Goal: Transaction & Acquisition: Obtain resource

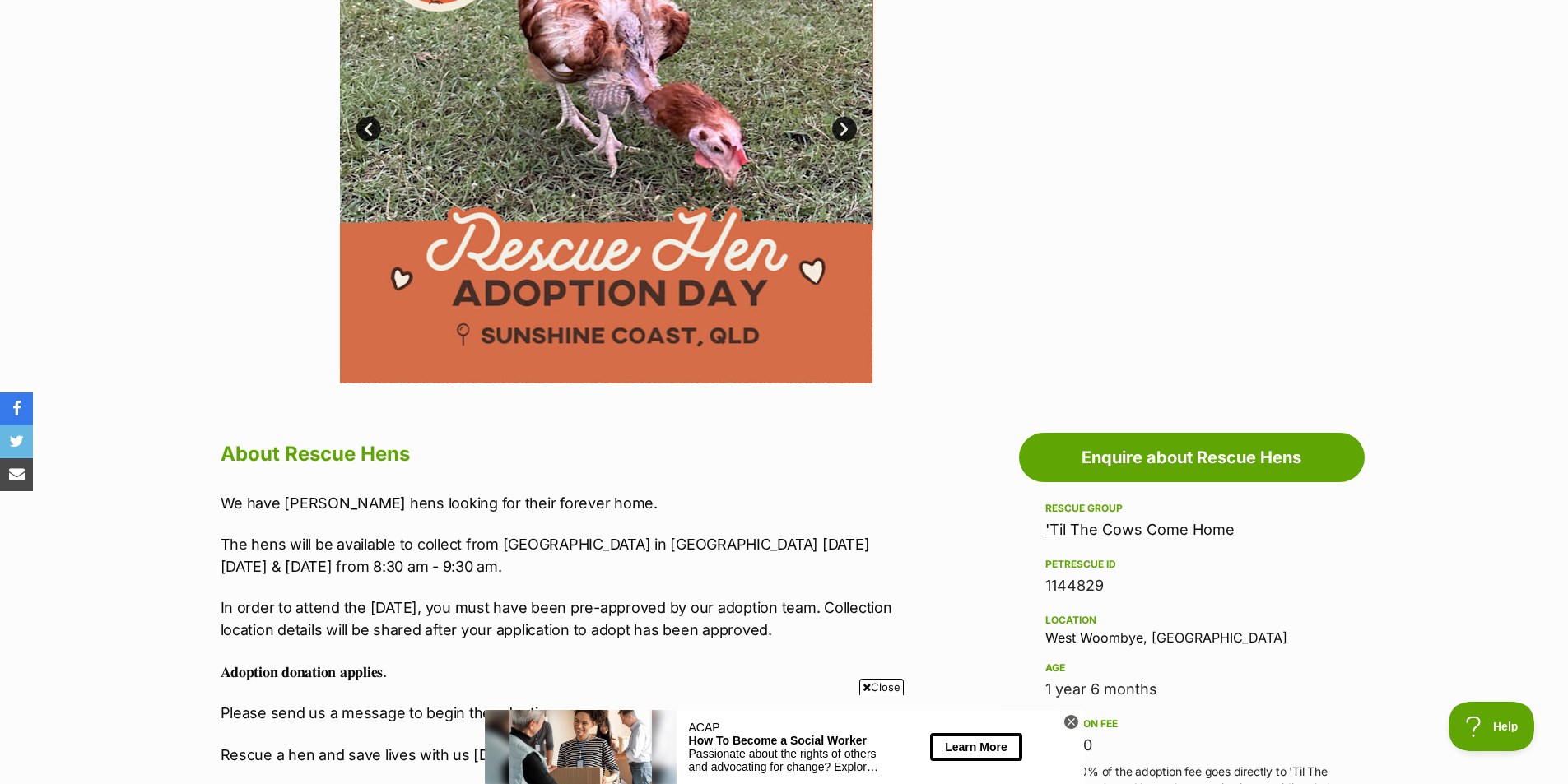
scroll to position [494, 0]
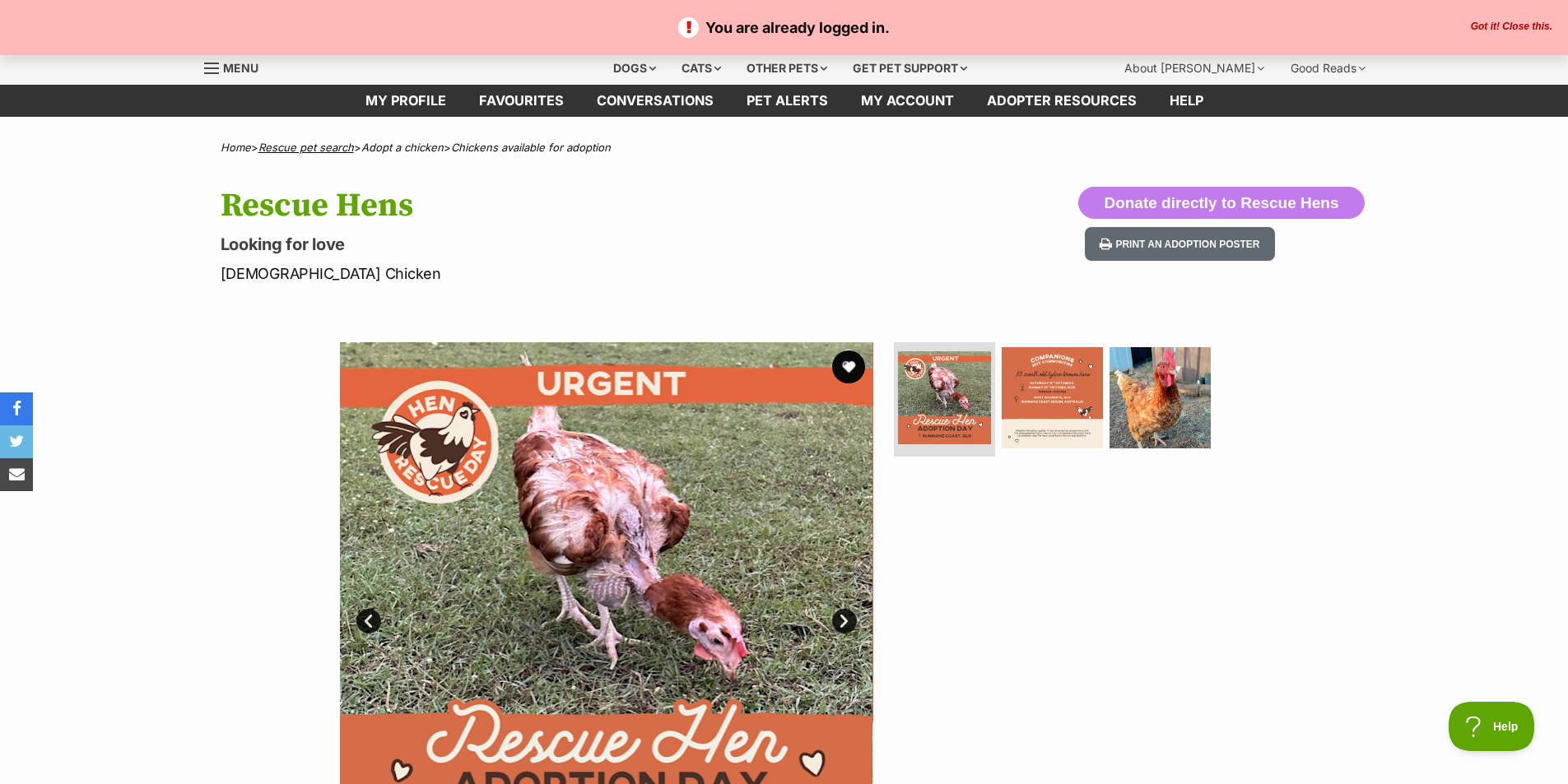
click at [329, 141] on link "Rescue pet search" at bounding box center [306, 148] width 95 height 14
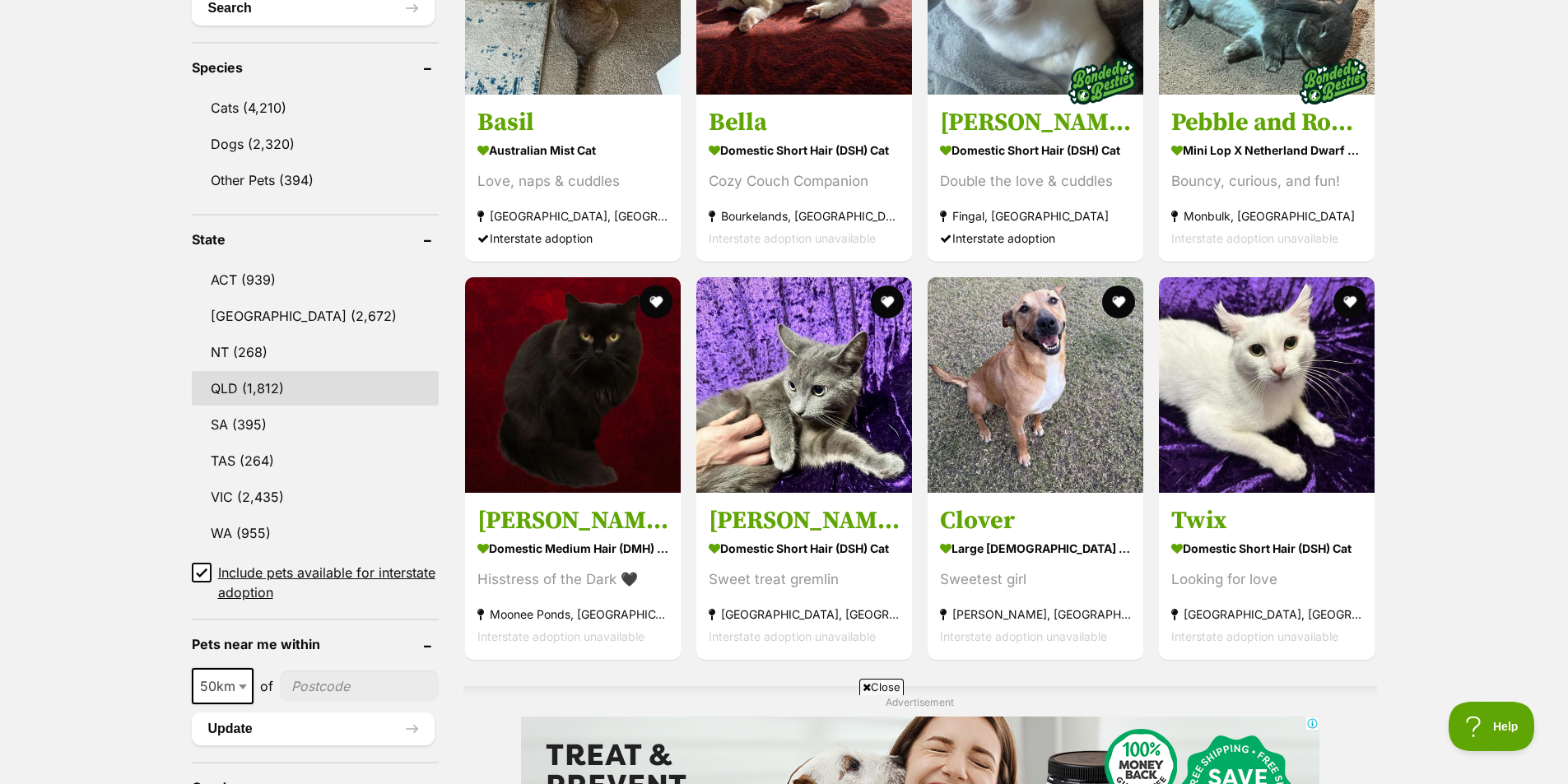
click at [266, 378] on link "QLD (1,812)" at bounding box center [315, 388] width 247 height 35
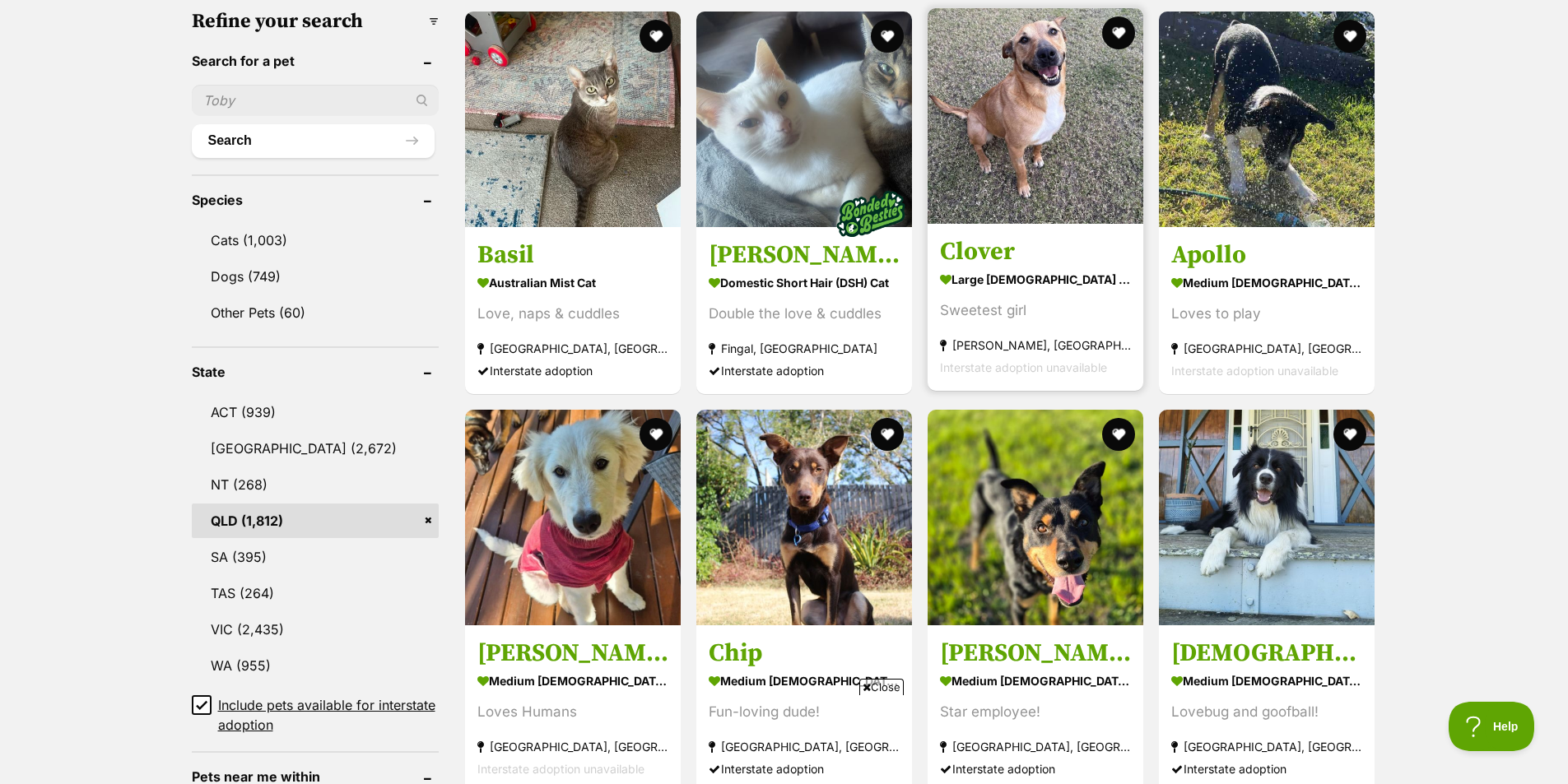
scroll to position [494, 0]
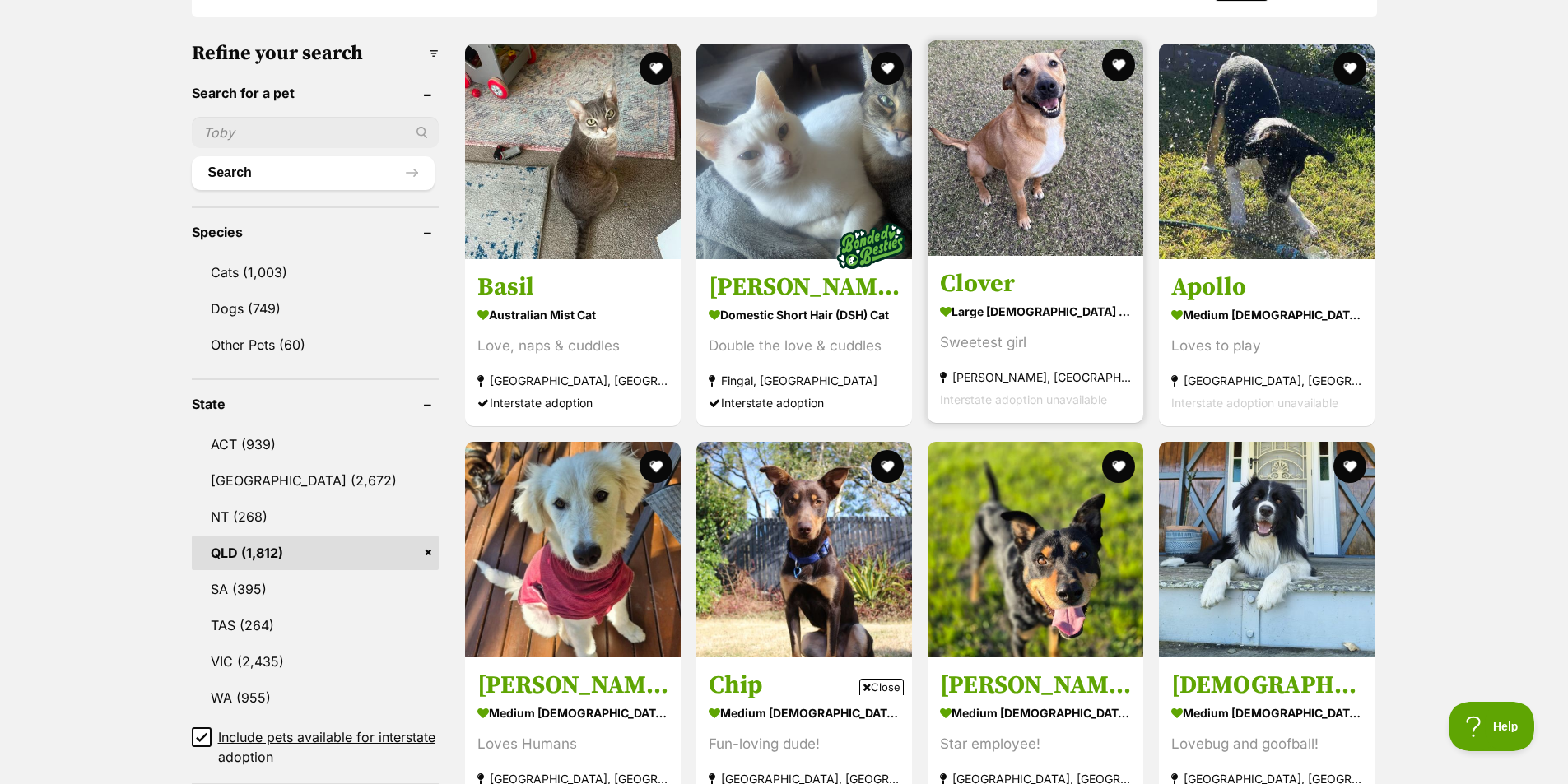
click at [1053, 228] on img at bounding box center [1036, 148] width 216 height 216
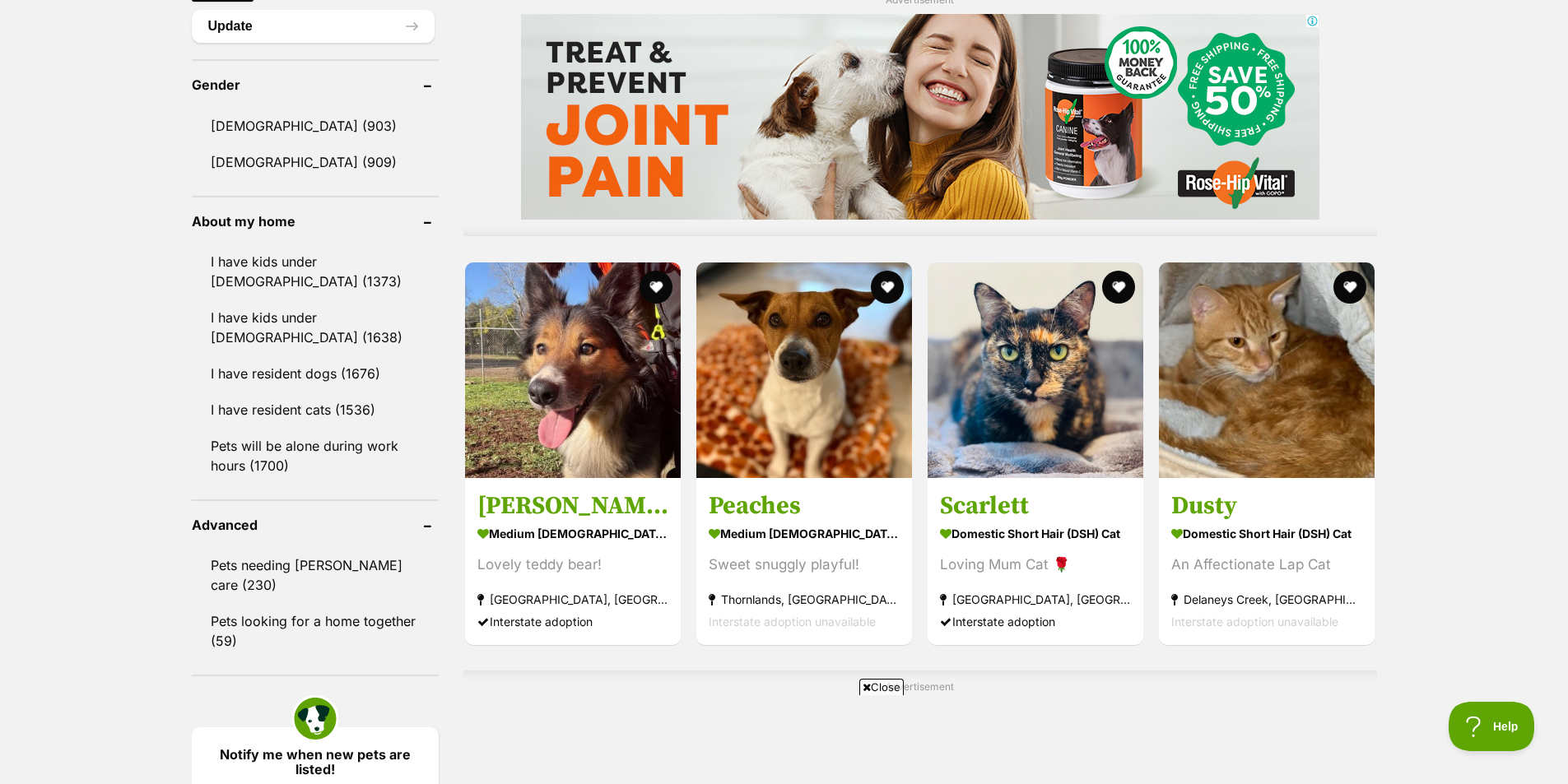
scroll to position [1399, 0]
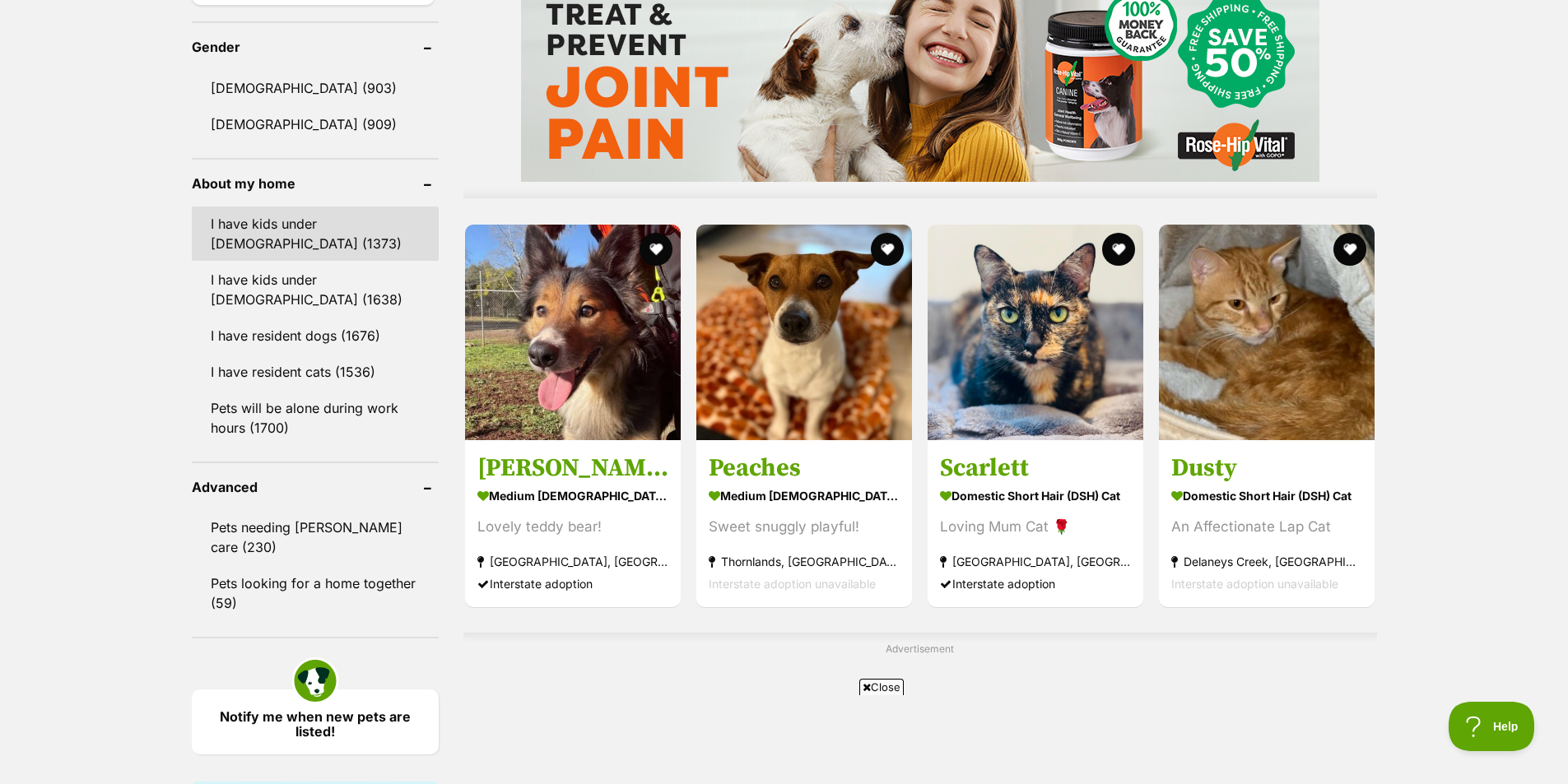
click at [350, 231] on link "I have kids under 5 years old (1373)" at bounding box center [315, 233] width 247 height 54
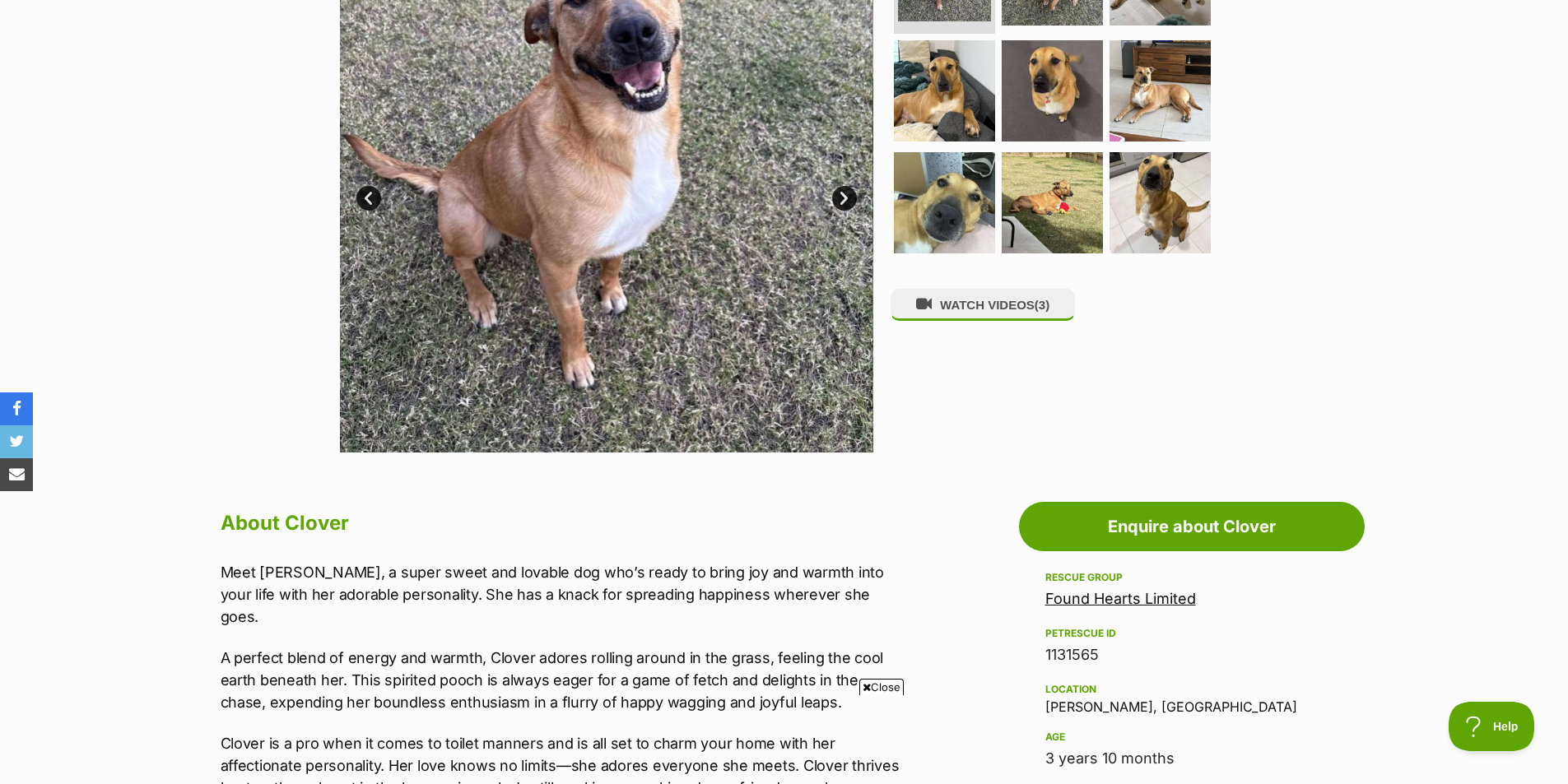
scroll to position [165, 0]
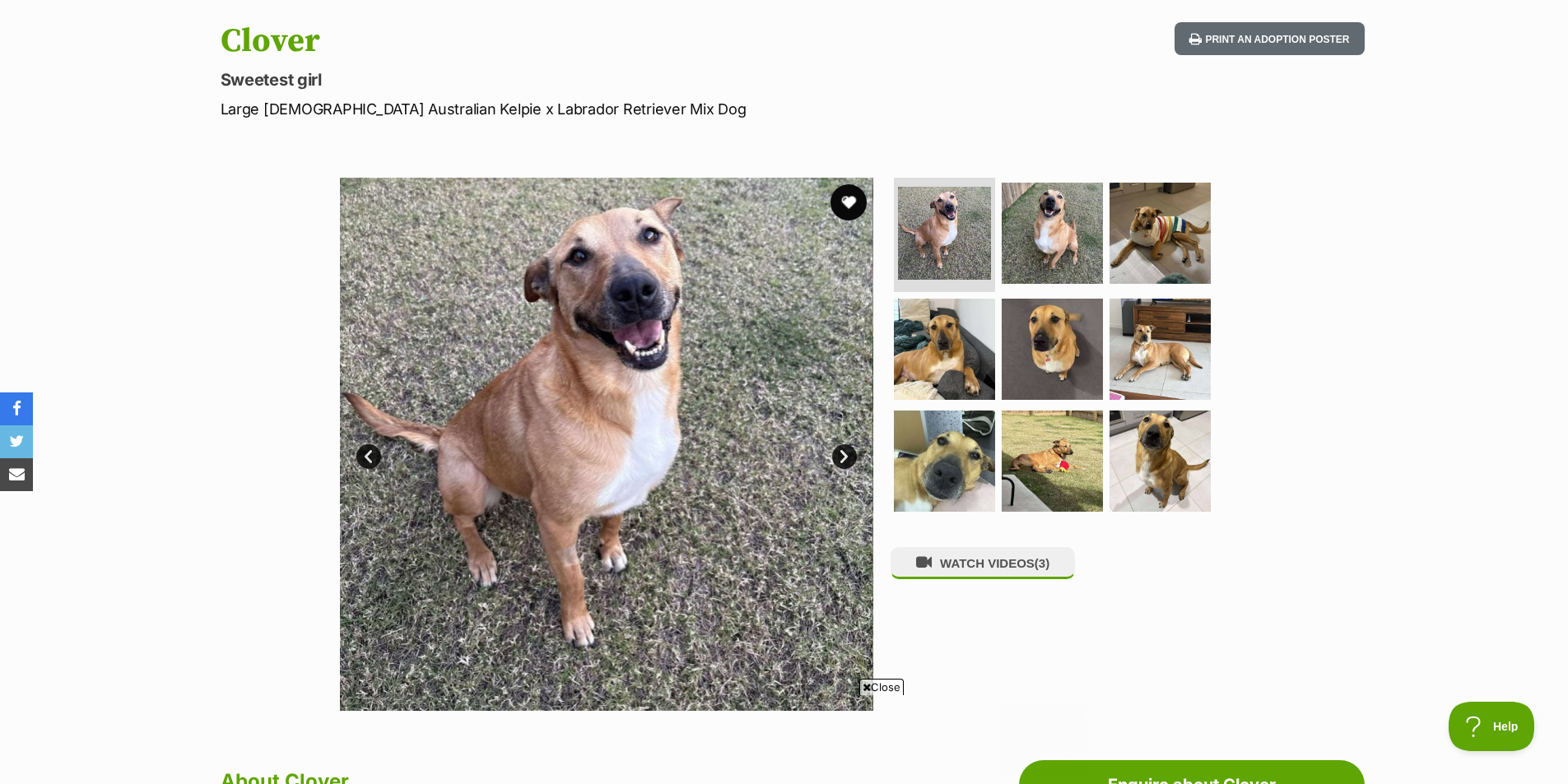
click at [848, 194] on button "favourite" at bounding box center [848, 202] width 37 height 36
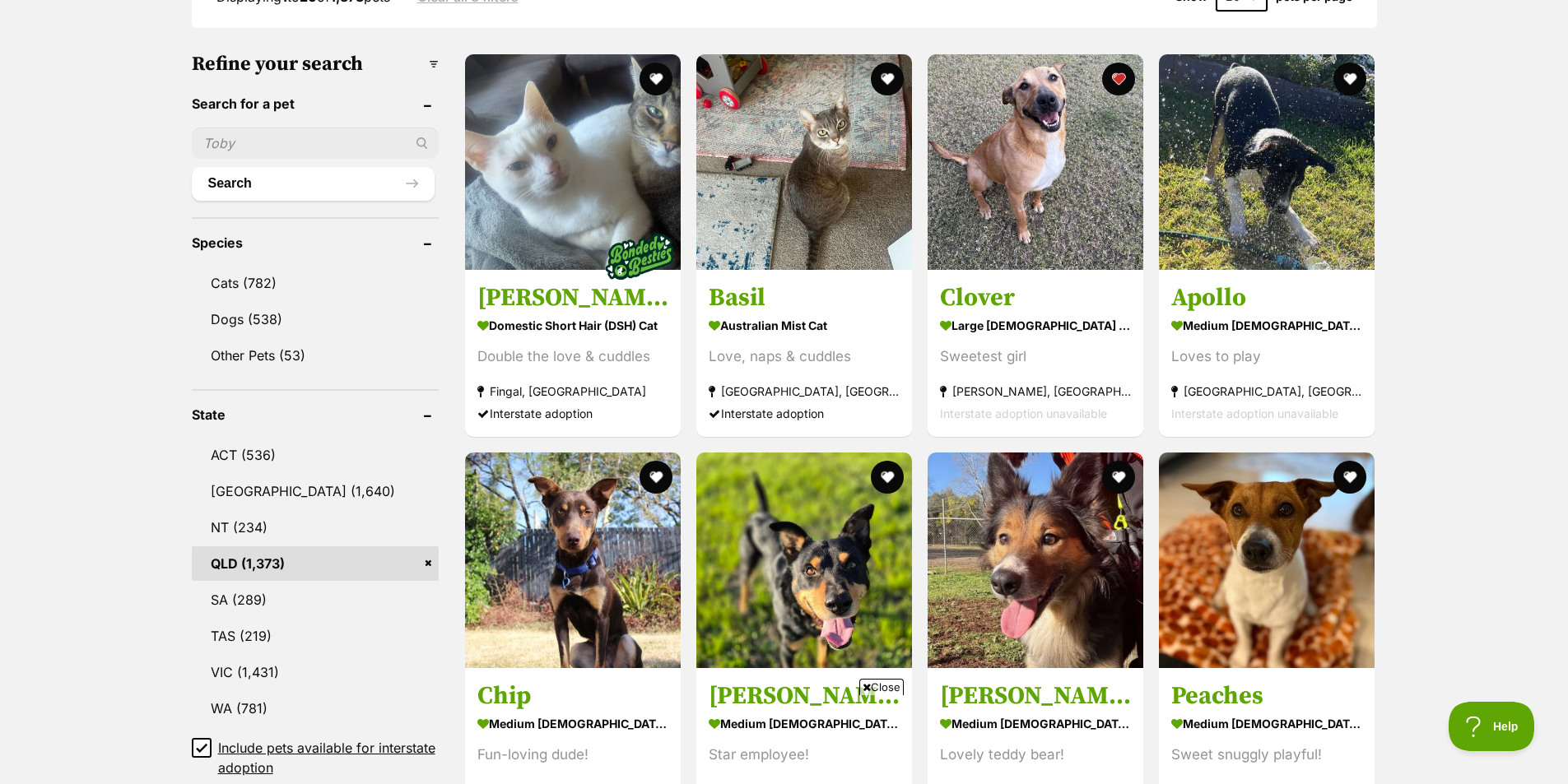
scroll to position [494, 0]
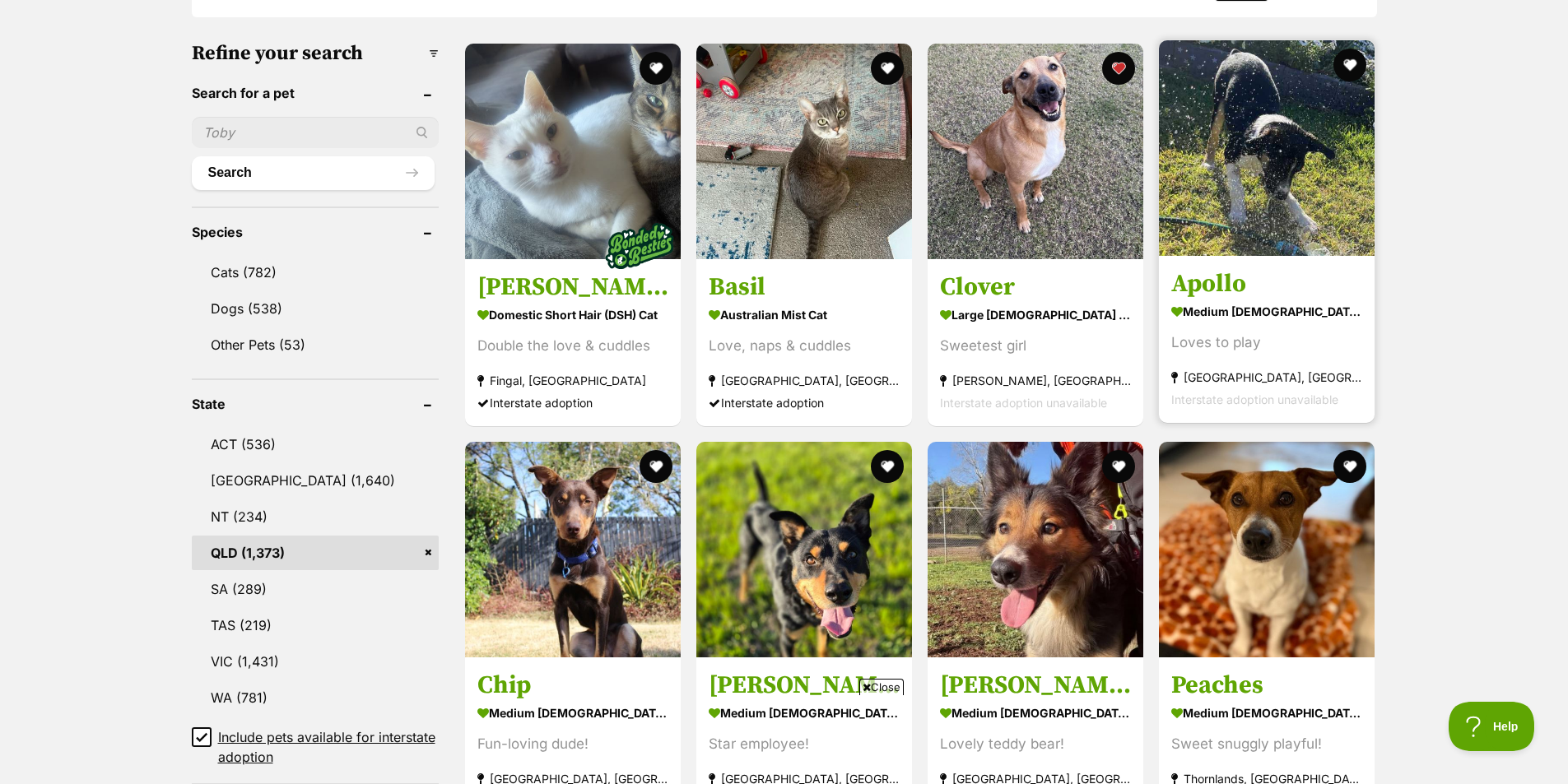
click at [1314, 221] on img at bounding box center [1267, 148] width 216 height 216
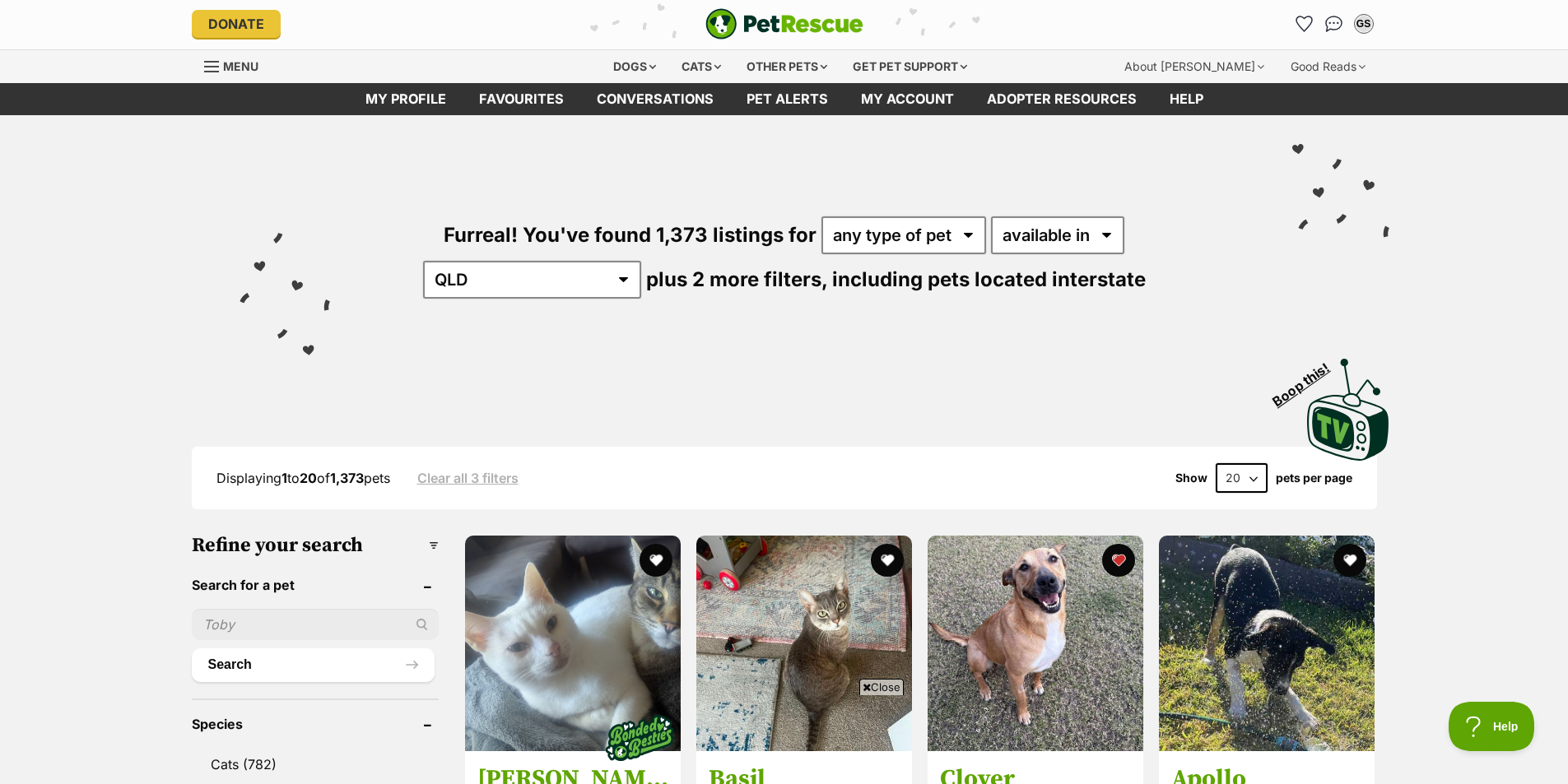
scroll to position [0, 0]
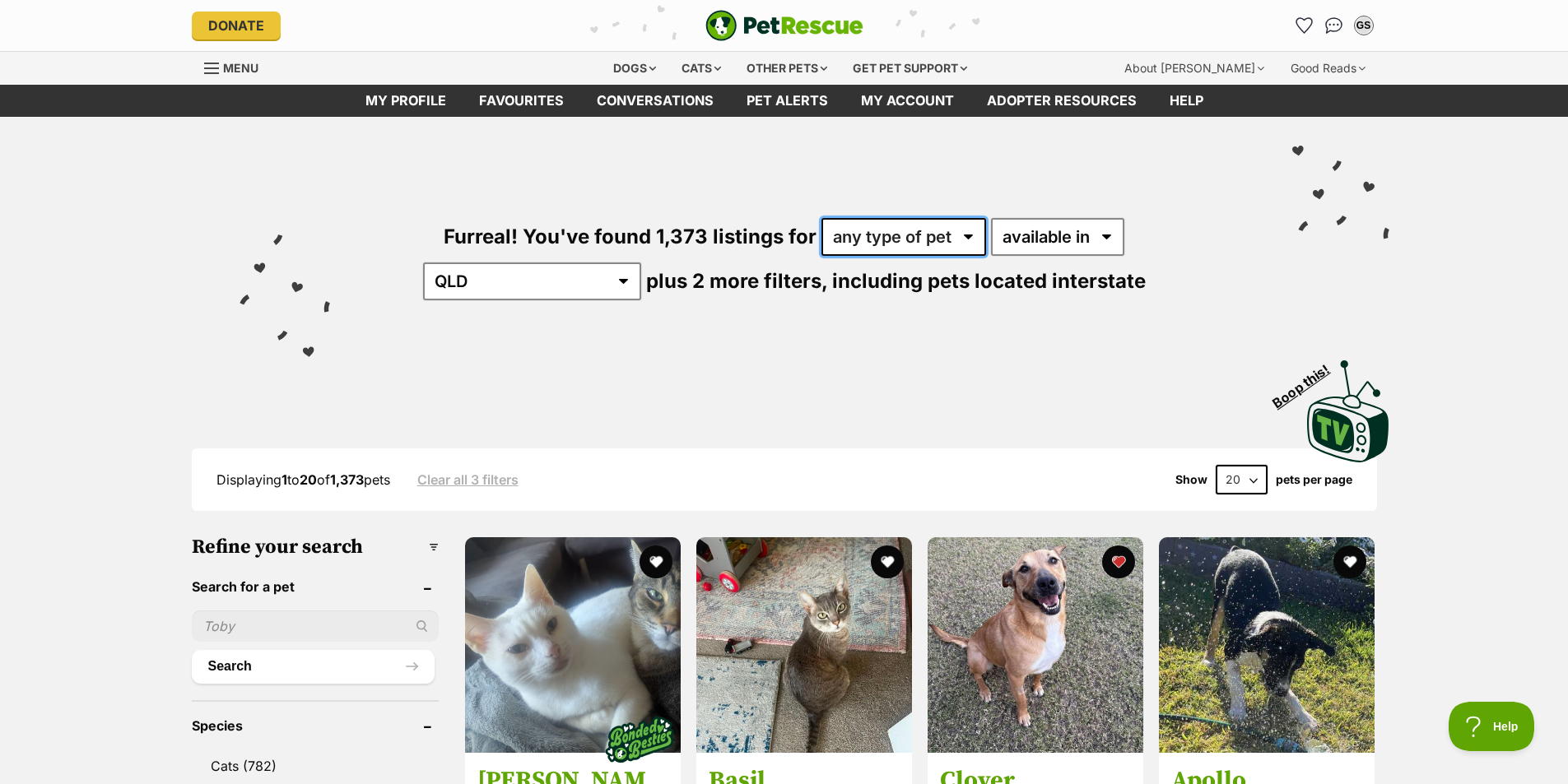
click at [847, 238] on select "any type of pet cats dogs other pets" at bounding box center [904, 237] width 165 height 38
select select "Other Pets"
click at [822, 218] on select "any type of pet cats dogs other pets" at bounding box center [904, 237] width 165 height 38
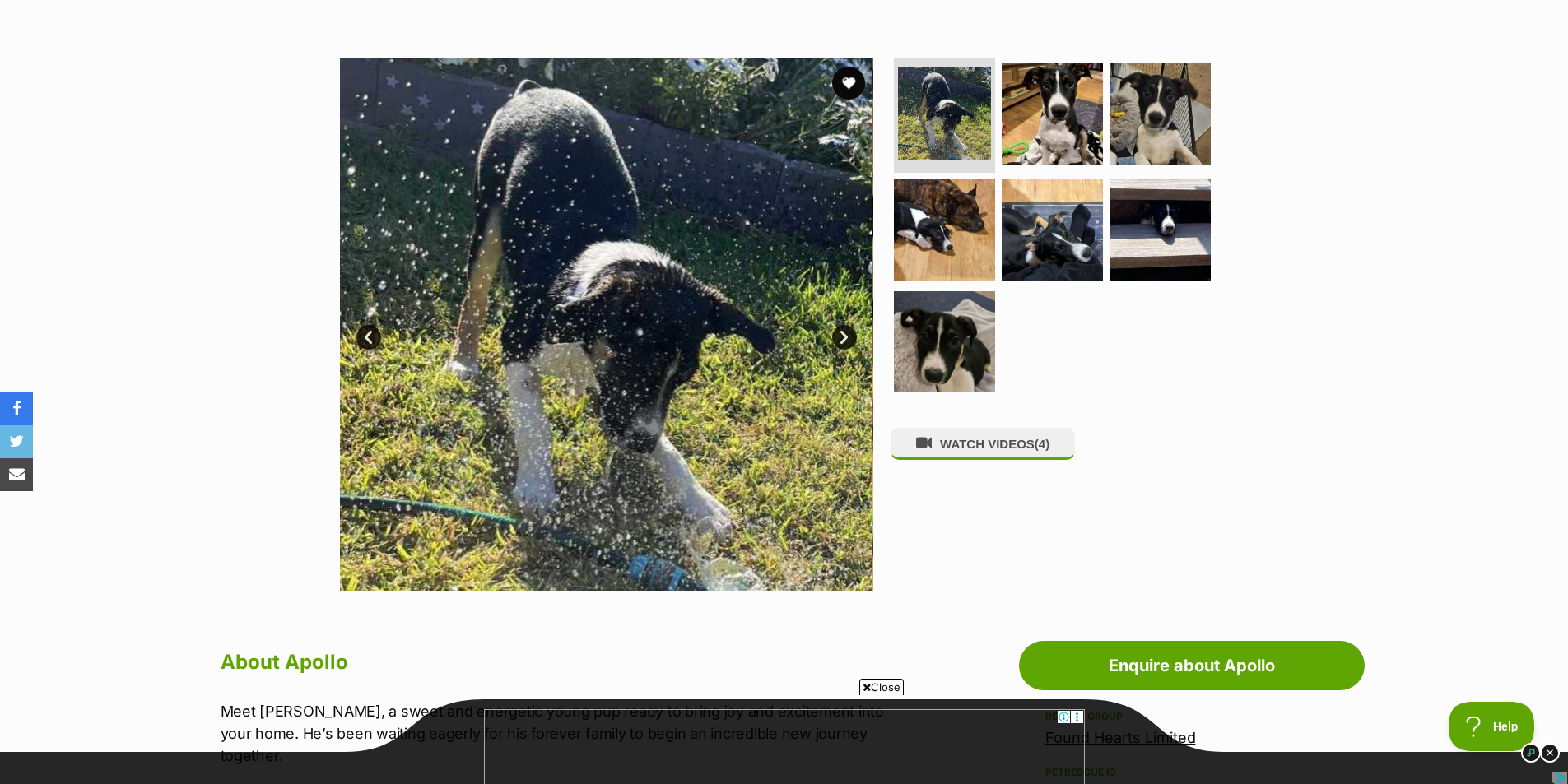
scroll to position [247, 0]
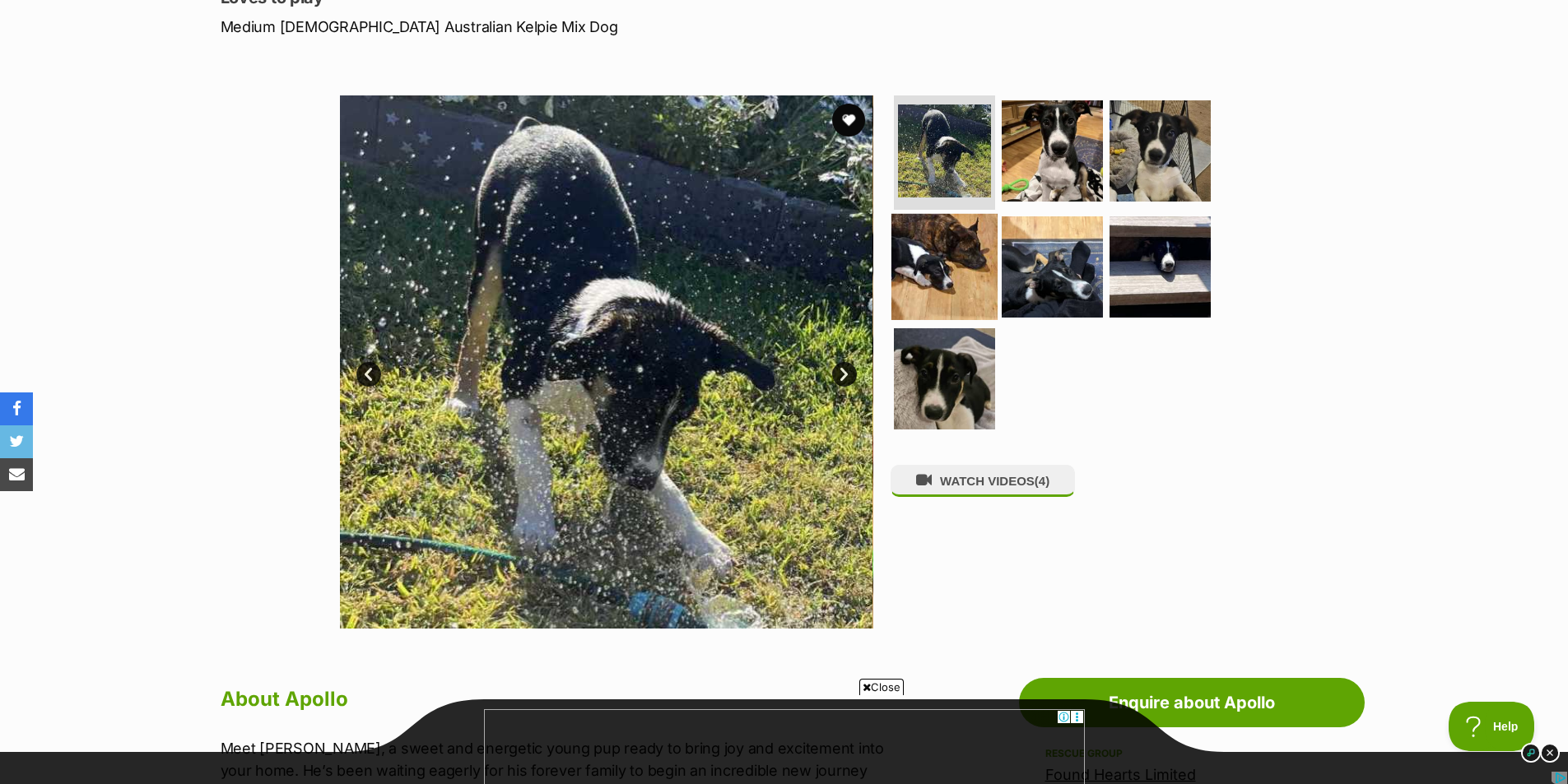
click at [966, 279] on img at bounding box center [944, 266] width 106 height 106
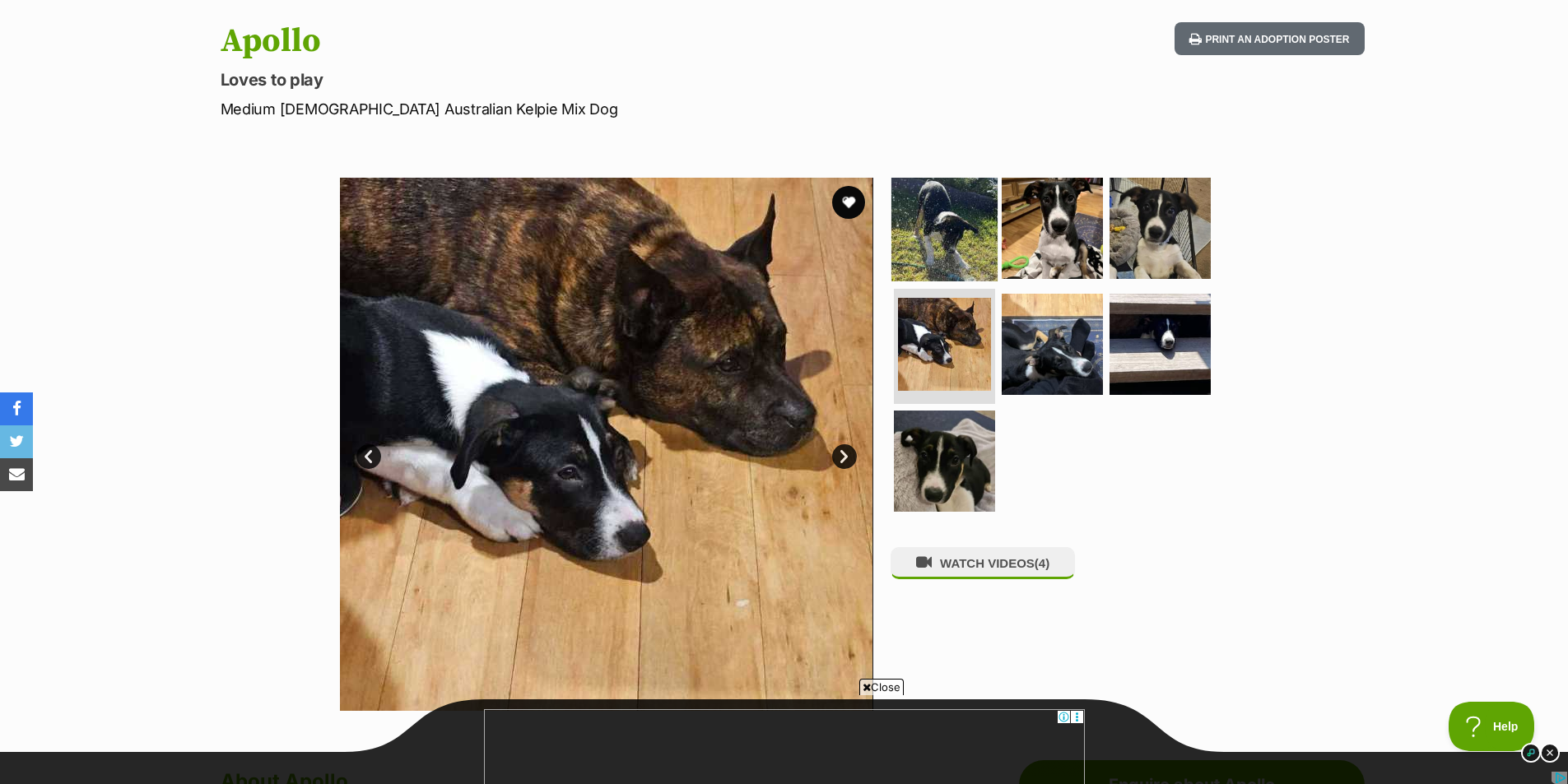
scroll to position [0, 0]
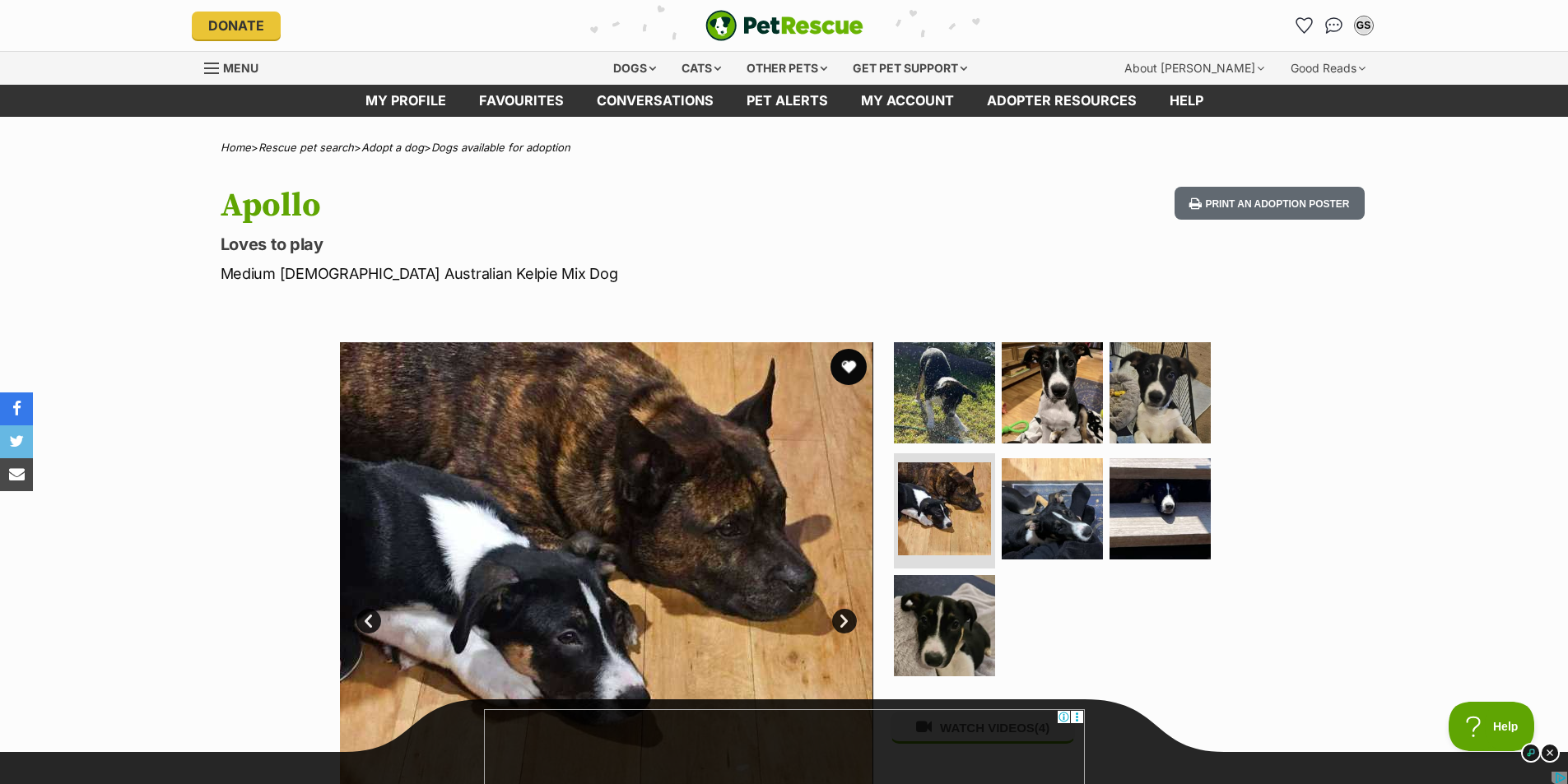
click at [844, 370] on button "favourite" at bounding box center [848, 367] width 37 height 36
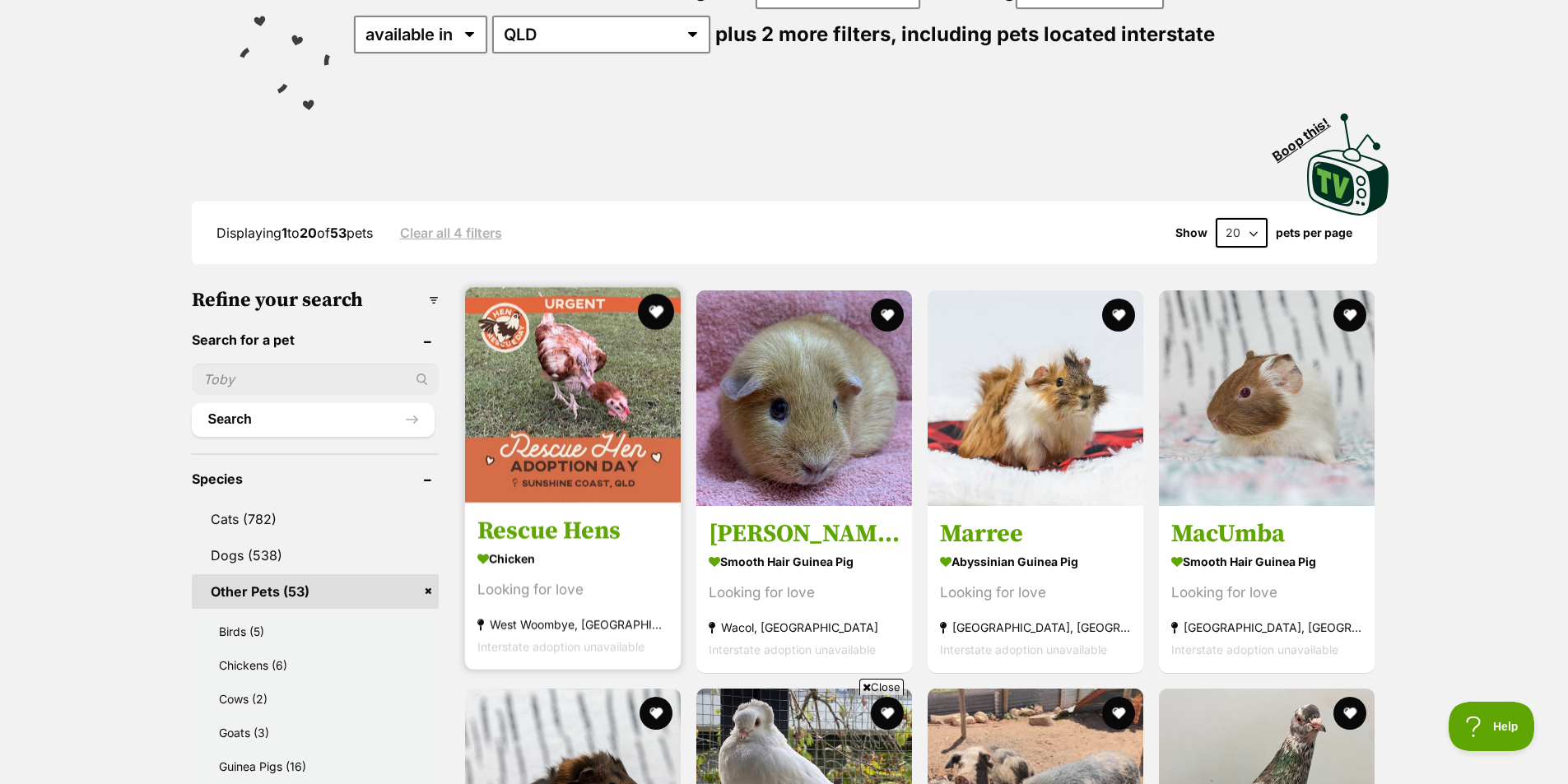
click at [660, 307] on button "favourite" at bounding box center [656, 311] width 37 height 36
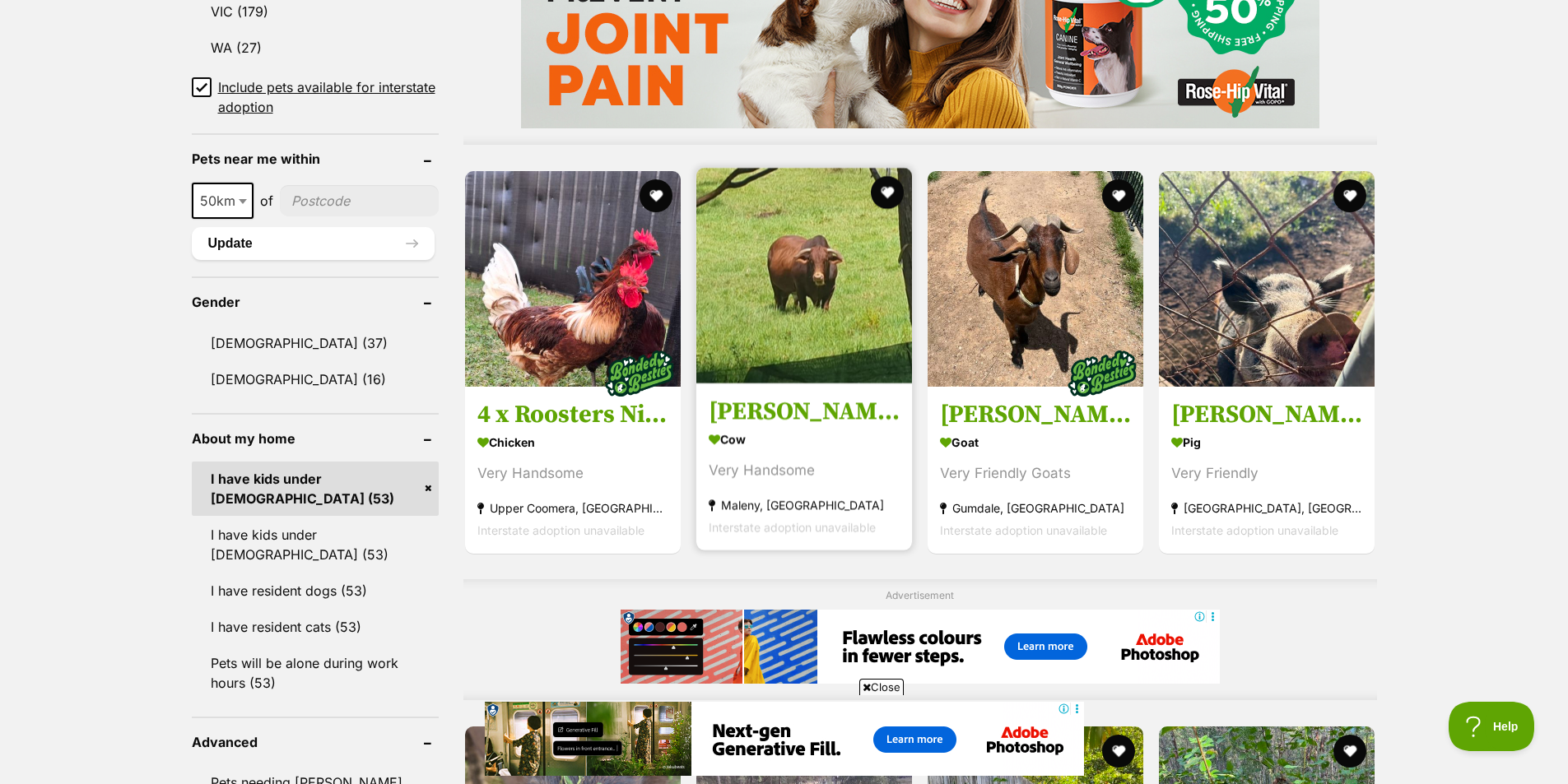
scroll to position [1481, 0]
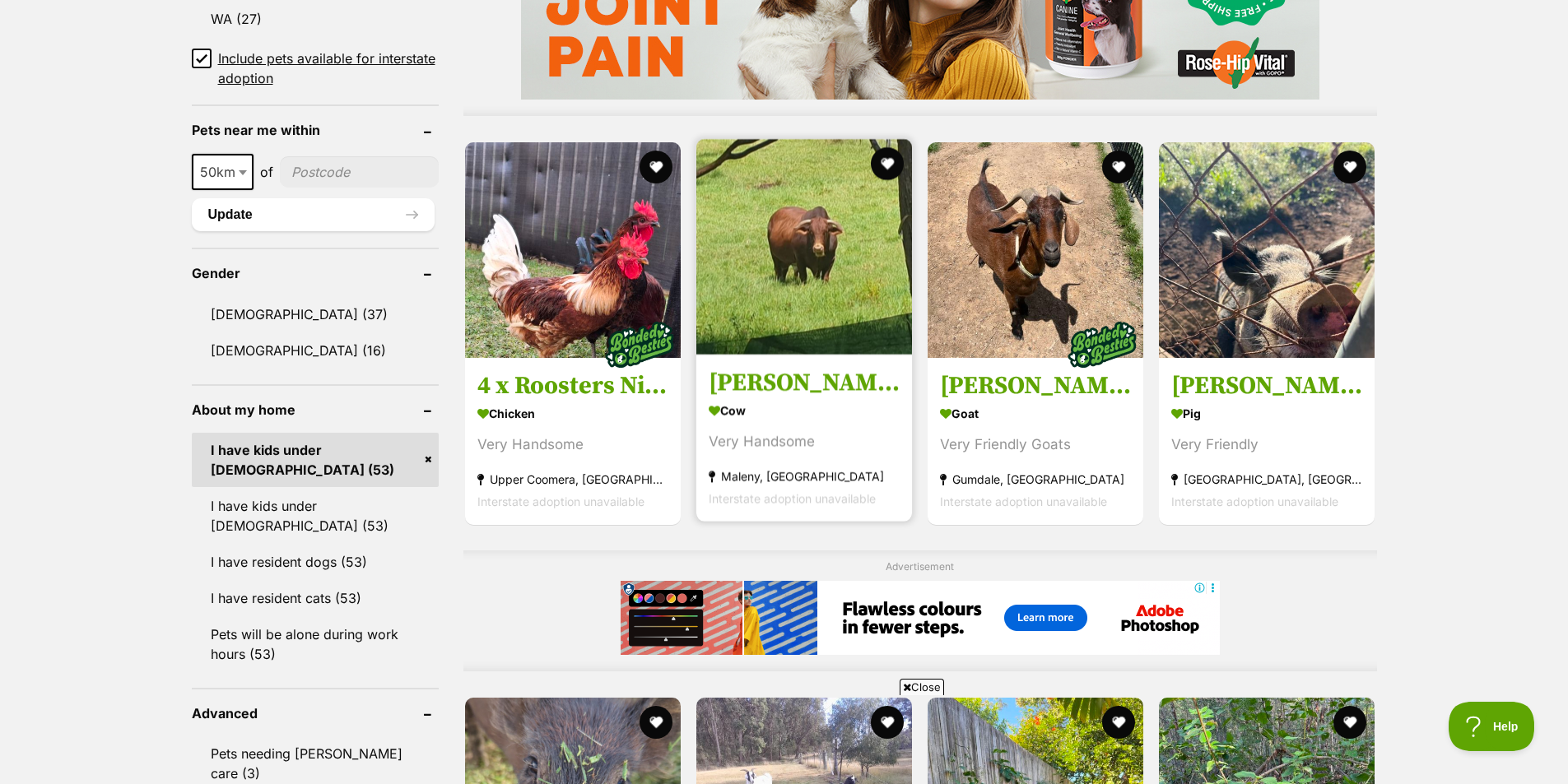
click at [849, 444] on div "Very Handsome" at bounding box center [804, 440] width 191 height 22
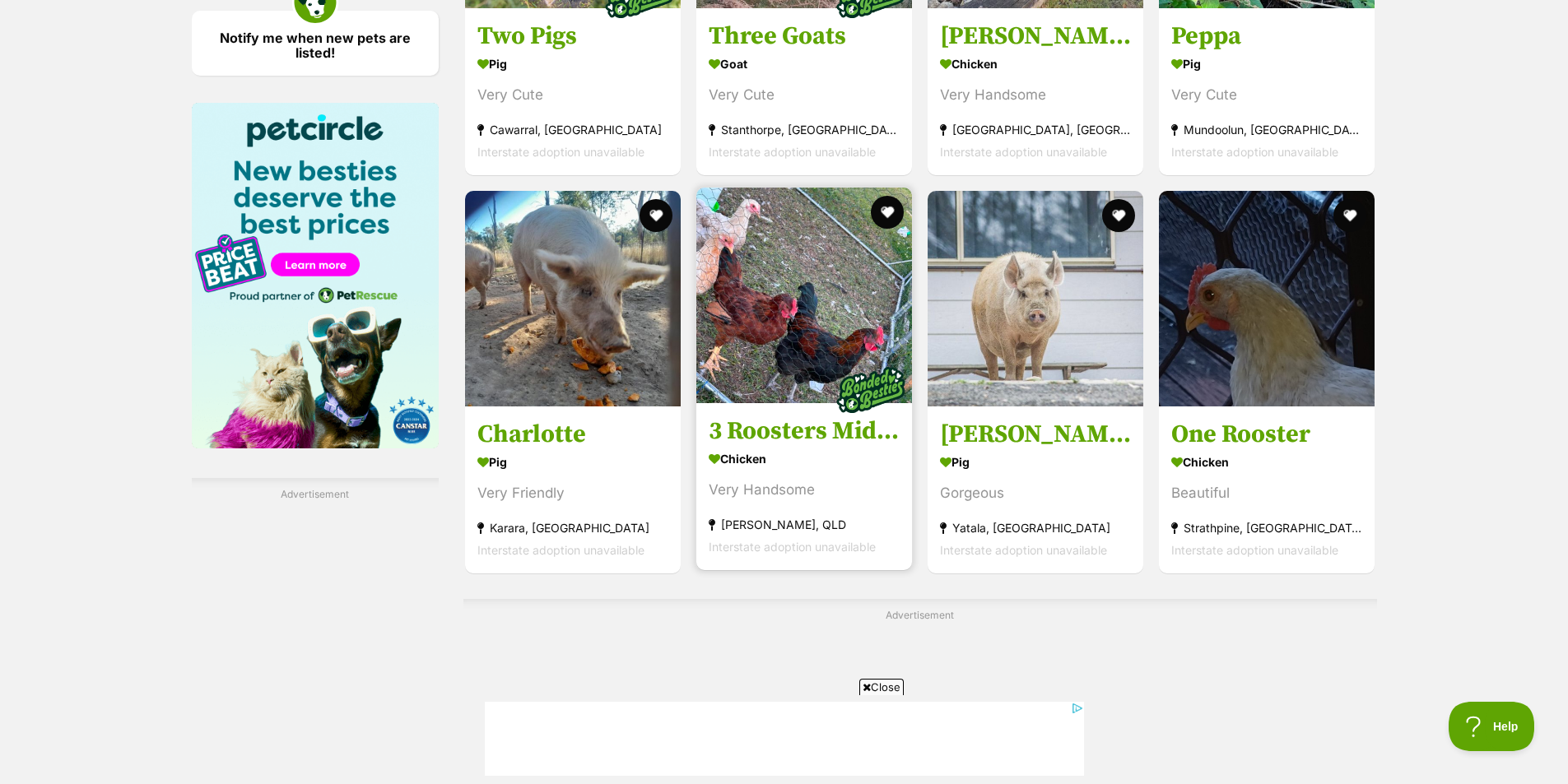
scroll to position [0, 0]
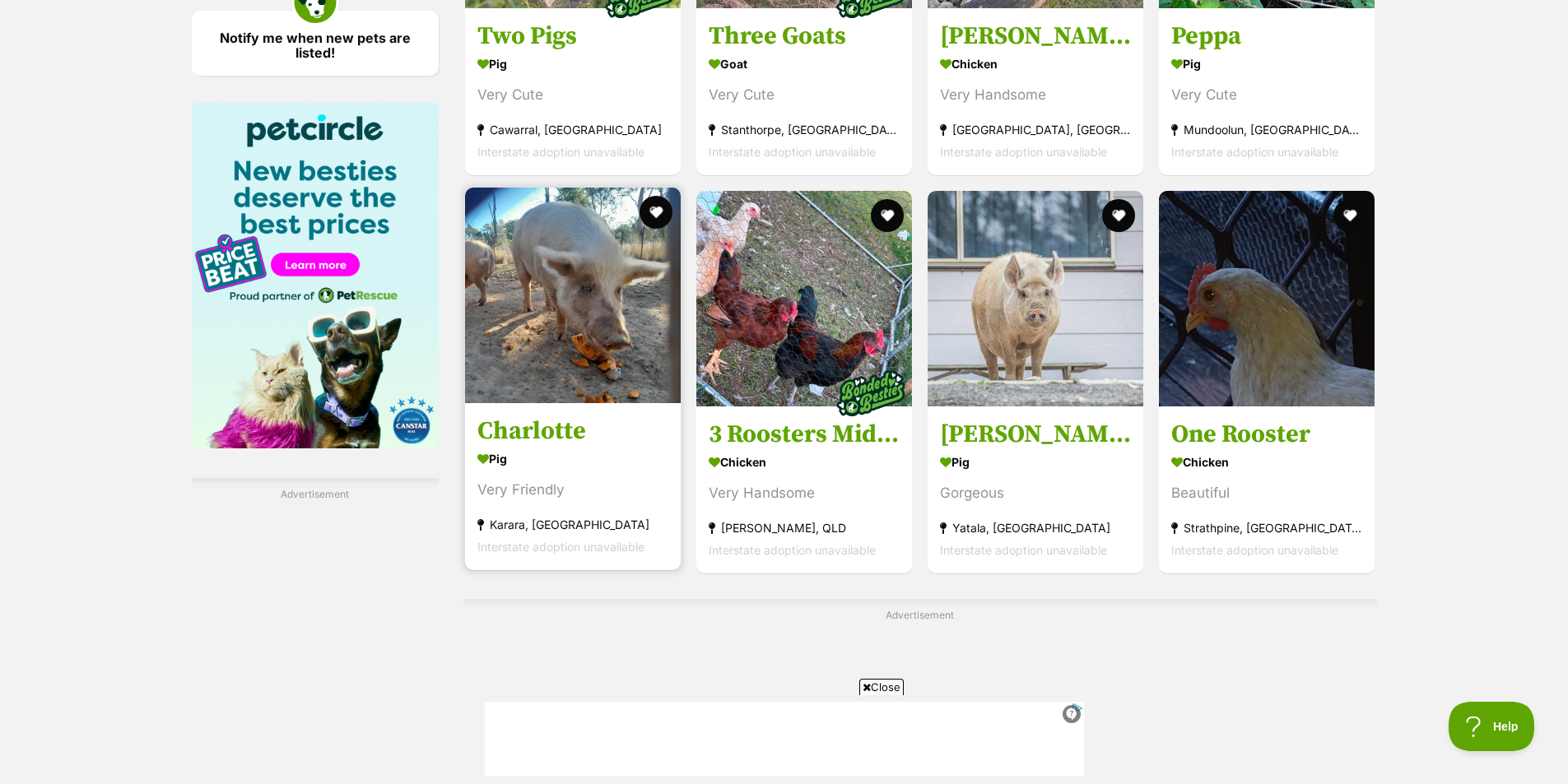
click at [554, 316] on img at bounding box center [573, 295] width 216 height 216
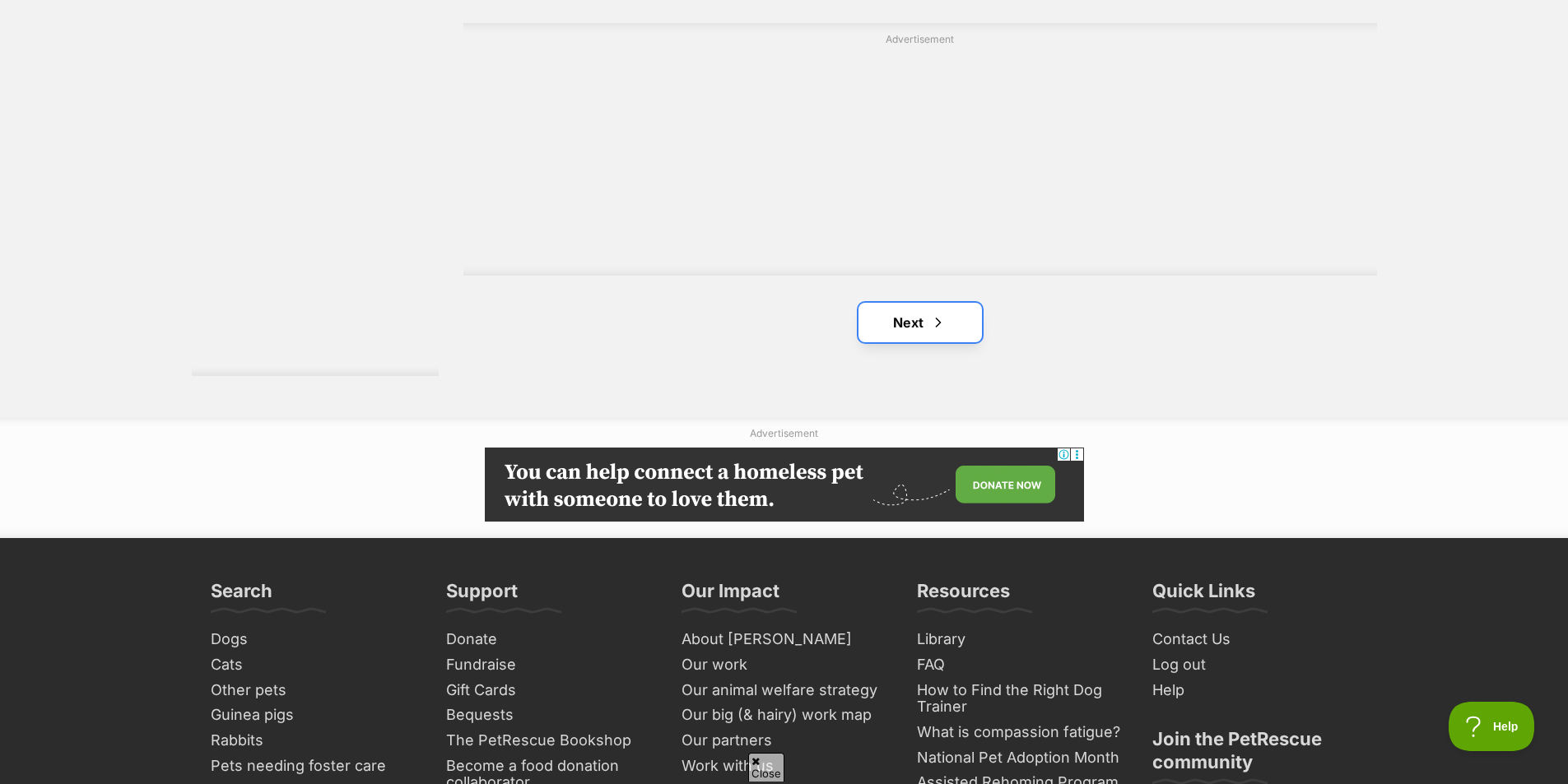
click at [906, 311] on link "Next" at bounding box center [919, 322] width 123 height 40
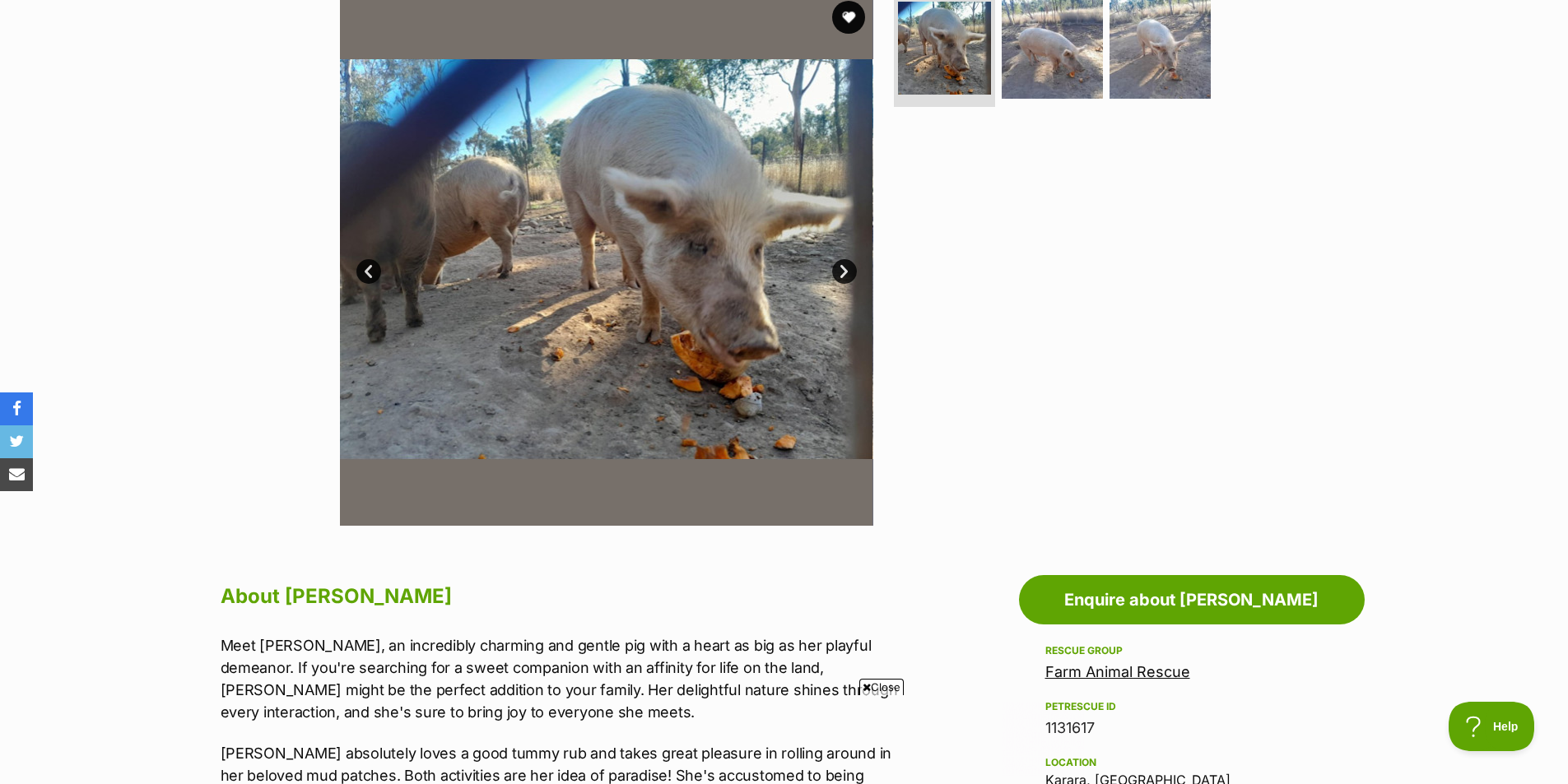
scroll to position [165, 0]
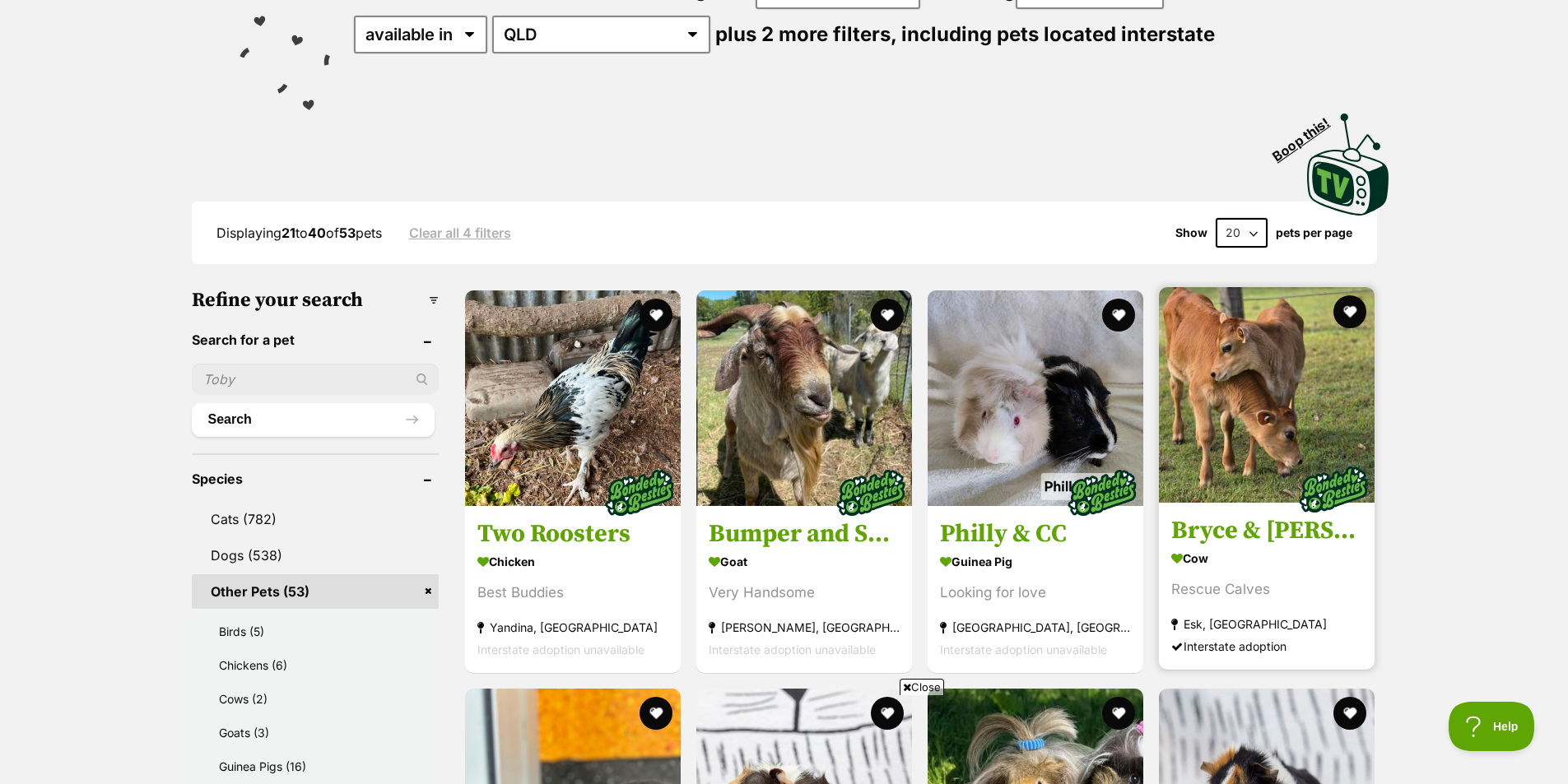
click at [1296, 462] on img at bounding box center [1334, 490] width 82 height 82
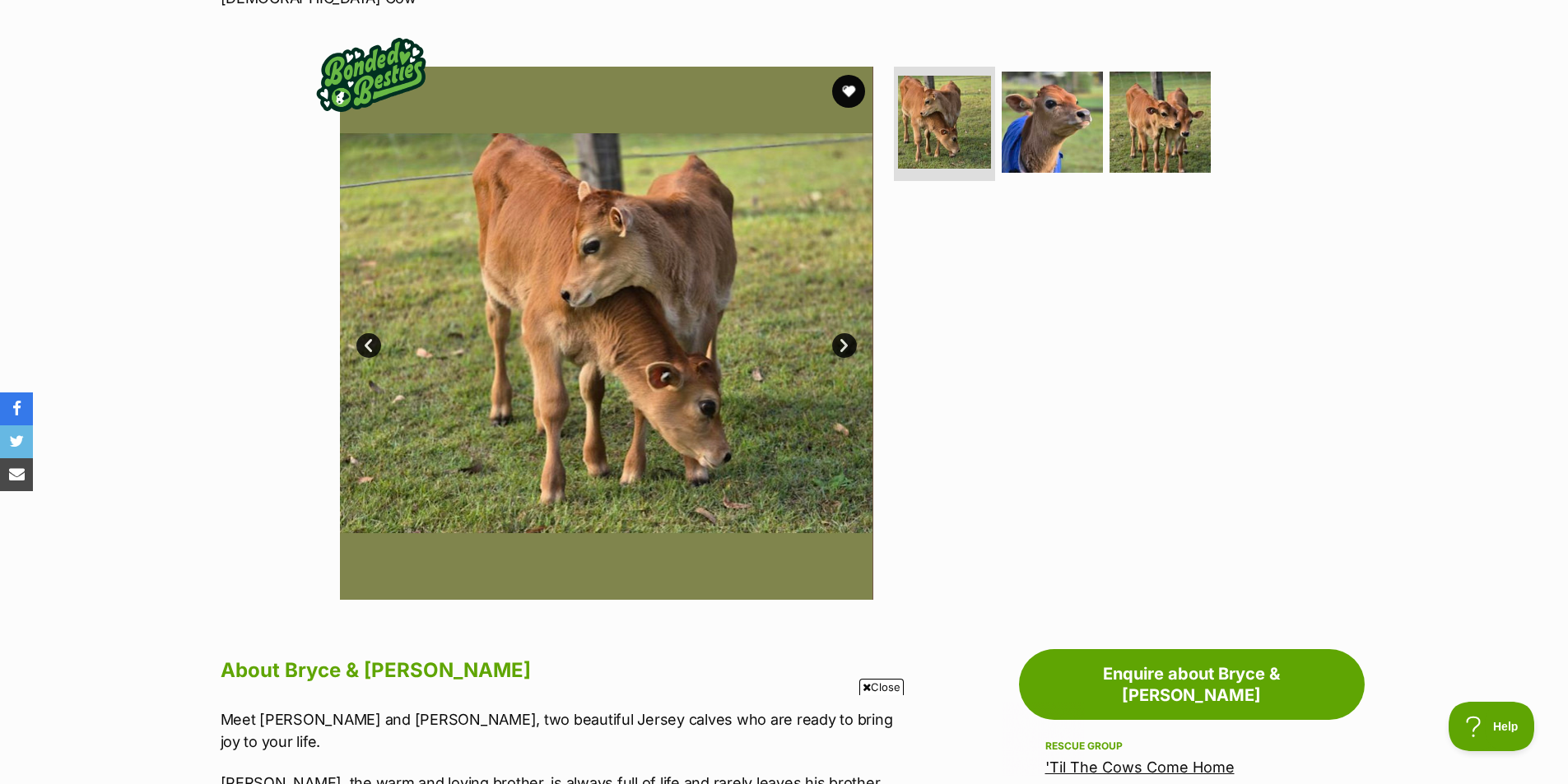
scroll to position [247, 0]
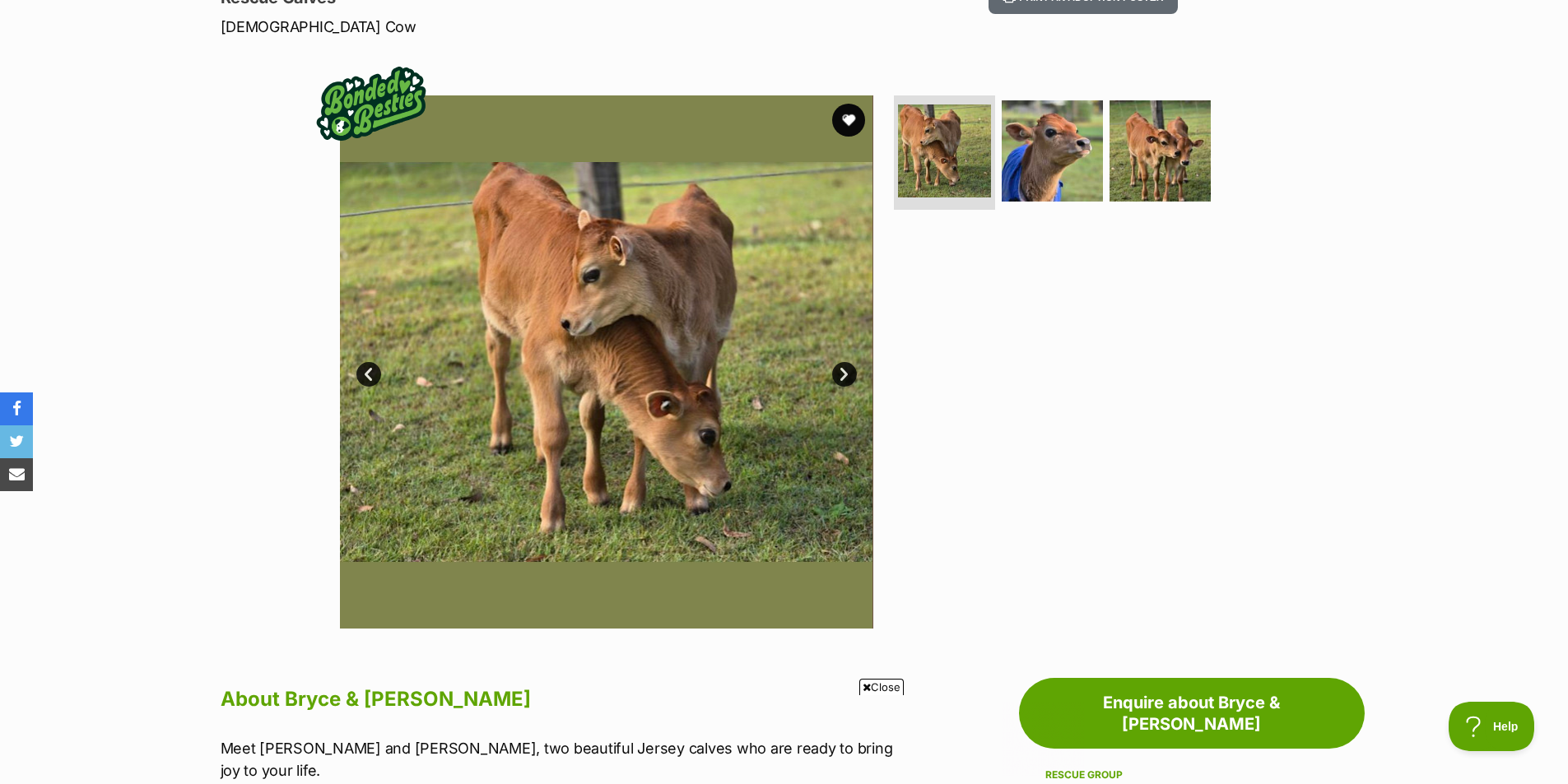
click at [832, 366] on div "Available 1 of 3 images 1 of 3 images 1 of 3 images Next Prev 1 2 3" at bounding box center [607, 361] width 533 height 533
click at [844, 377] on link "Next" at bounding box center [844, 374] width 25 height 25
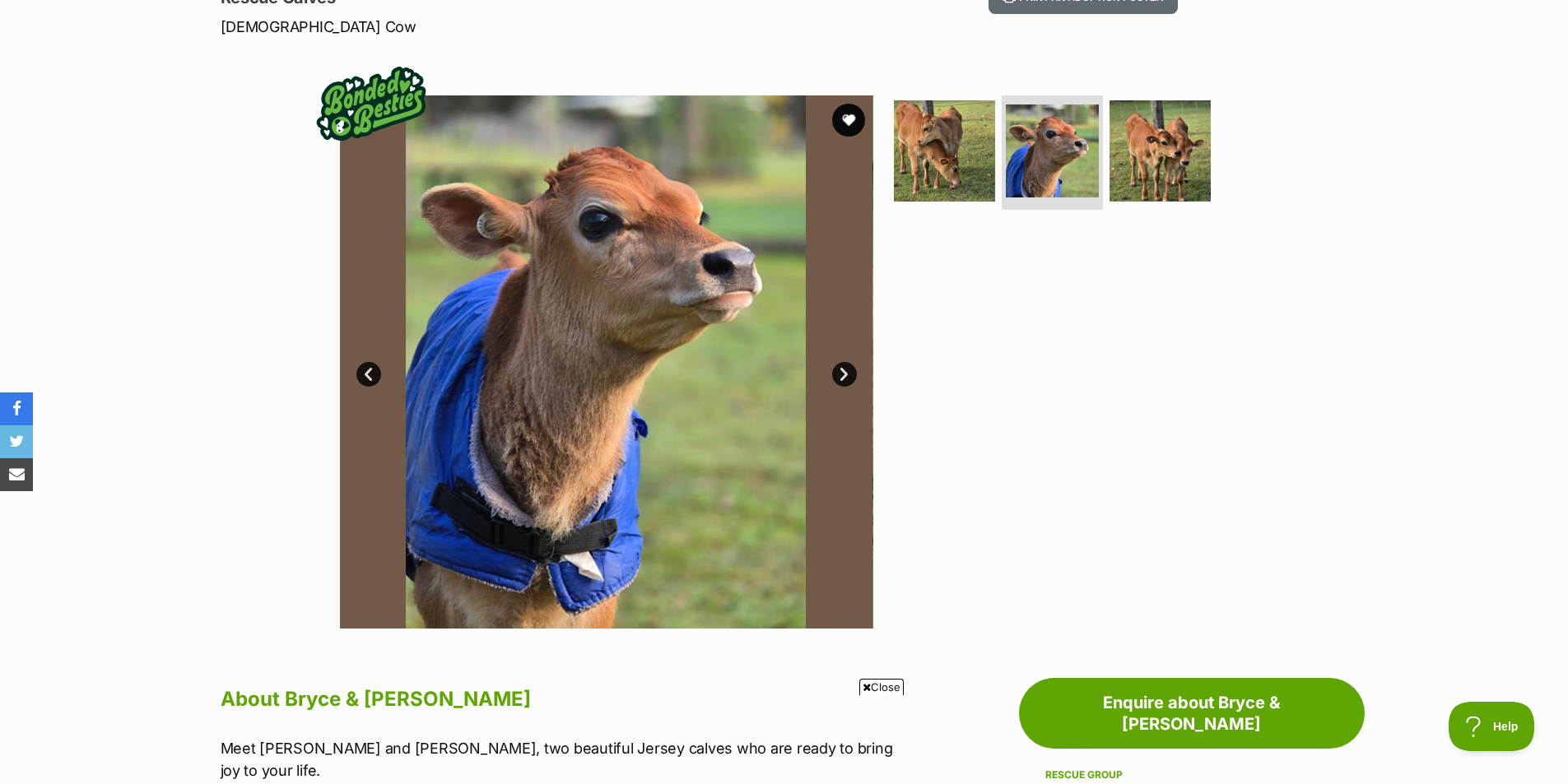
click at [844, 377] on link "Next" at bounding box center [844, 374] width 25 height 25
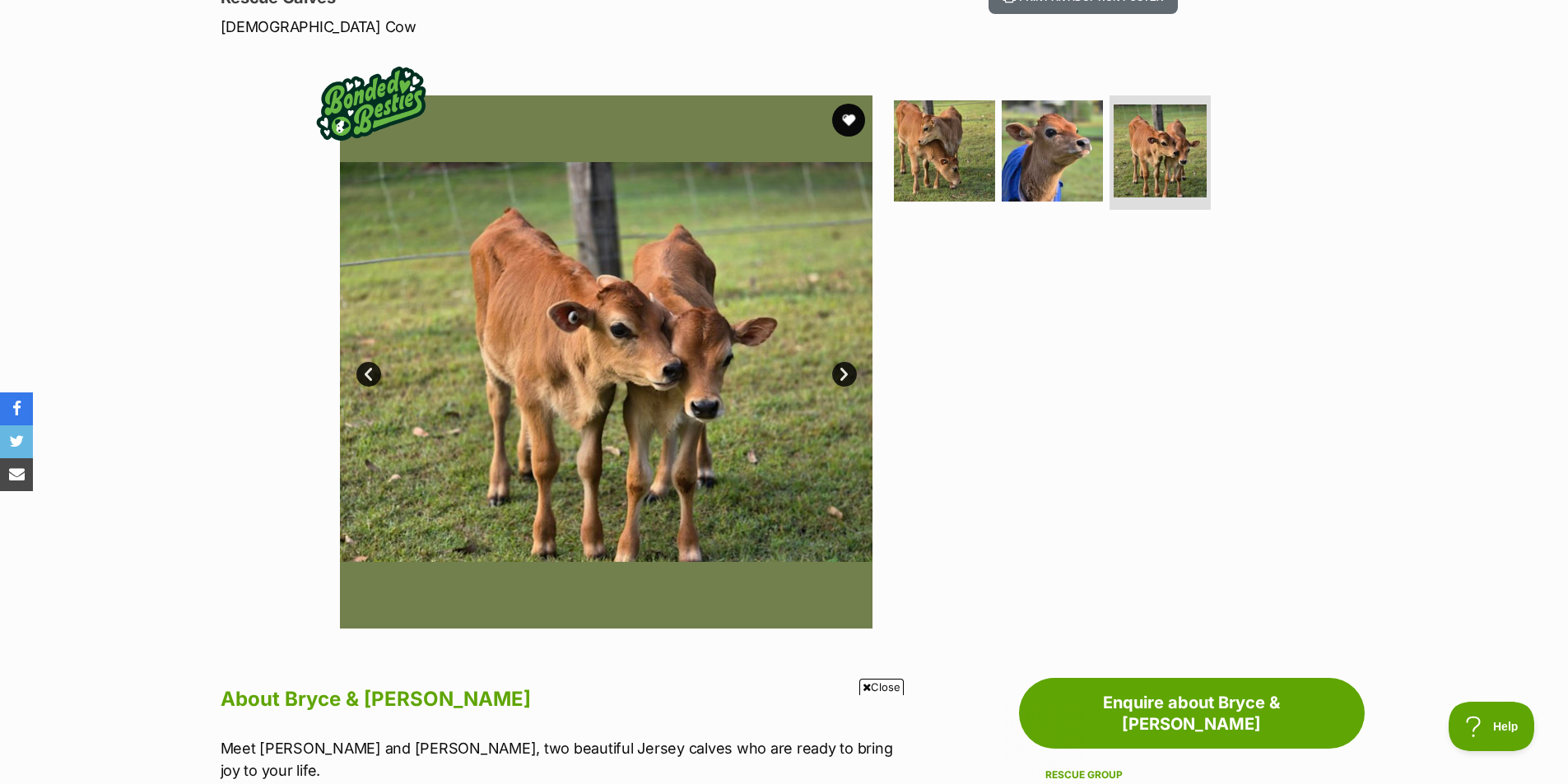
click at [844, 377] on link "Next" at bounding box center [844, 374] width 25 height 25
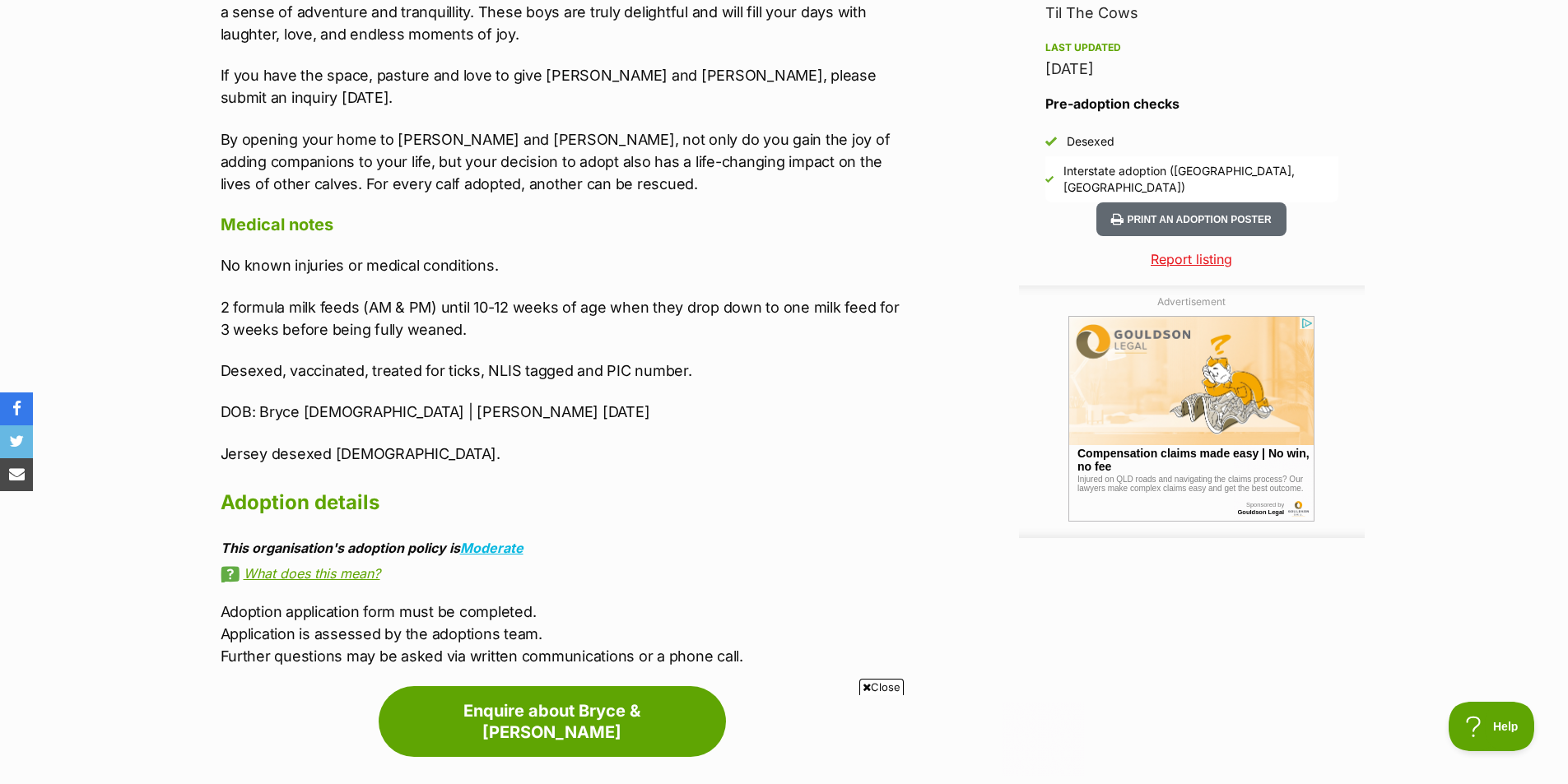
scroll to position [1399, 0]
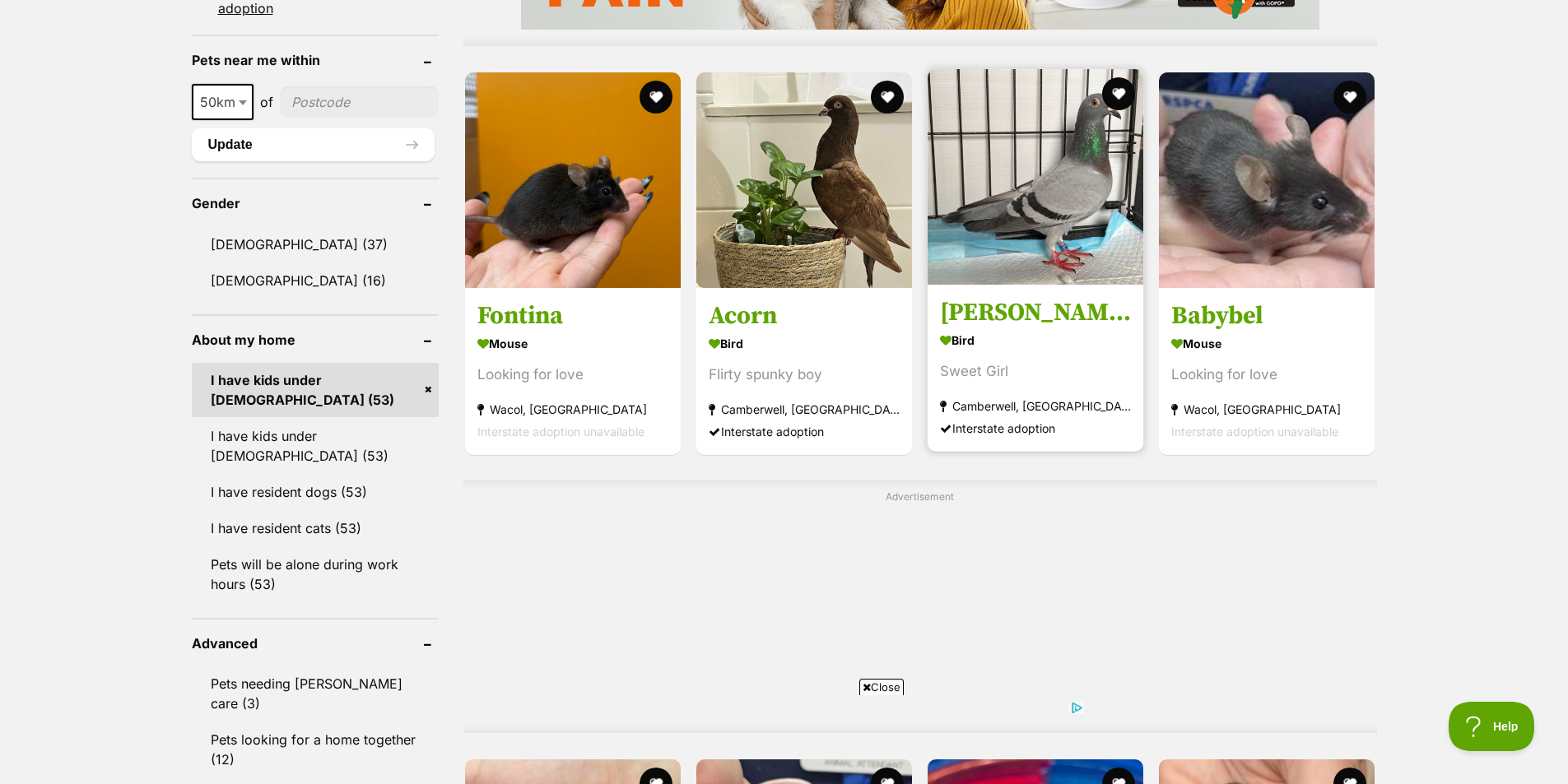
scroll to position [1564, 0]
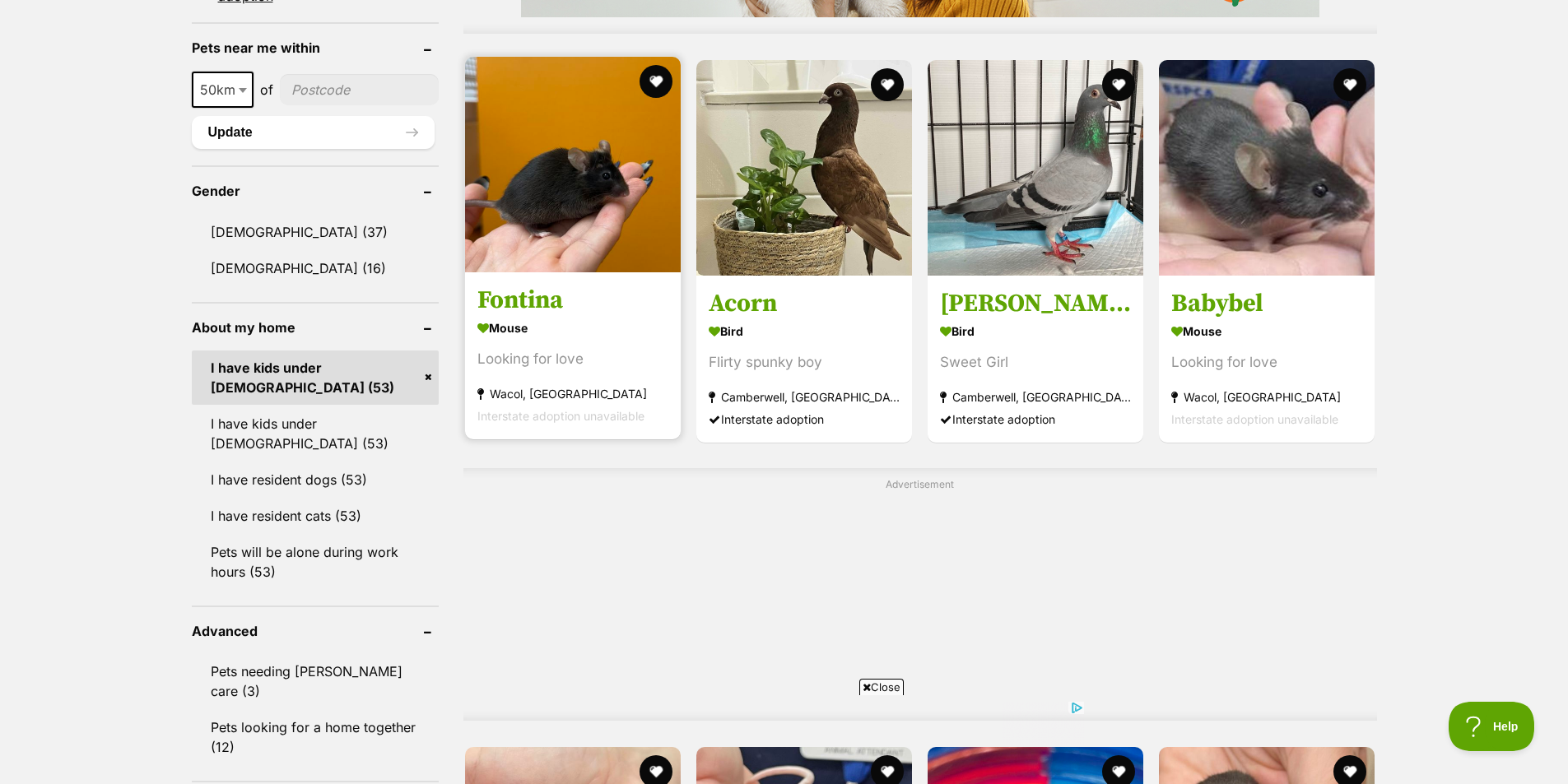
click at [567, 229] on img at bounding box center [573, 165] width 216 height 216
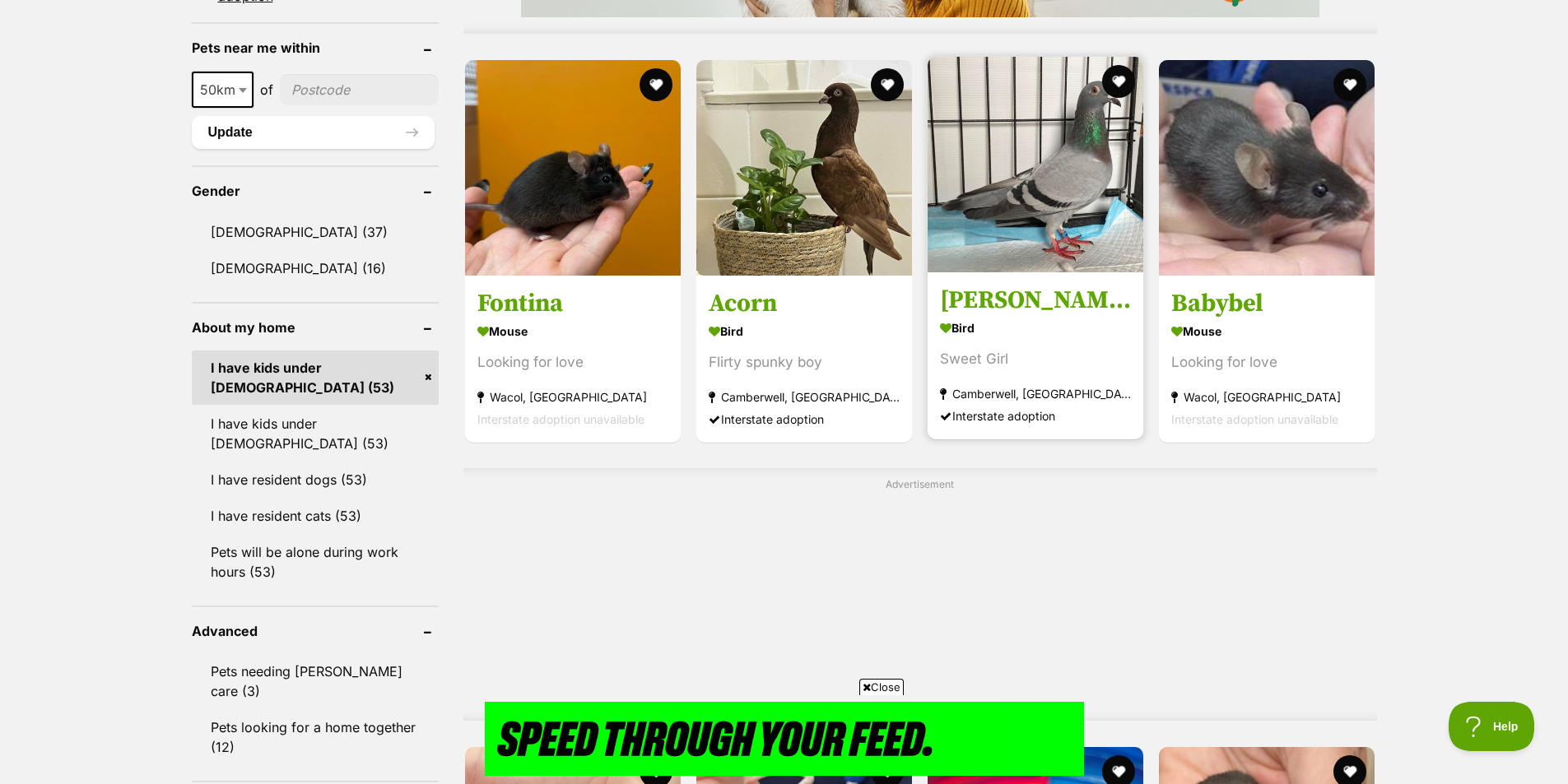
scroll to position [0, 0]
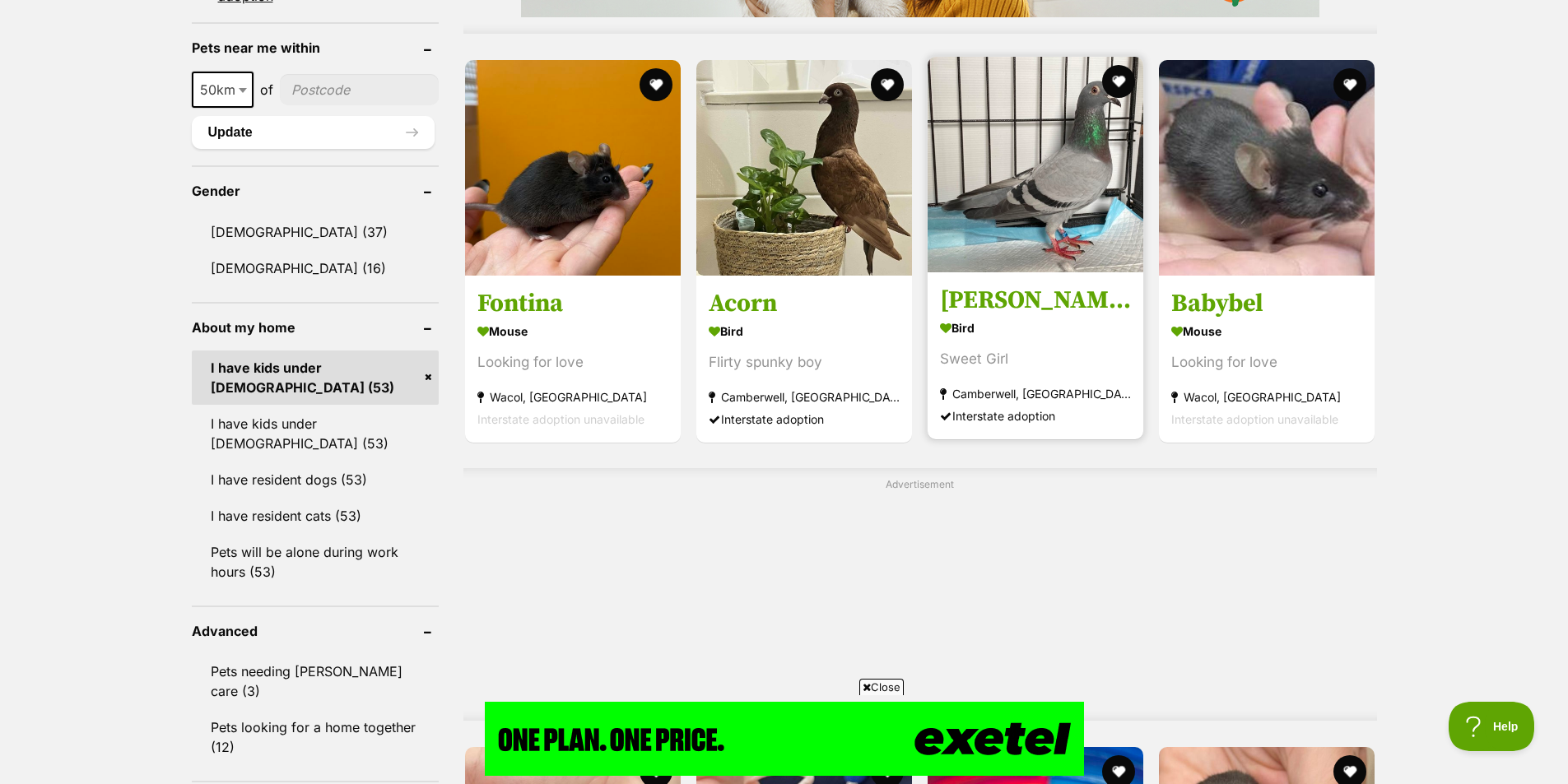
click at [1065, 283] on link "Mariette Bird Sweet Girl Camberwell, VIC Interstate adoption" at bounding box center [1036, 355] width 216 height 167
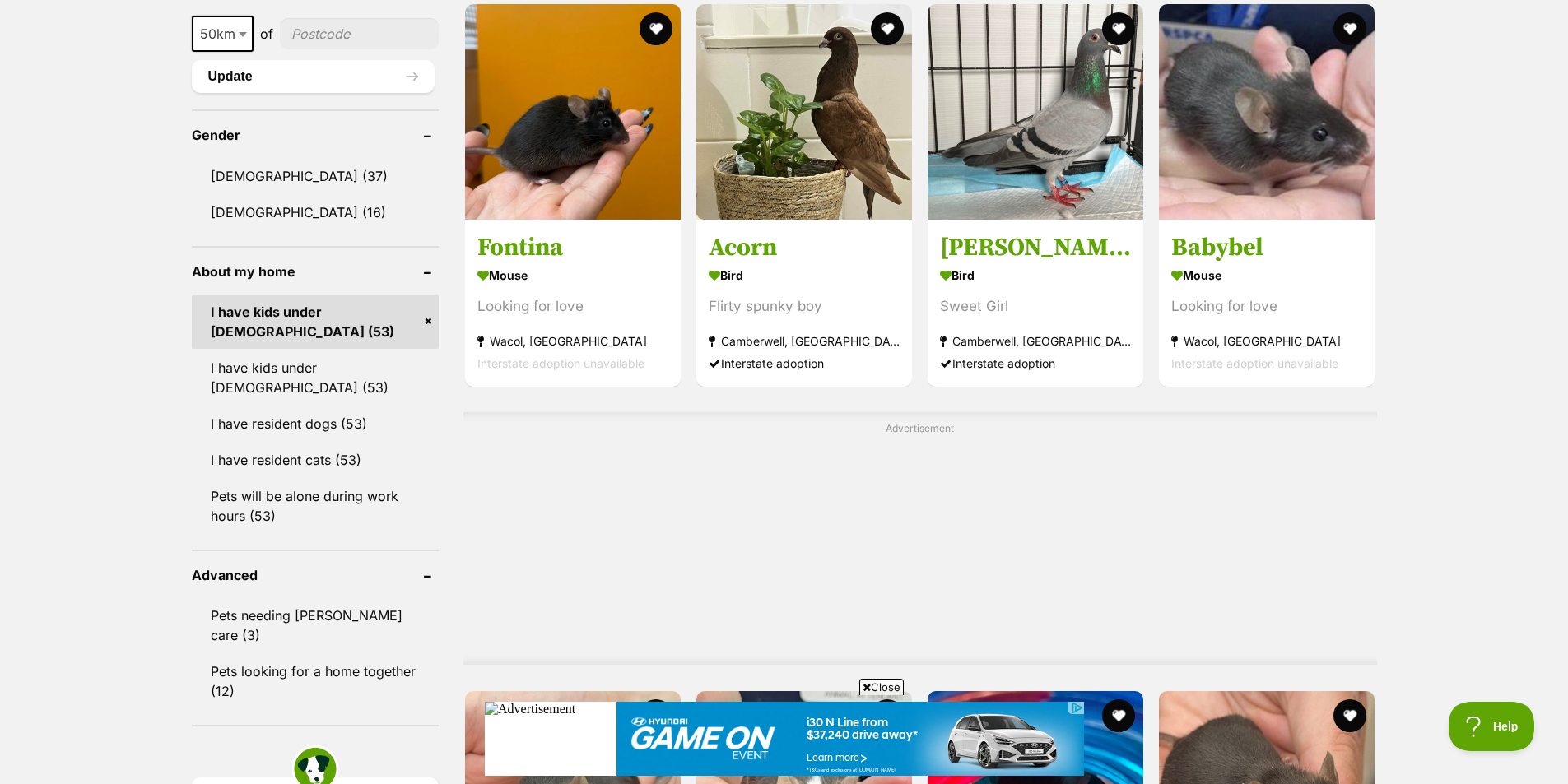
scroll to position [1646, 0]
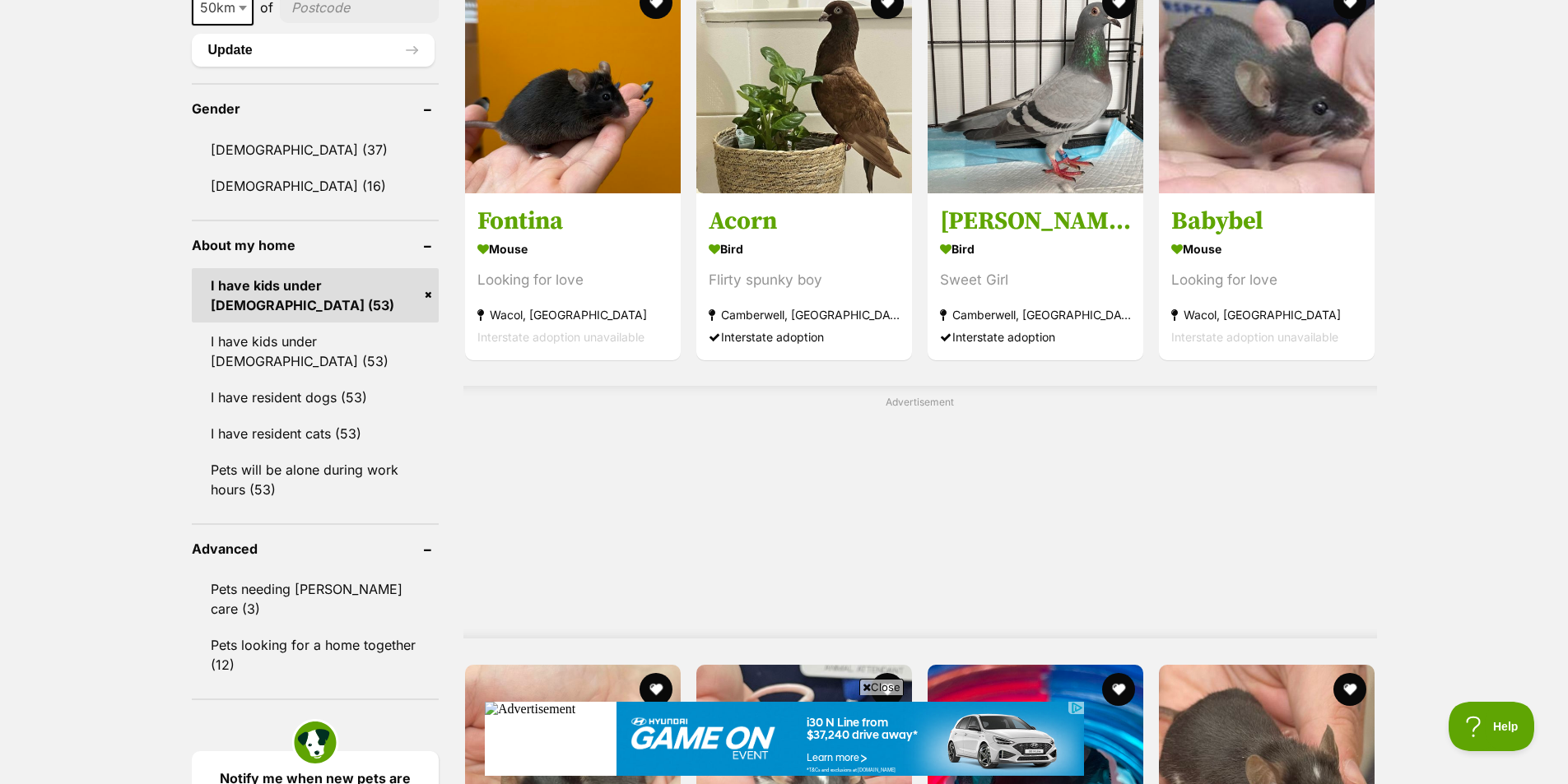
click at [304, 300] on link "I have kids under 5 years old (53)" at bounding box center [315, 295] width 247 height 54
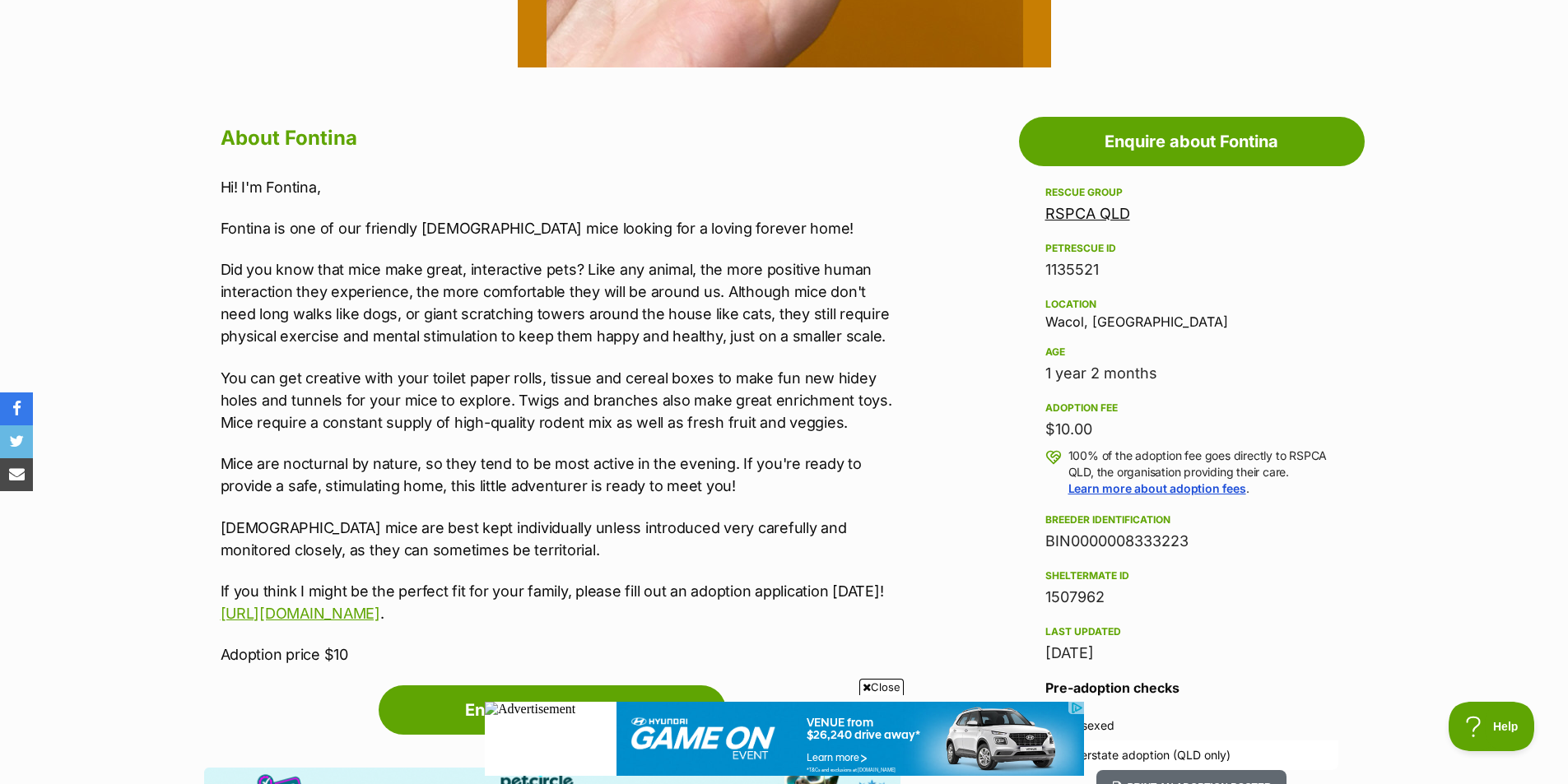
scroll to position [823, 0]
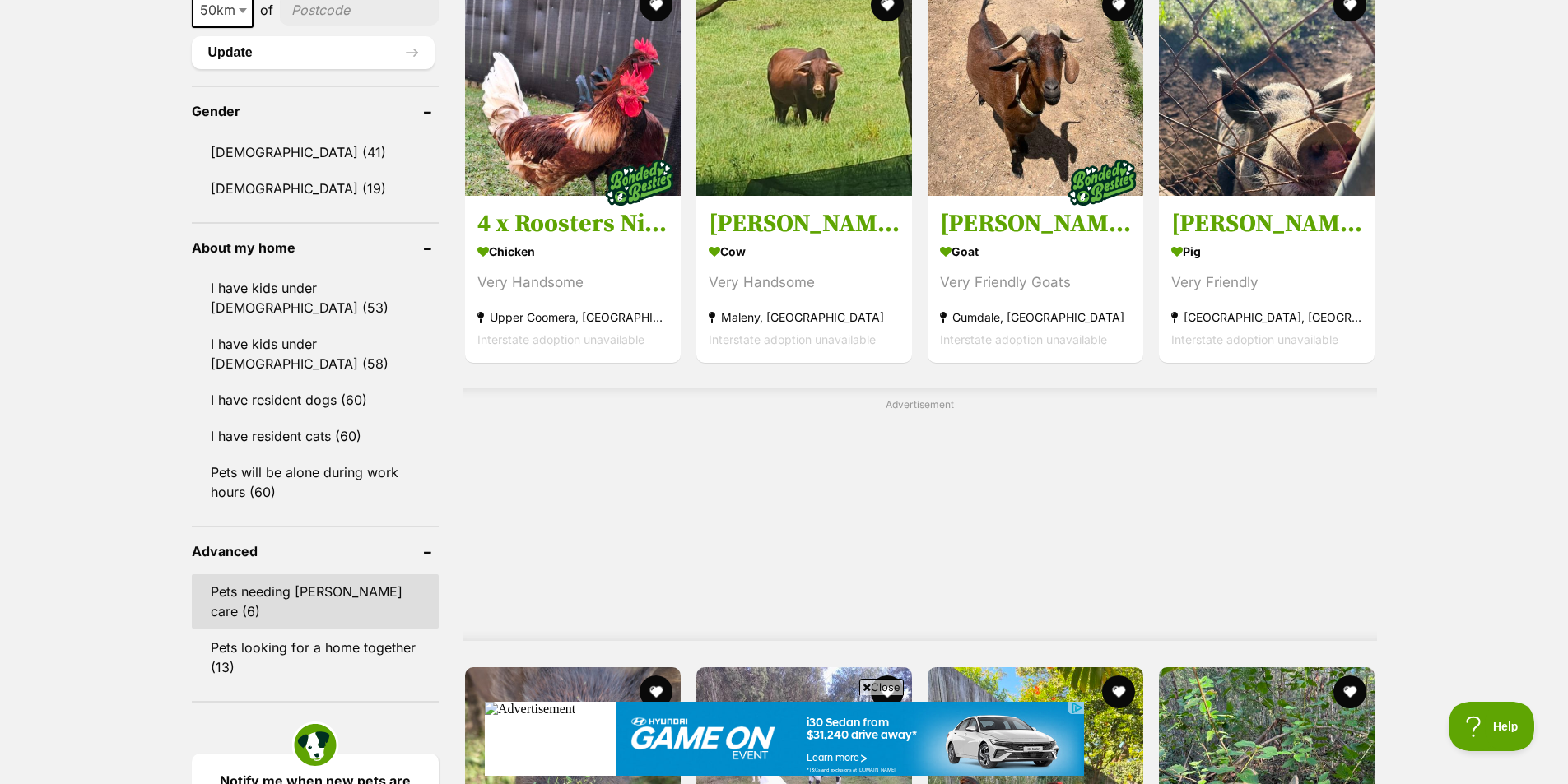
click at [329, 574] on link "Pets needing foster care (6)" at bounding box center [315, 602] width 247 height 54
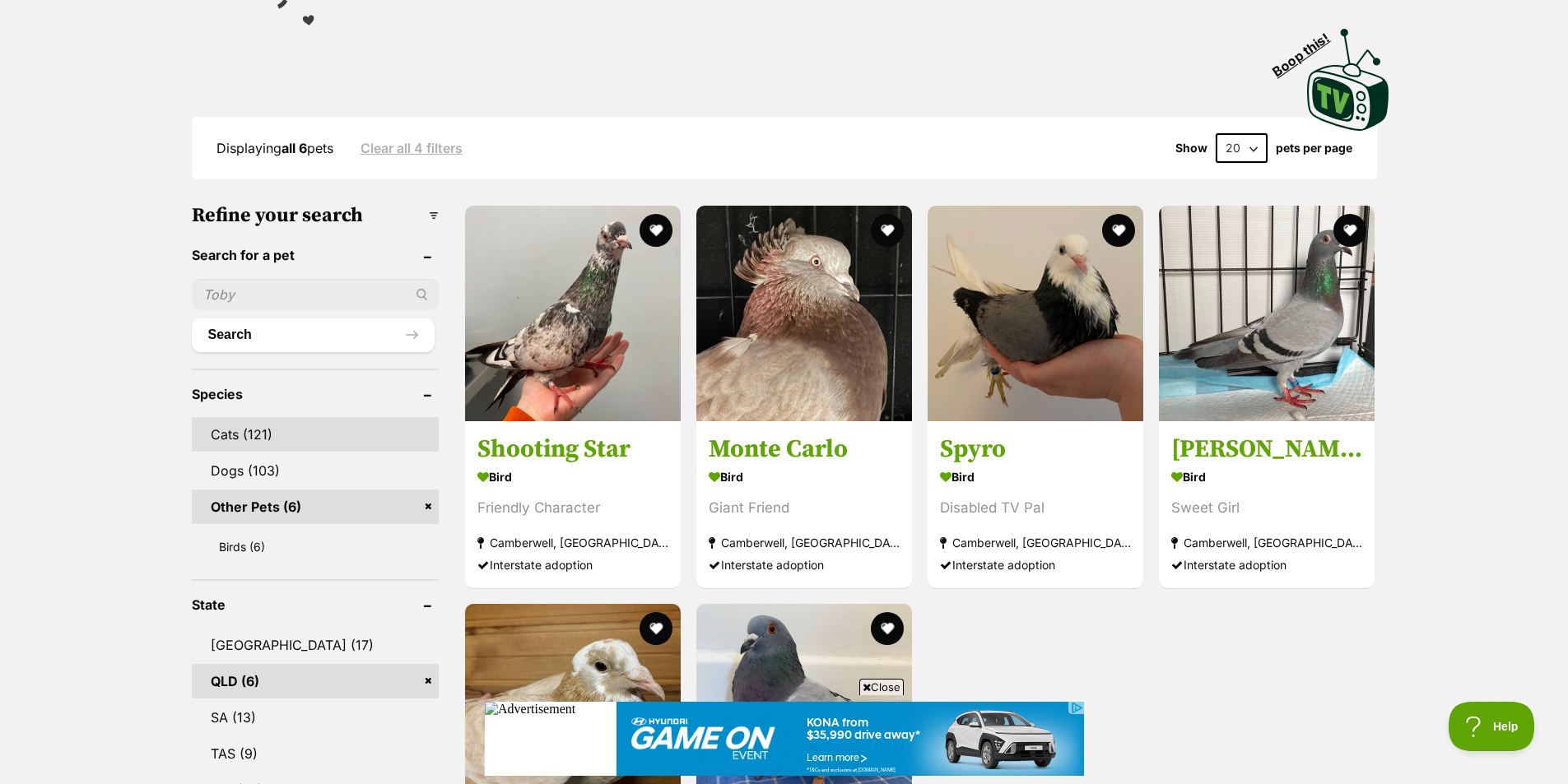
scroll to position [329, 0]
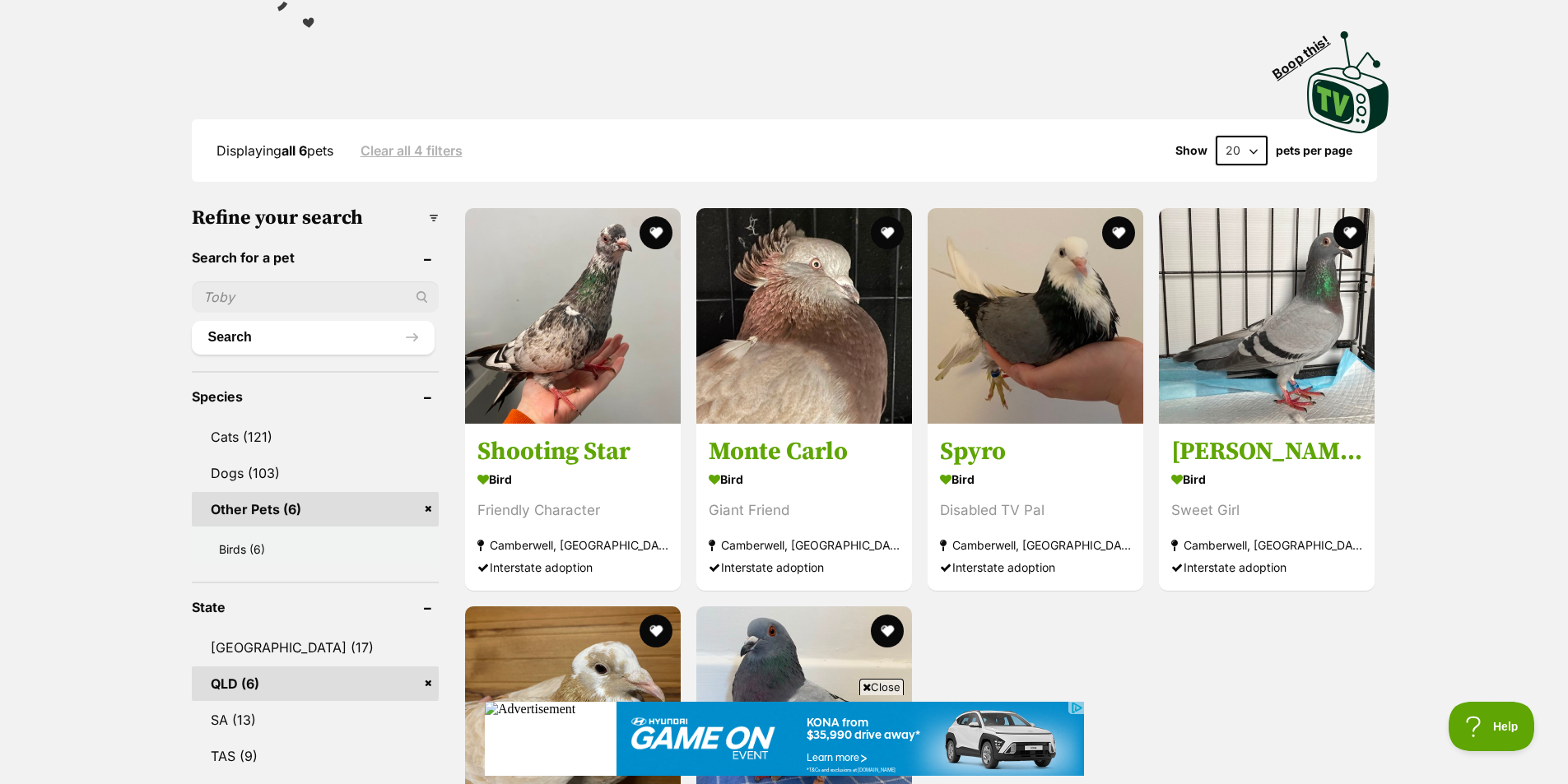
click at [450, 151] on link "Clear all 4 filters" at bounding box center [412, 150] width 102 height 14
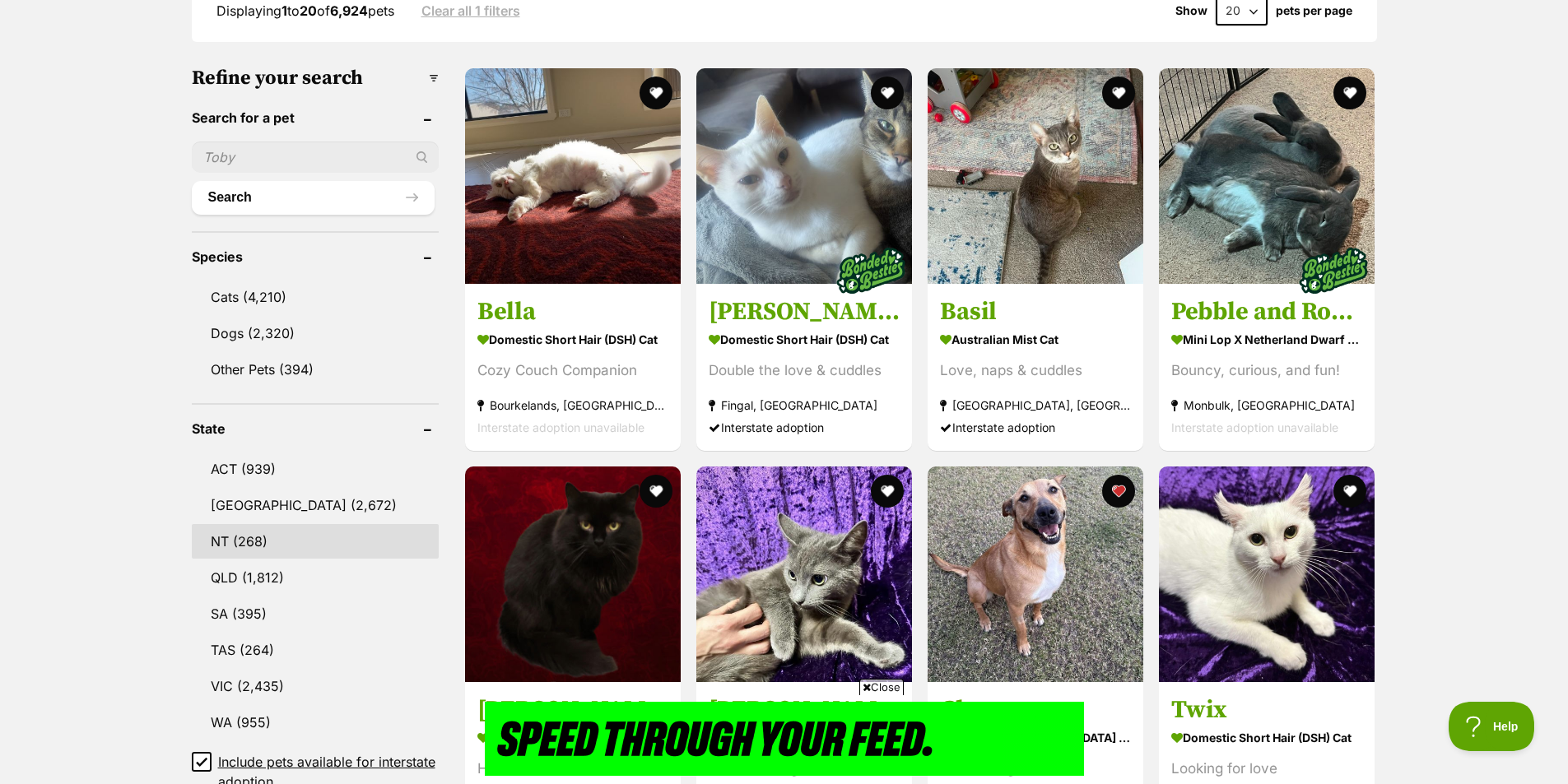
scroll to position [494, 0]
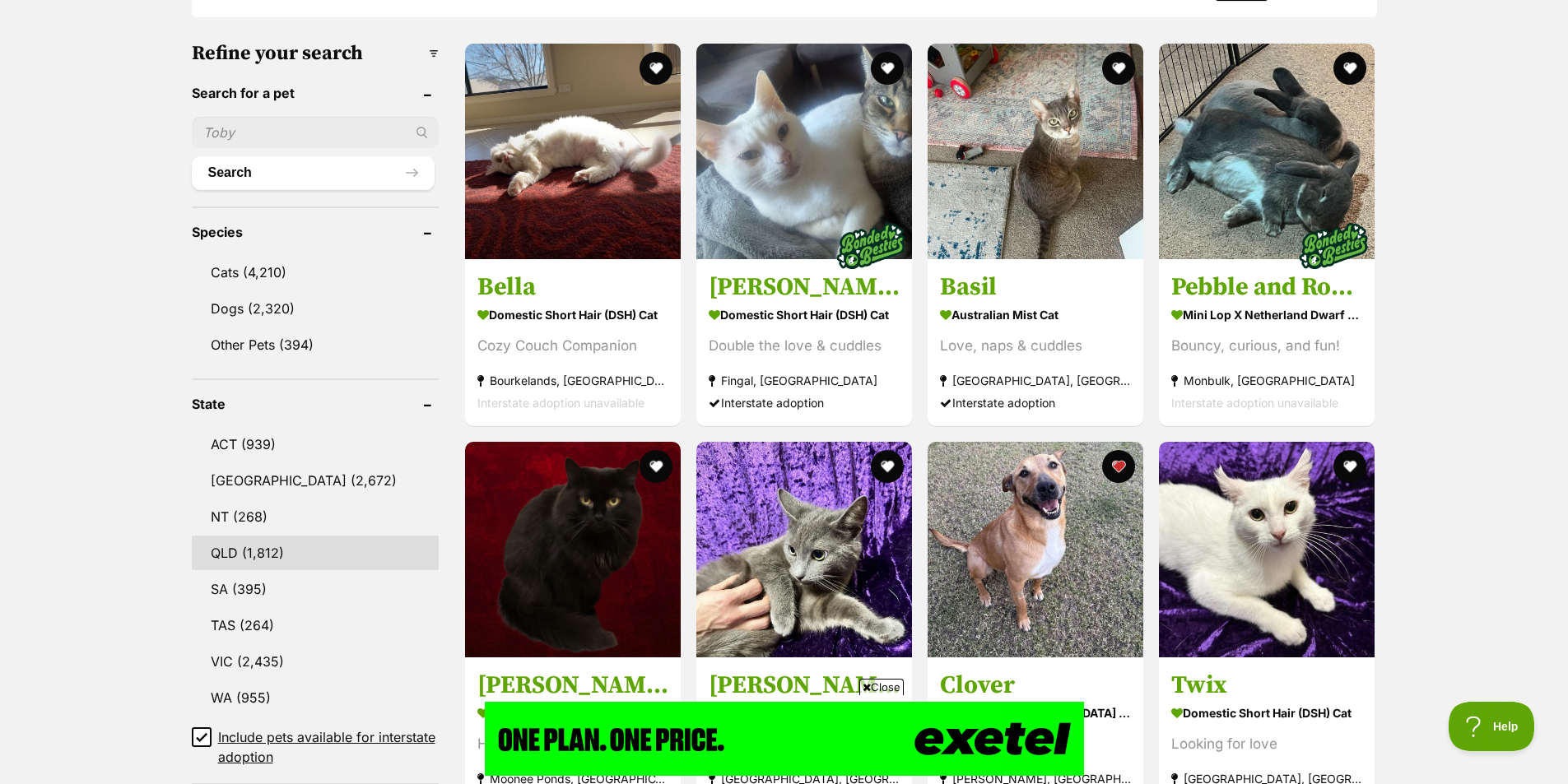
click at [273, 550] on link "QLD (1,812)" at bounding box center [315, 552] width 247 height 35
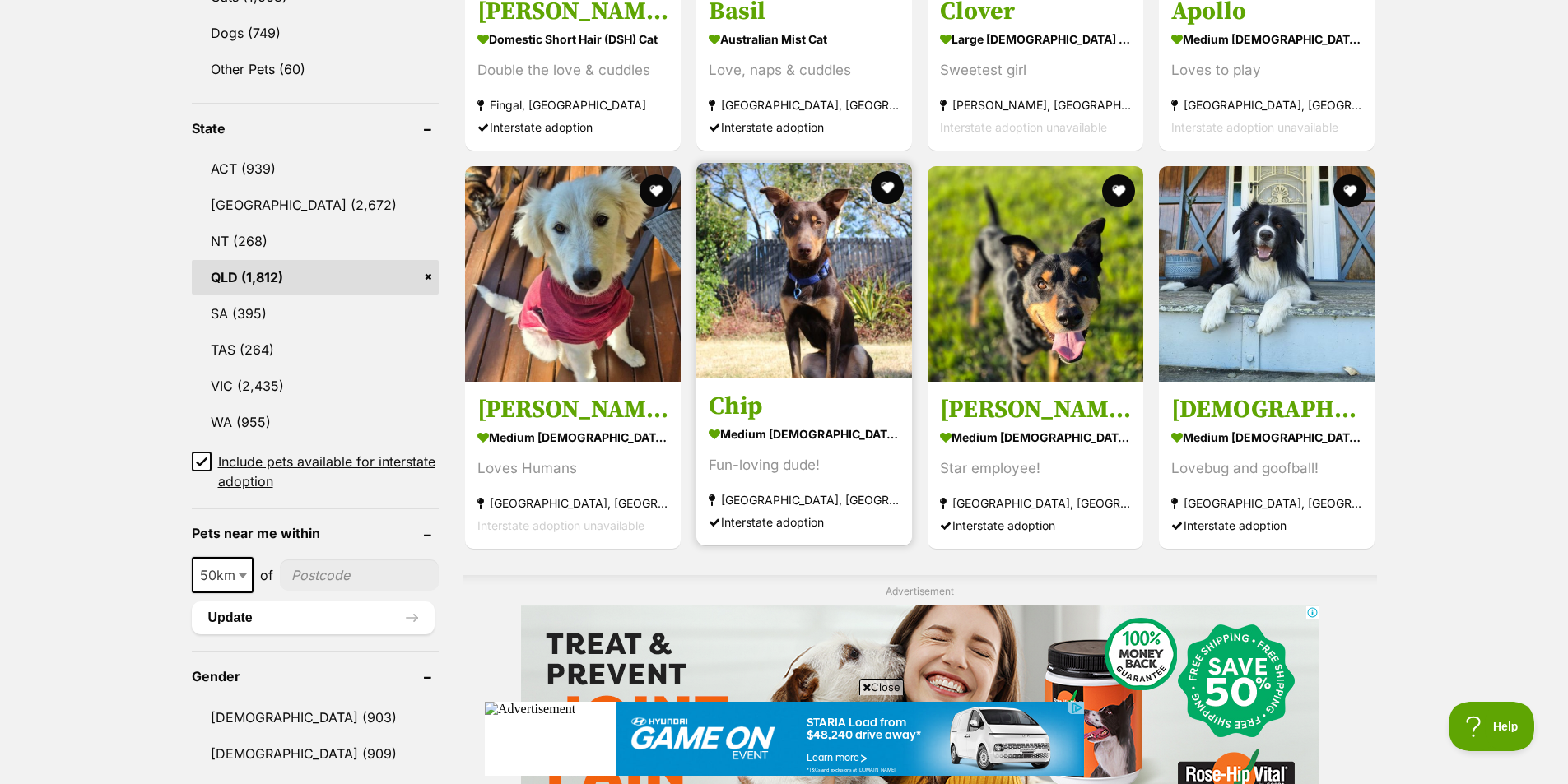
scroll to position [741, 0]
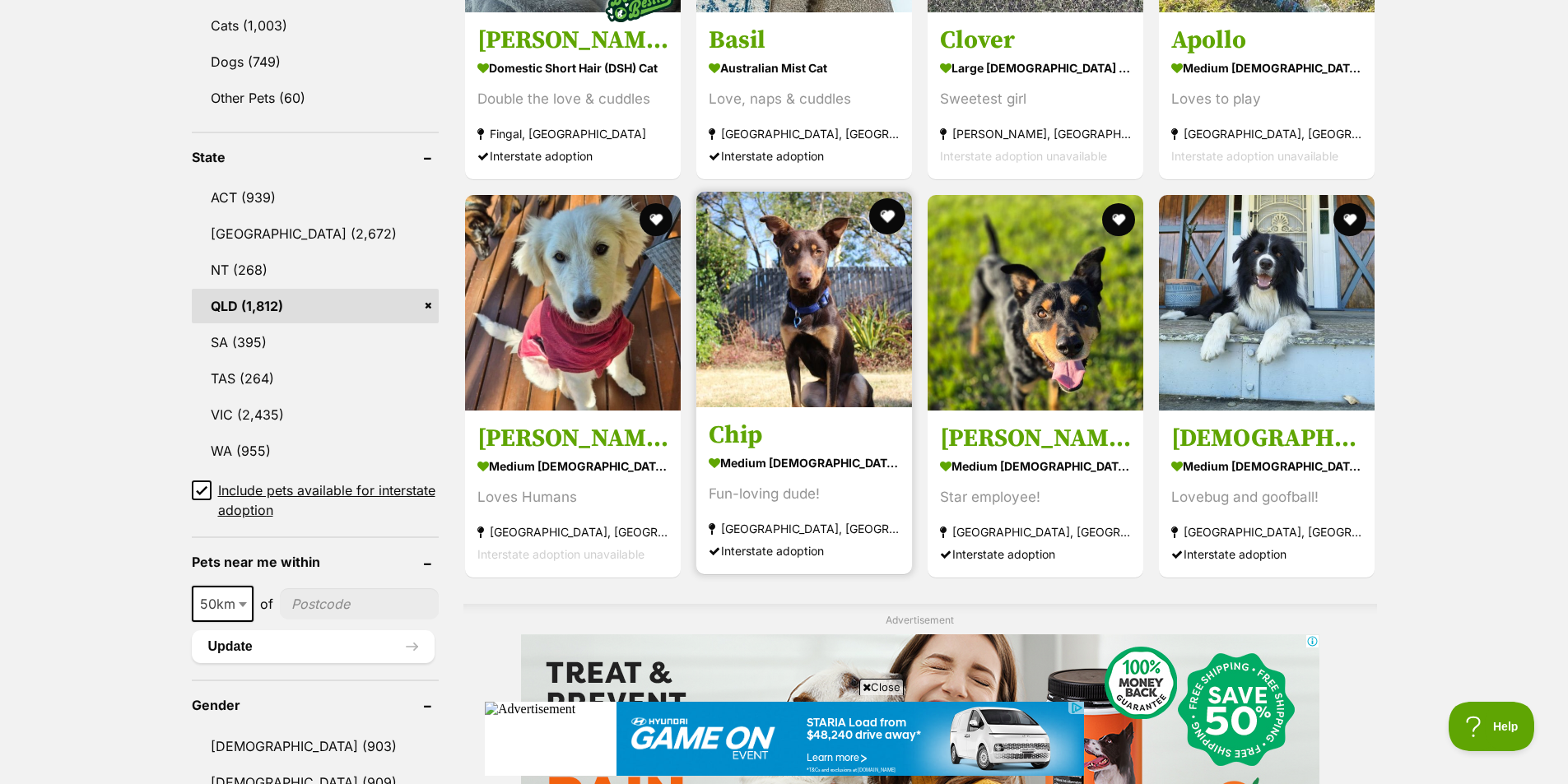
click at [891, 214] on button "favourite" at bounding box center [887, 216] width 37 height 36
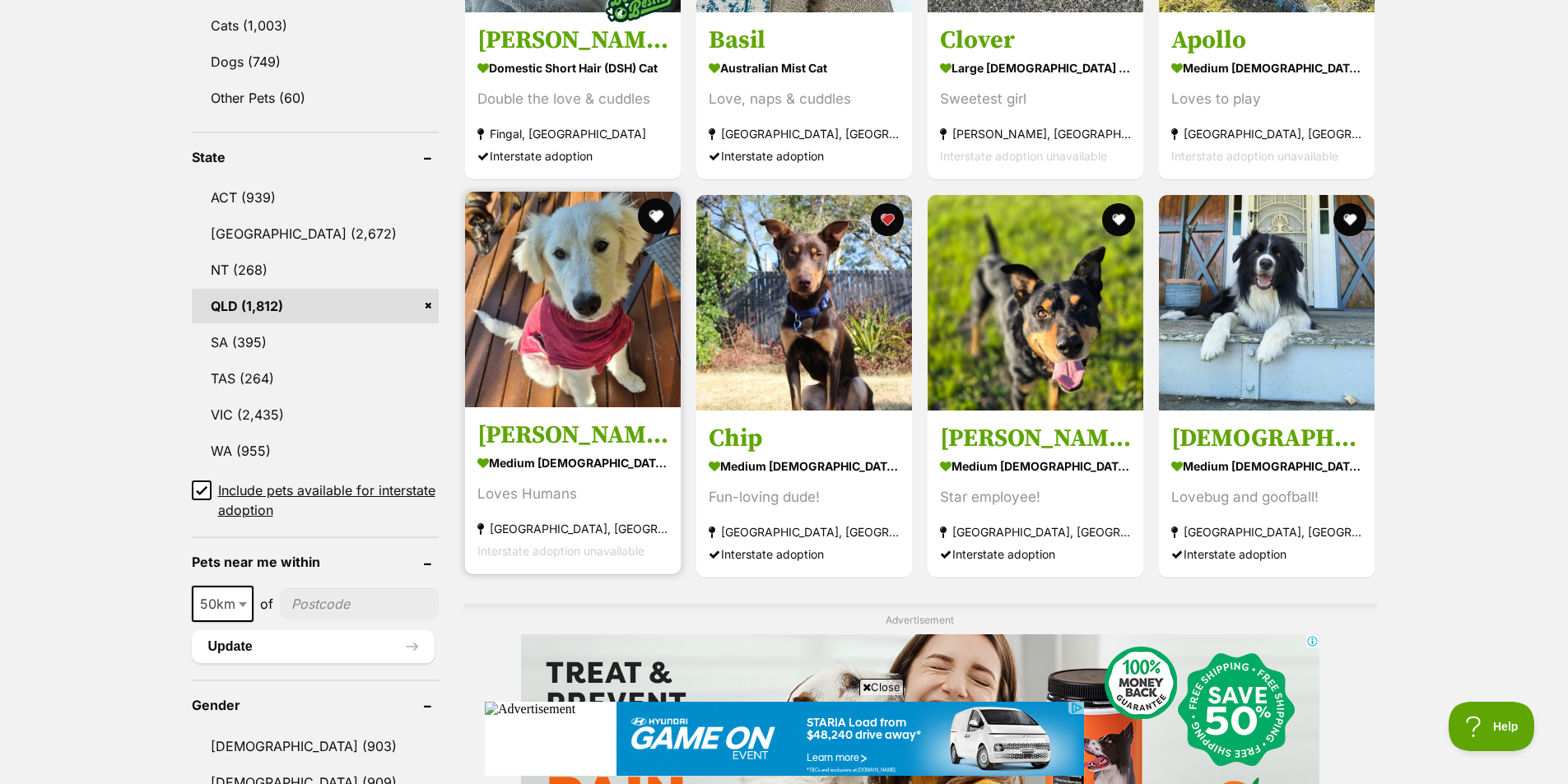
click at [650, 210] on button "favourite" at bounding box center [656, 216] width 37 height 36
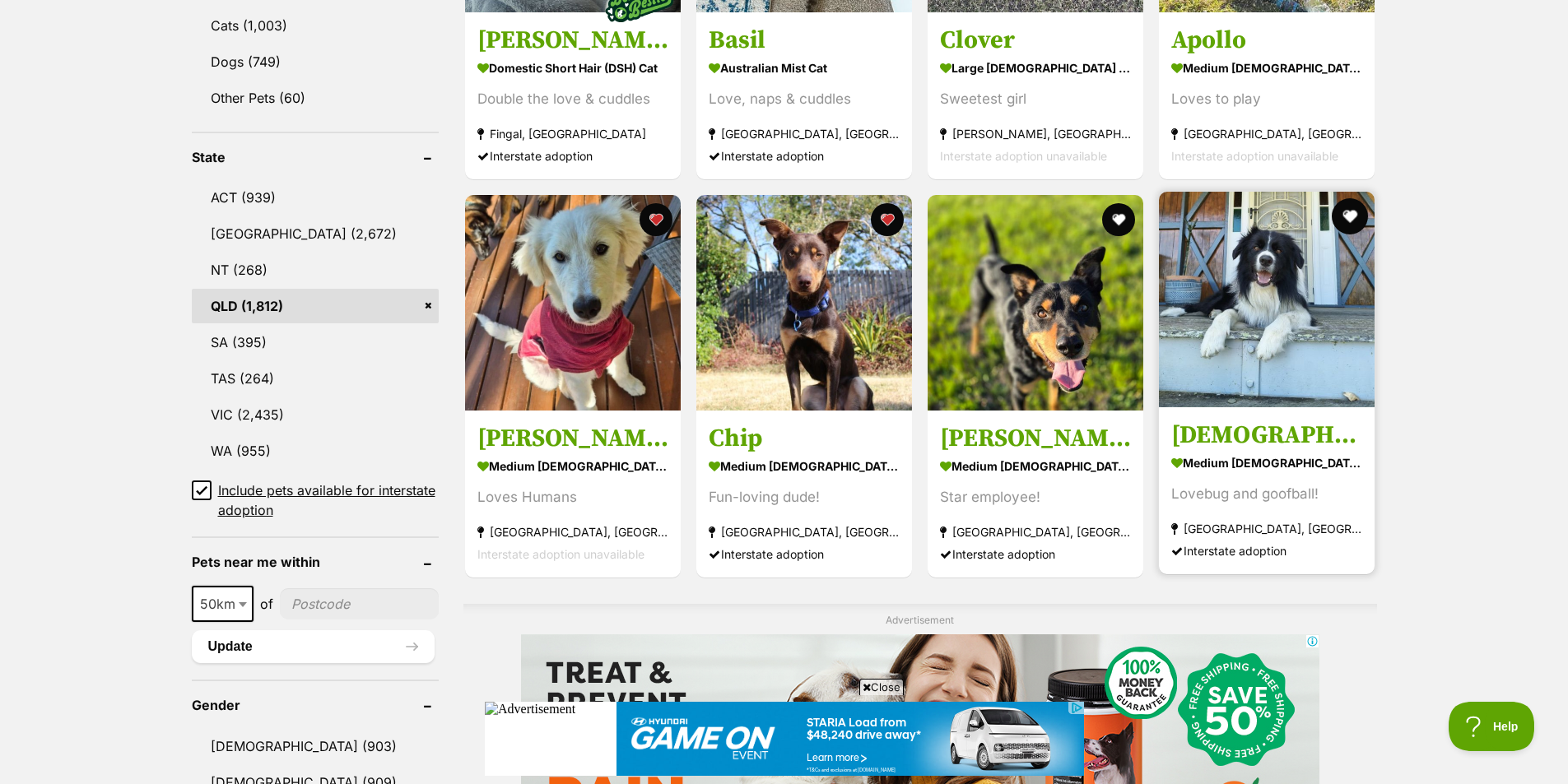
click at [1345, 218] on button "favourite" at bounding box center [1351, 216] width 37 height 36
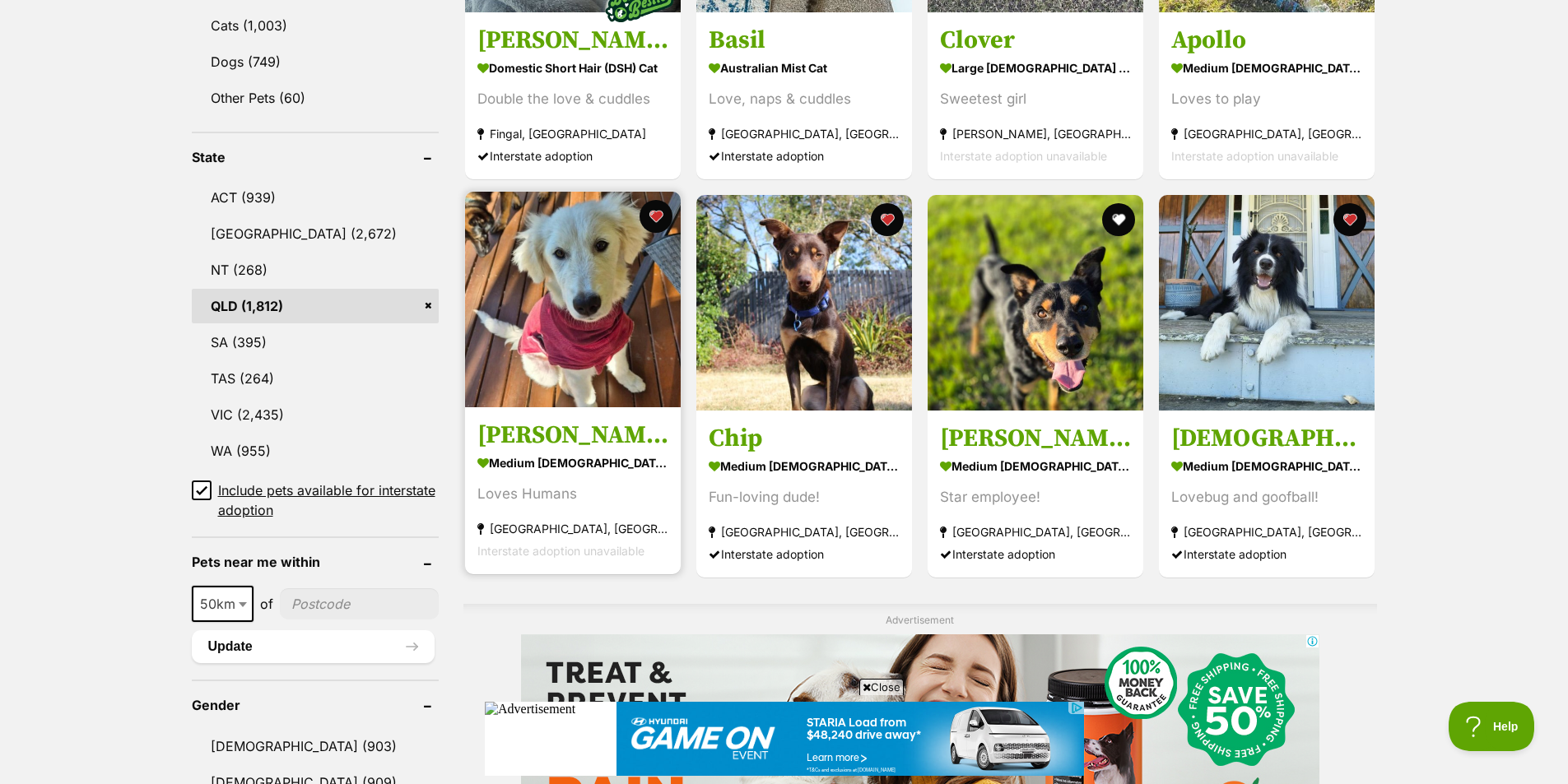
click at [617, 346] on img at bounding box center [573, 300] width 216 height 216
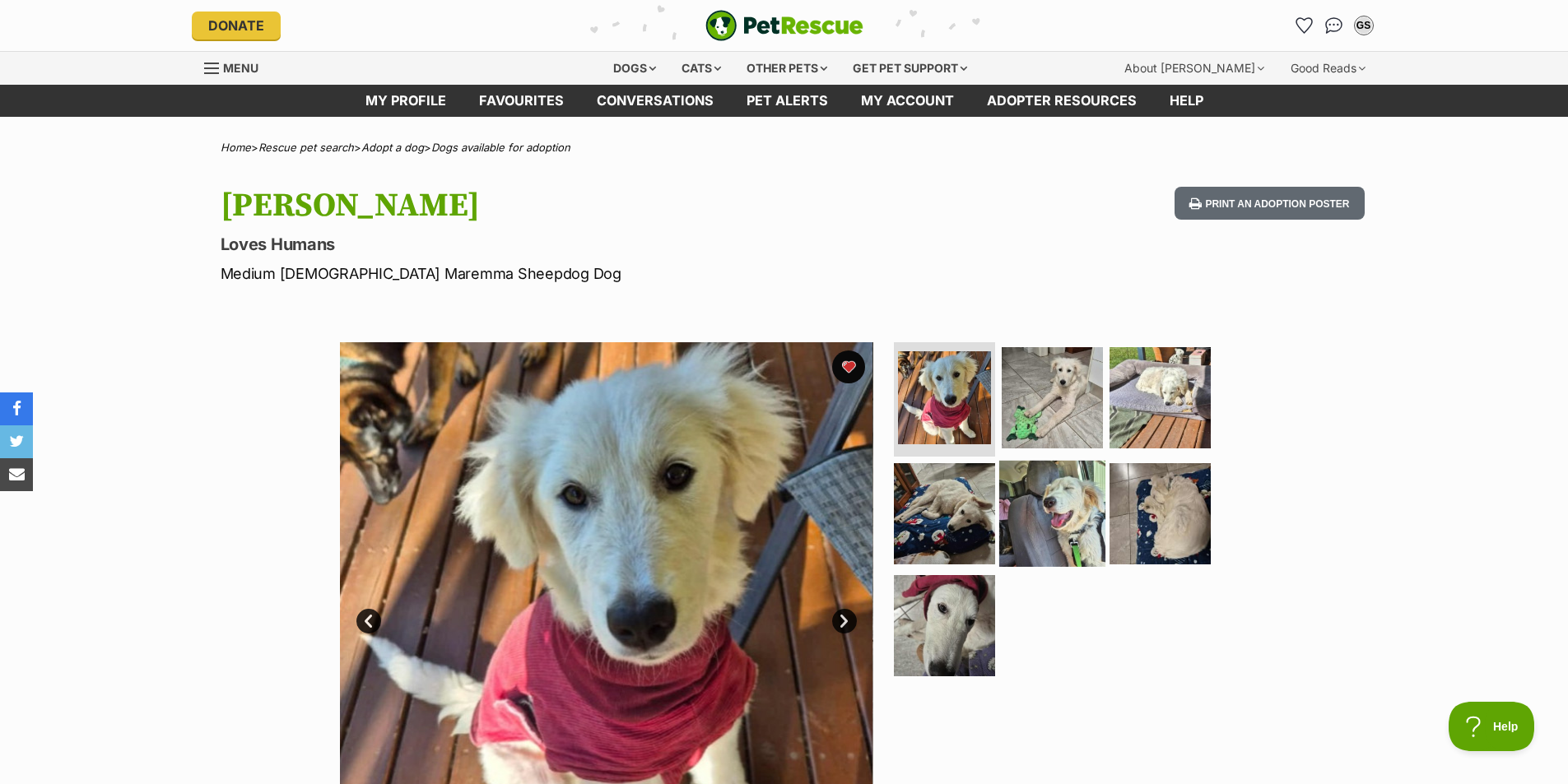
click at [1038, 493] on img at bounding box center [1052, 513] width 106 height 106
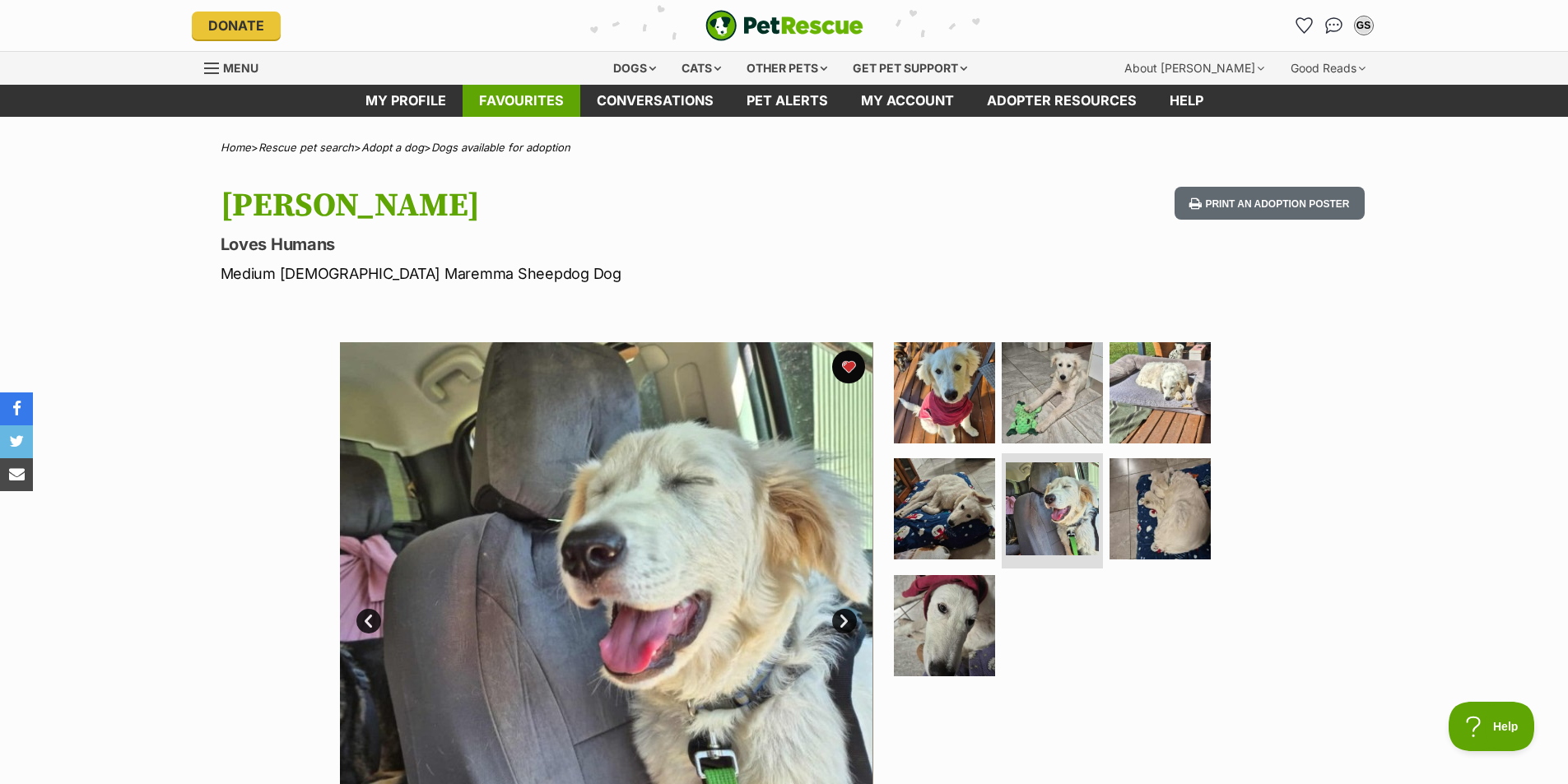
click at [559, 97] on link "Favourites" at bounding box center [521, 101] width 118 height 32
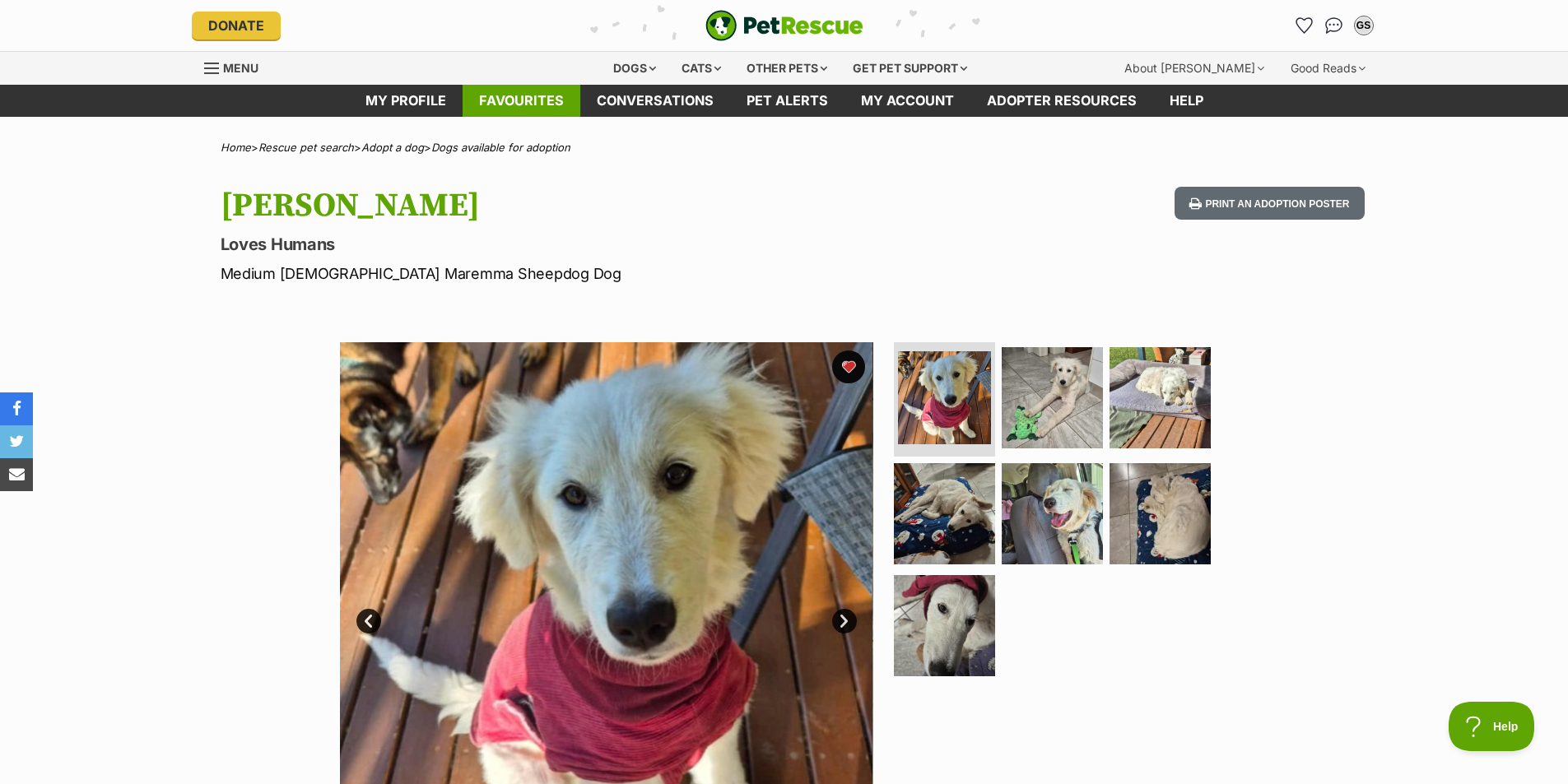
click at [573, 101] on link "Favourites" at bounding box center [521, 101] width 118 height 32
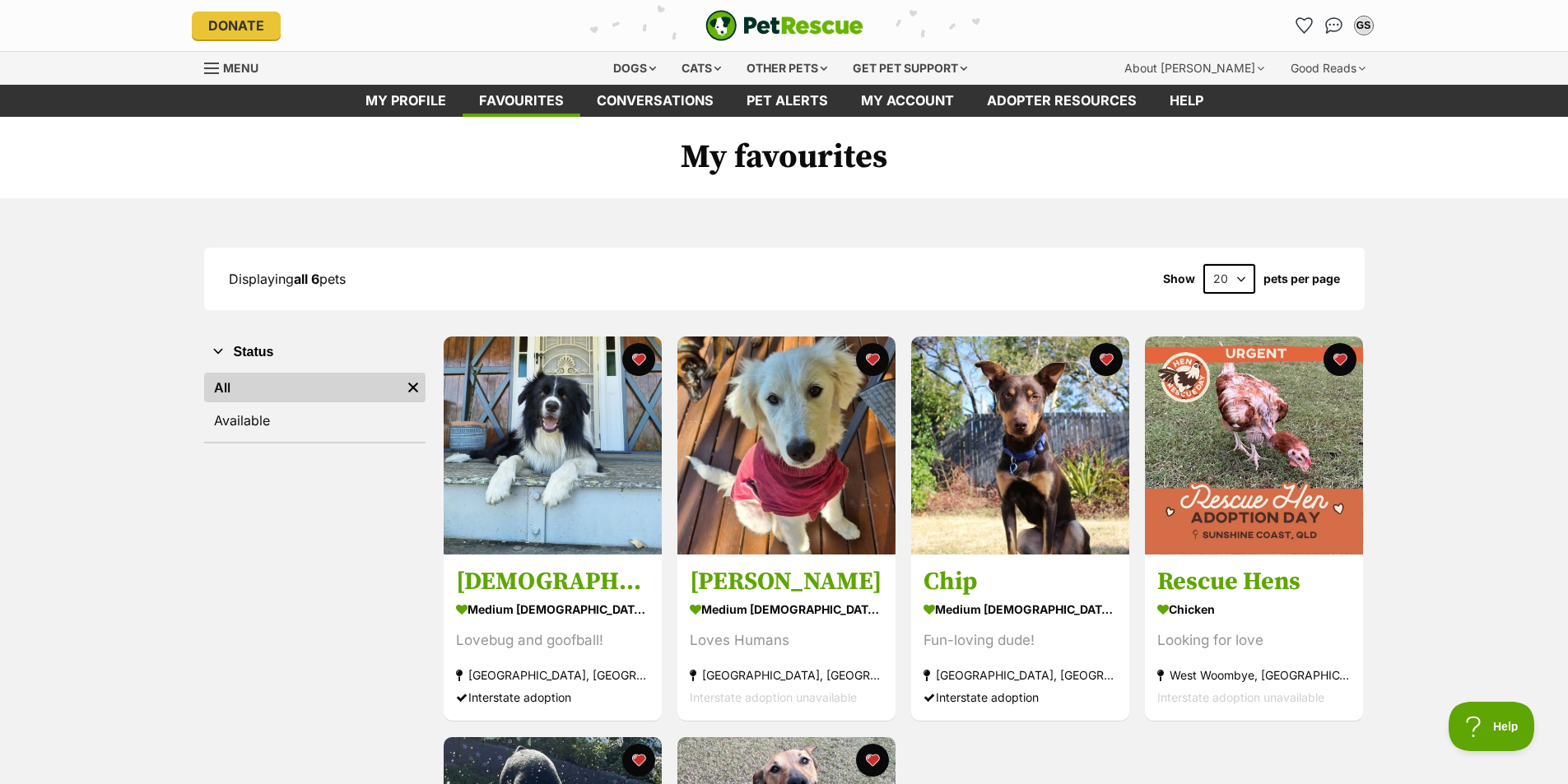
click at [443, 101] on link "My profile" at bounding box center [406, 101] width 114 height 32
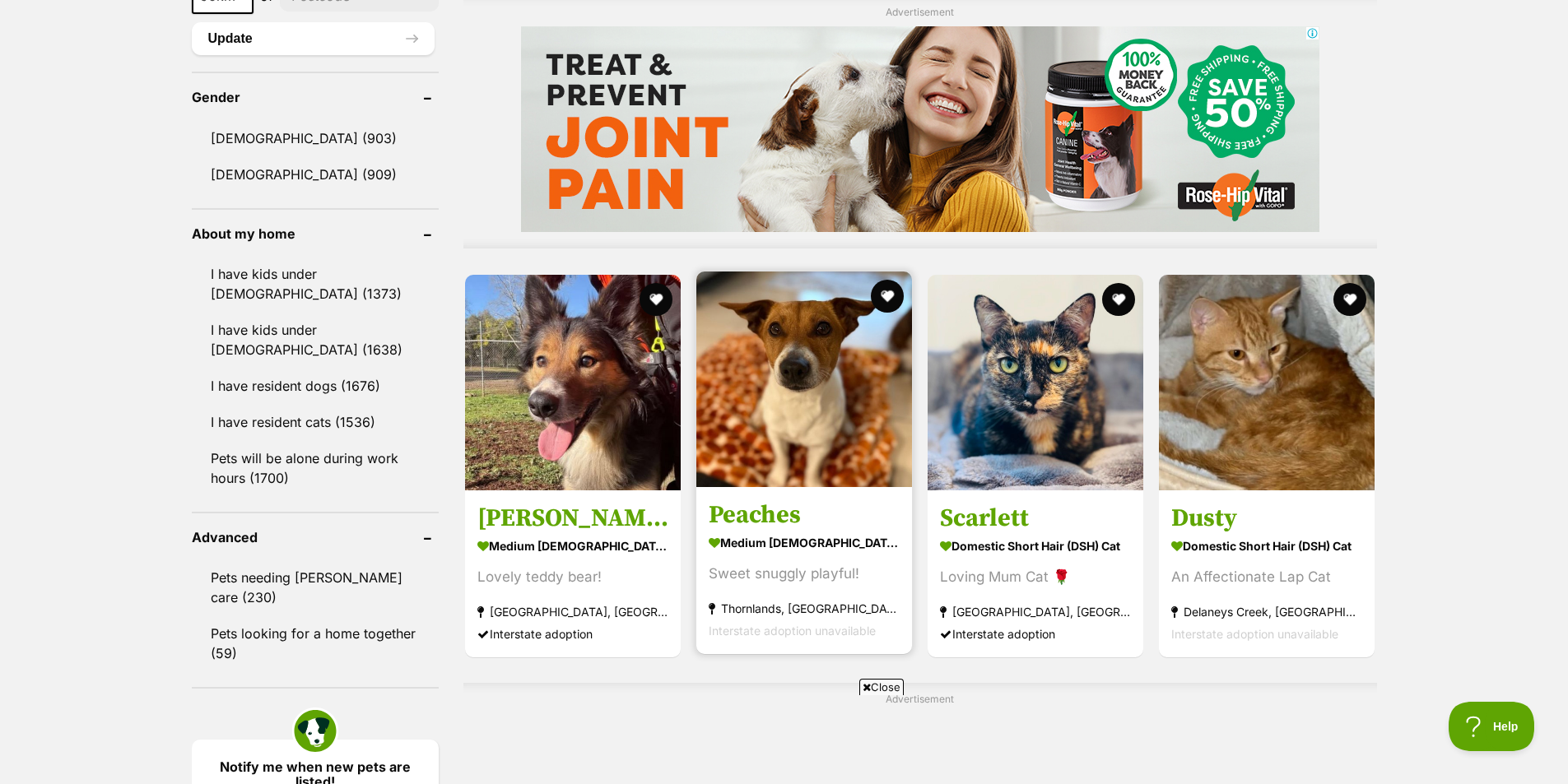
scroll to position [1481, 0]
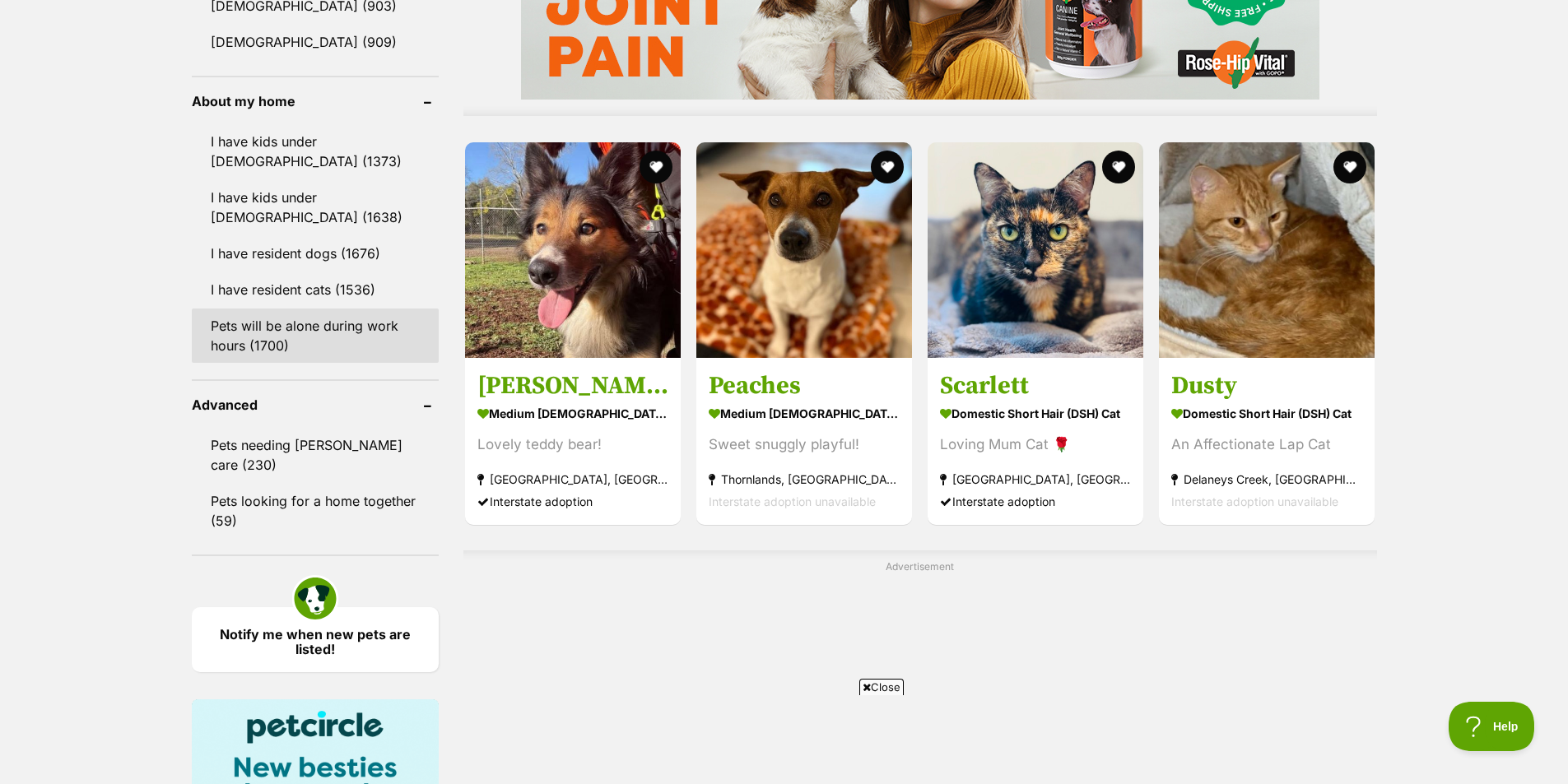
click at [326, 341] on link "Pets will be alone during work hours (1700)" at bounding box center [315, 336] width 247 height 54
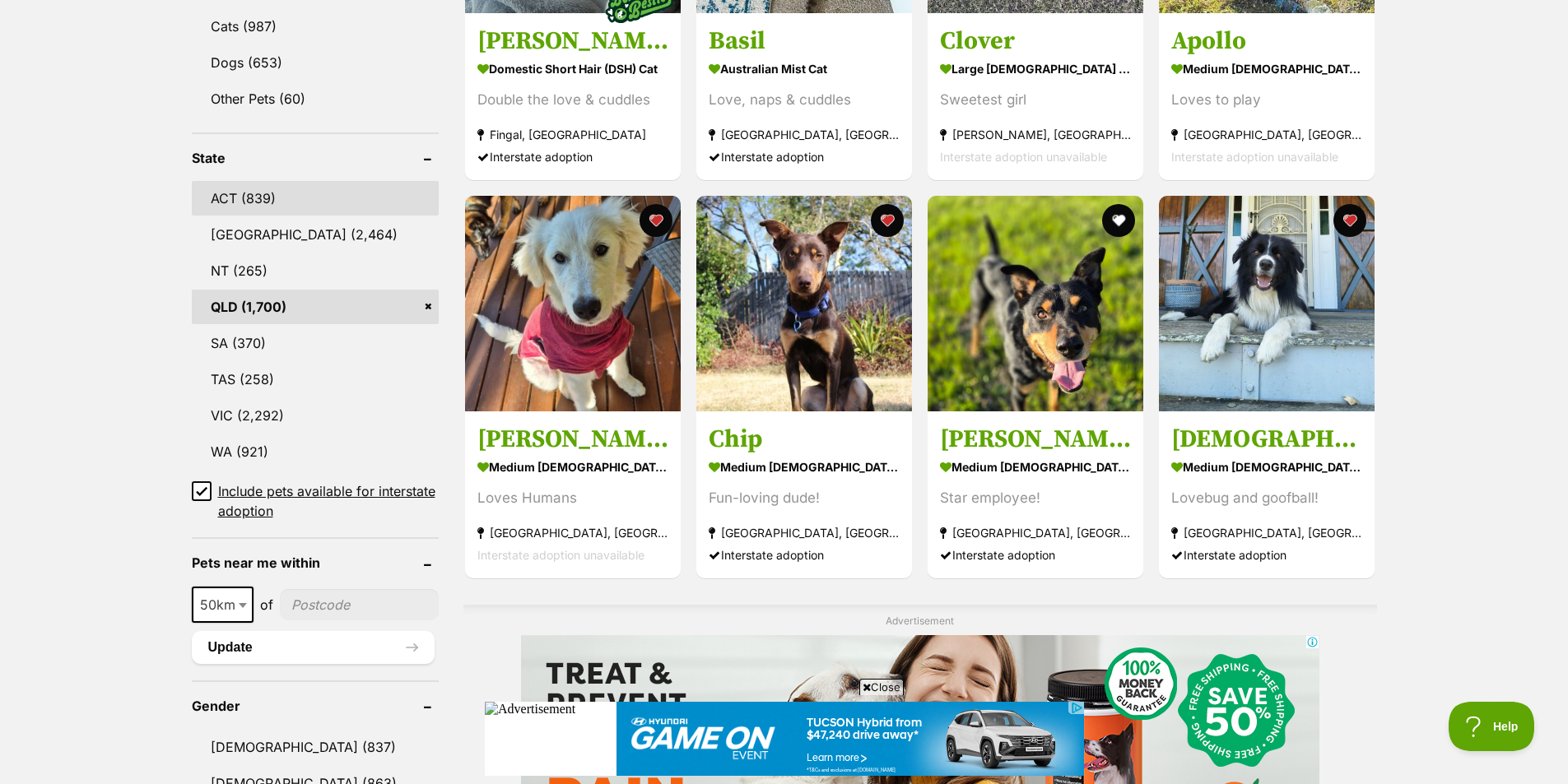
scroll to position [494, 0]
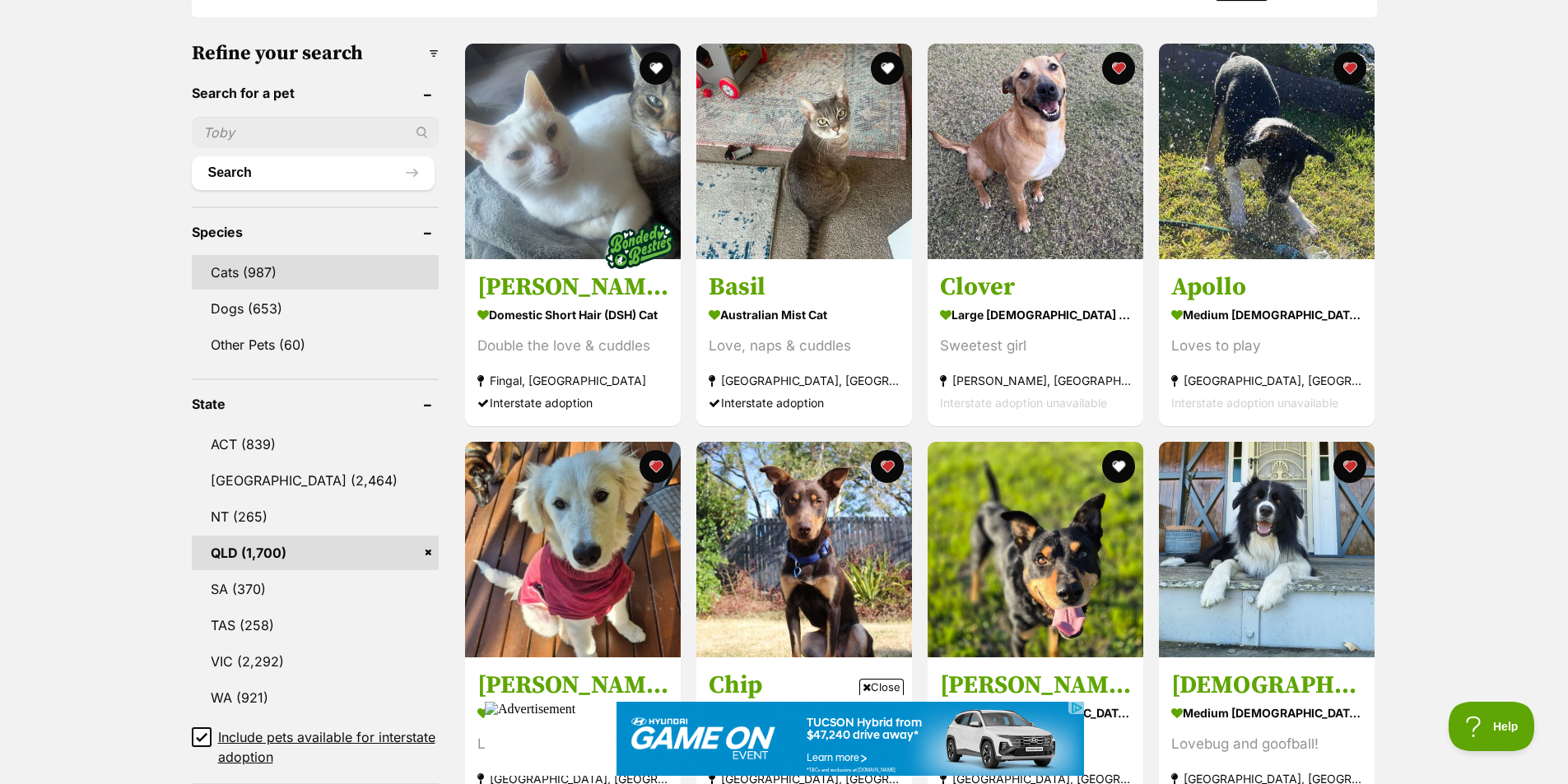
click at [274, 264] on link "Cats (987)" at bounding box center [315, 272] width 247 height 35
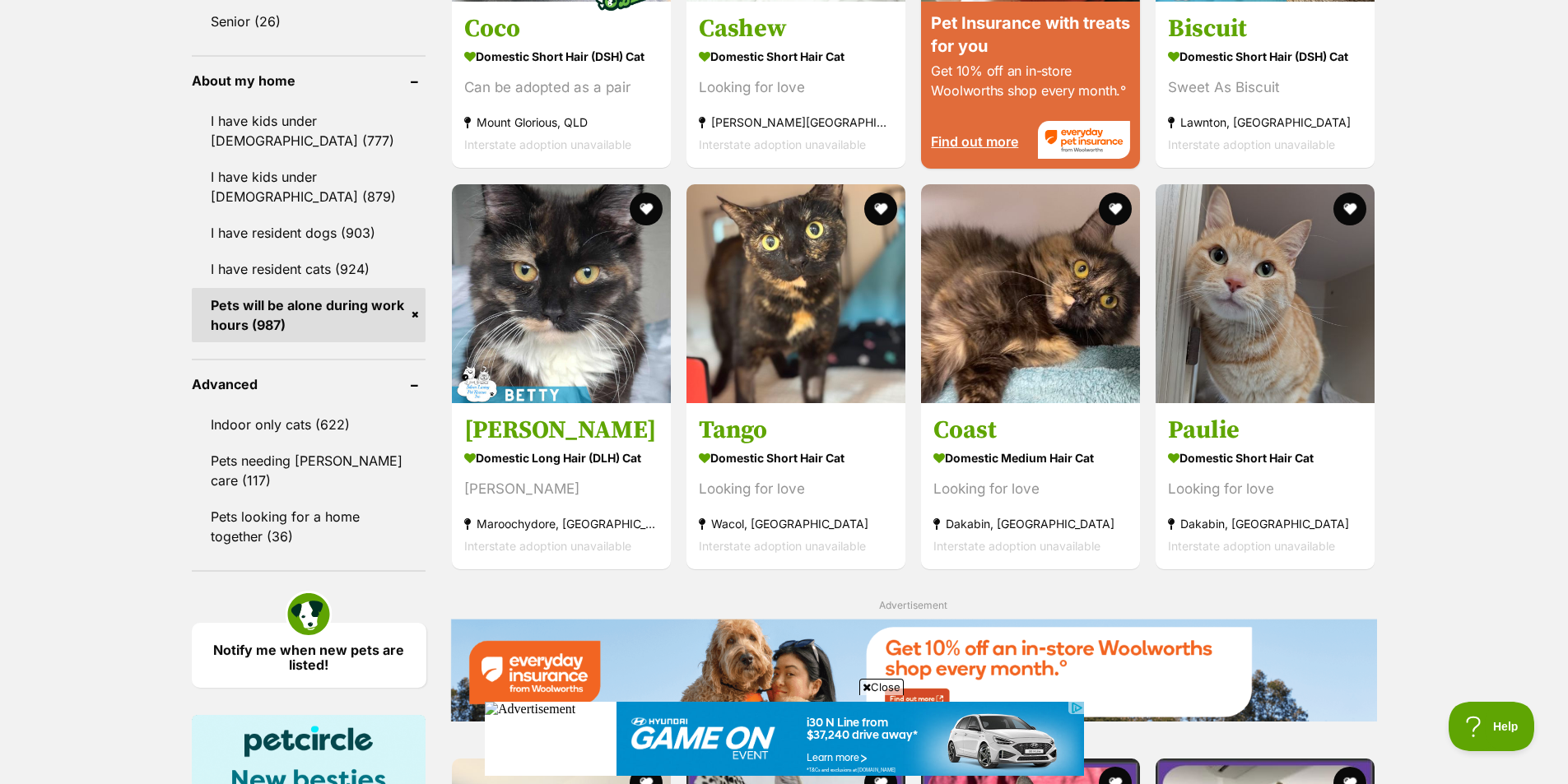
scroll to position [2057, 0]
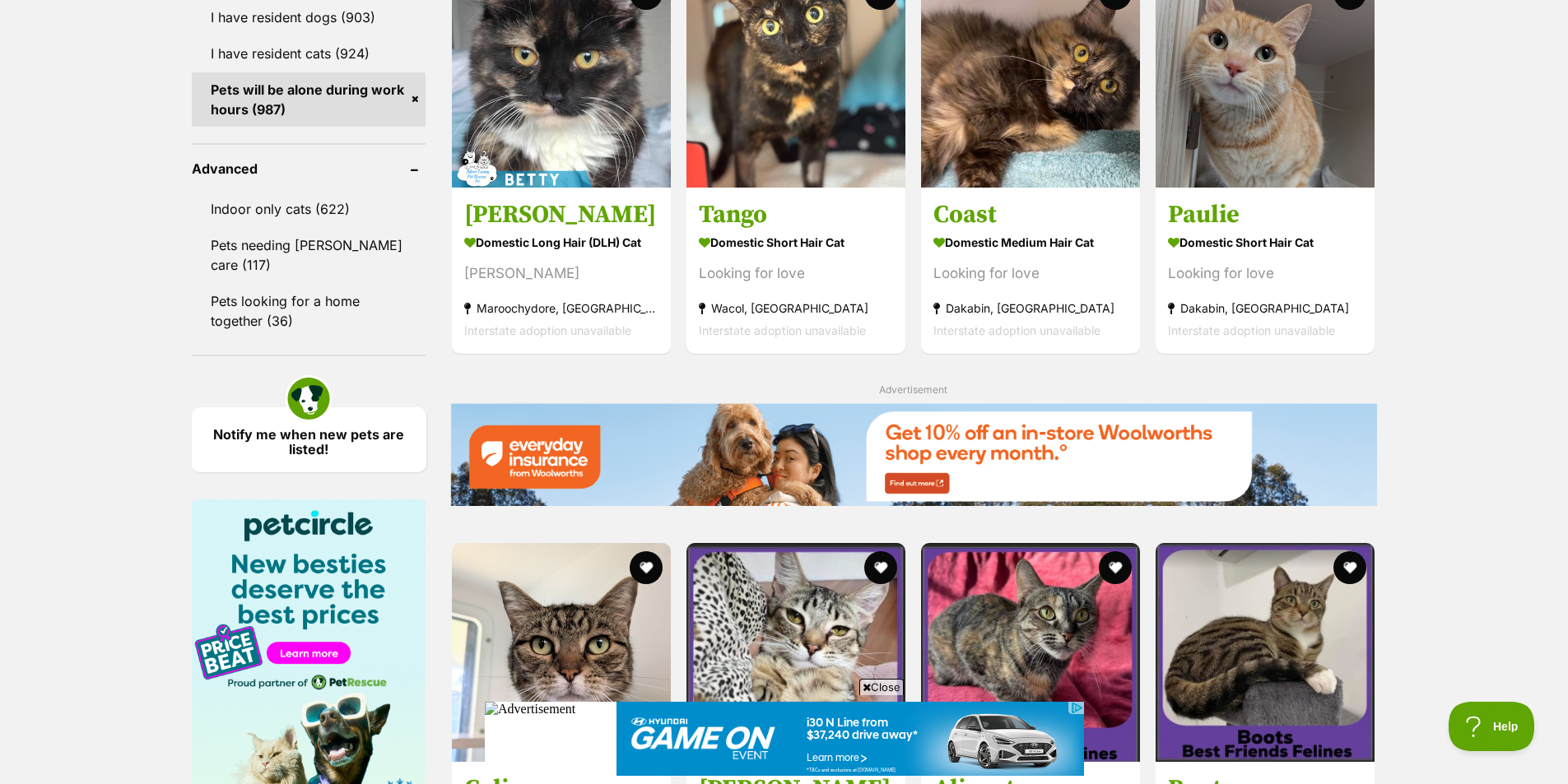
click at [413, 100] on link "Pets will be alone during work hours (987)" at bounding box center [309, 99] width 234 height 54
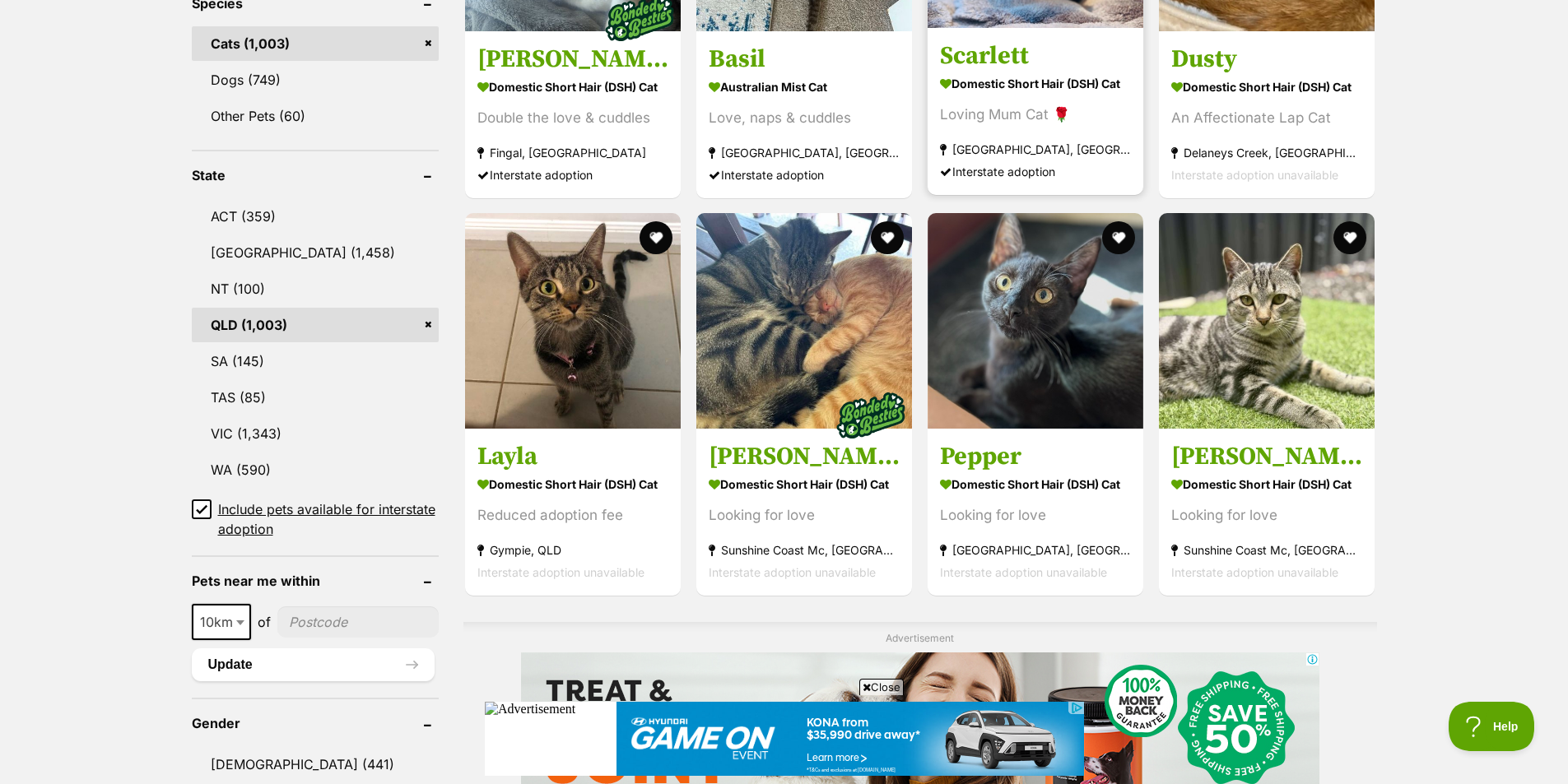
scroll to position [741, 0]
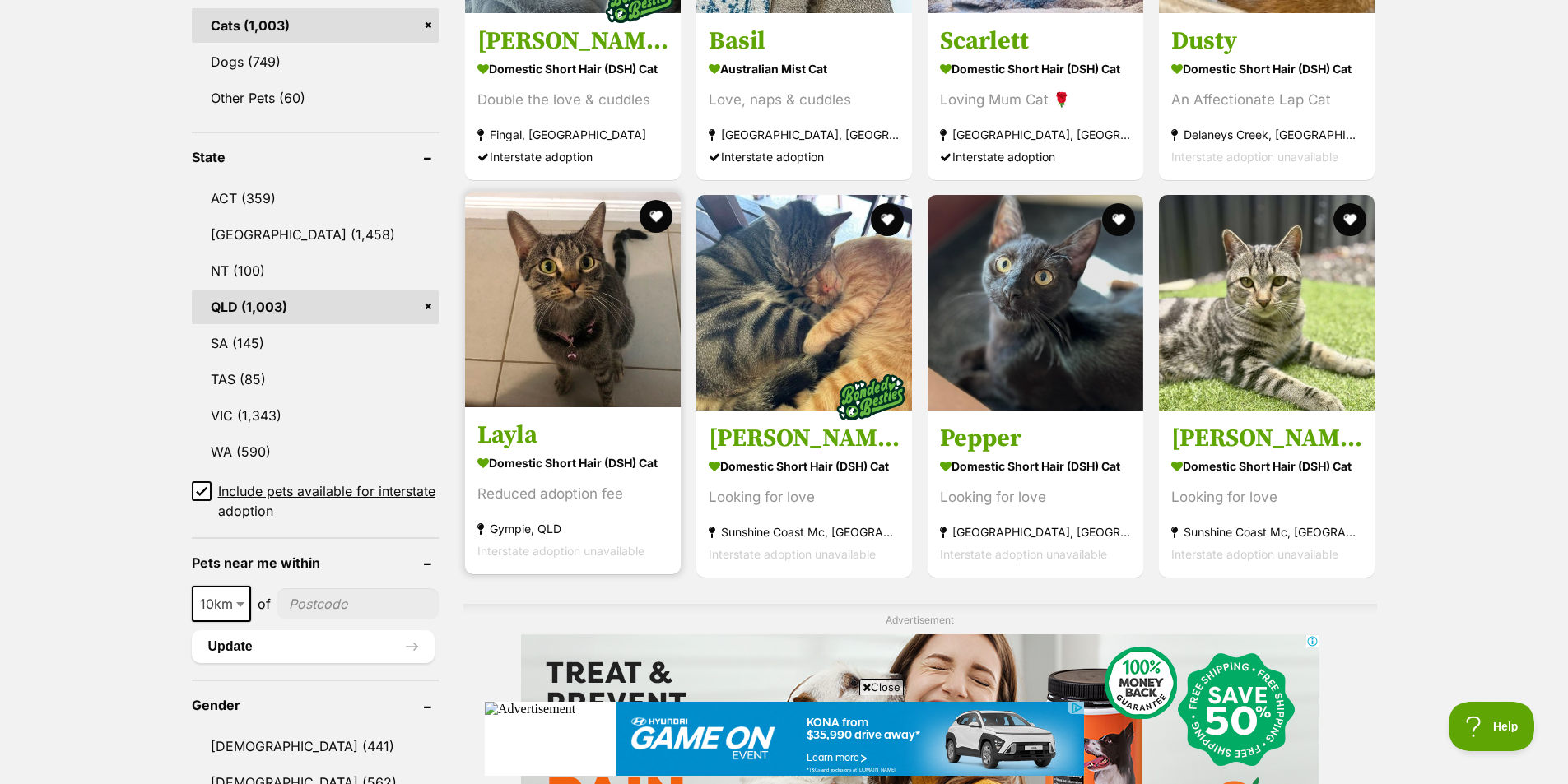
click at [638, 474] on section "Domestic Short Hair (DSH) Cat Reduced adoption fee Gympie, QLD Interstate adopt…" at bounding box center [572, 506] width 191 height 111
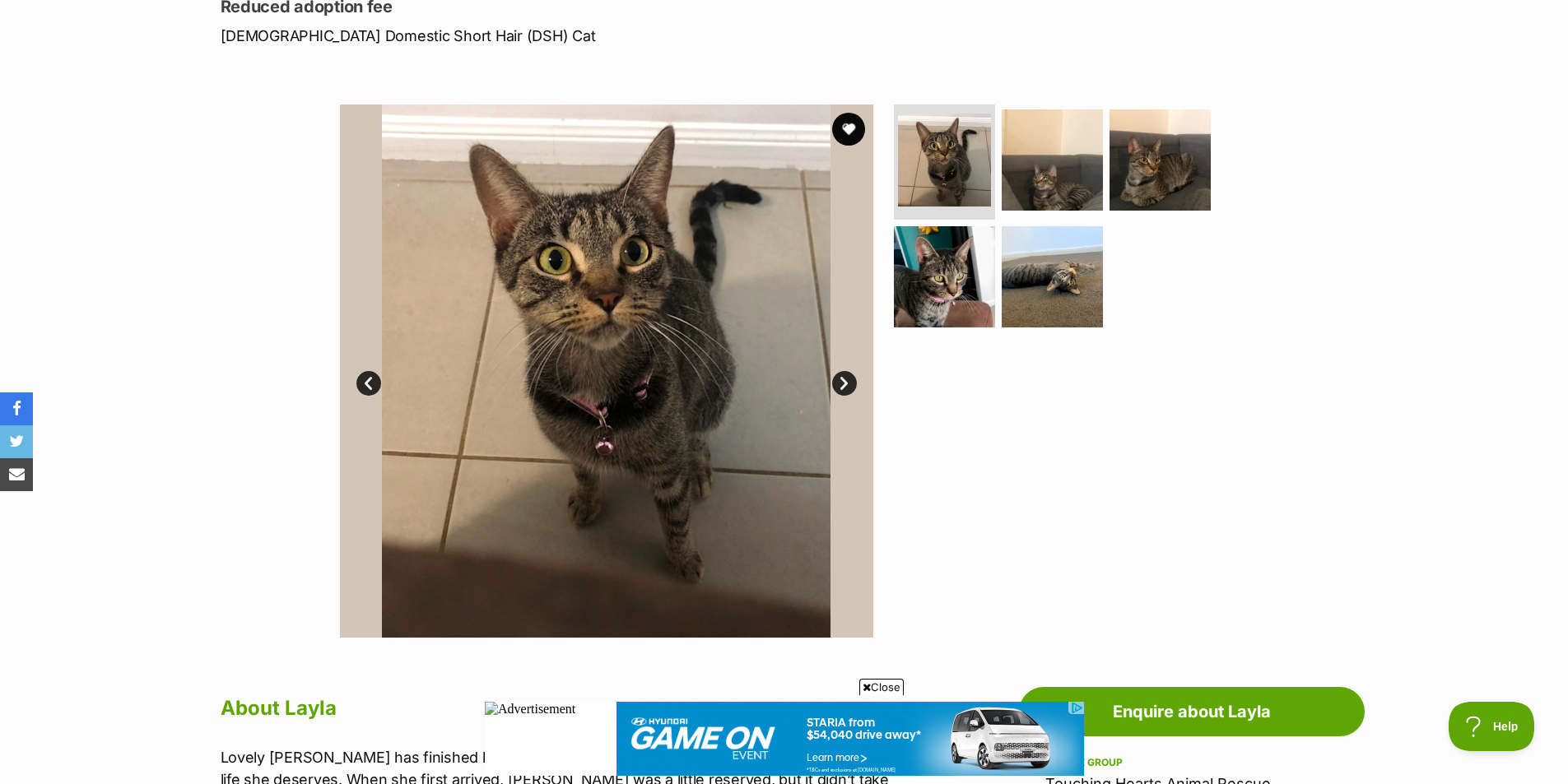
scroll to position [247, 0]
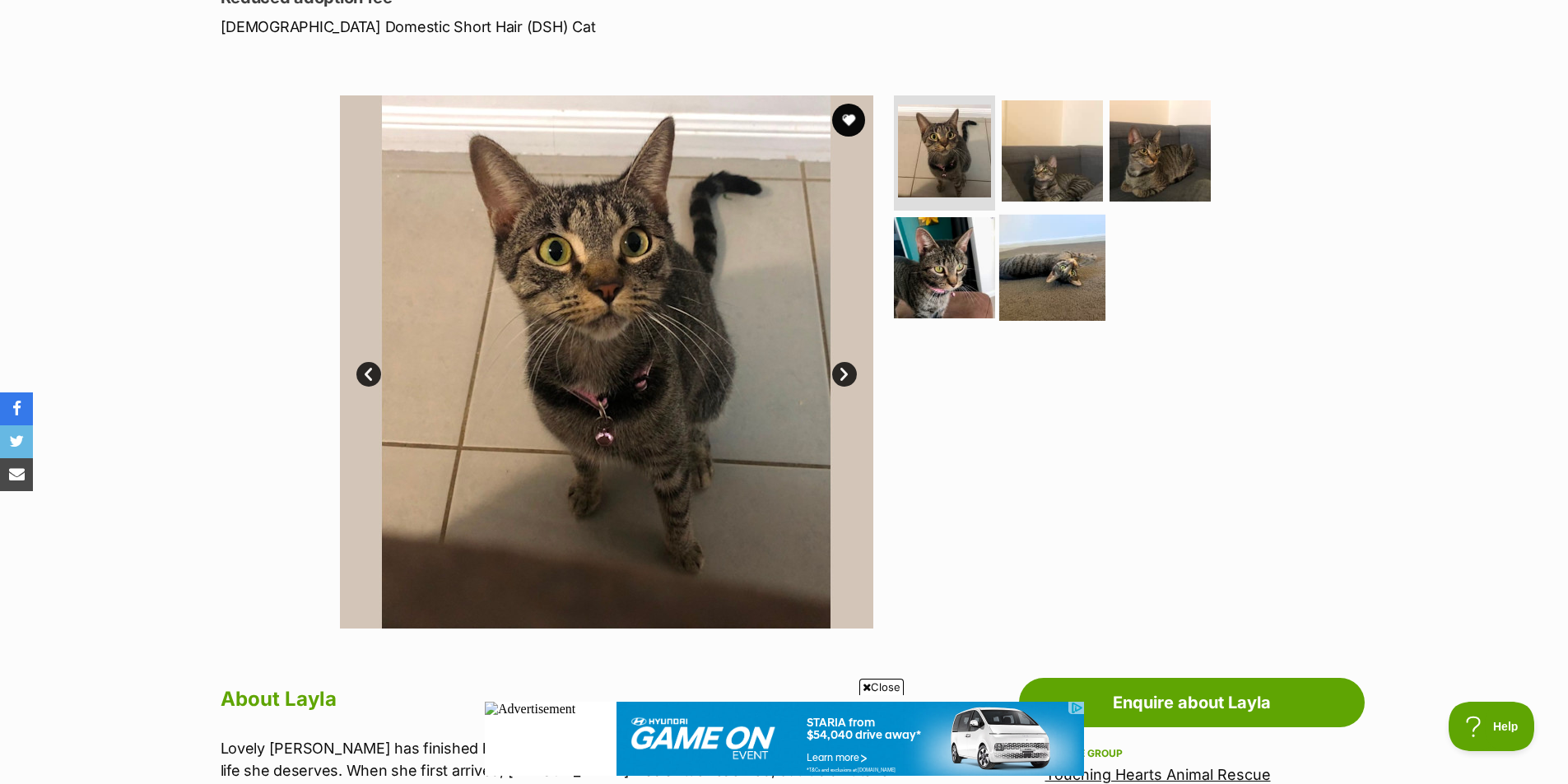
click at [1040, 286] on img at bounding box center [1052, 266] width 106 height 106
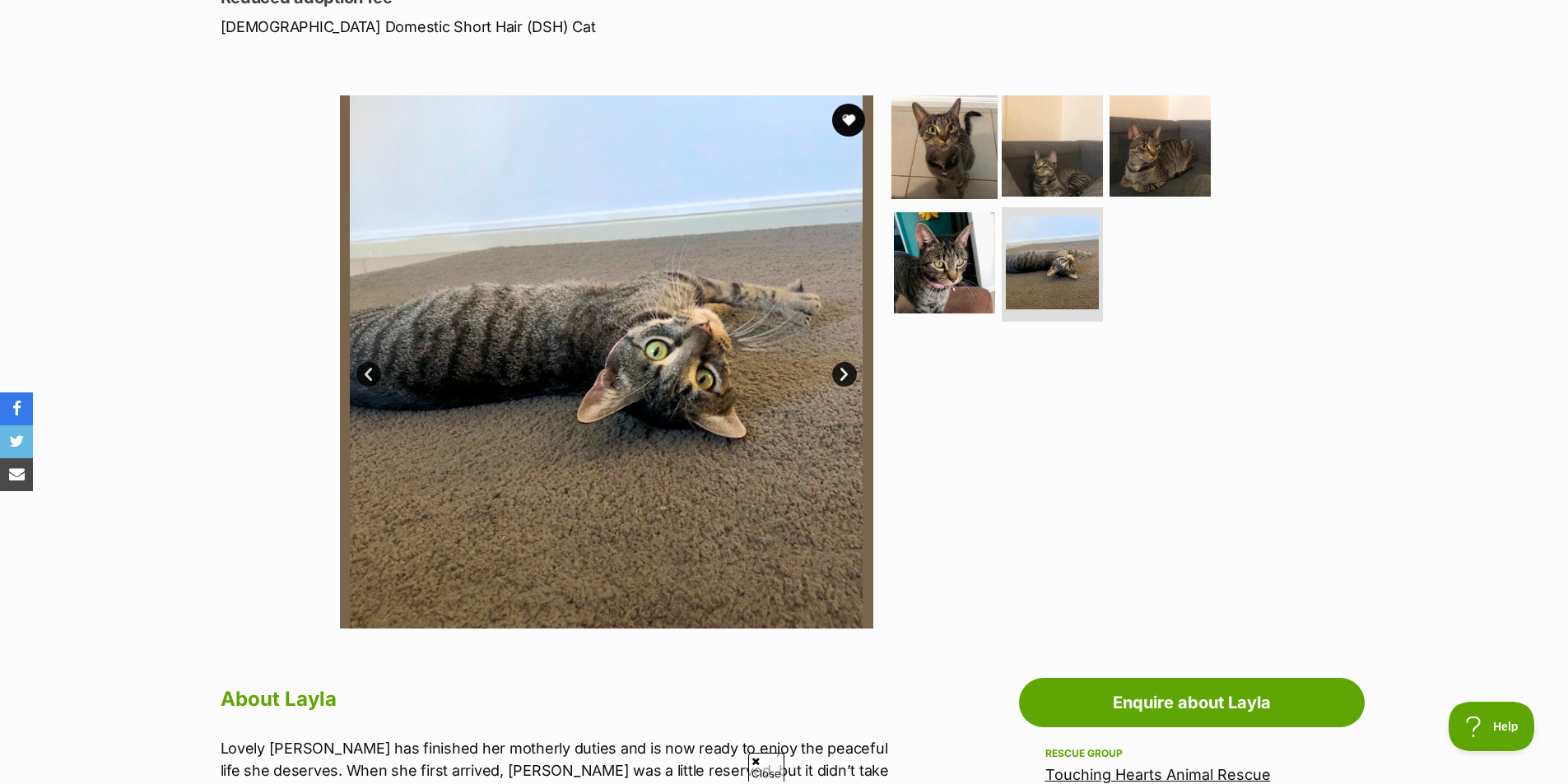
click at [972, 172] on img at bounding box center [944, 146] width 106 height 106
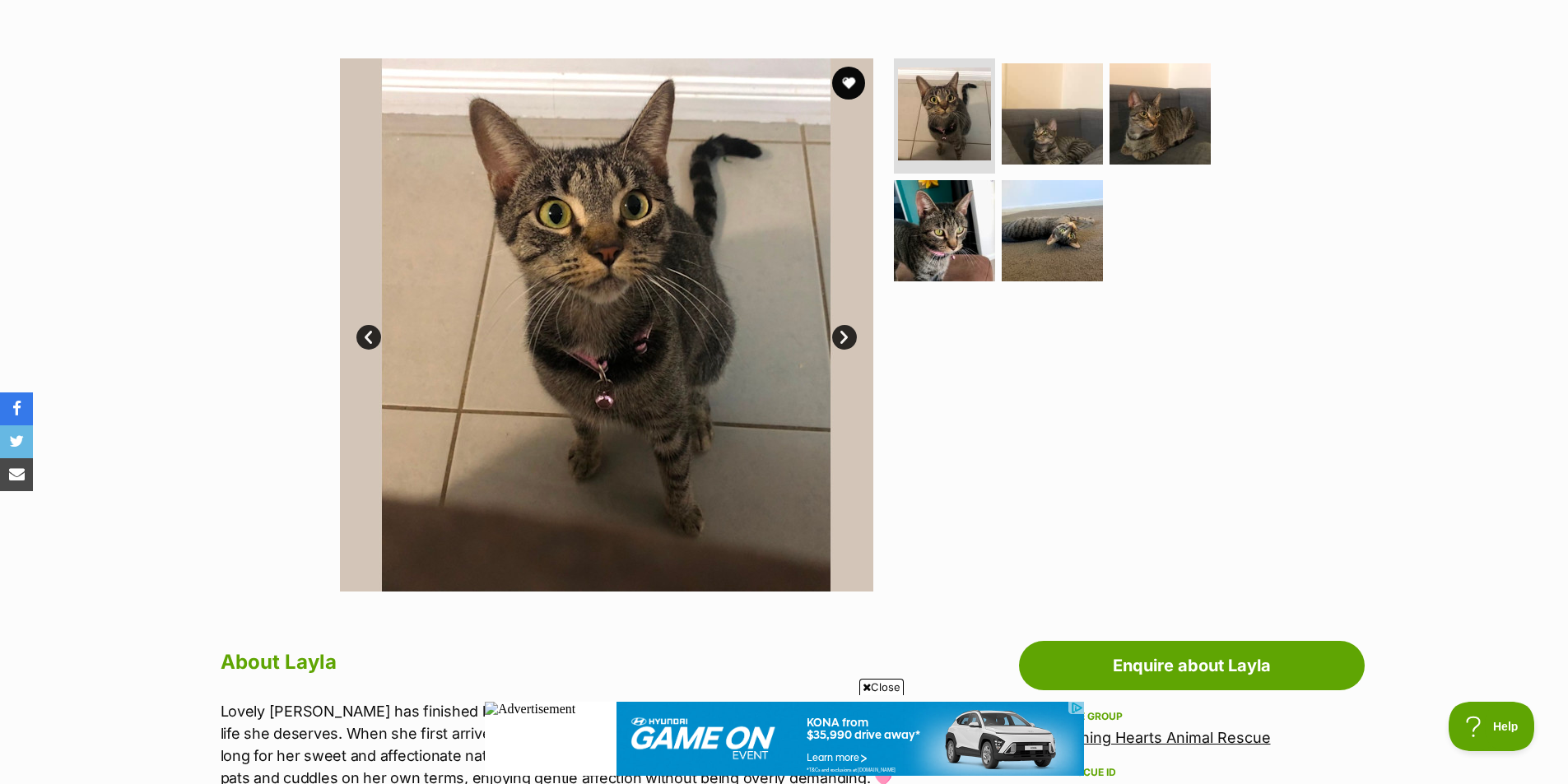
scroll to position [0, 0]
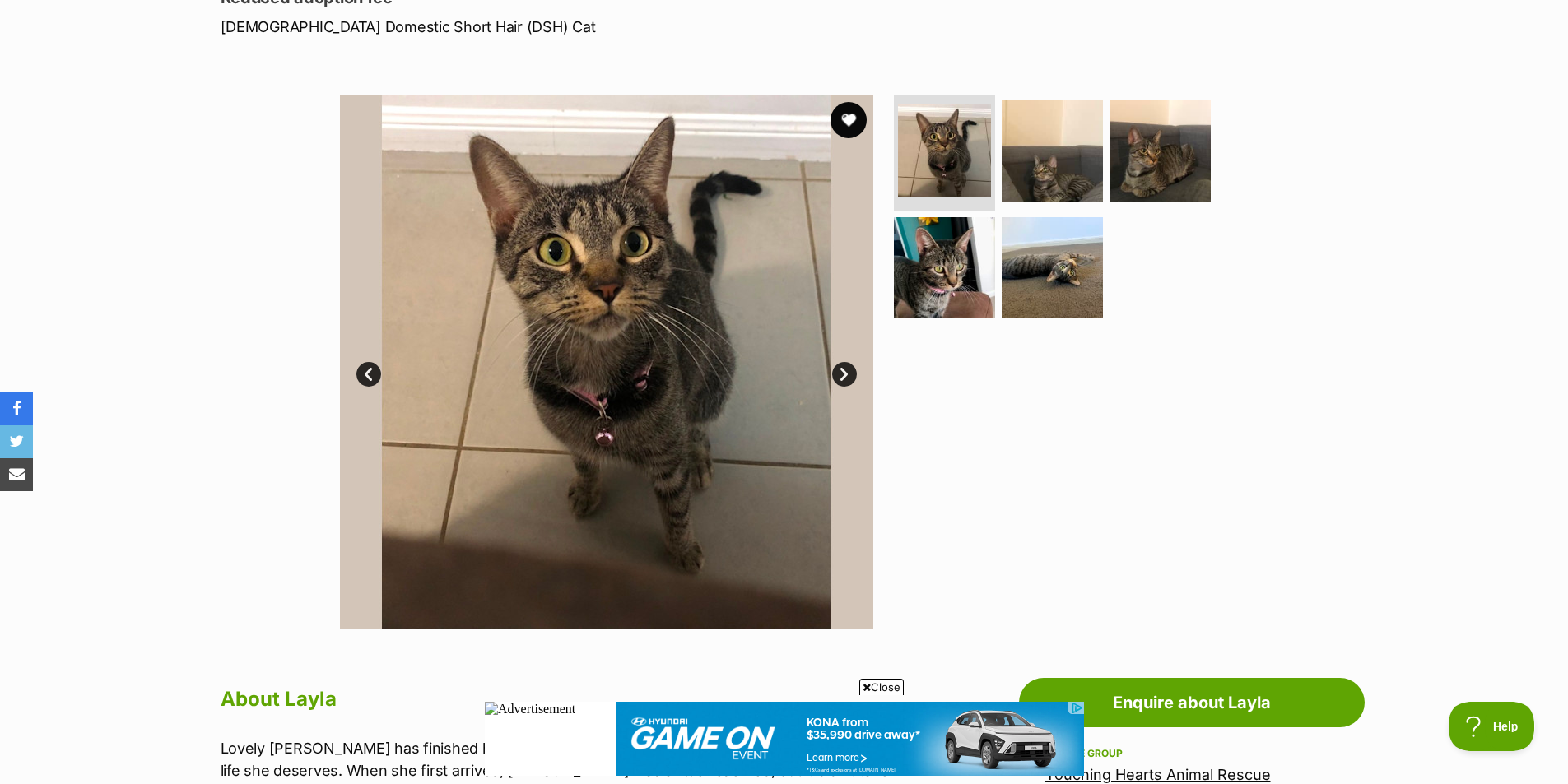
click at [850, 106] on button "favourite" at bounding box center [848, 120] width 37 height 36
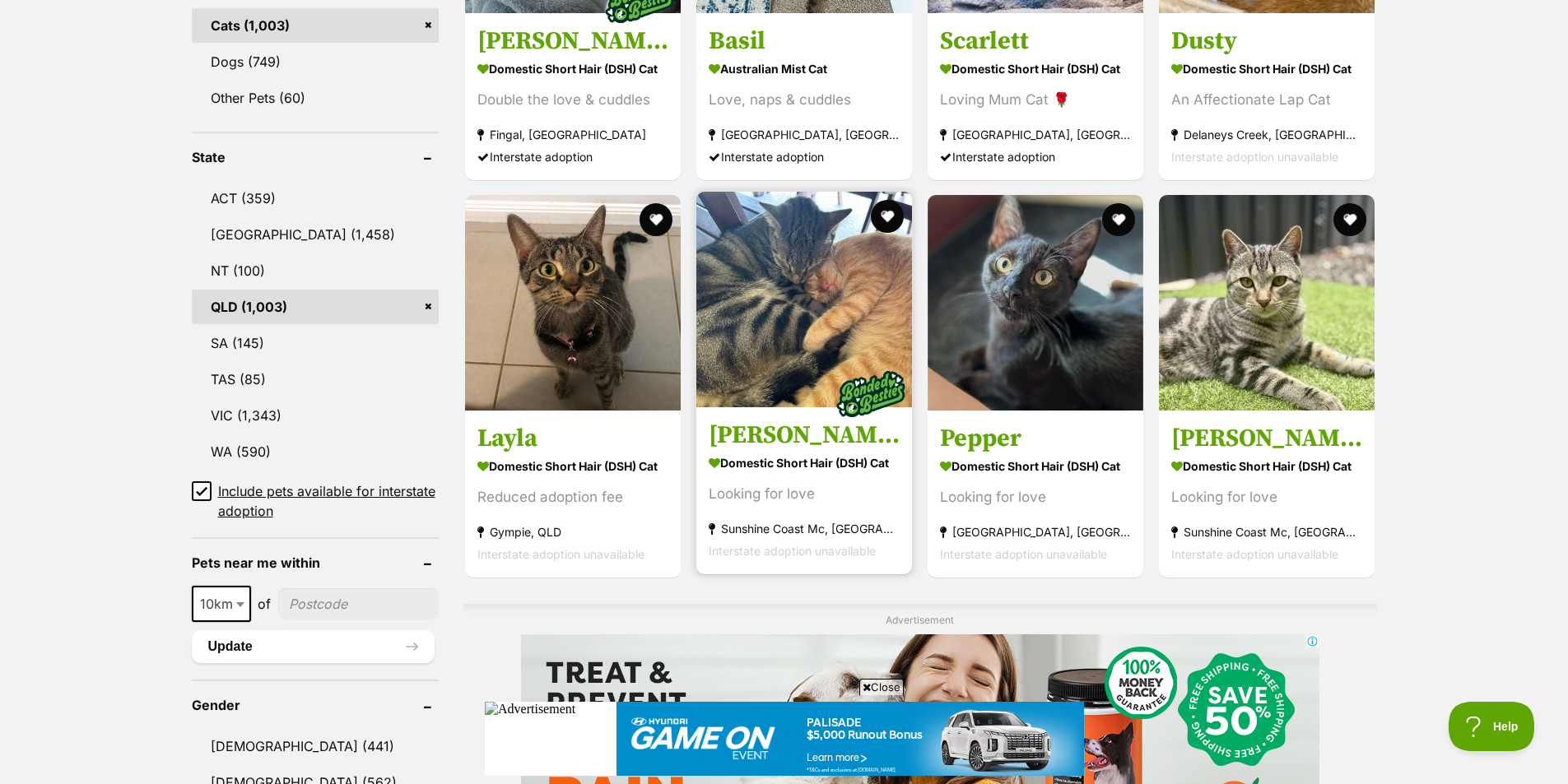
click at [824, 315] on img at bounding box center [804, 300] width 216 height 216
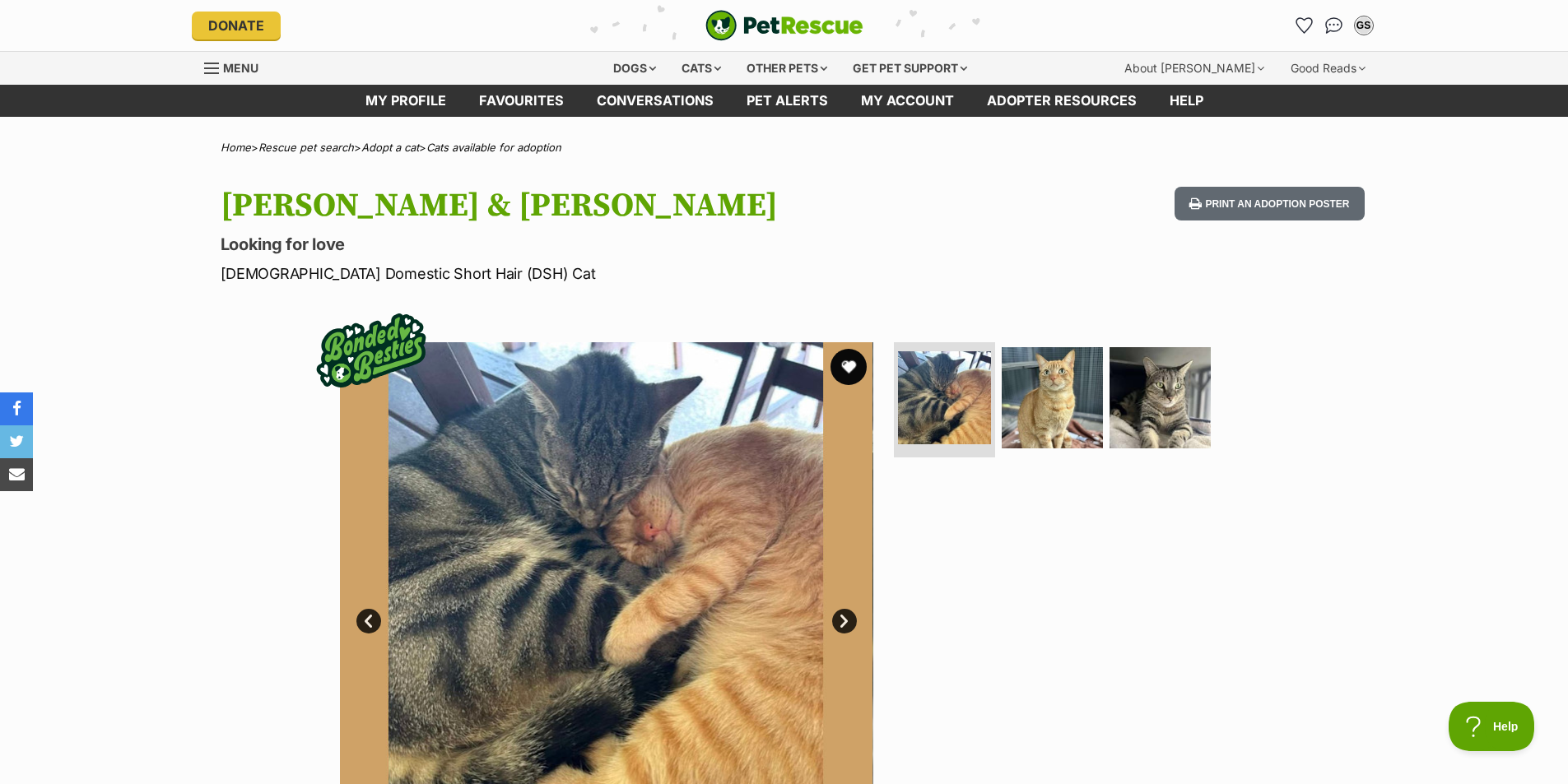
click at [850, 367] on button "favourite" at bounding box center [848, 367] width 37 height 36
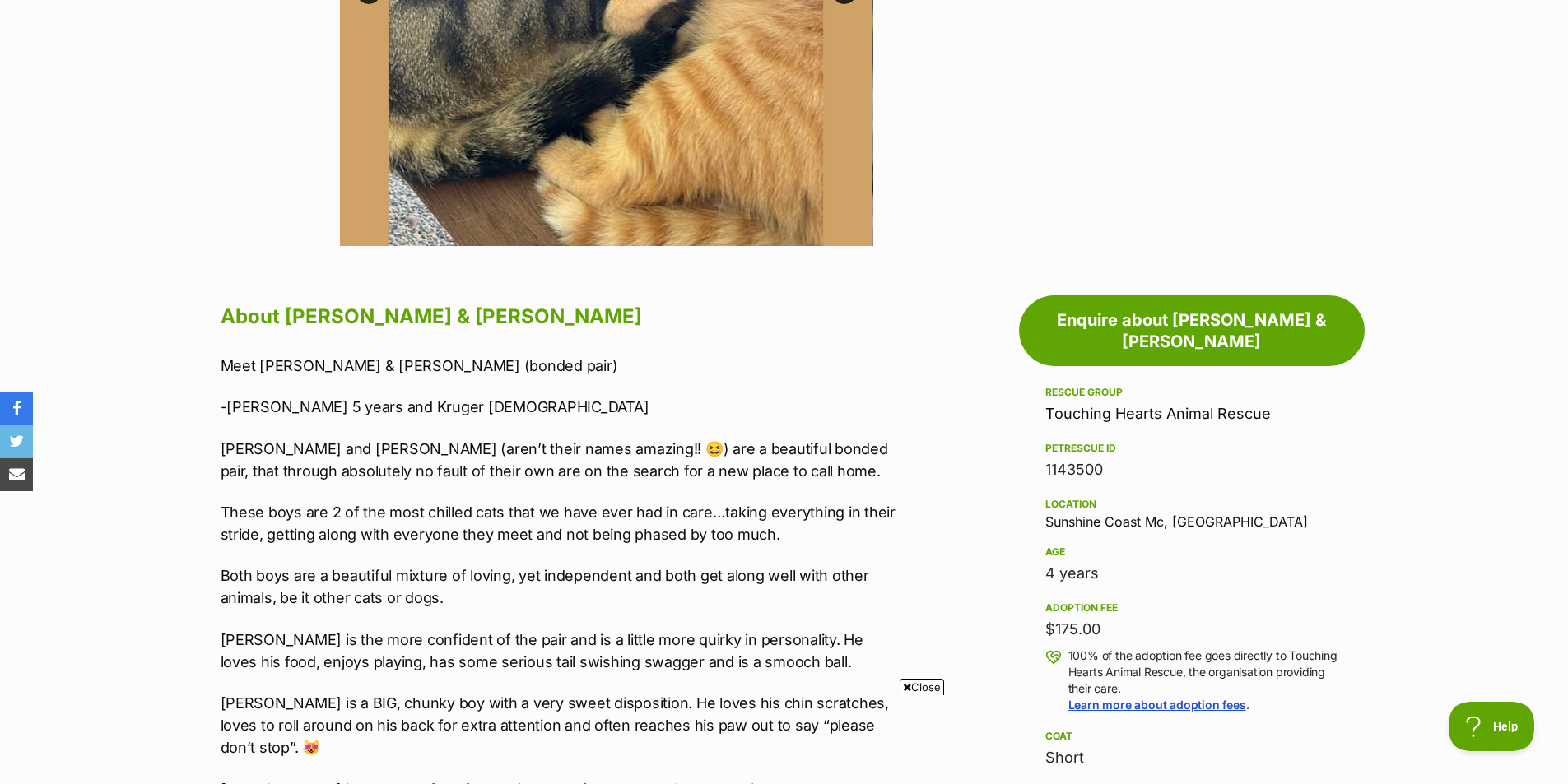
scroll to position [658, 0]
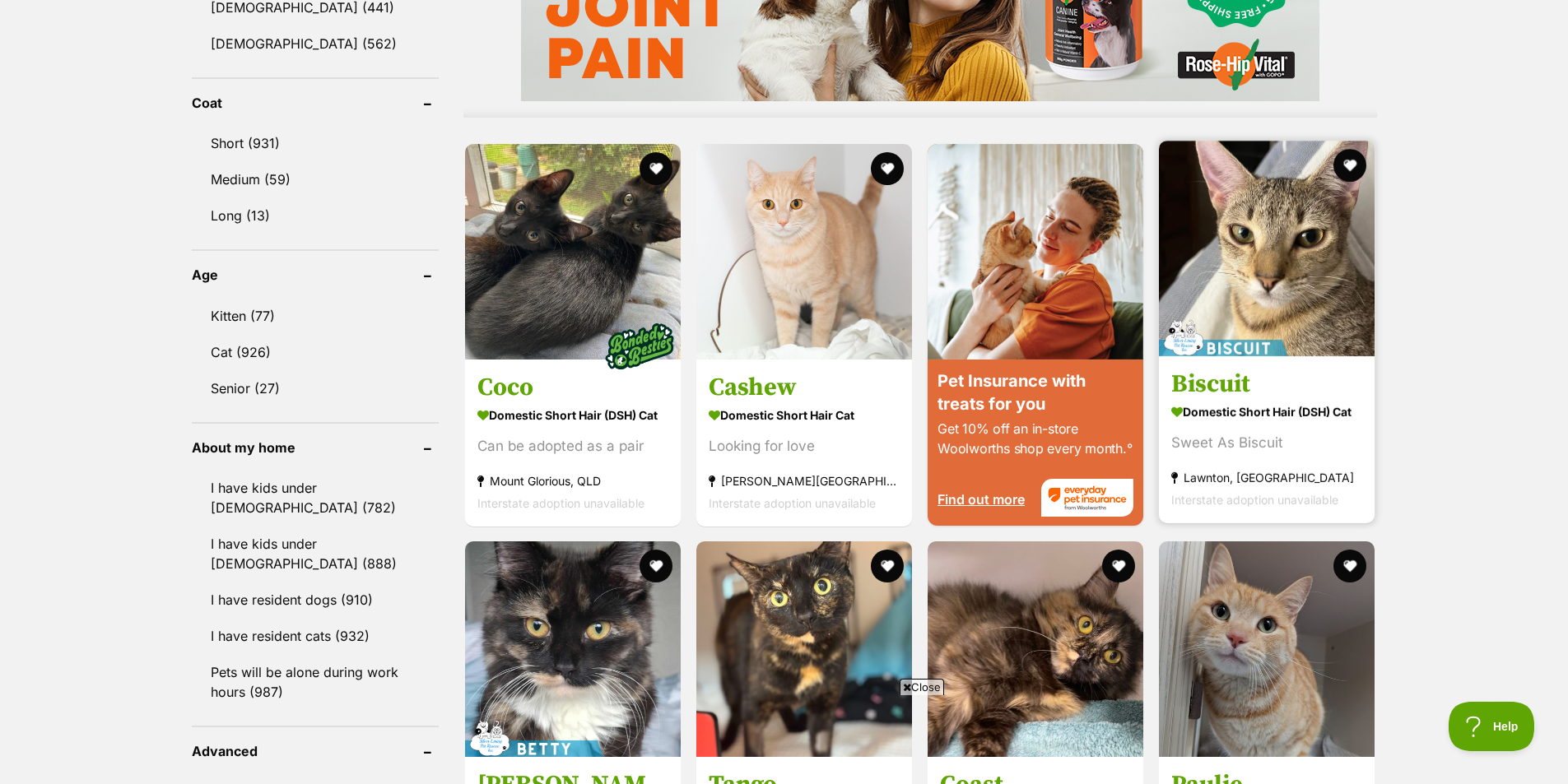
scroll to position [1481, 0]
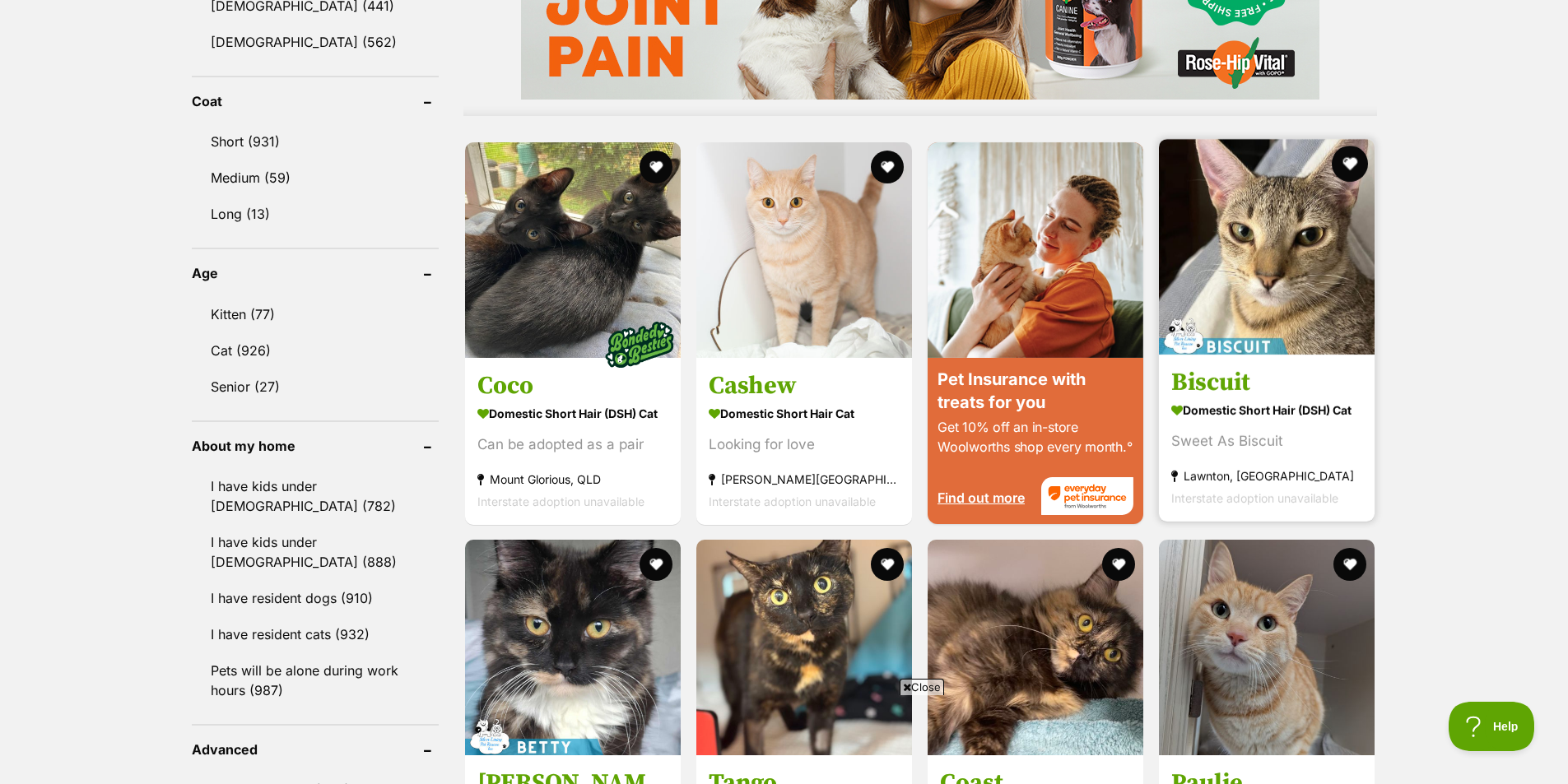
click at [1350, 151] on button "favourite" at bounding box center [1351, 164] width 37 height 36
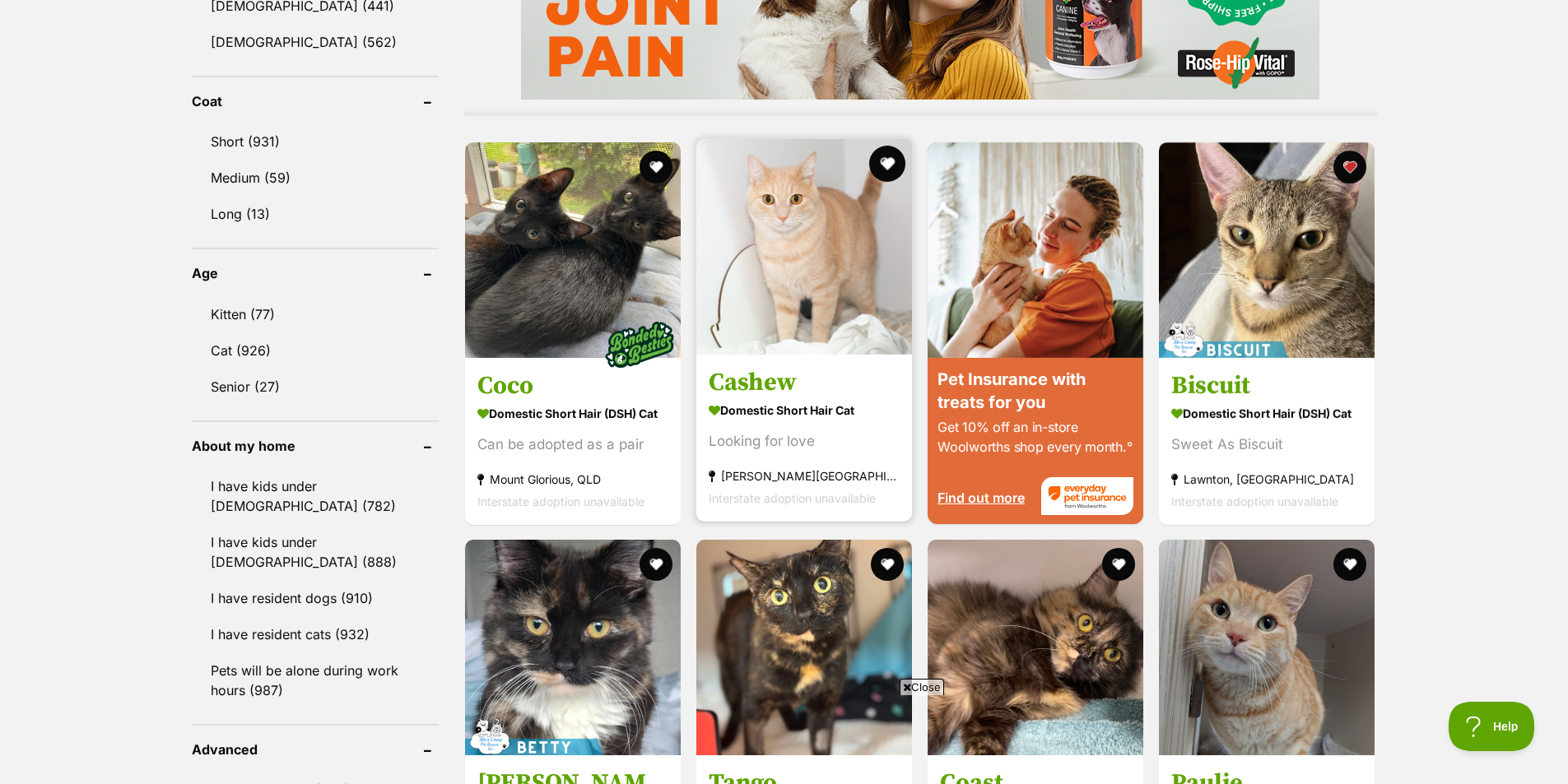
click at [890, 162] on button "favourite" at bounding box center [887, 164] width 37 height 36
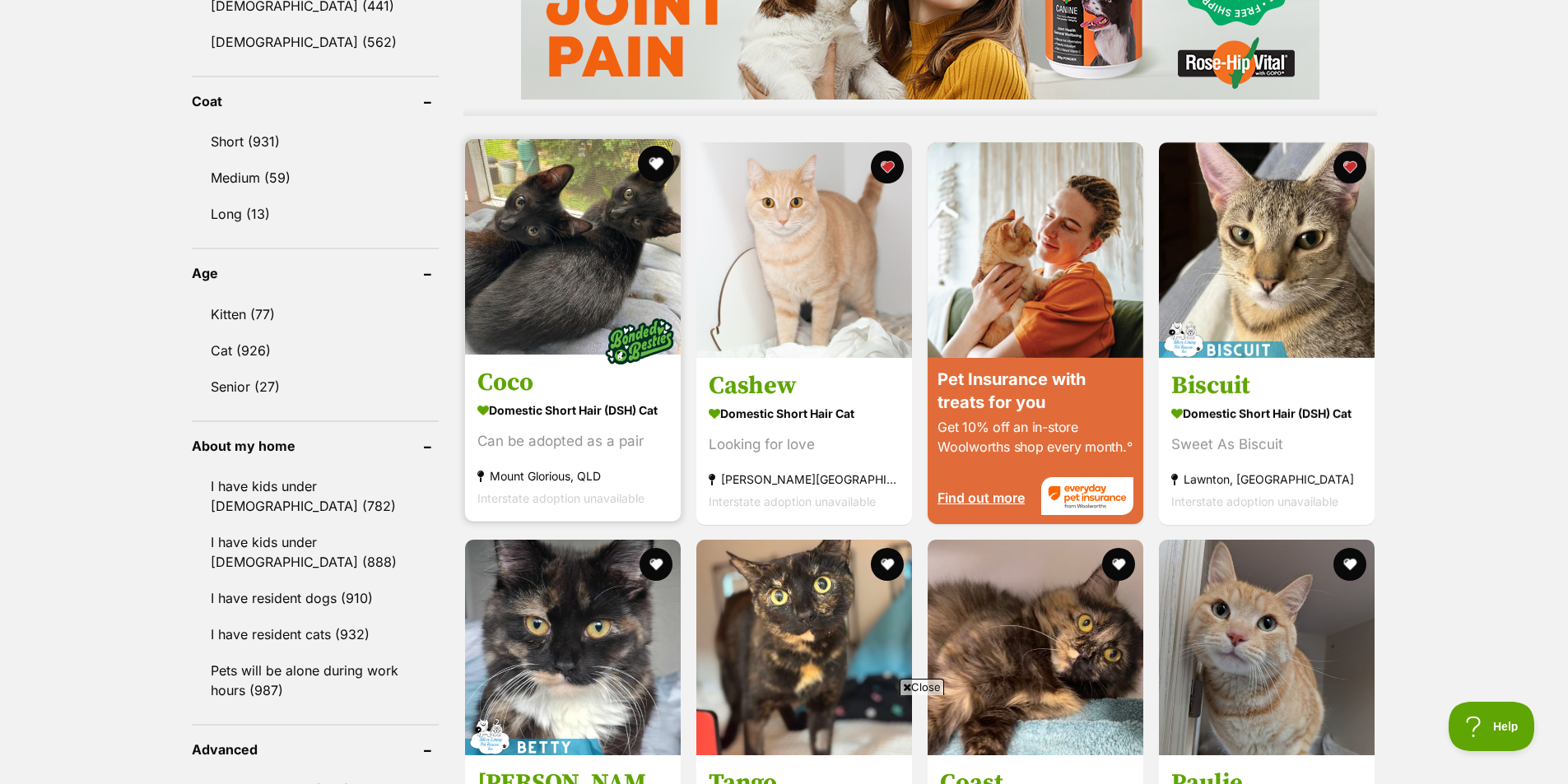
click at [662, 160] on button "favourite" at bounding box center [656, 164] width 37 height 36
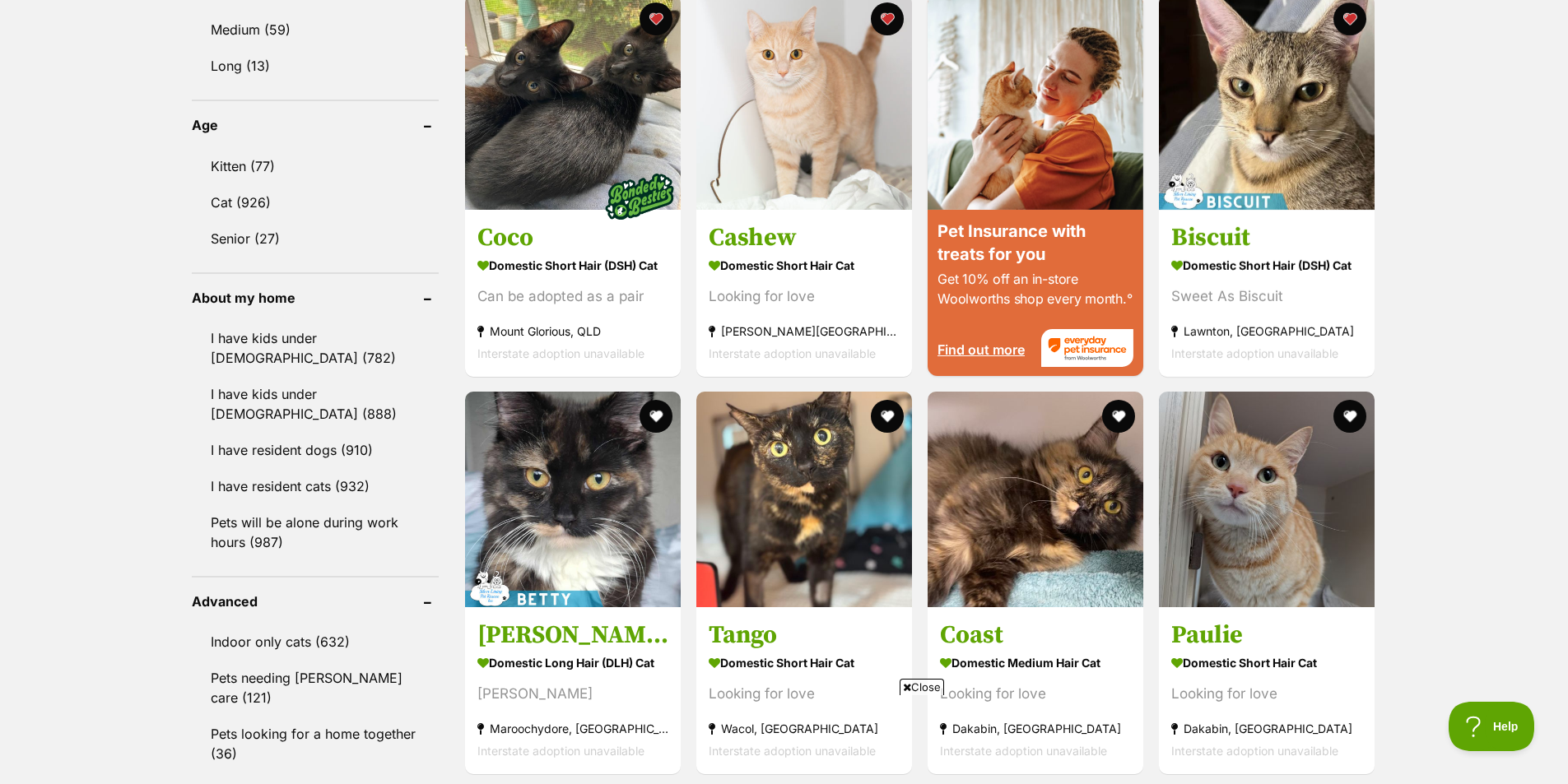
scroll to position [1892, 0]
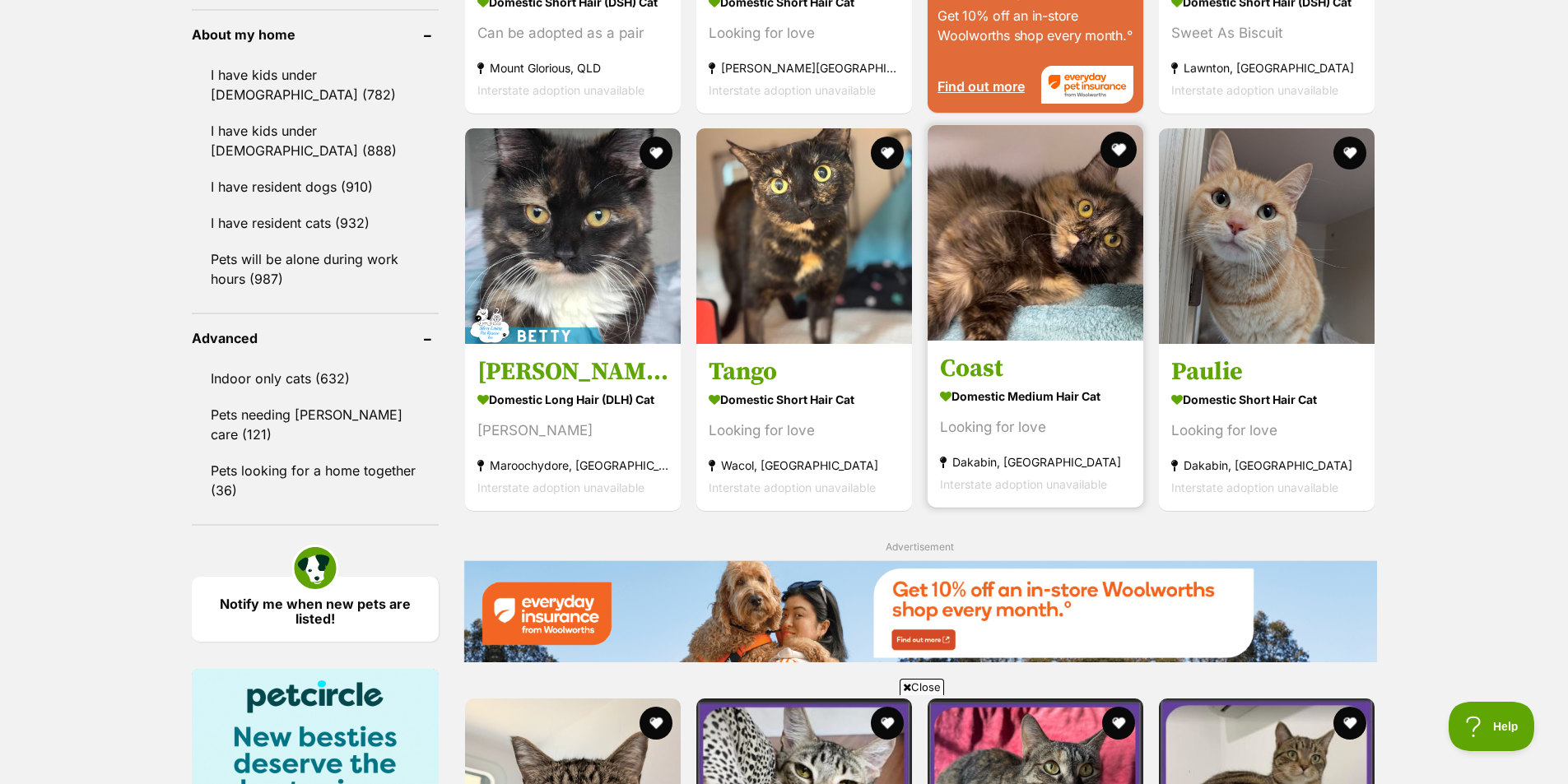
click at [1120, 140] on button "favourite" at bounding box center [1119, 149] width 37 height 36
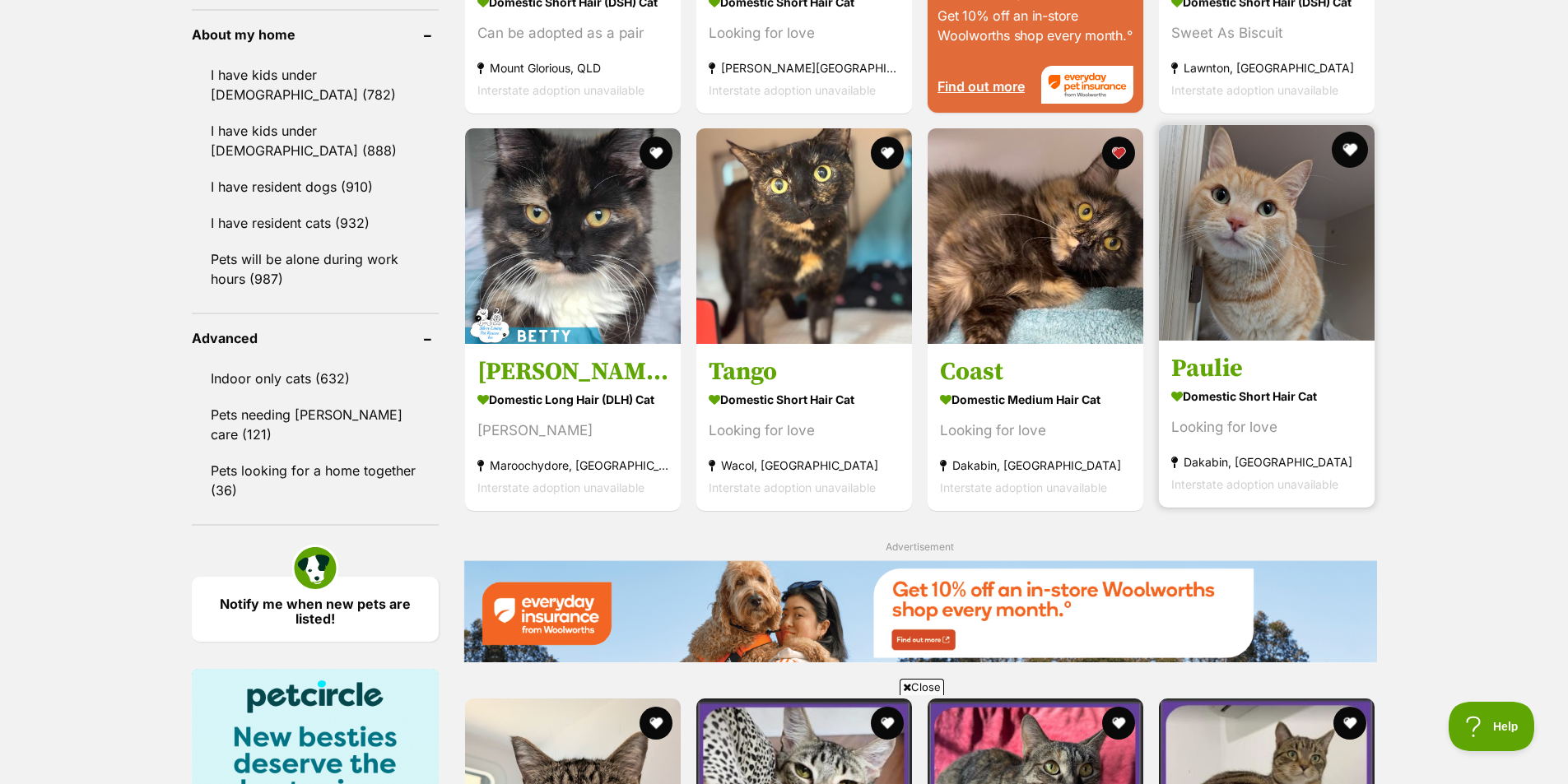
click at [1348, 144] on button "favourite" at bounding box center [1351, 149] width 37 height 36
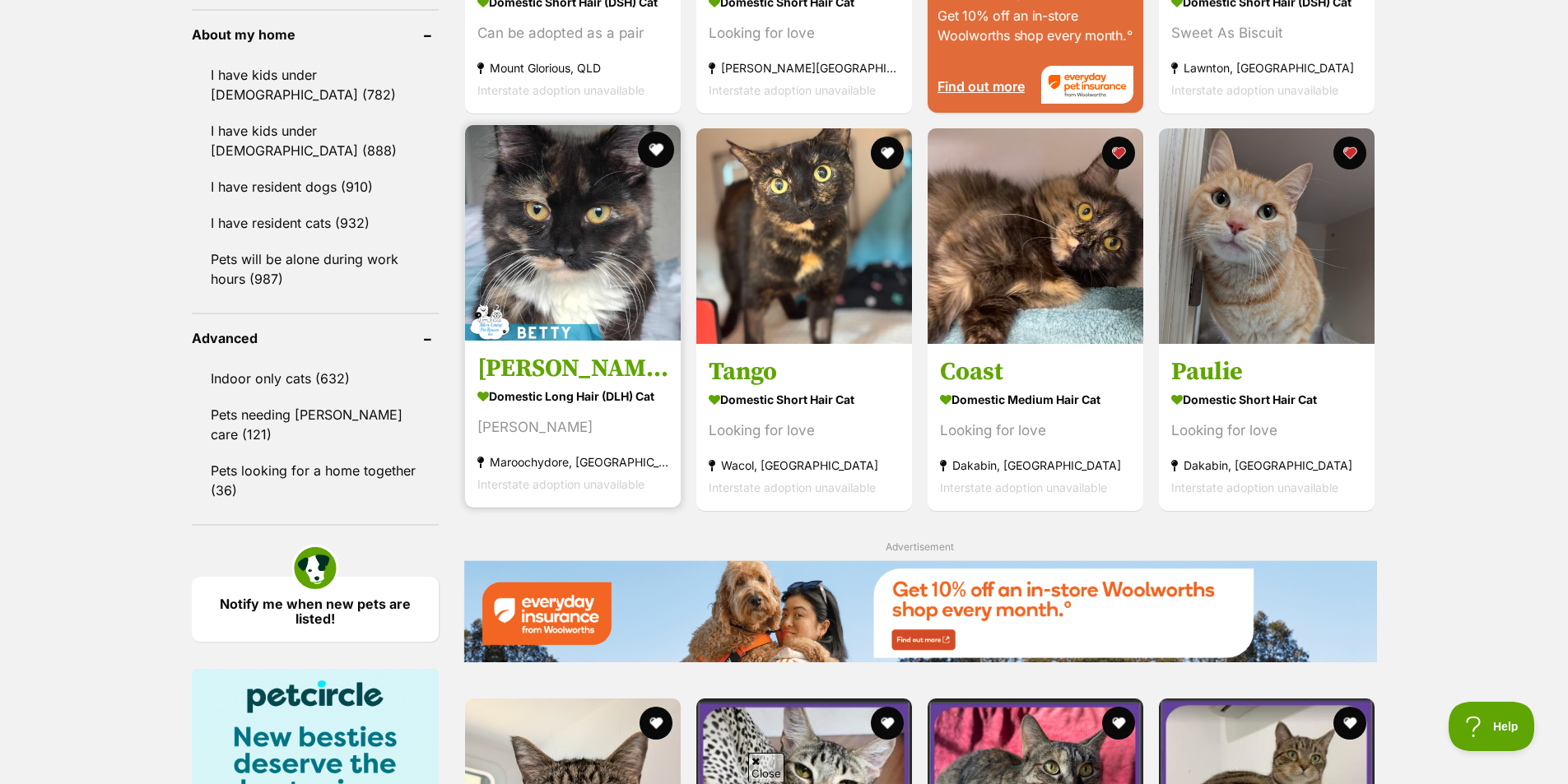
scroll to position [0, 0]
click at [649, 148] on button "favourite" at bounding box center [656, 149] width 37 height 36
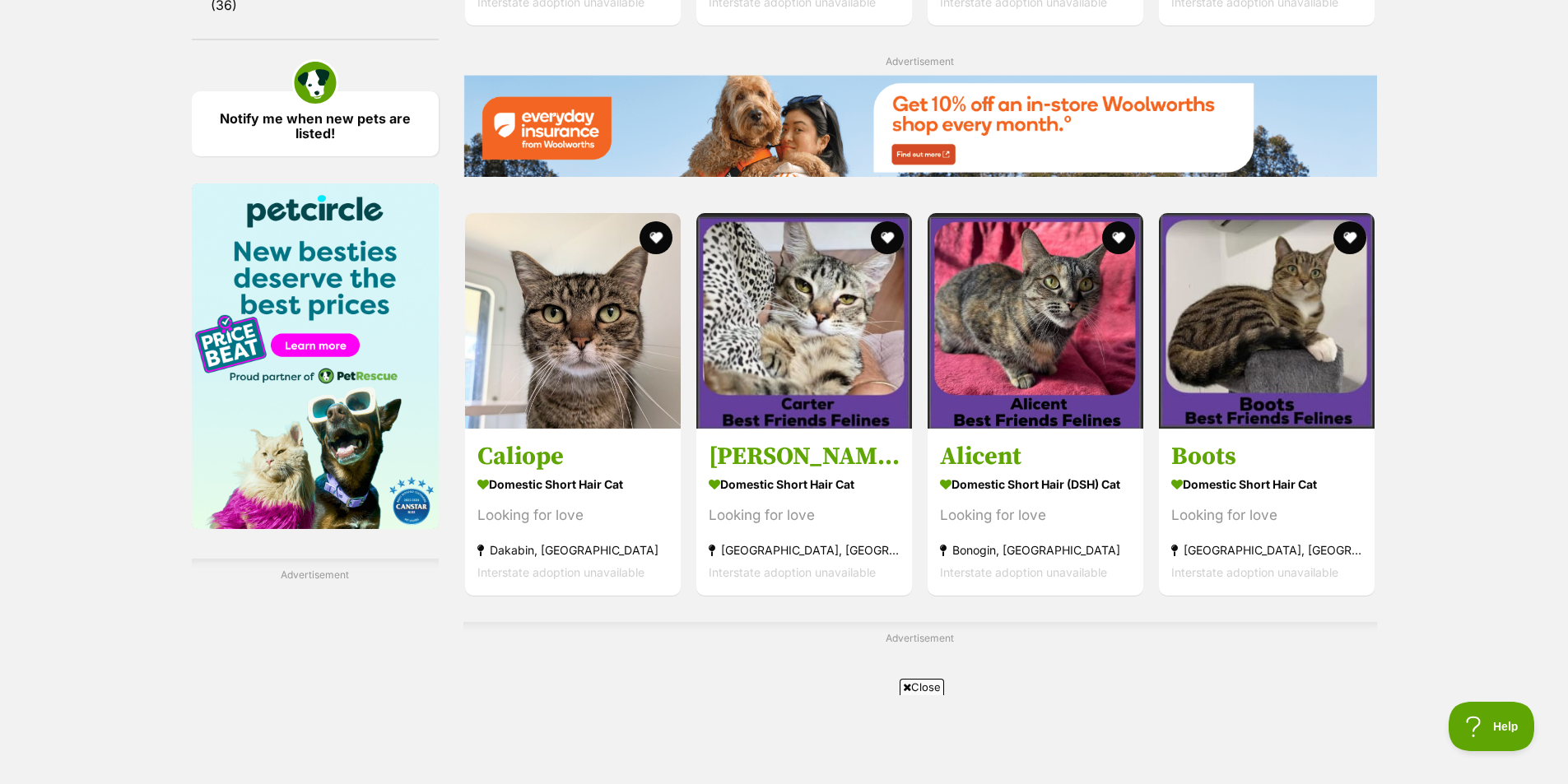
scroll to position [2386, 0]
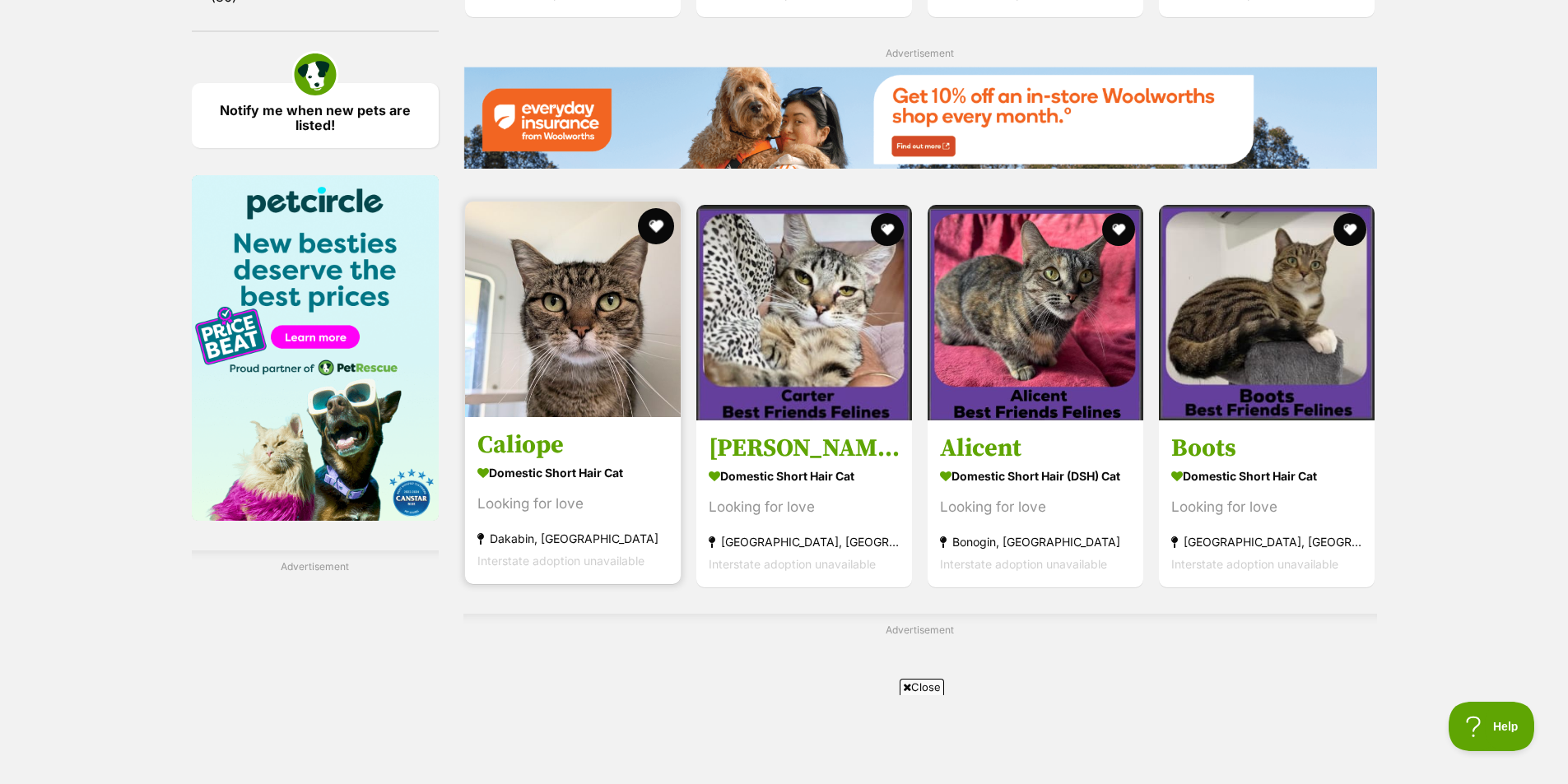
click at [654, 221] on button "favourite" at bounding box center [656, 226] width 37 height 36
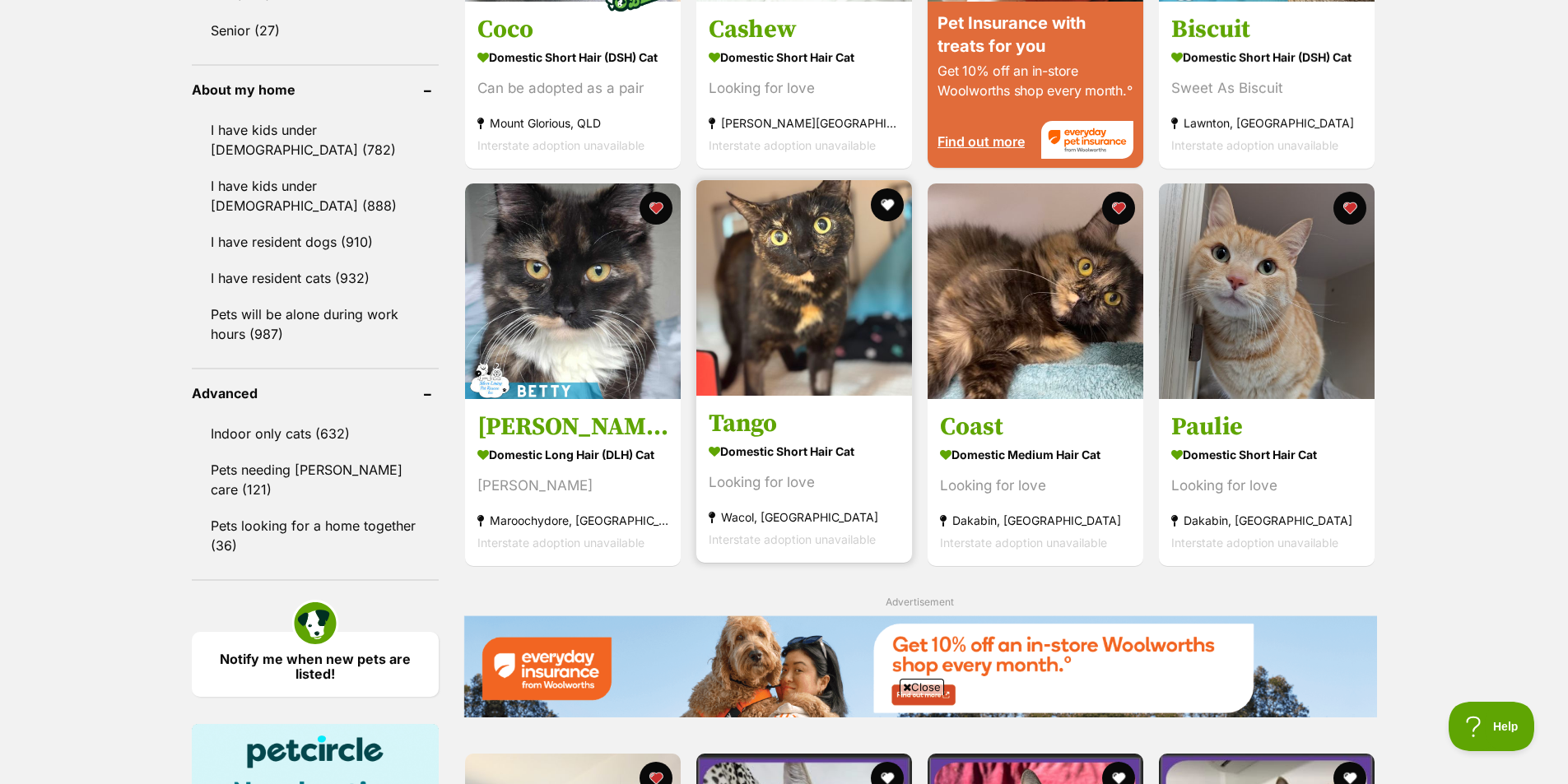
scroll to position [1810, 0]
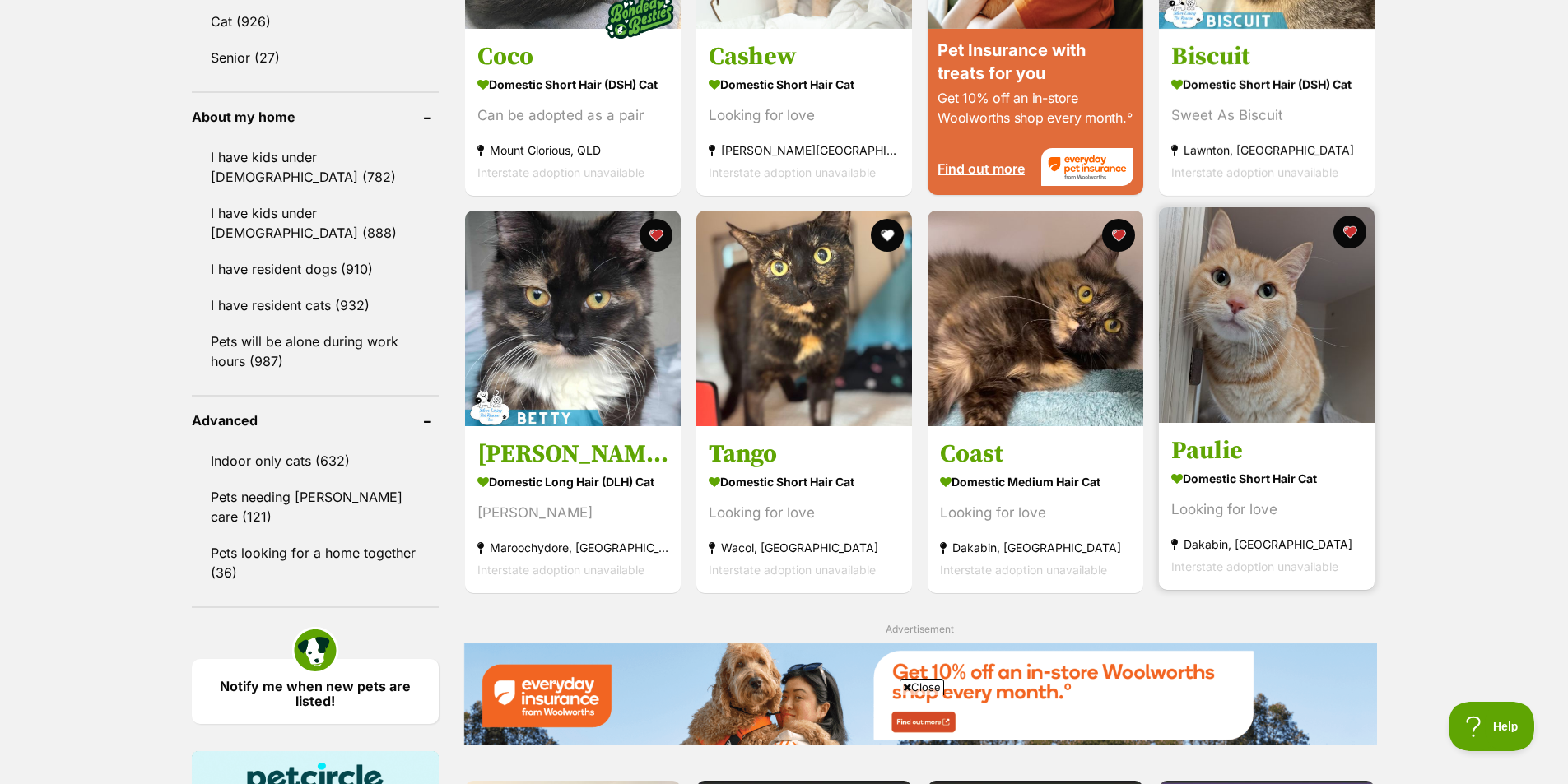
click at [1318, 467] on strong "Domestic Short Hair Cat" at bounding box center [1267, 479] width 191 height 24
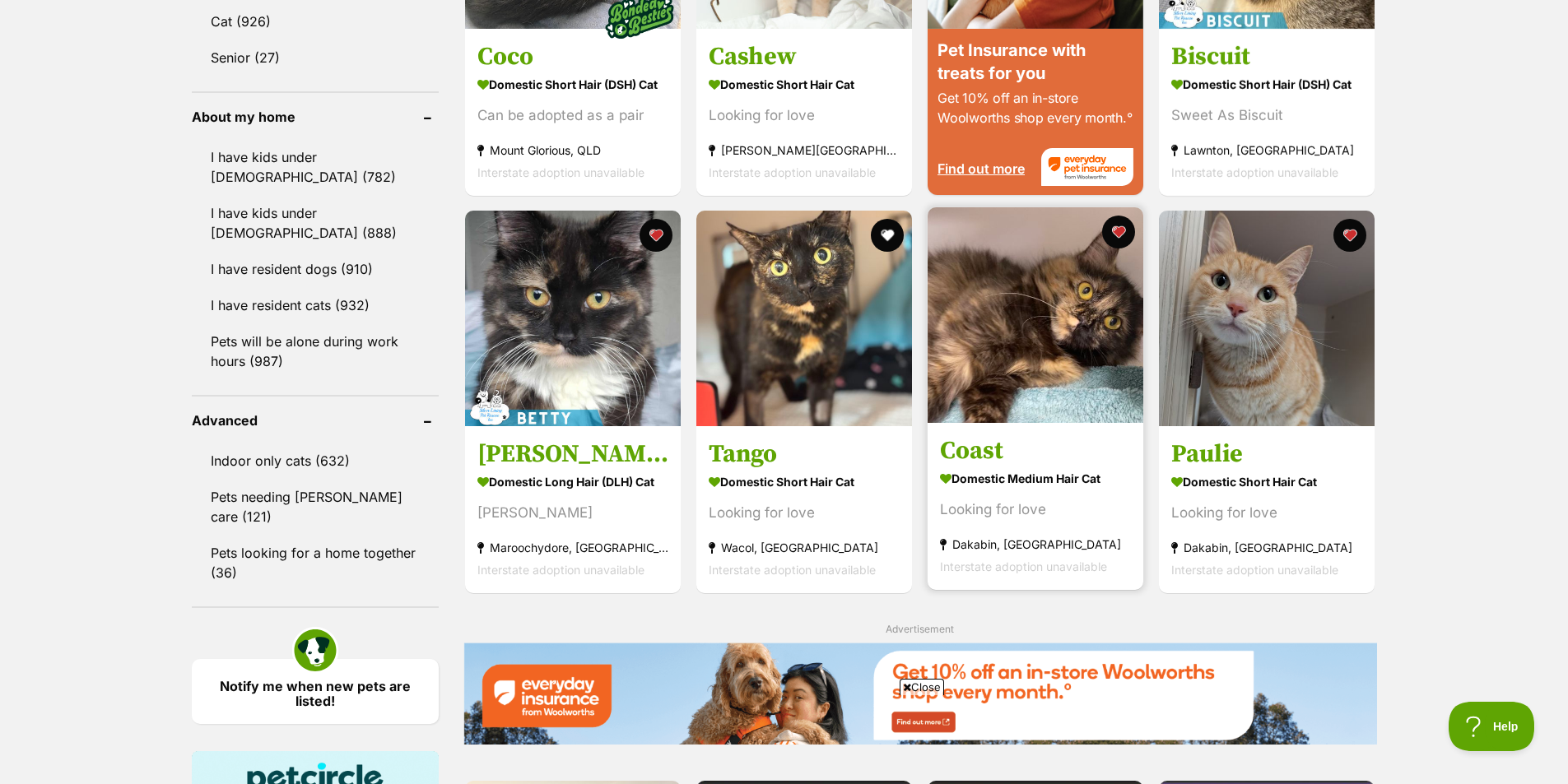
click at [1095, 361] on img at bounding box center [1036, 315] width 216 height 216
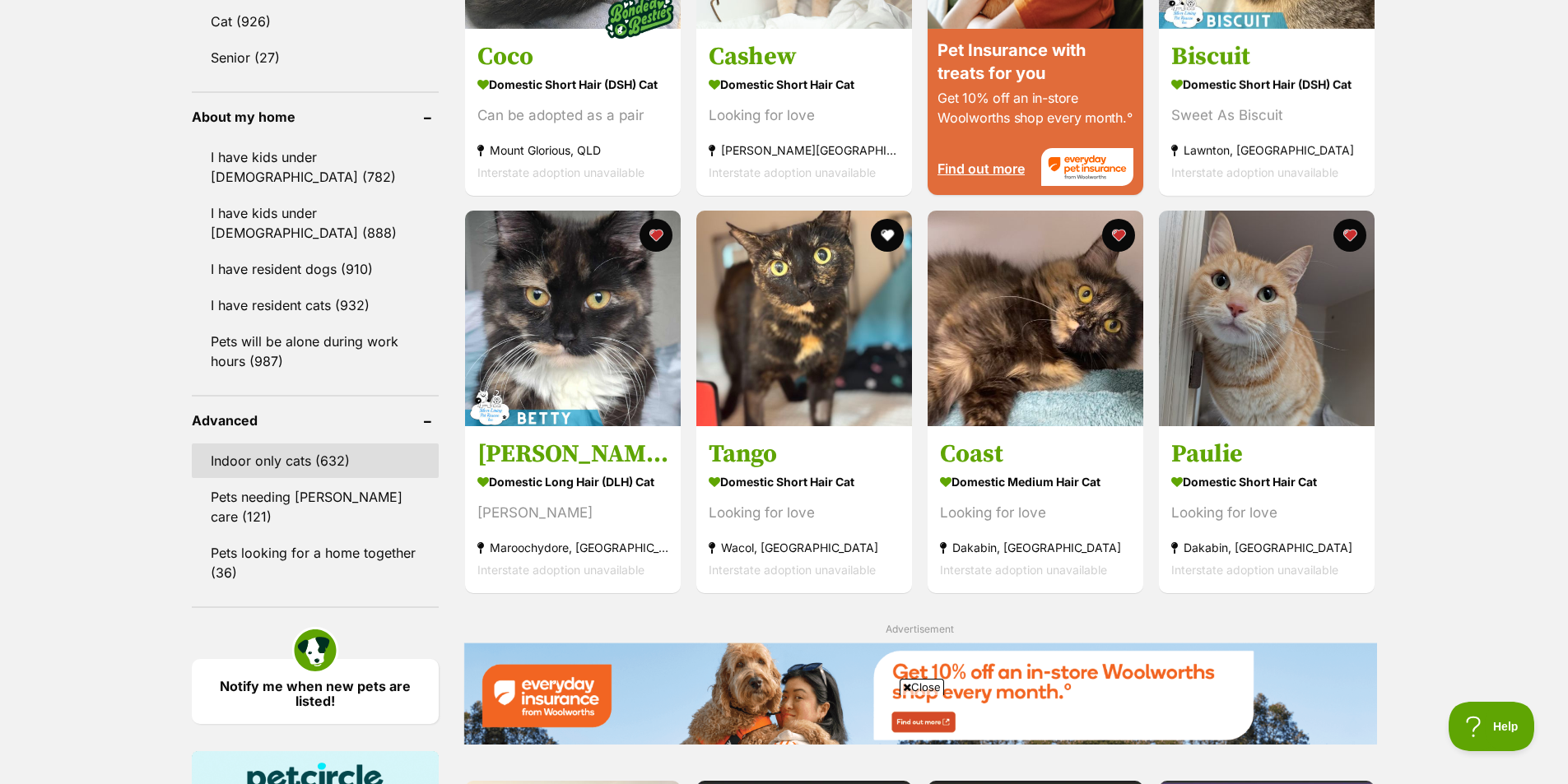
click at [349, 447] on link "Indoor only cats (632)" at bounding box center [315, 461] width 247 height 35
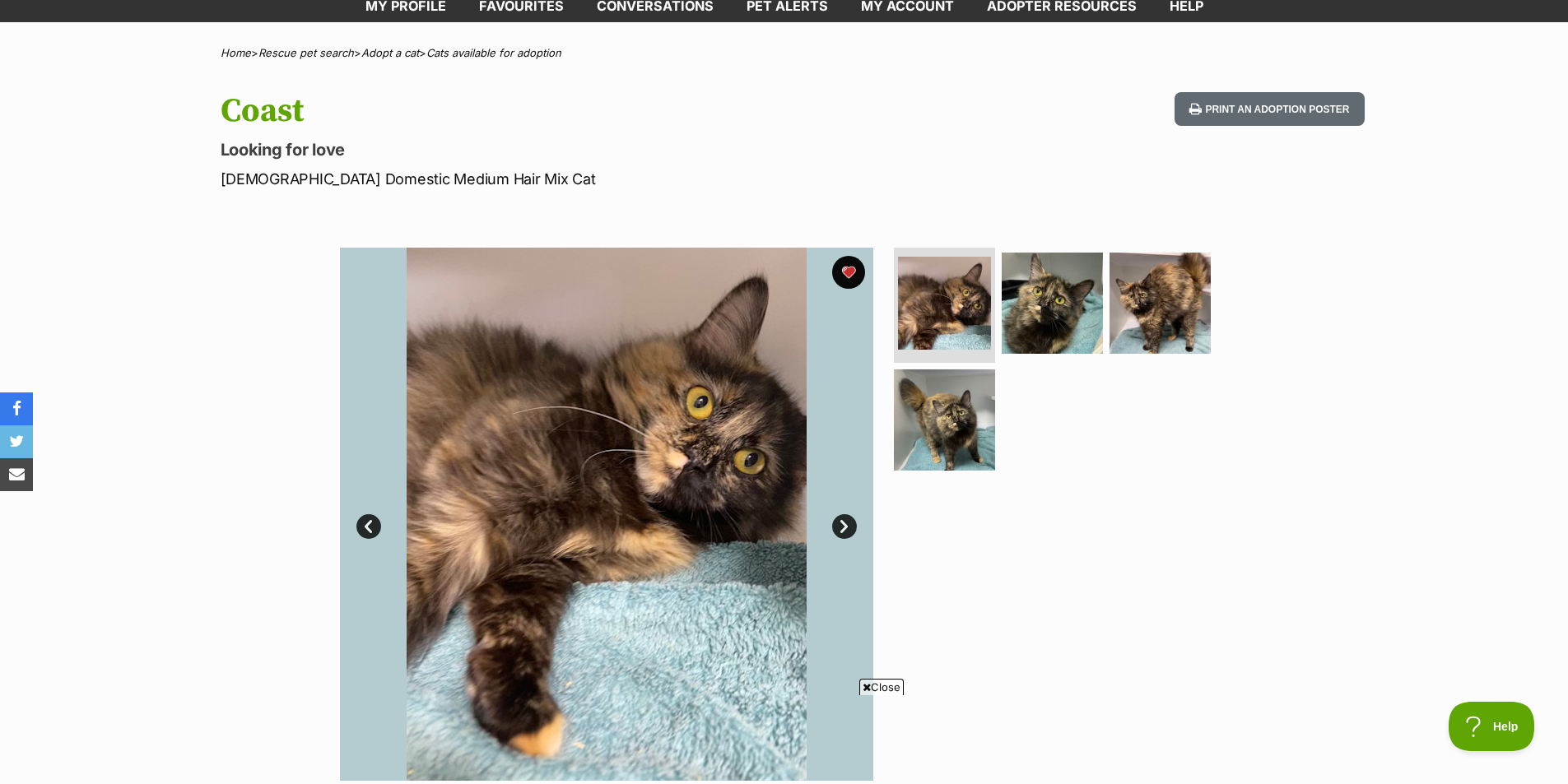
scroll to position [247, 0]
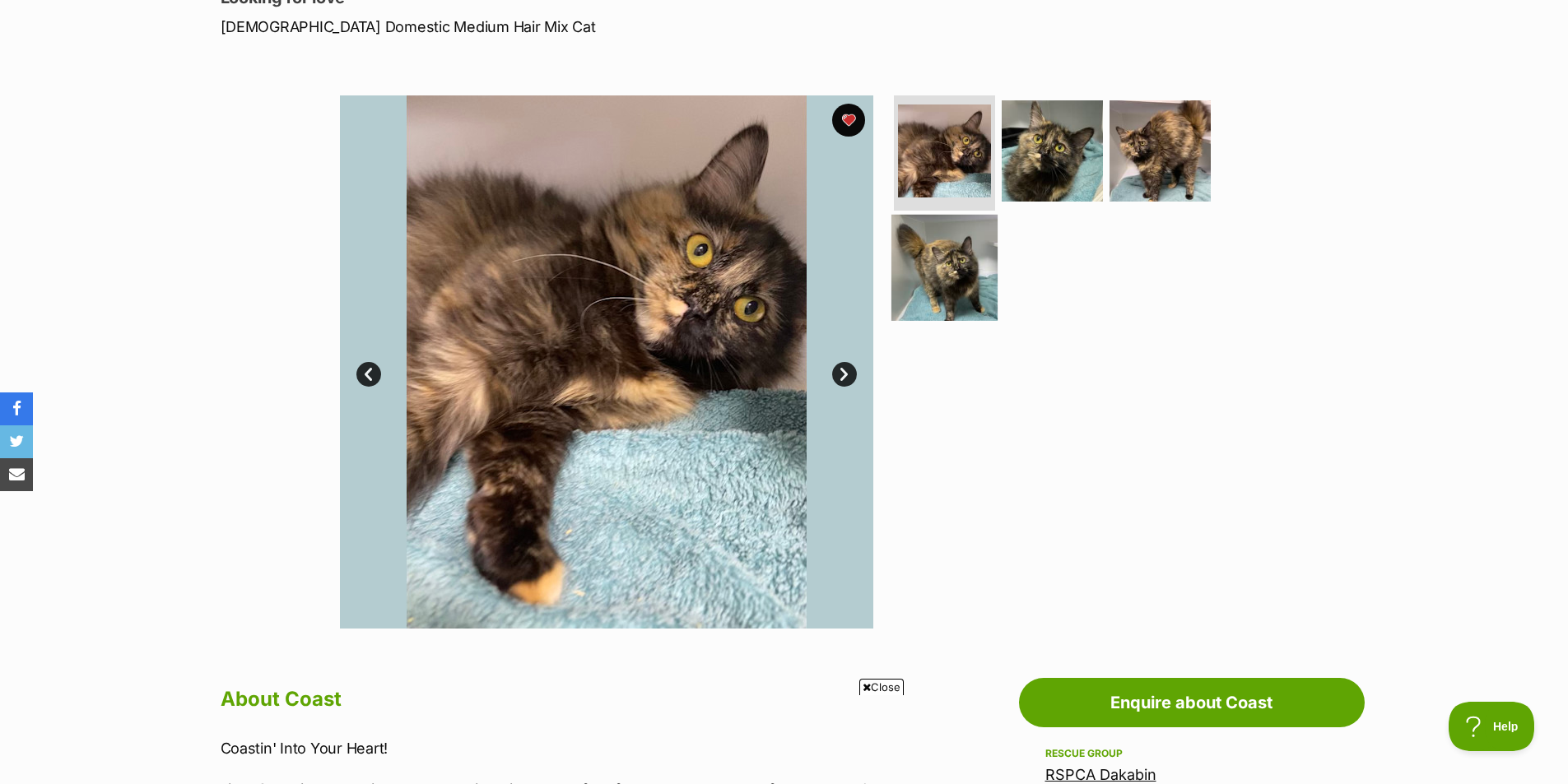
click at [986, 295] on img at bounding box center [944, 266] width 106 height 106
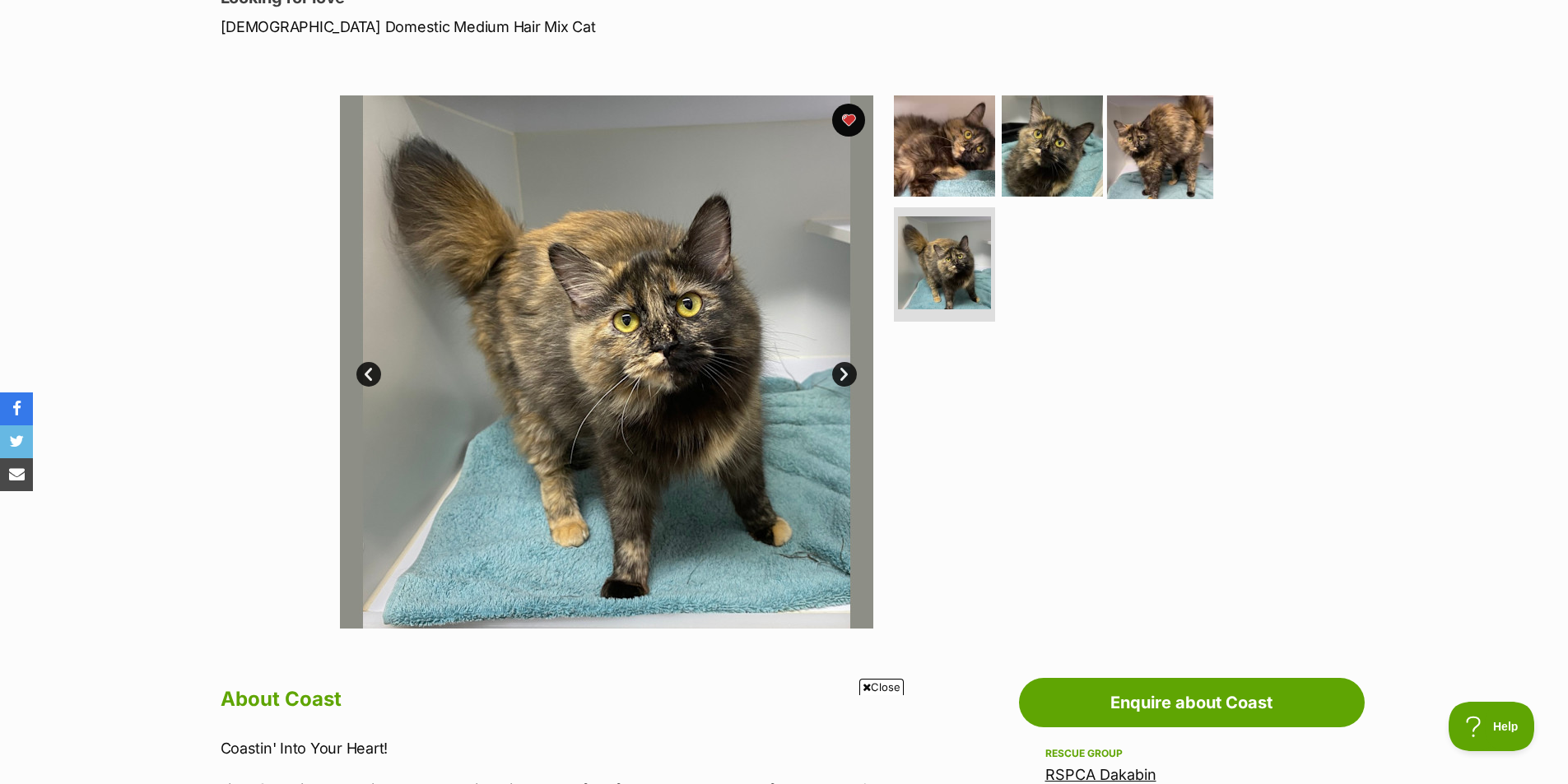
click at [1139, 141] on img at bounding box center [1160, 146] width 106 height 106
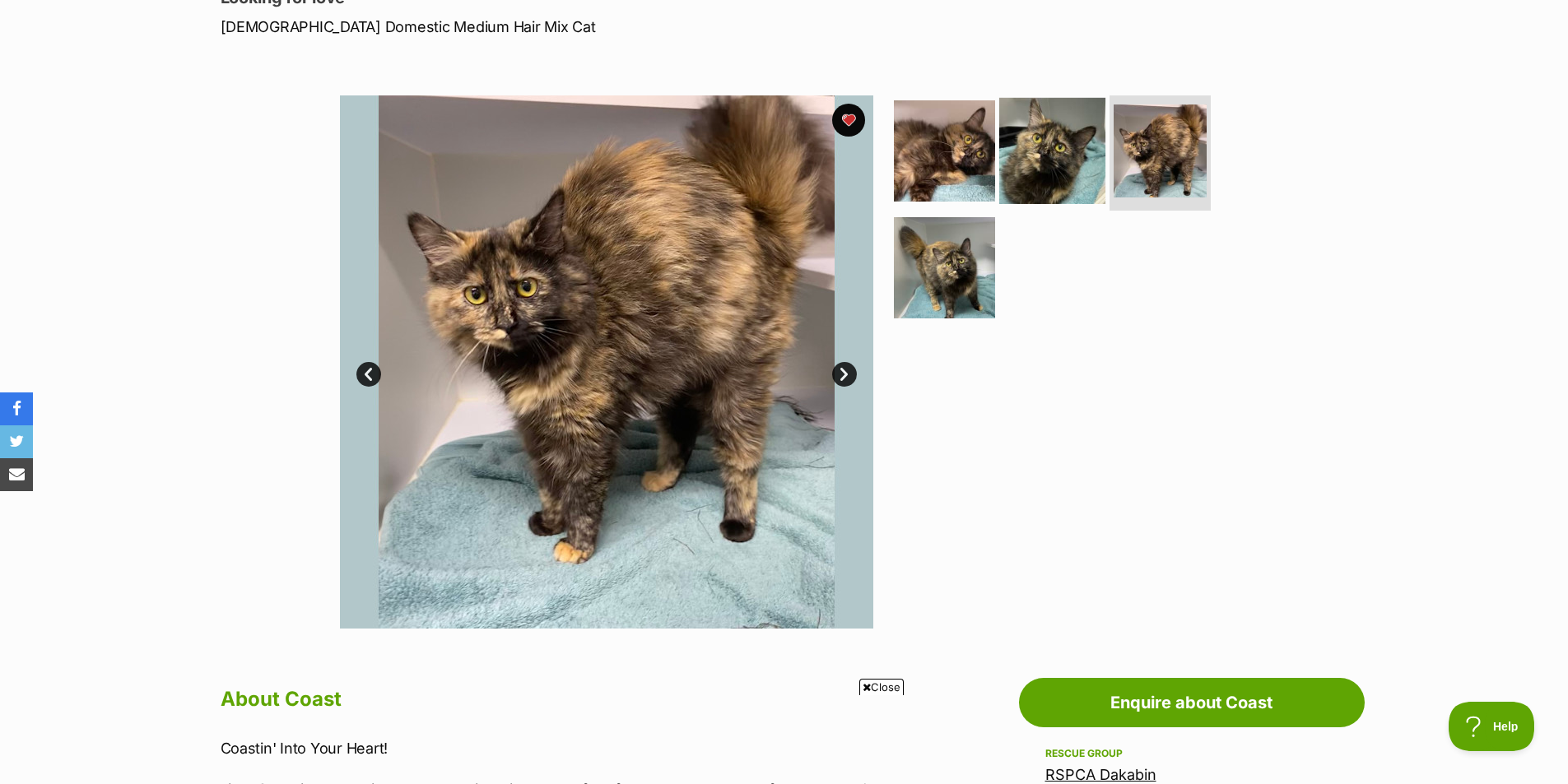
click at [1038, 154] on img at bounding box center [1052, 150] width 106 height 106
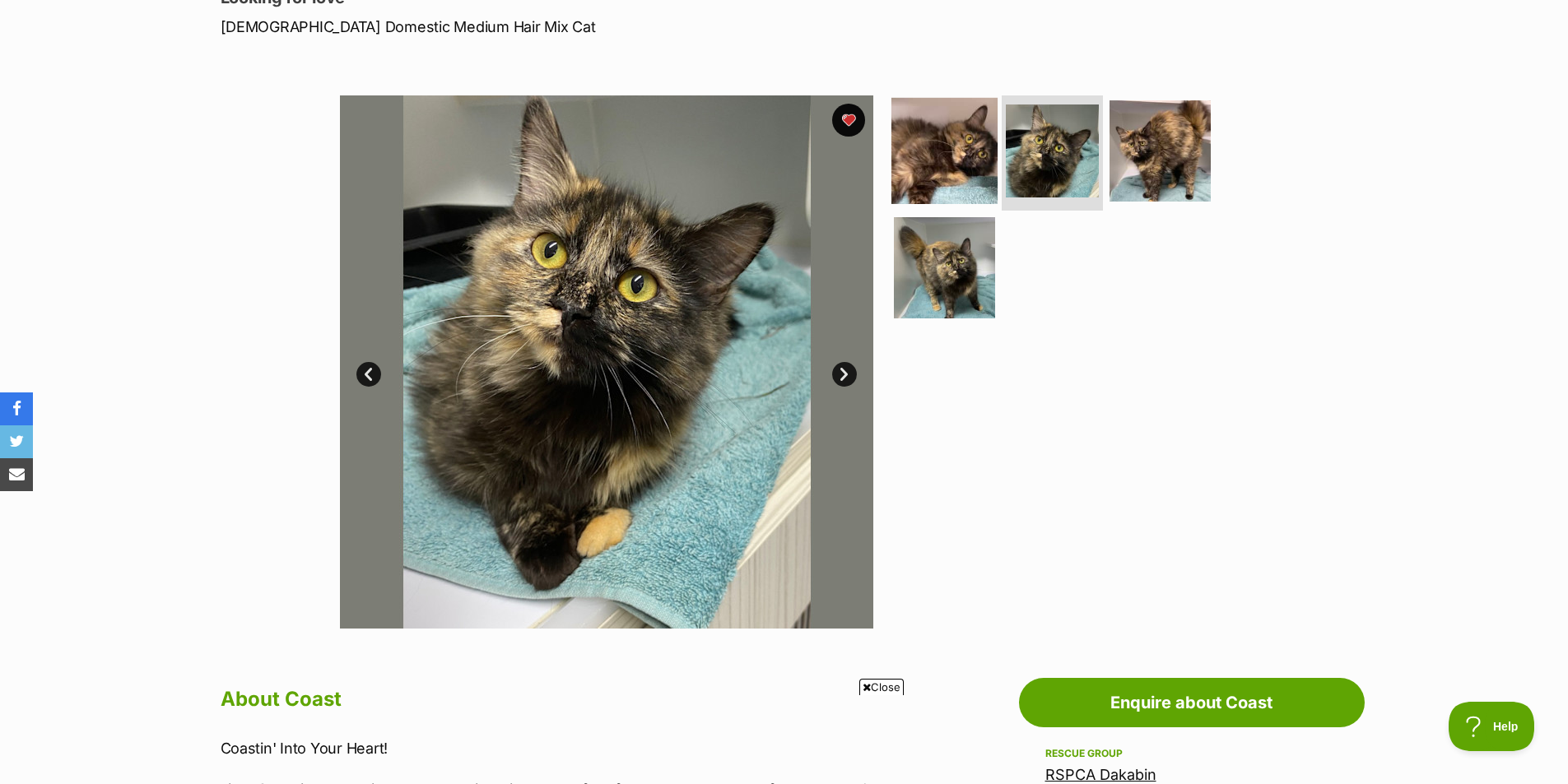
click at [943, 171] on img at bounding box center [944, 150] width 106 height 106
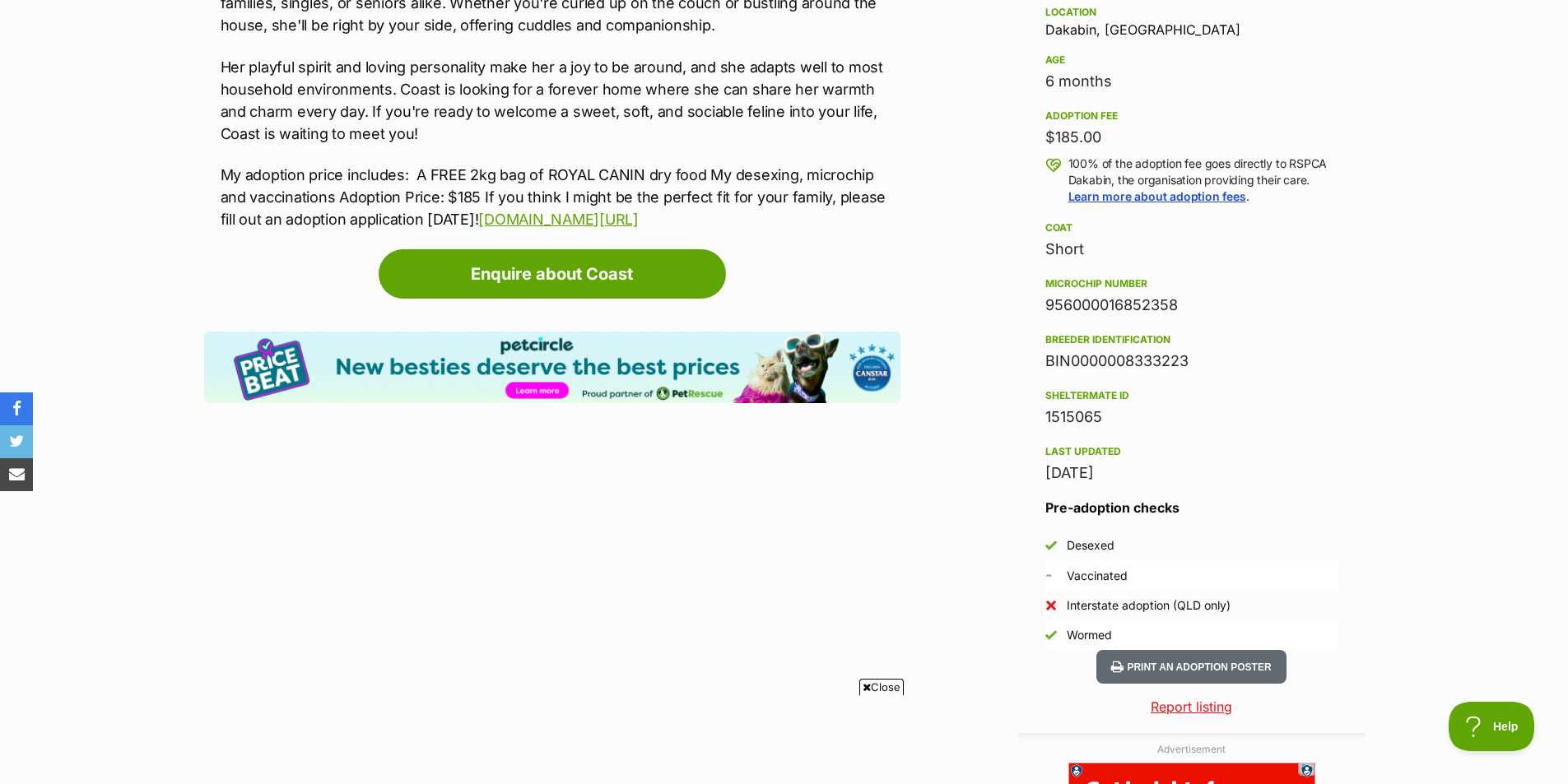
scroll to position [741, 0]
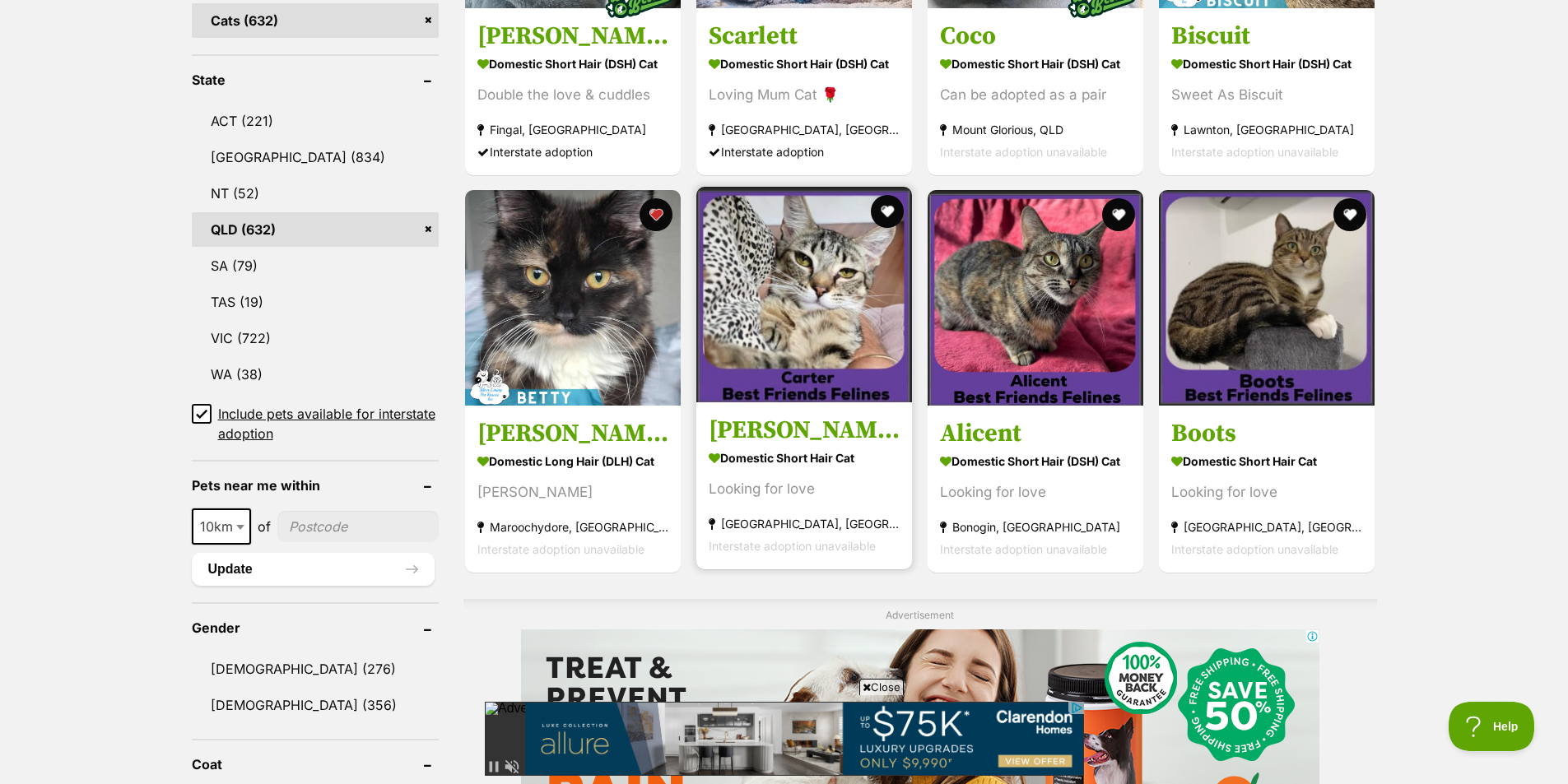
click at [818, 347] on img at bounding box center [804, 294] width 216 height 216
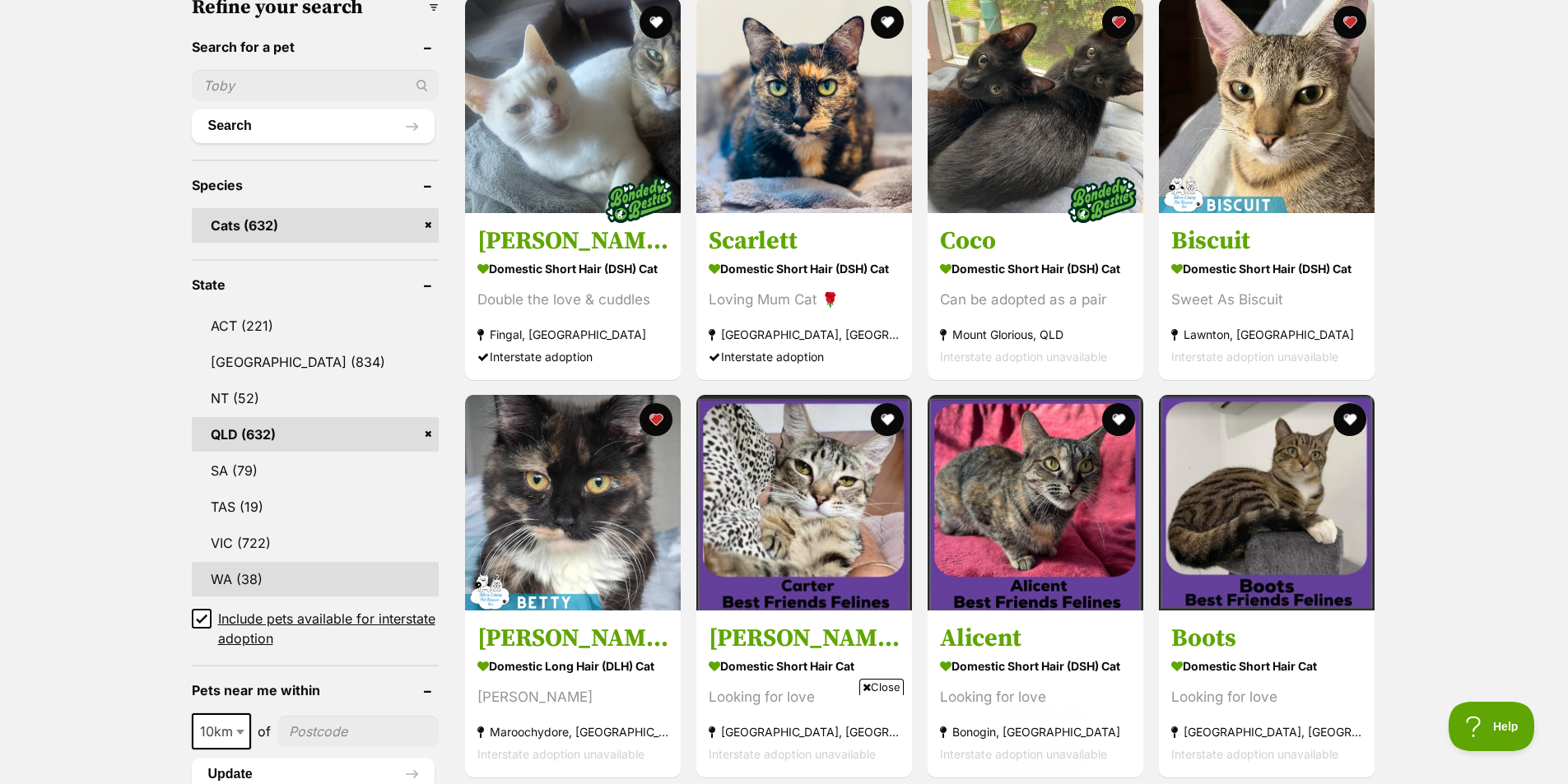
scroll to position [494, 0]
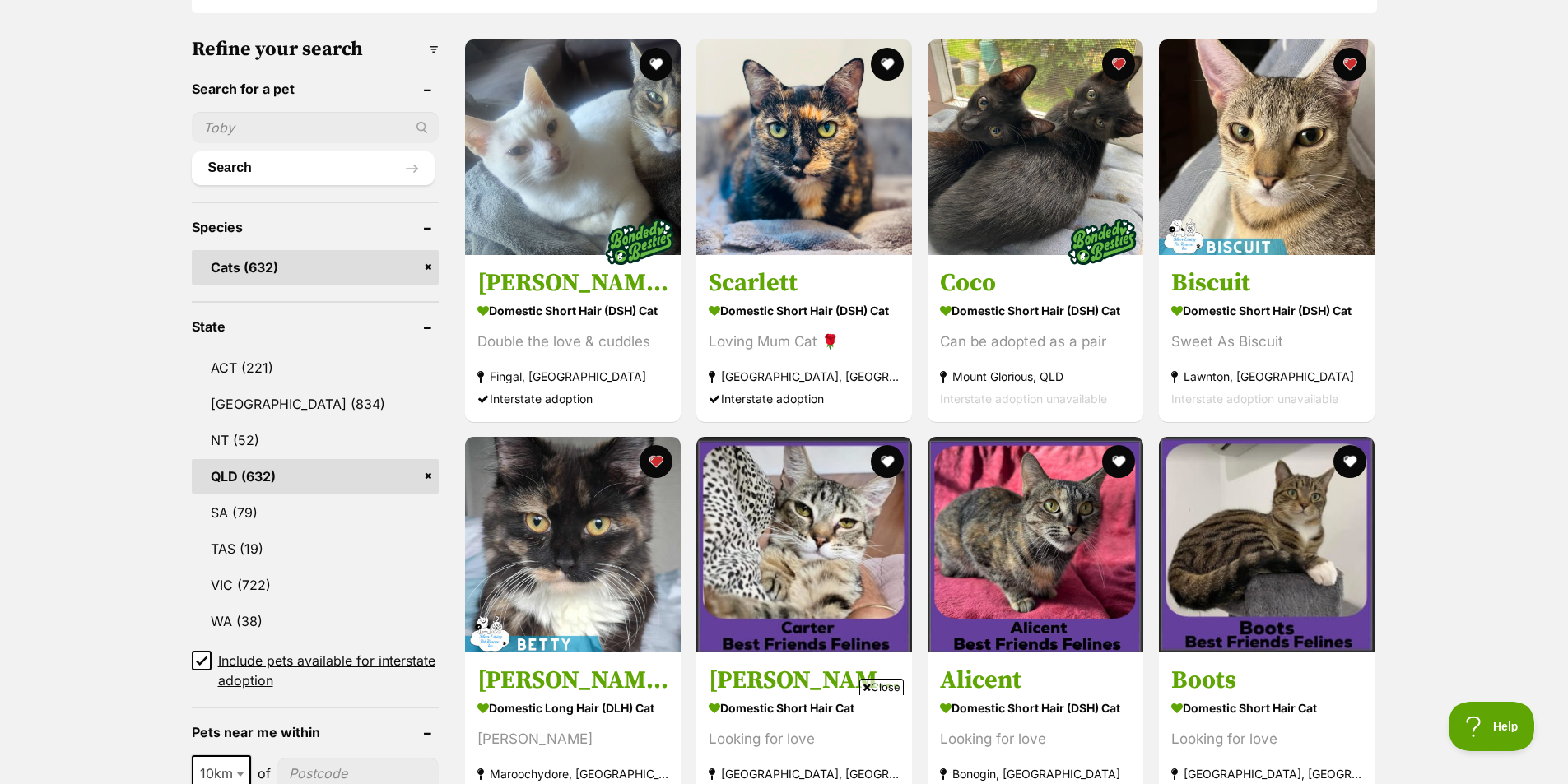
click at [430, 263] on link "Cats (632)" at bounding box center [315, 267] width 247 height 35
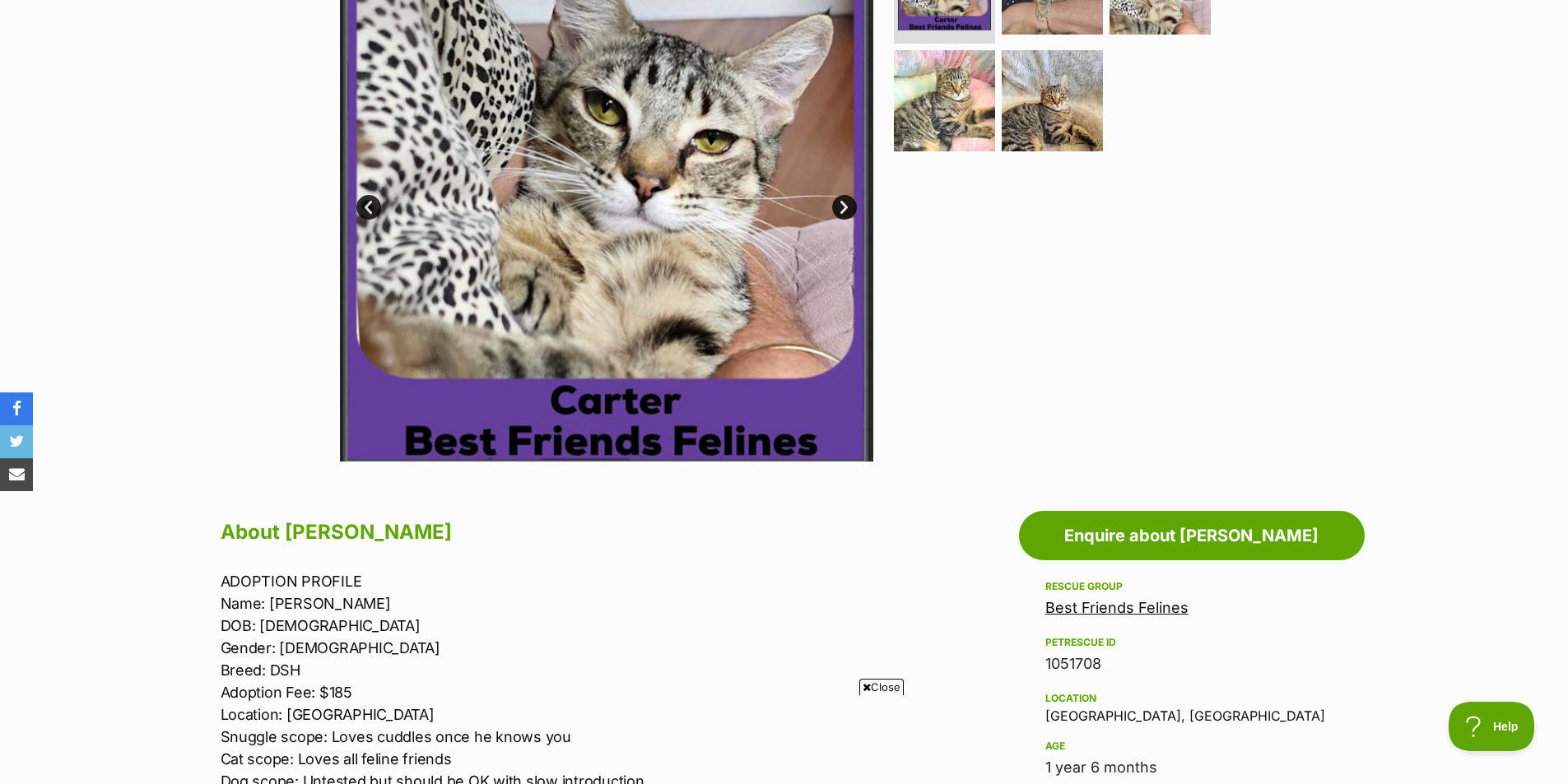
scroll to position [82, 0]
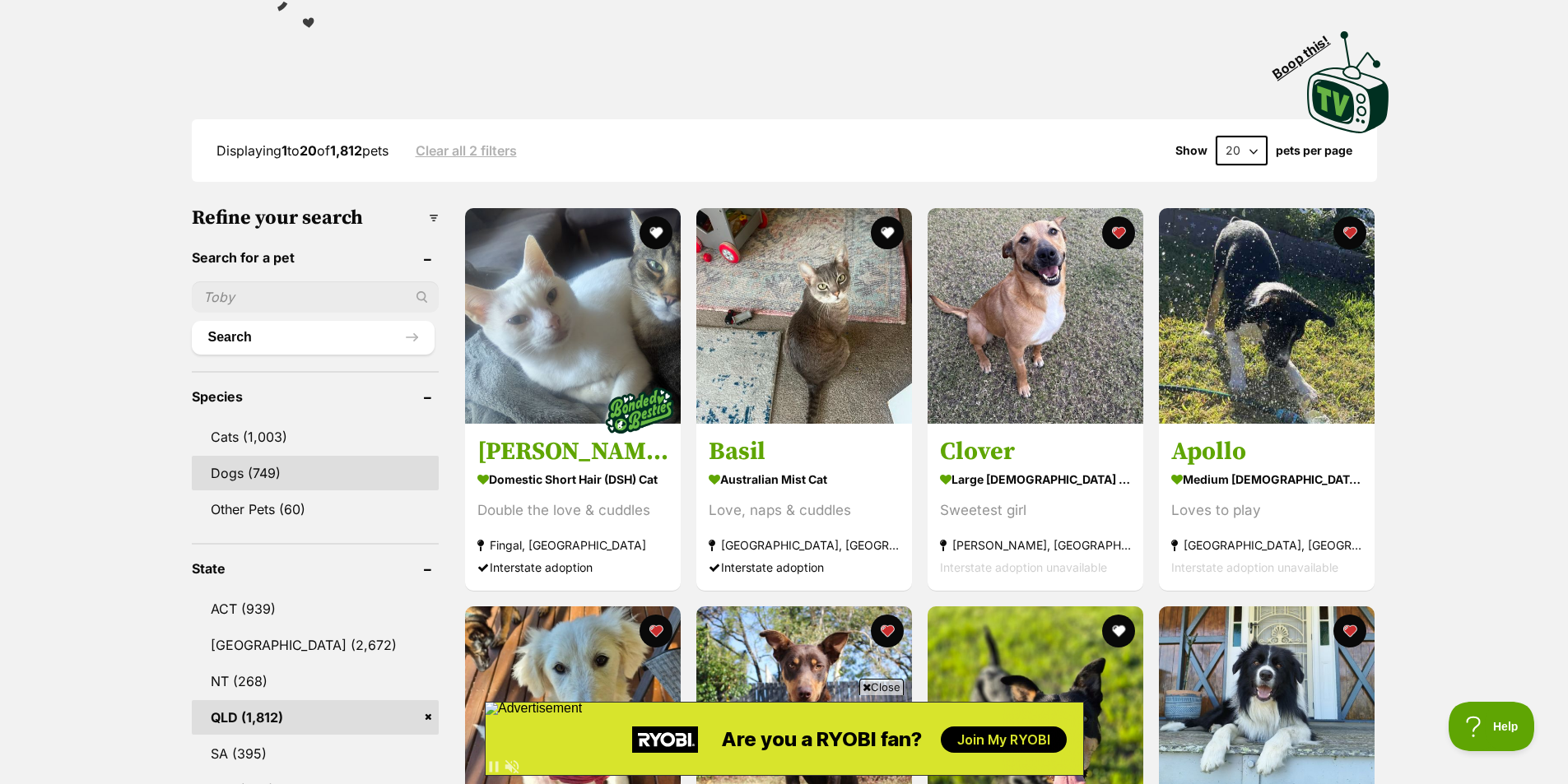
click at [268, 469] on link "Dogs (749)" at bounding box center [315, 473] width 247 height 35
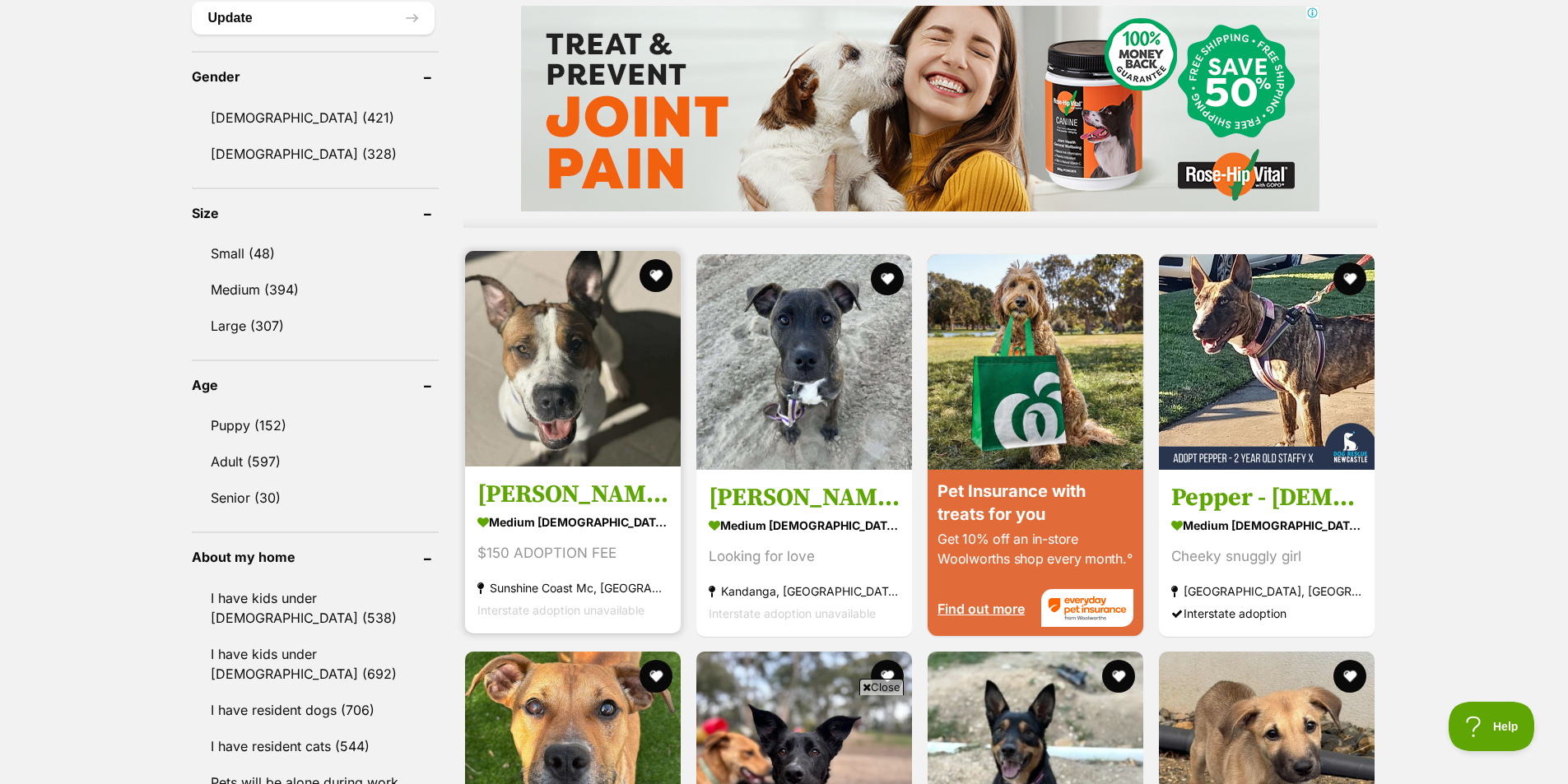
scroll to position [1399, 0]
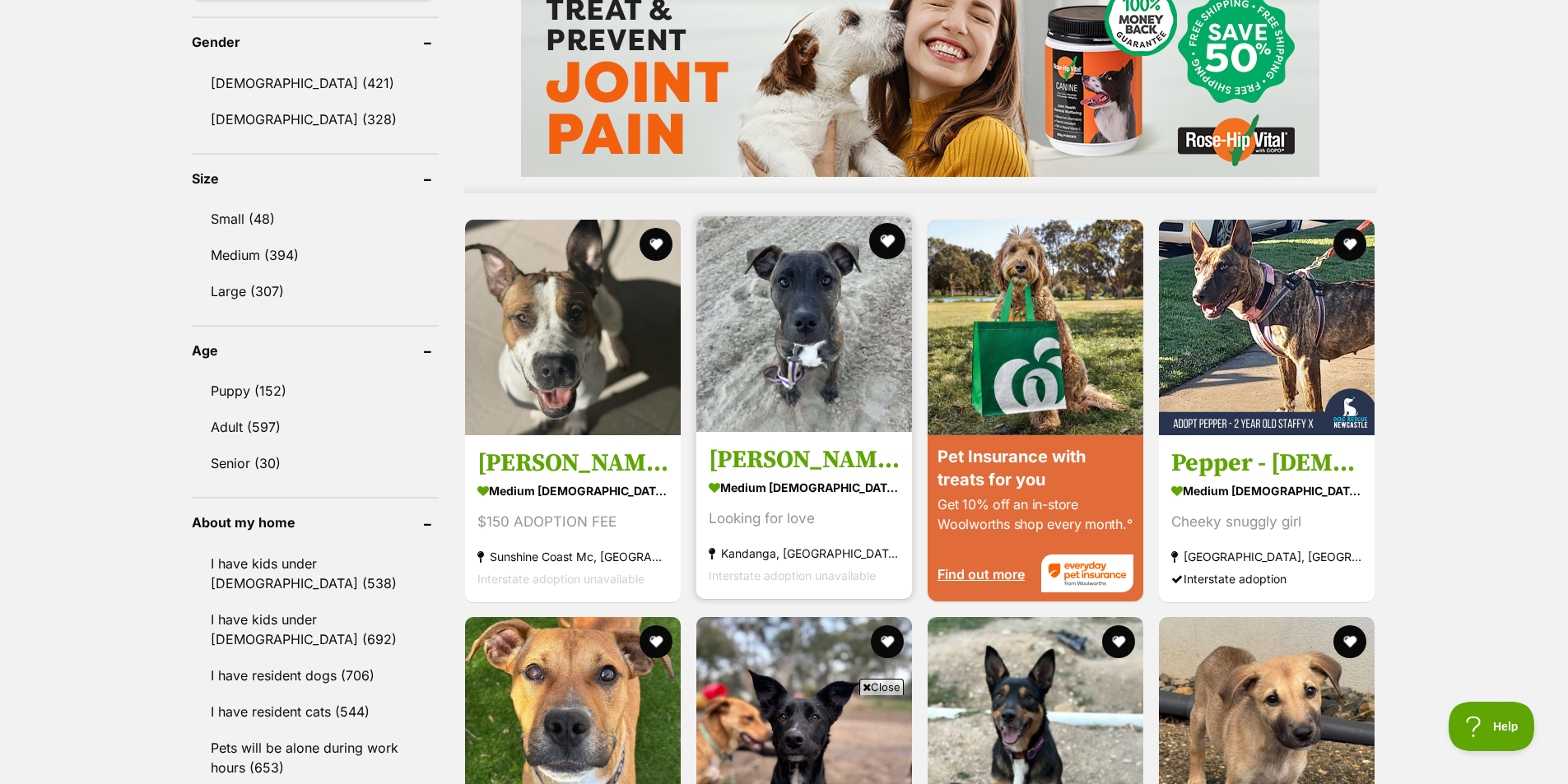
click at [878, 241] on button "favourite" at bounding box center [887, 241] width 37 height 36
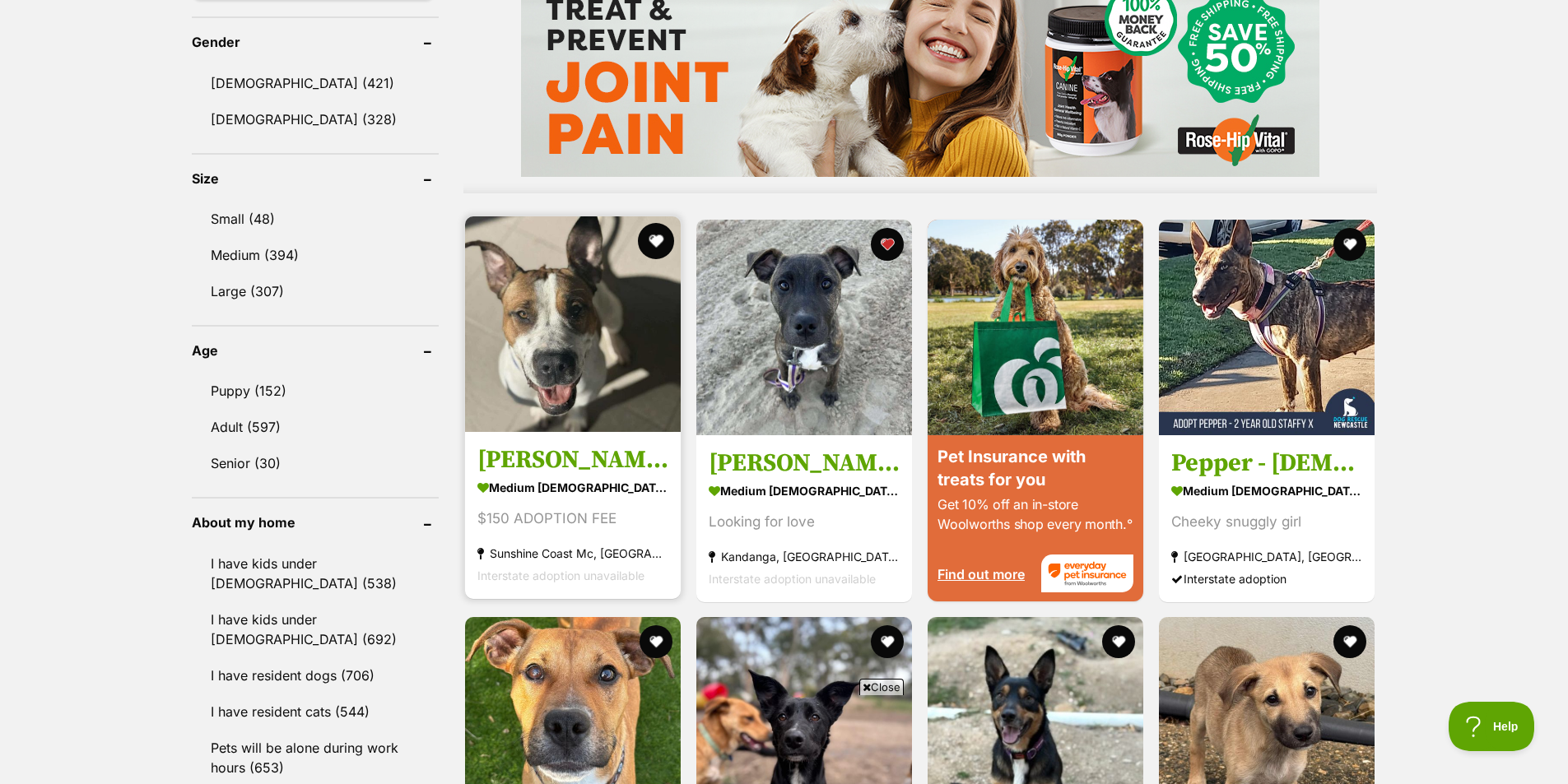
click at [665, 239] on button "favourite" at bounding box center [656, 241] width 37 height 36
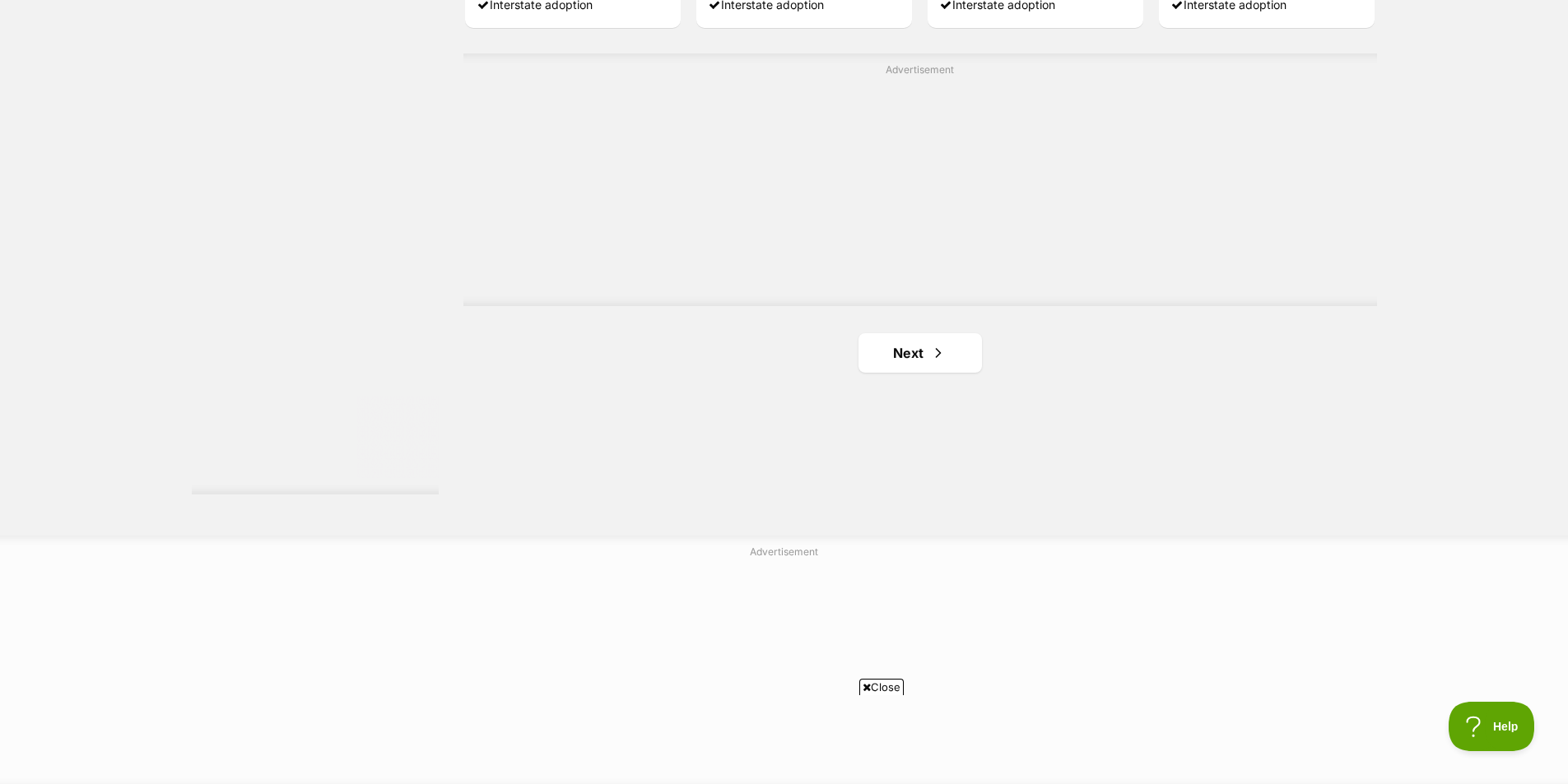
scroll to position [2962, 0]
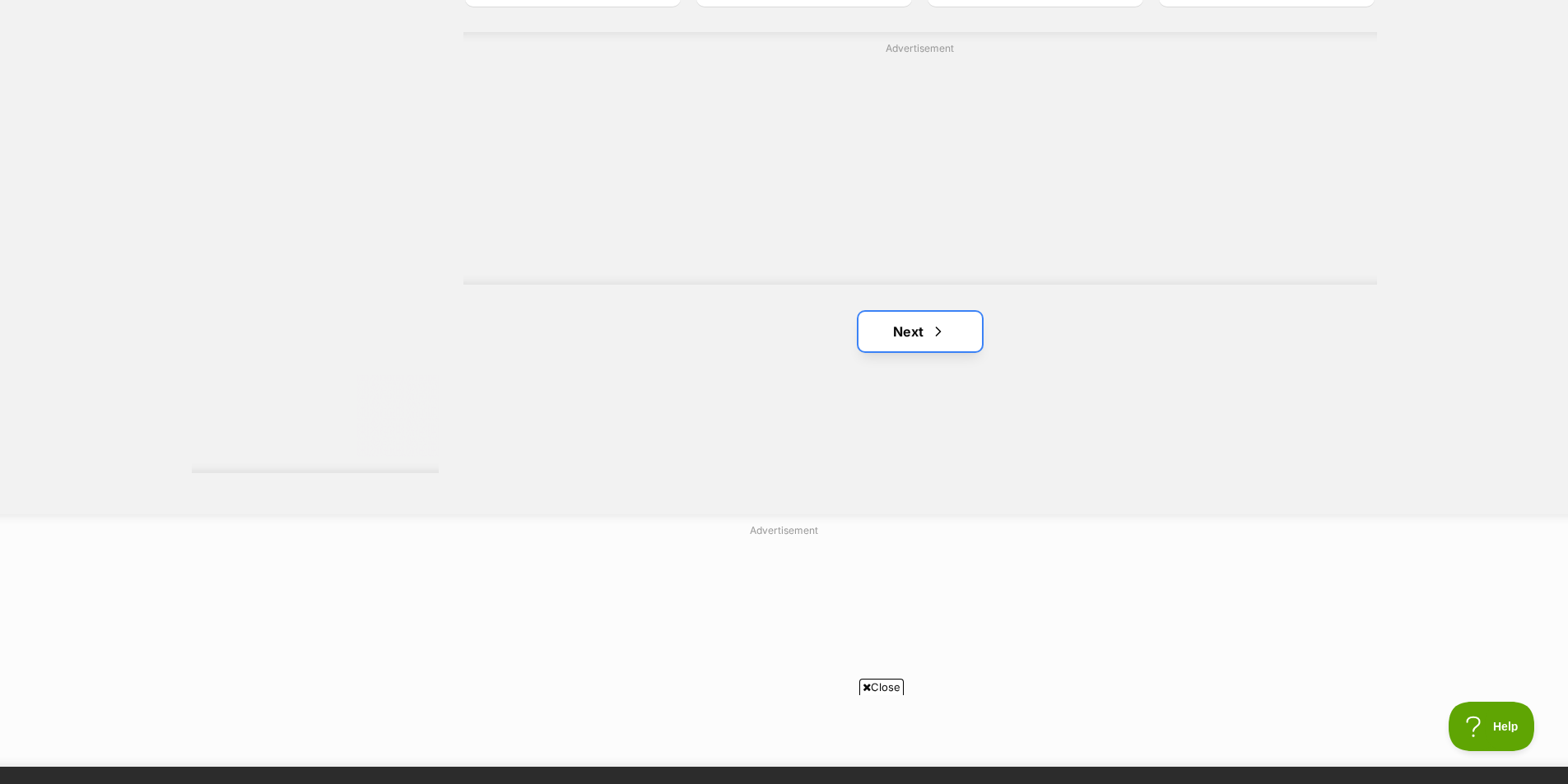
click at [892, 340] on link "Next" at bounding box center [919, 332] width 123 height 40
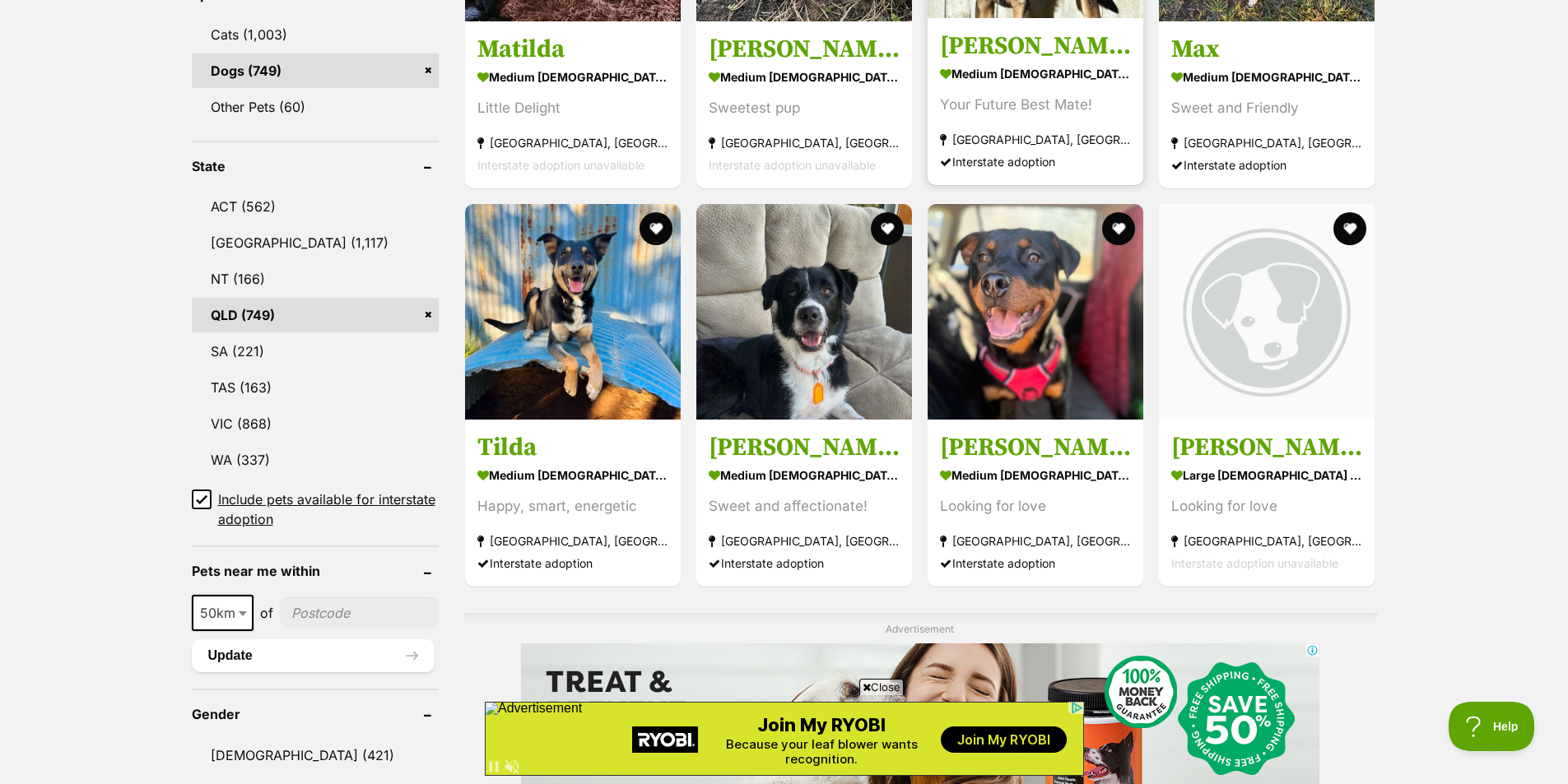
scroll to position [741, 0]
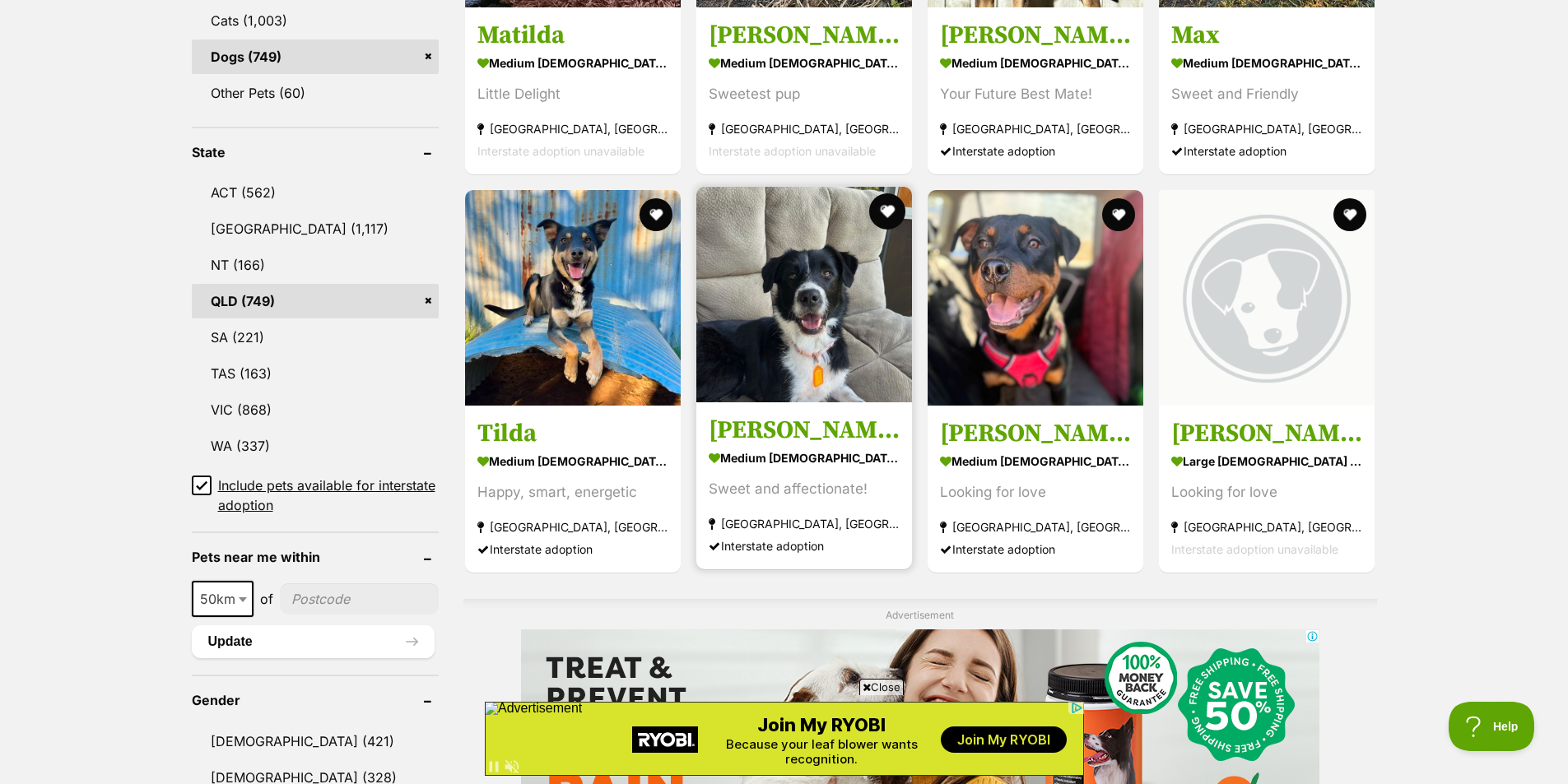
click at [888, 215] on button "favourite" at bounding box center [887, 211] width 37 height 36
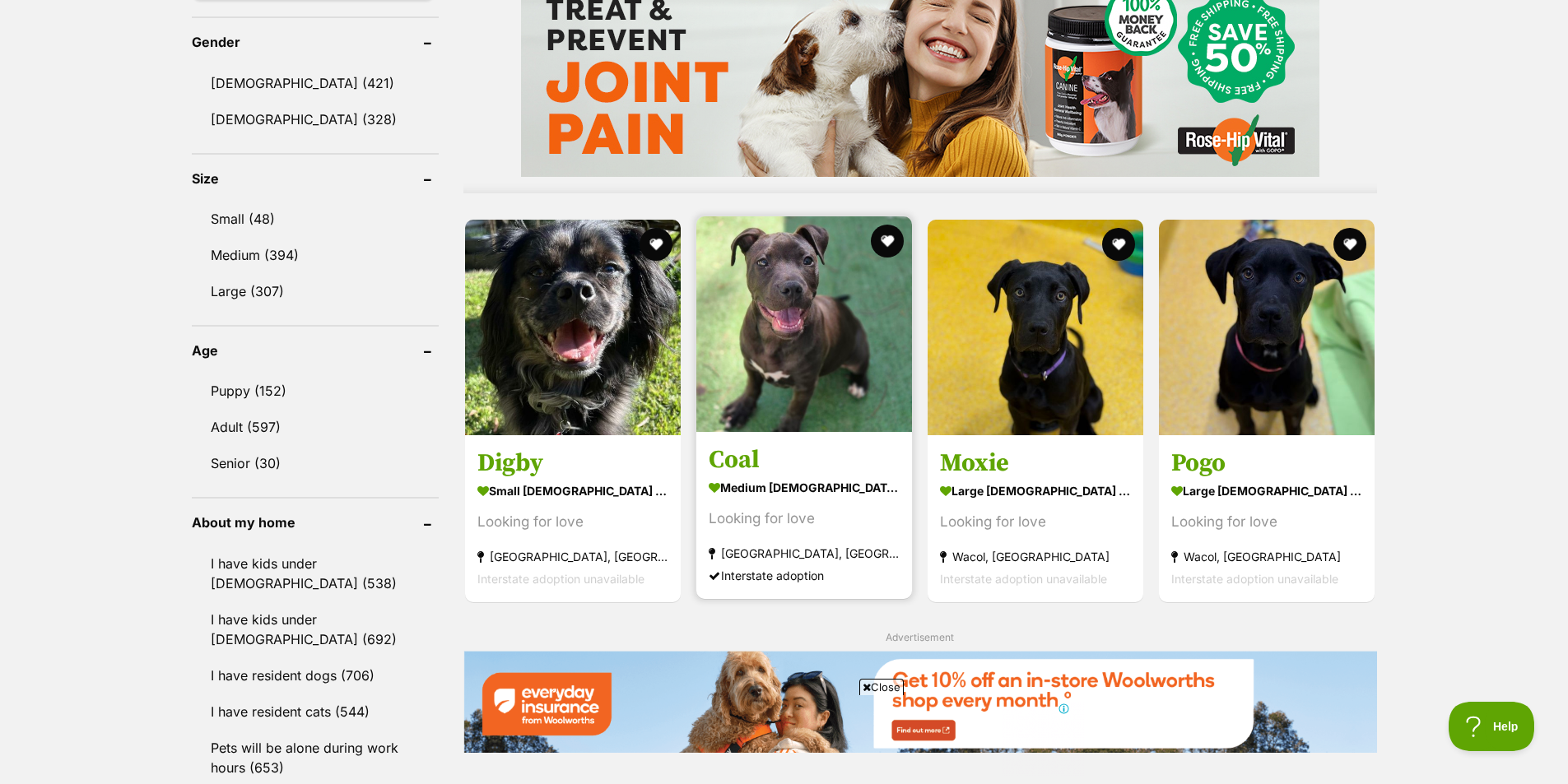
scroll to position [0, 0]
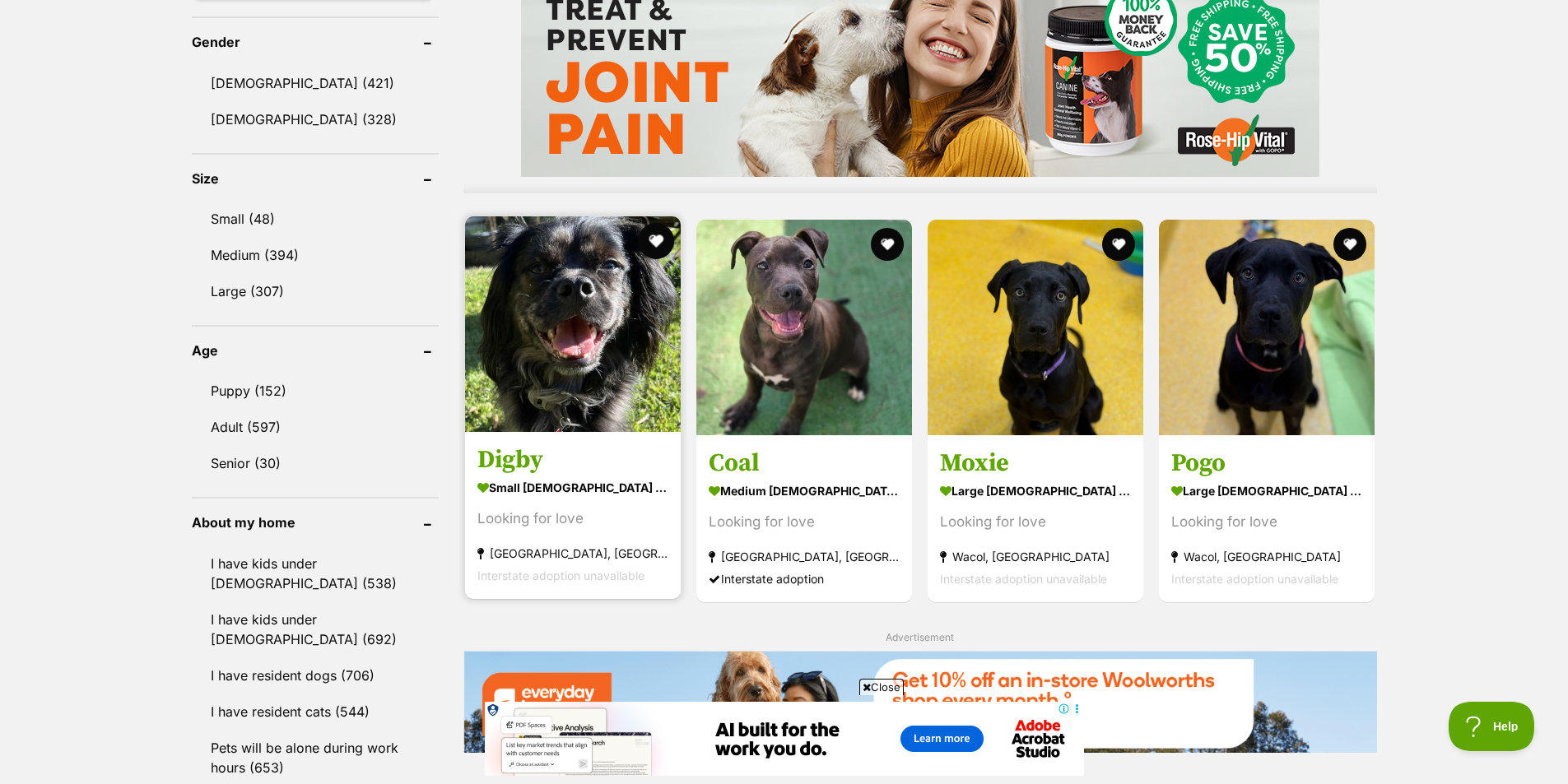
click at [659, 234] on button "favourite" at bounding box center [656, 241] width 37 height 36
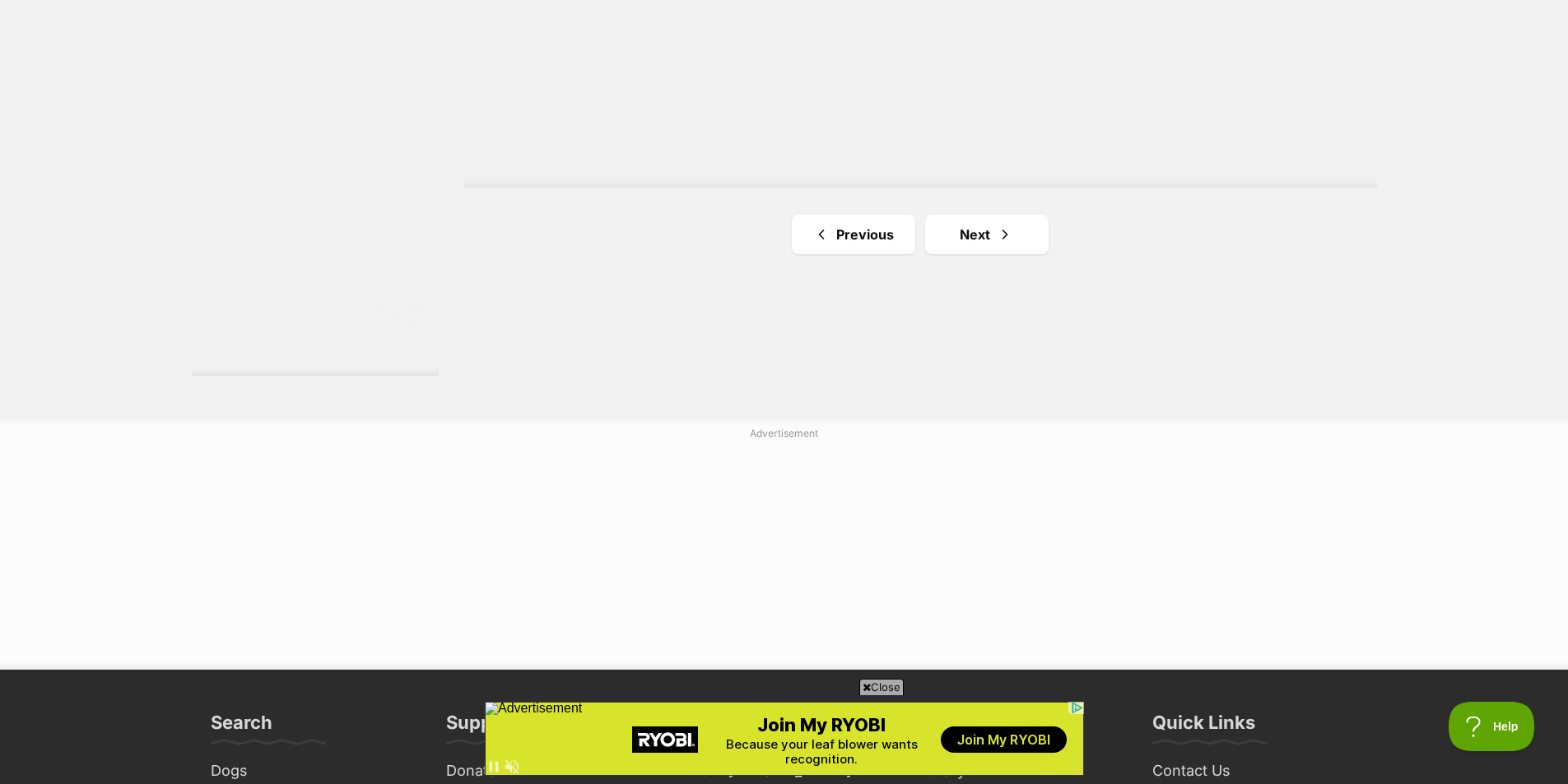
scroll to position [2962, 0]
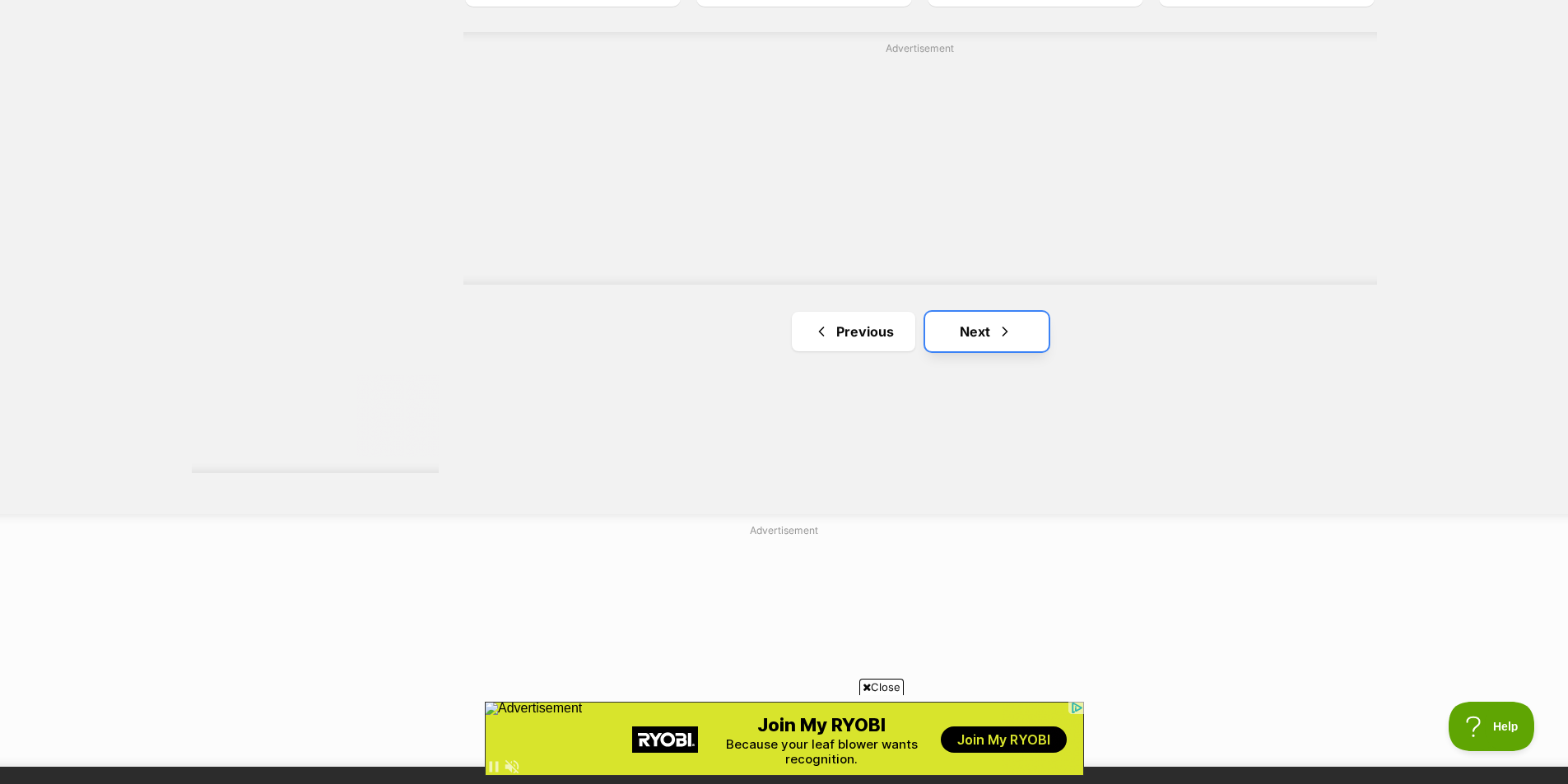
click at [1020, 342] on link "Next" at bounding box center [986, 332] width 123 height 40
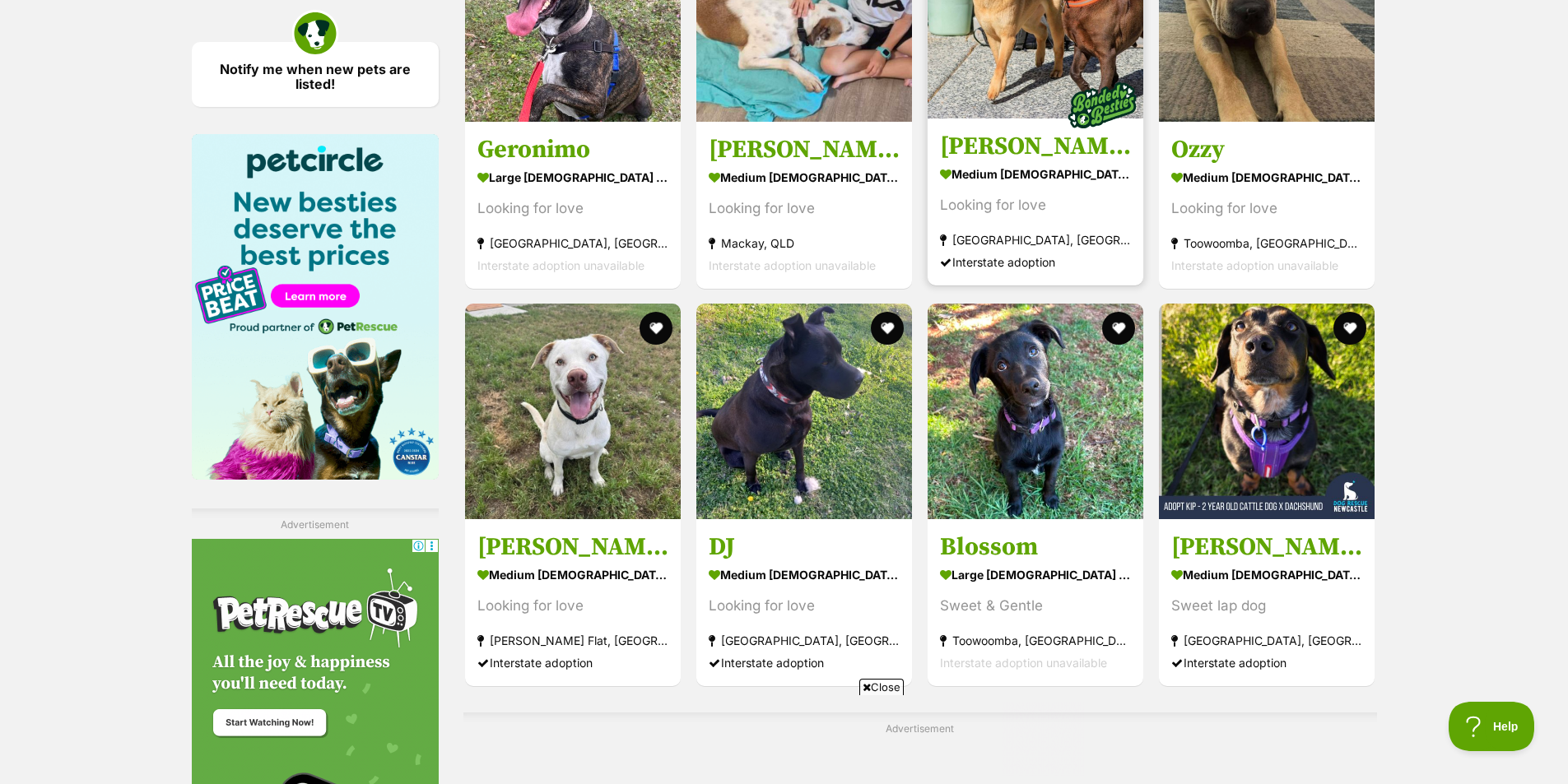
click at [1042, 220] on section "medium [DEMOGRAPHIC_DATA] Dog Looking for love [GEOGRAPHIC_DATA], [GEOGRAPHIC_D…" at bounding box center [1035, 216] width 191 height 111
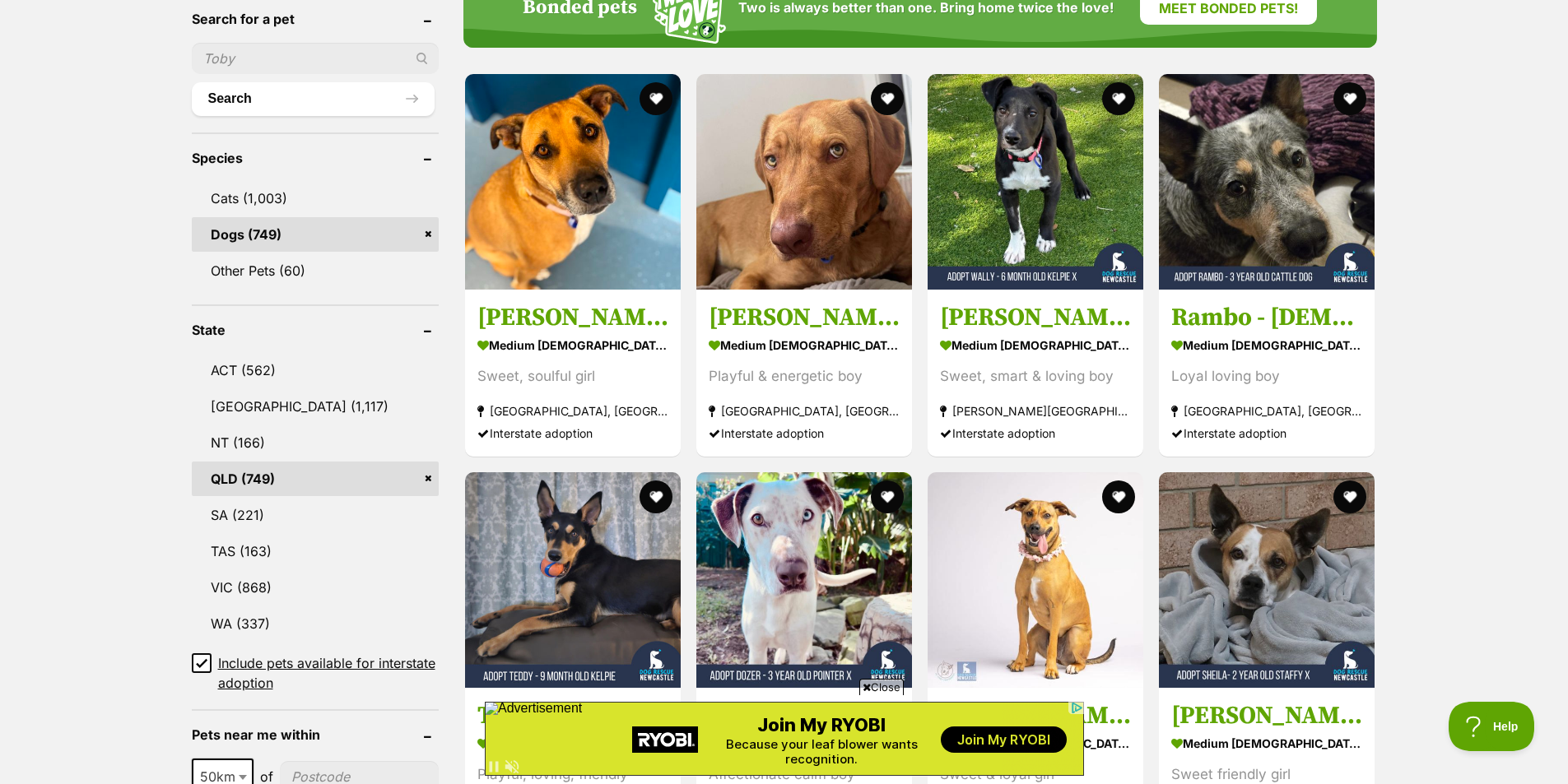
scroll to position [329, 0]
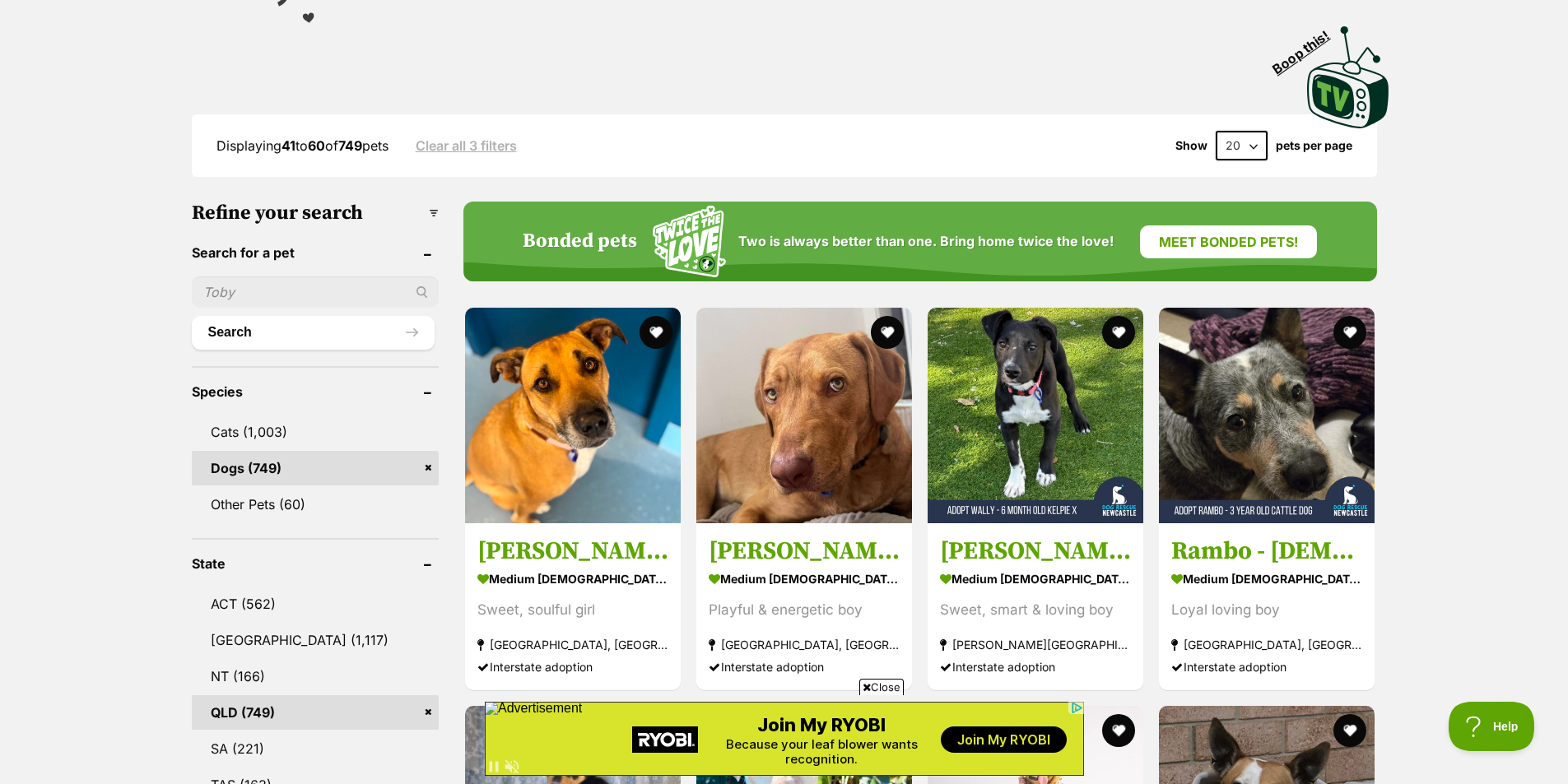
click at [432, 462] on link "Dogs (749)" at bounding box center [315, 468] width 247 height 35
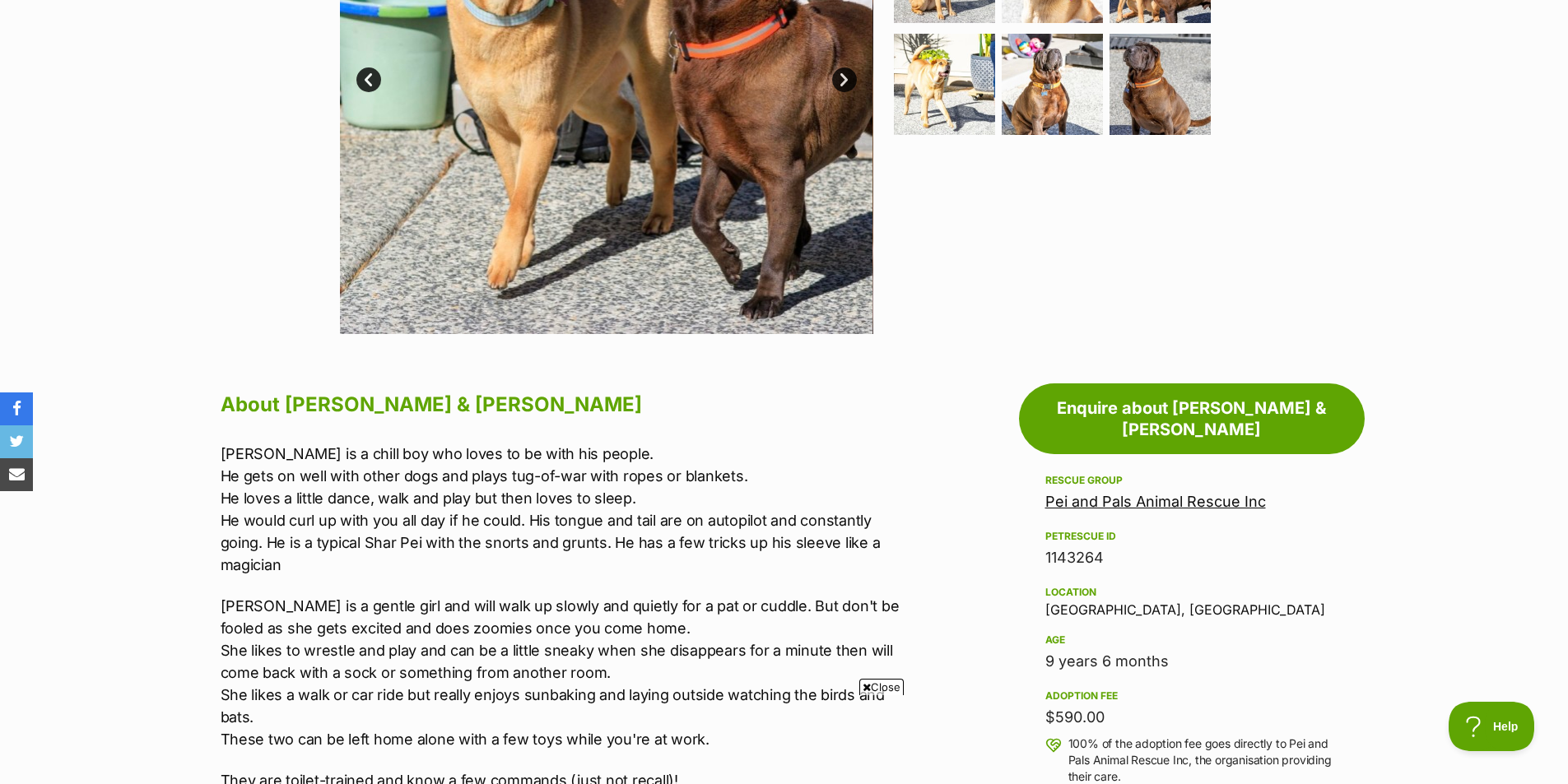
scroll to position [247, 0]
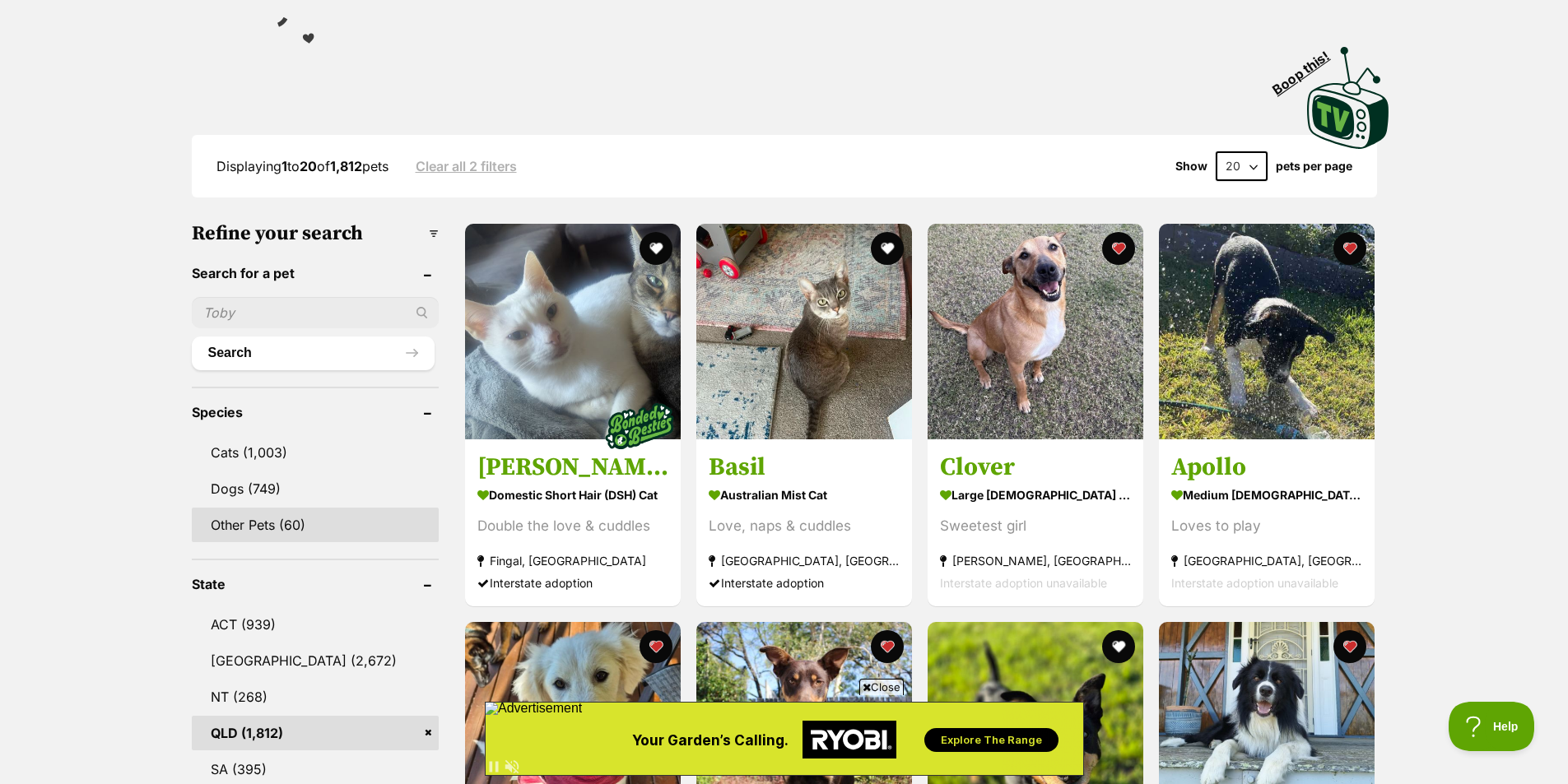
scroll to position [329, 0]
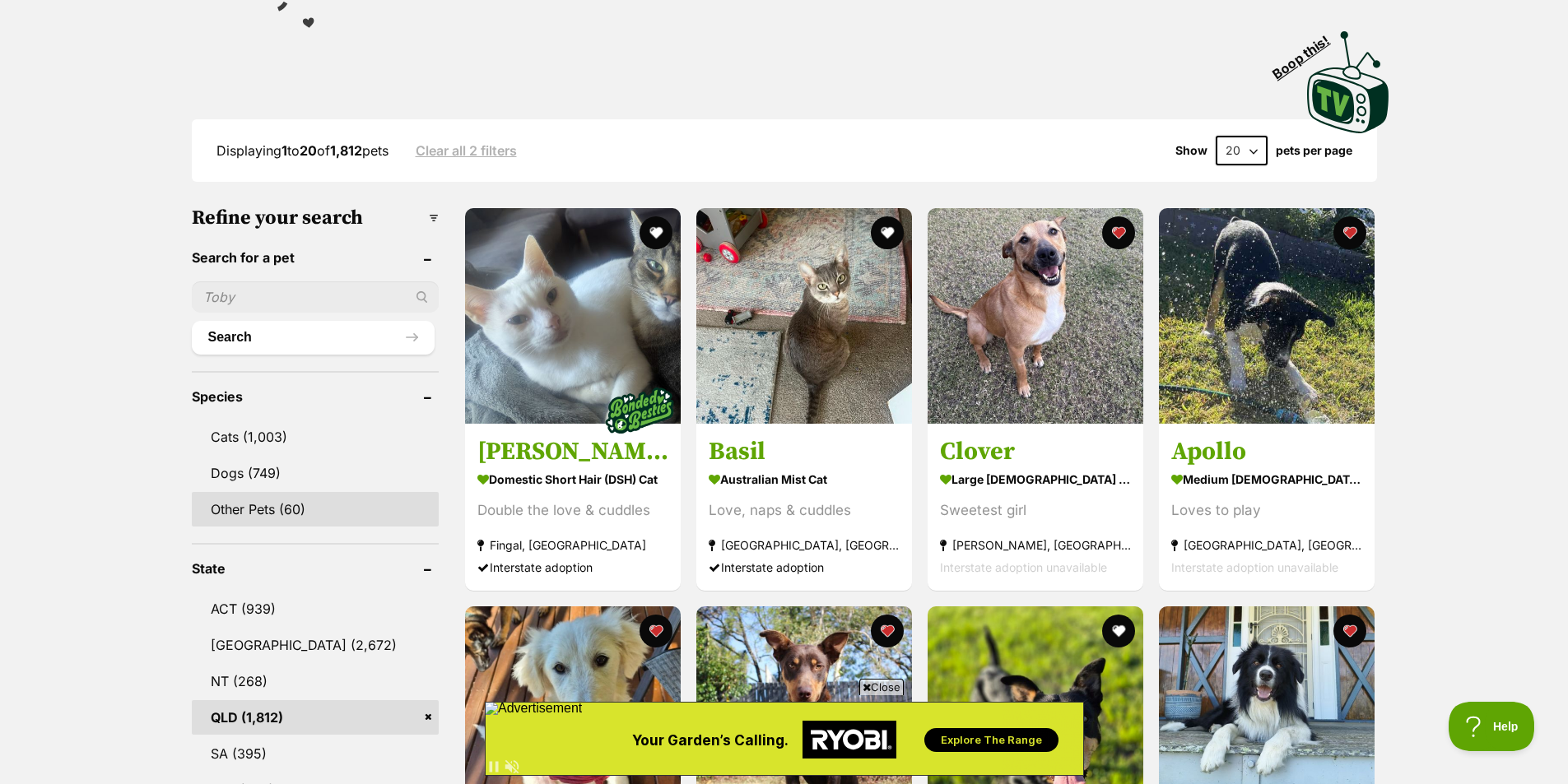
click at [431, 497] on link "Other Pets (60)" at bounding box center [315, 509] width 247 height 35
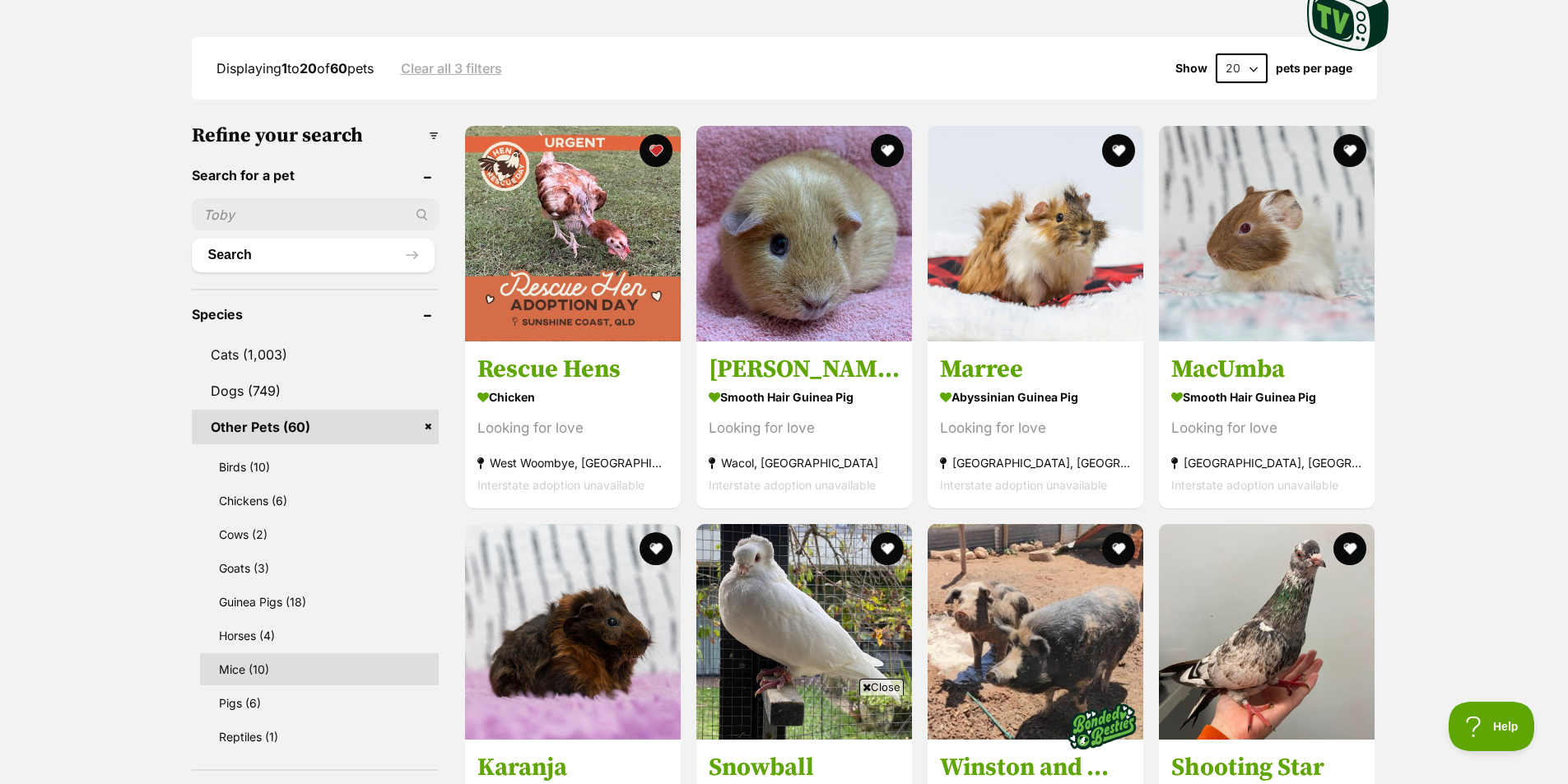
click at [306, 680] on link "Mice (10)" at bounding box center [319, 669] width 239 height 32
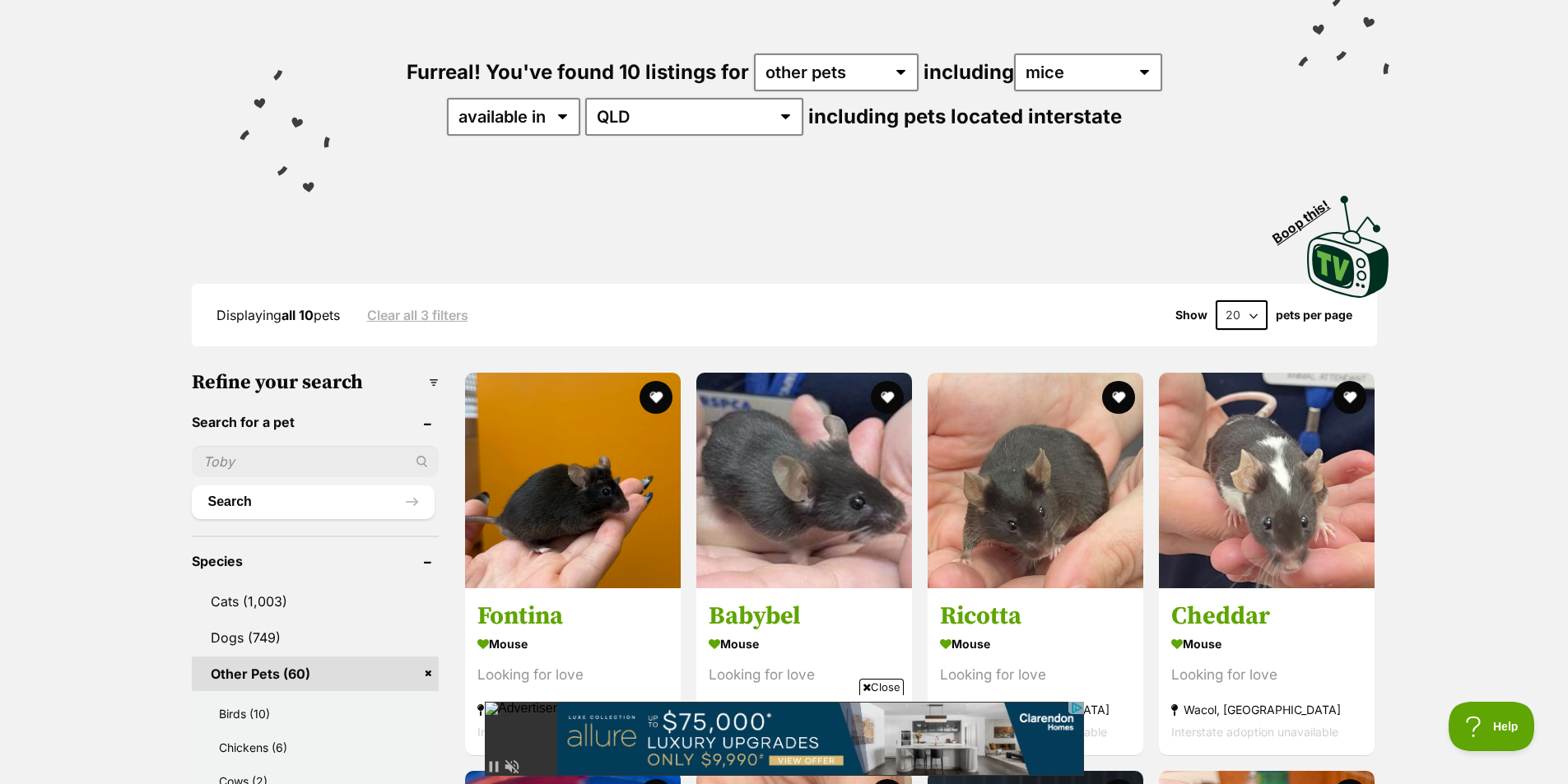
click at [432, 677] on link "Other Pets (60)" at bounding box center [315, 674] width 247 height 35
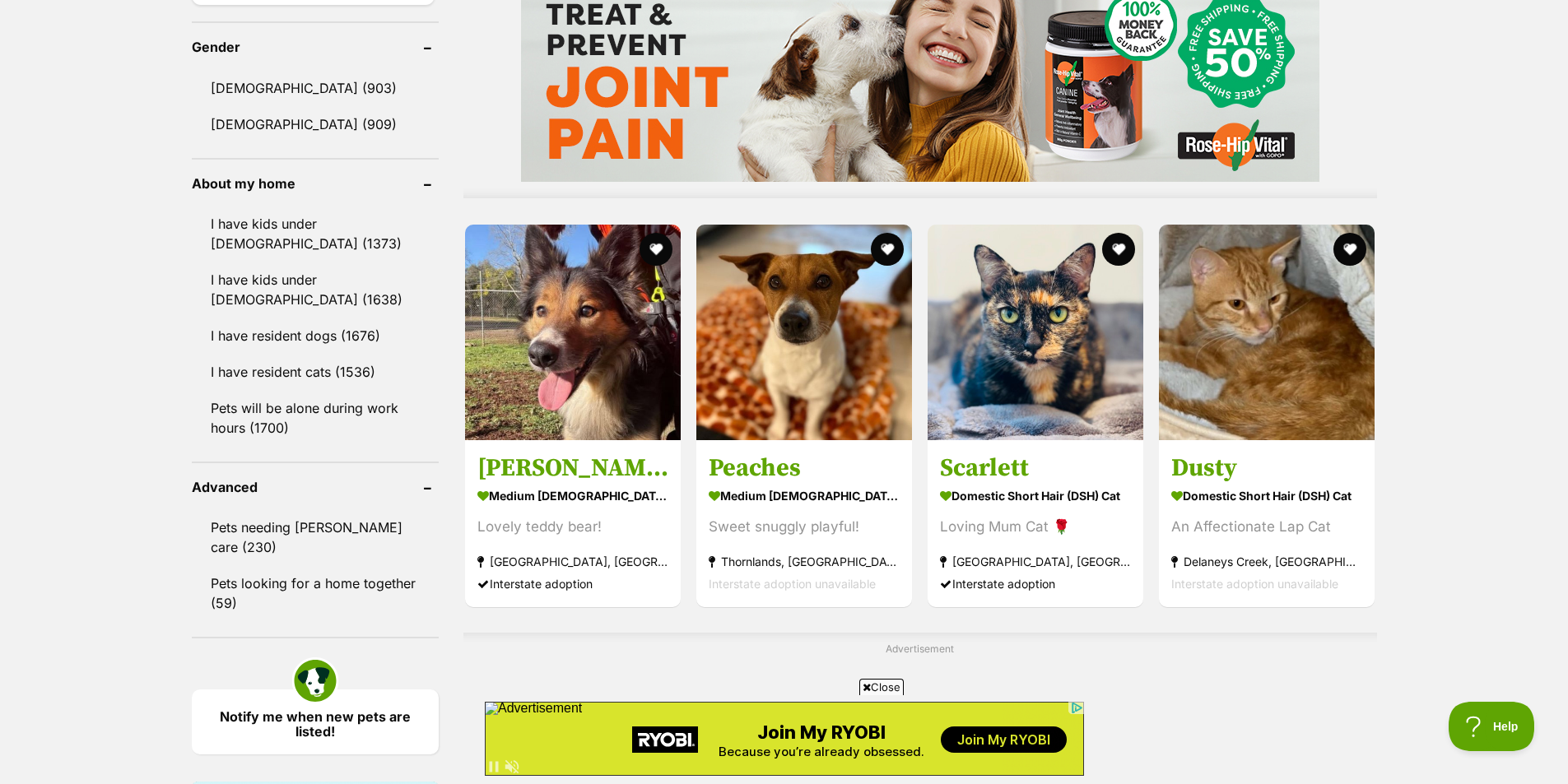
scroll to position [1481, 0]
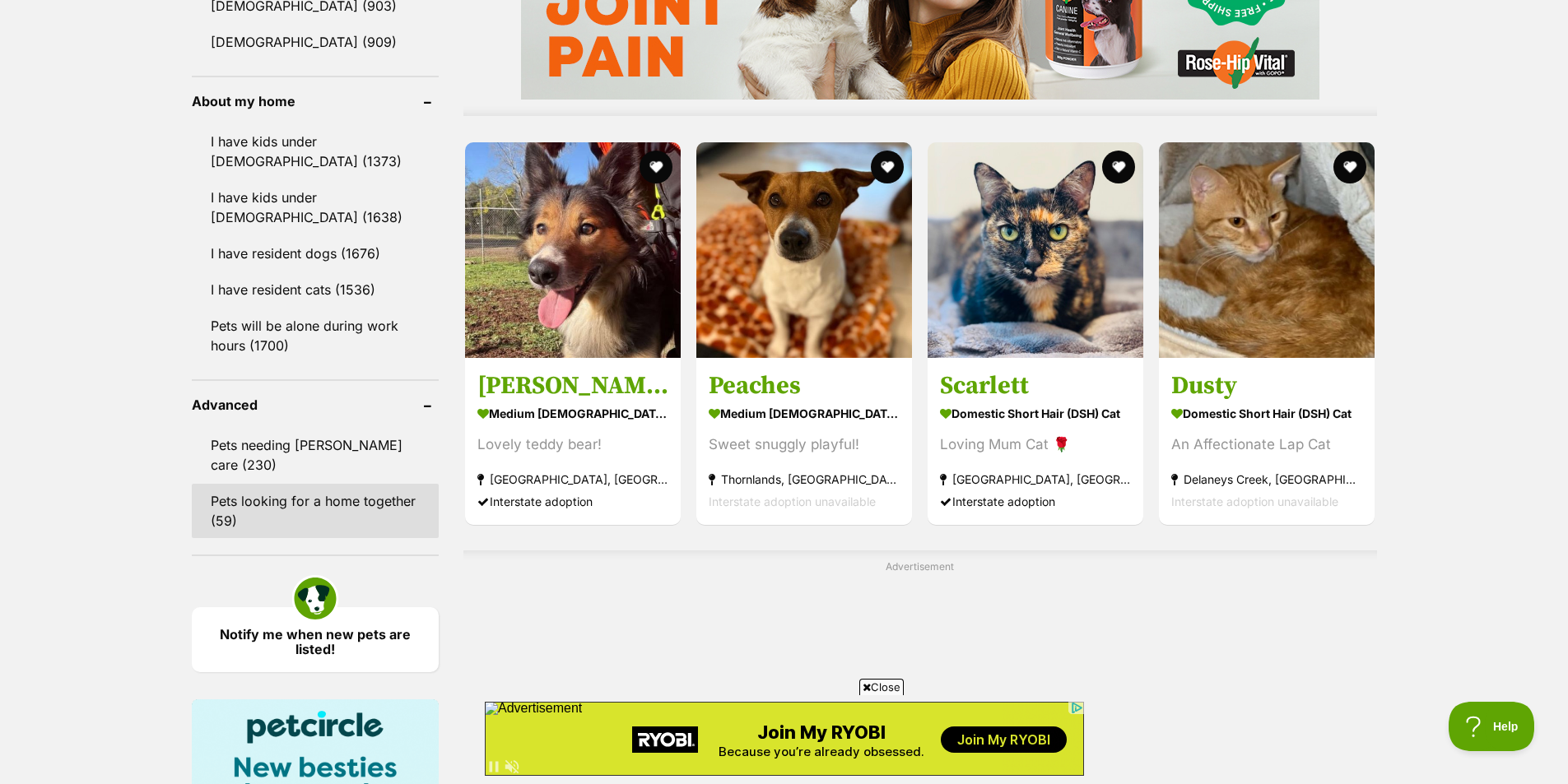
click at [375, 503] on link "Pets looking for a home together (59)" at bounding box center [315, 511] width 247 height 54
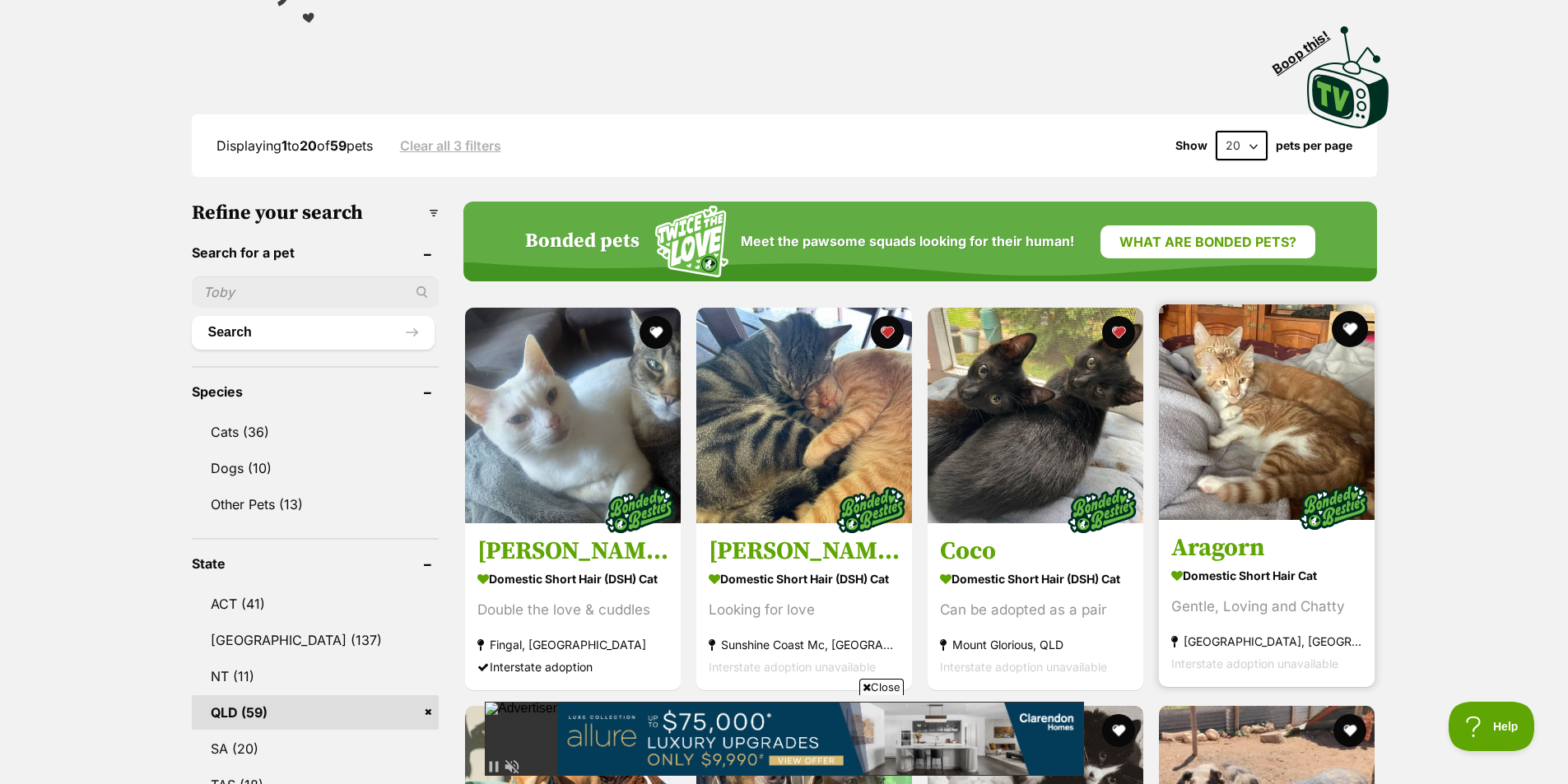
click at [1346, 338] on button "favourite" at bounding box center [1351, 329] width 37 height 36
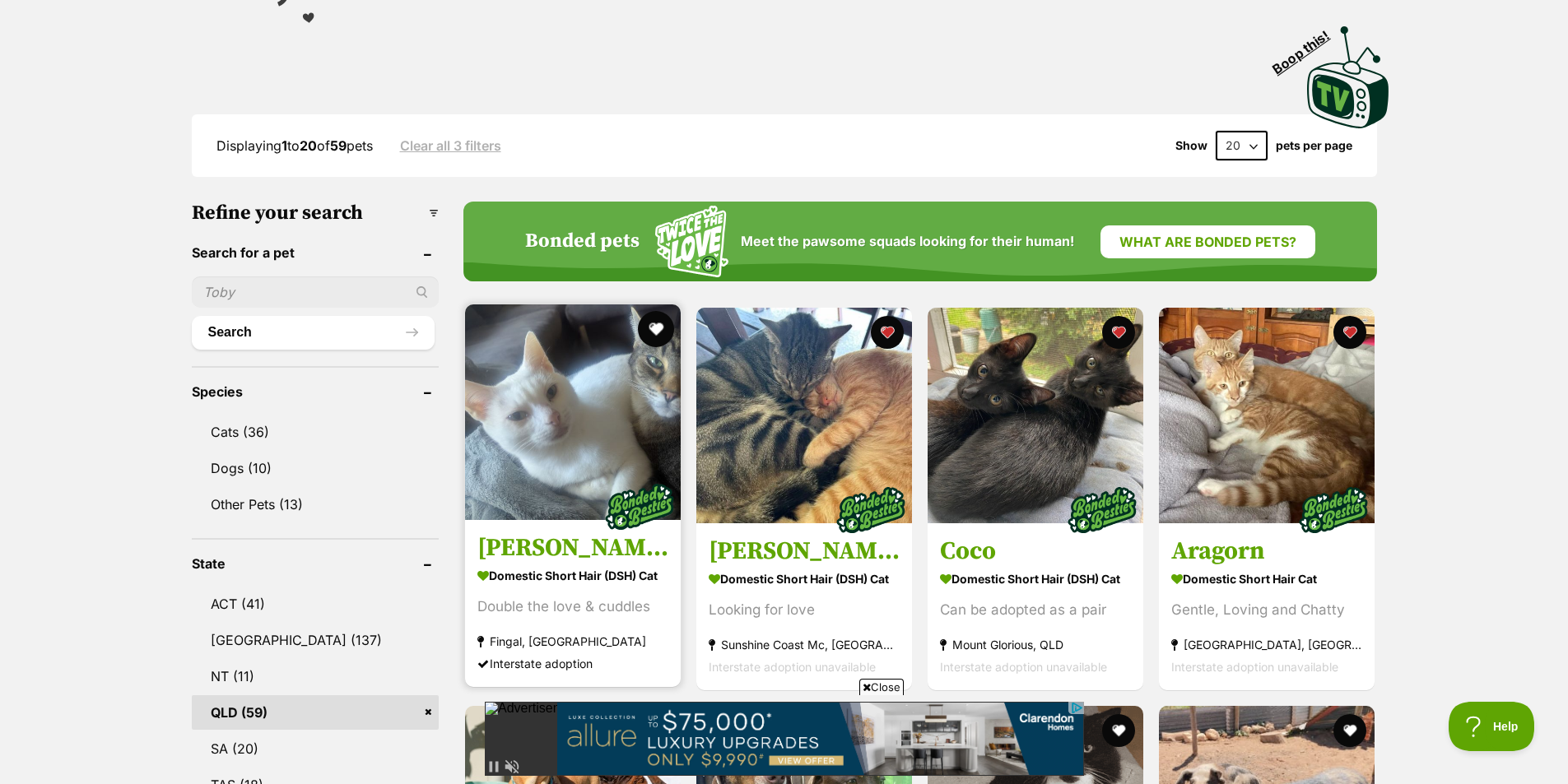
click at [656, 332] on button "favourite" at bounding box center [656, 329] width 37 height 36
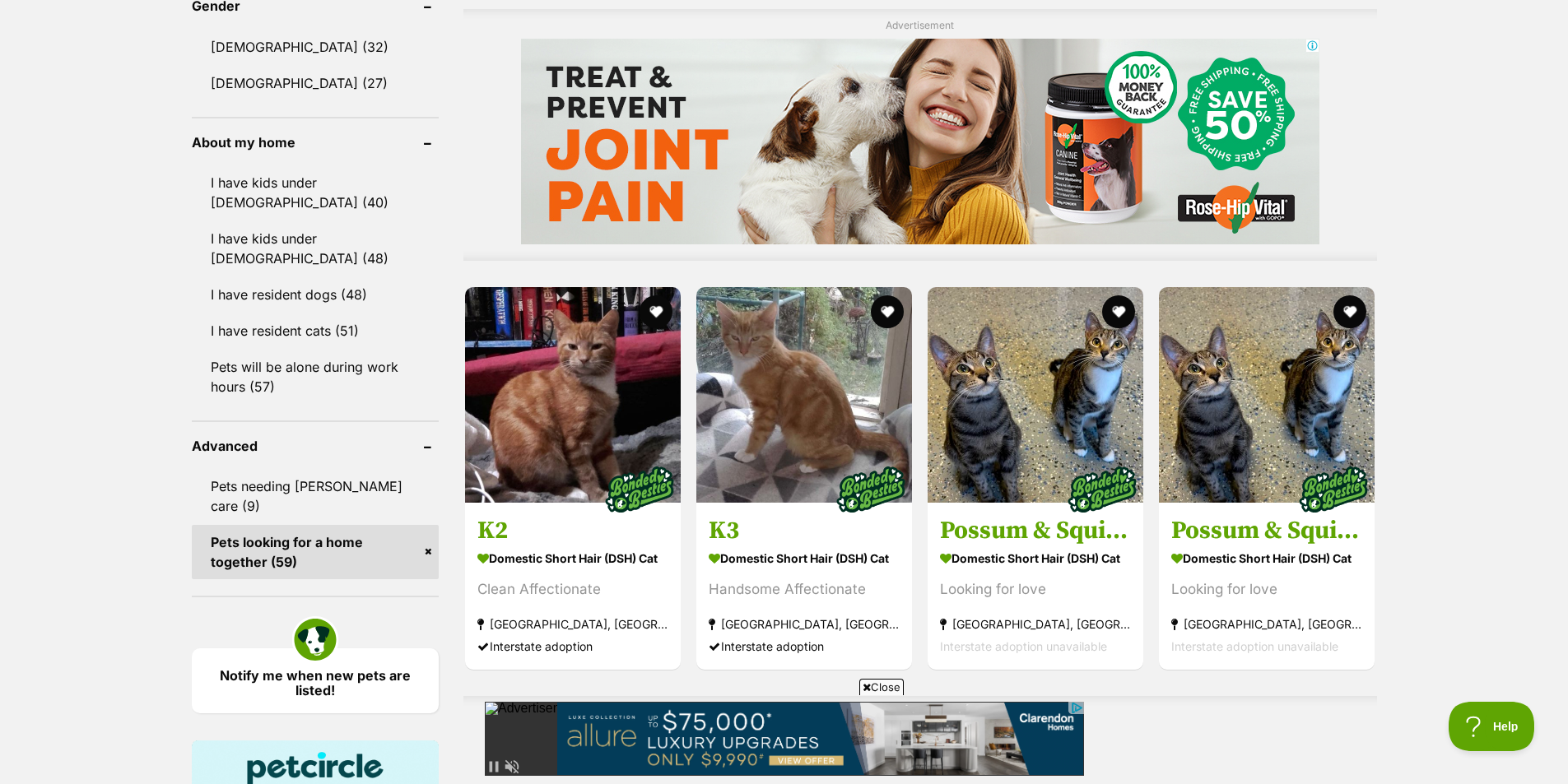
scroll to position [1481, 0]
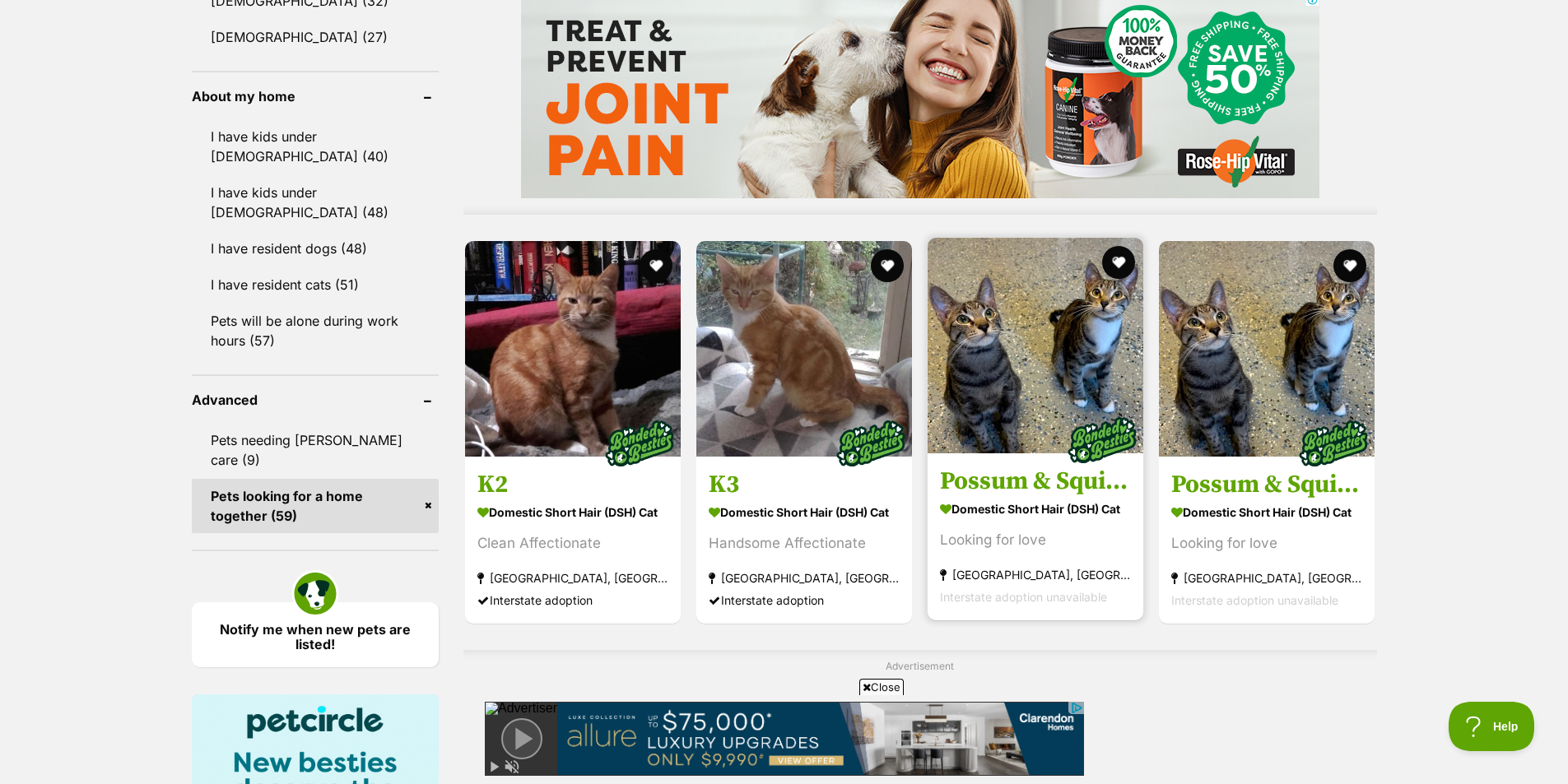
click at [1076, 321] on img at bounding box center [1036, 345] width 216 height 216
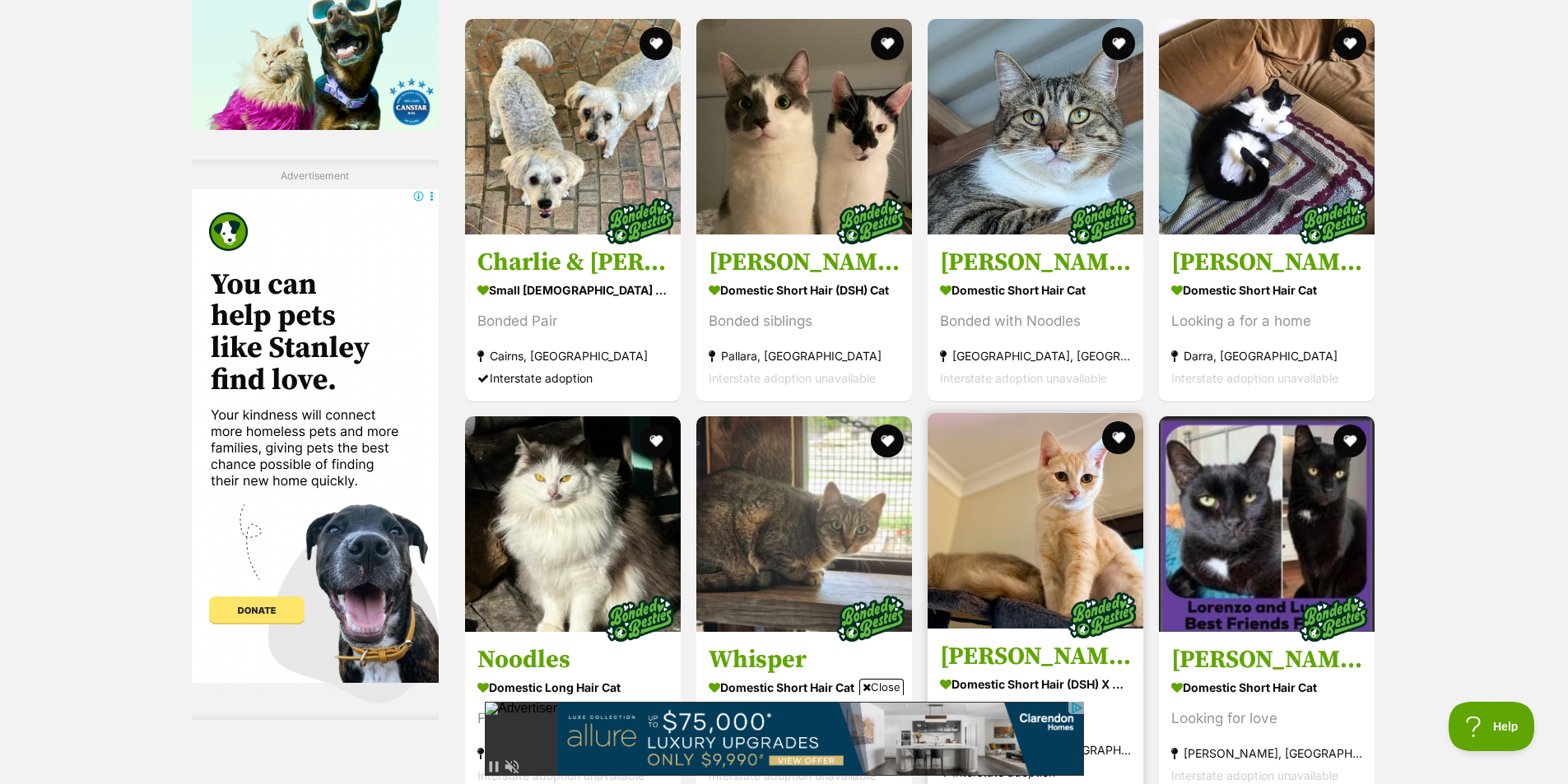
scroll to position [2551, 0]
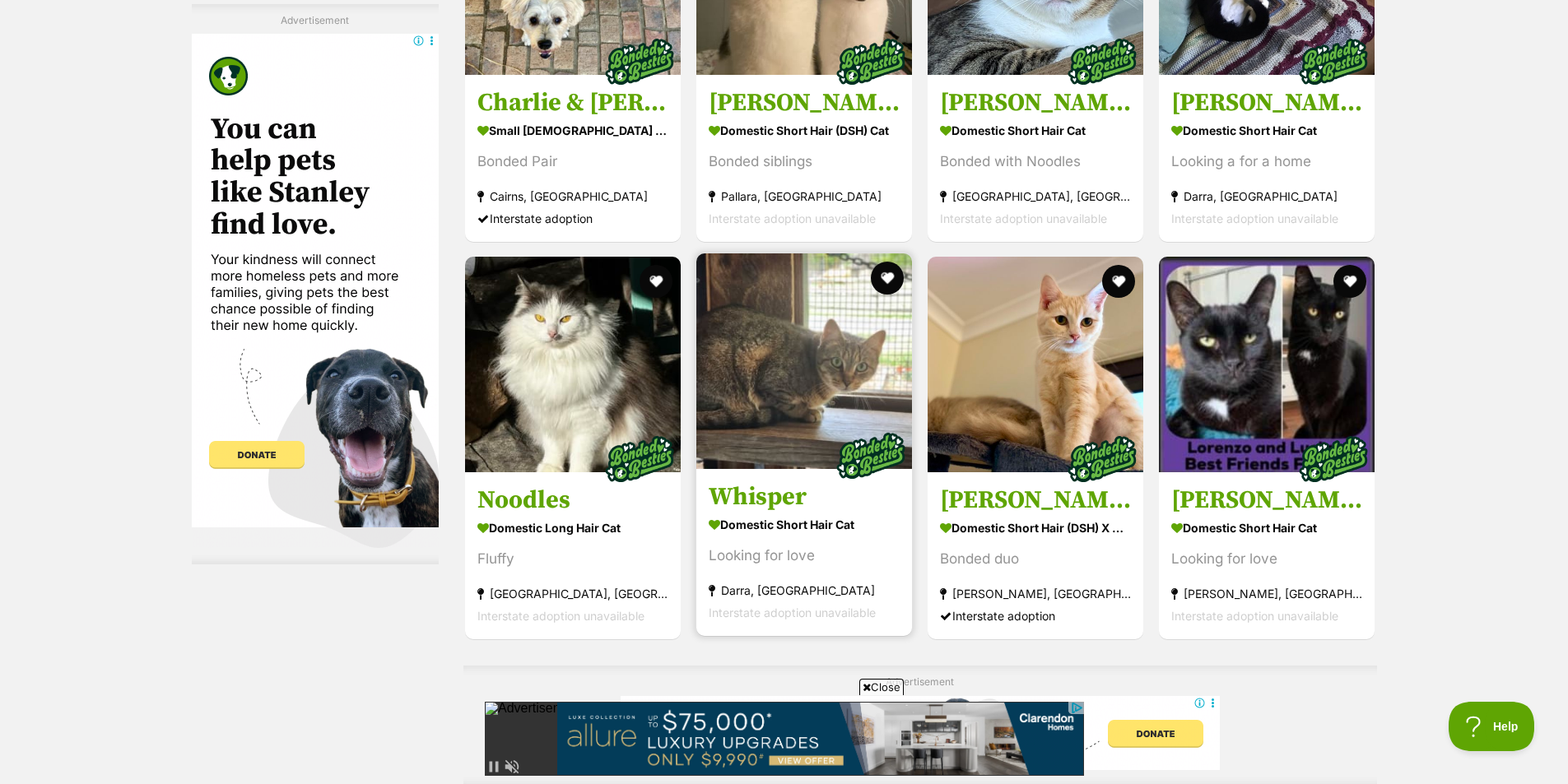
click at [844, 359] on img at bounding box center [804, 361] width 216 height 216
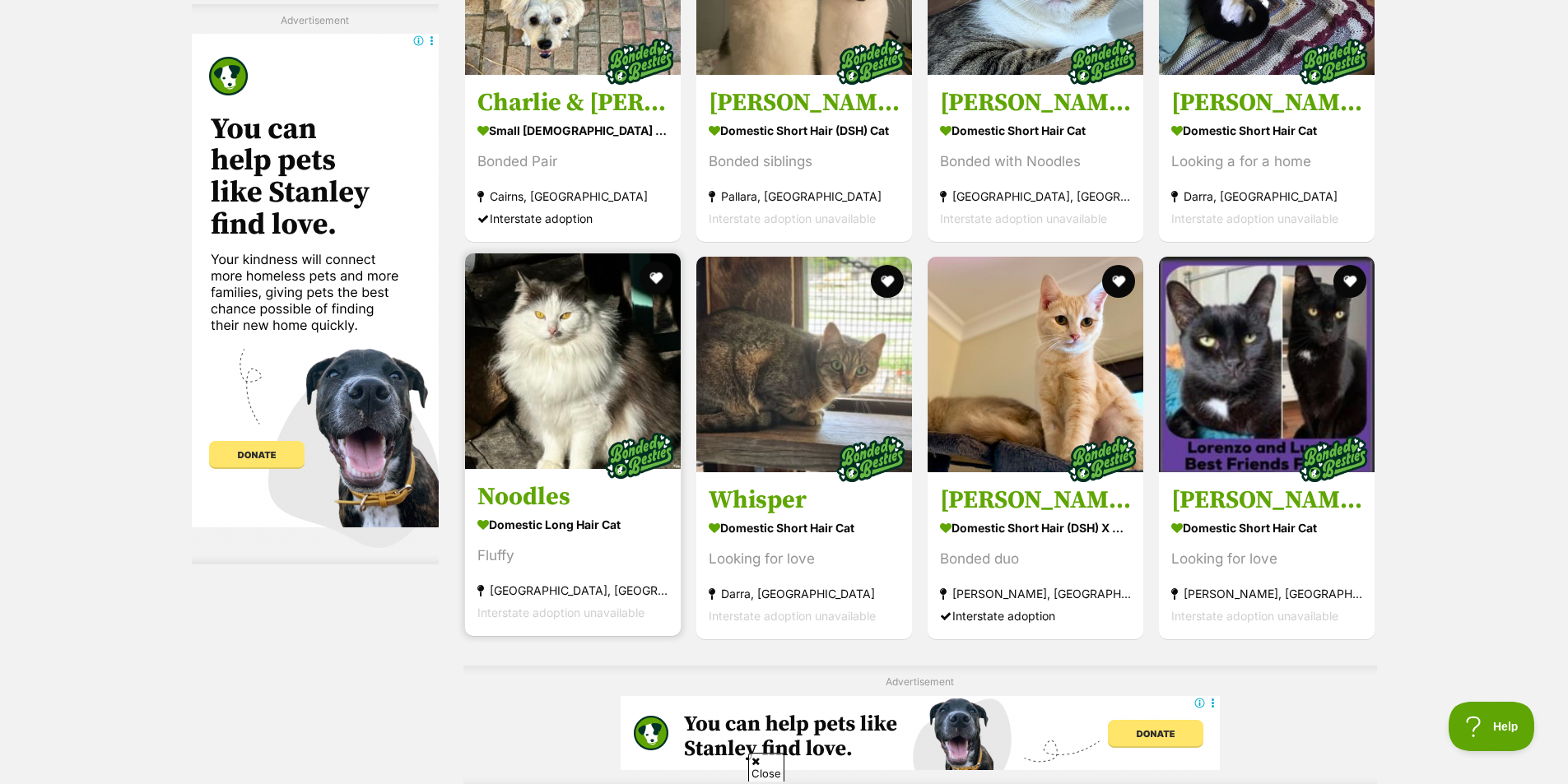
click at [635, 413] on img at bounding box center [573, 361] width 216 height 216
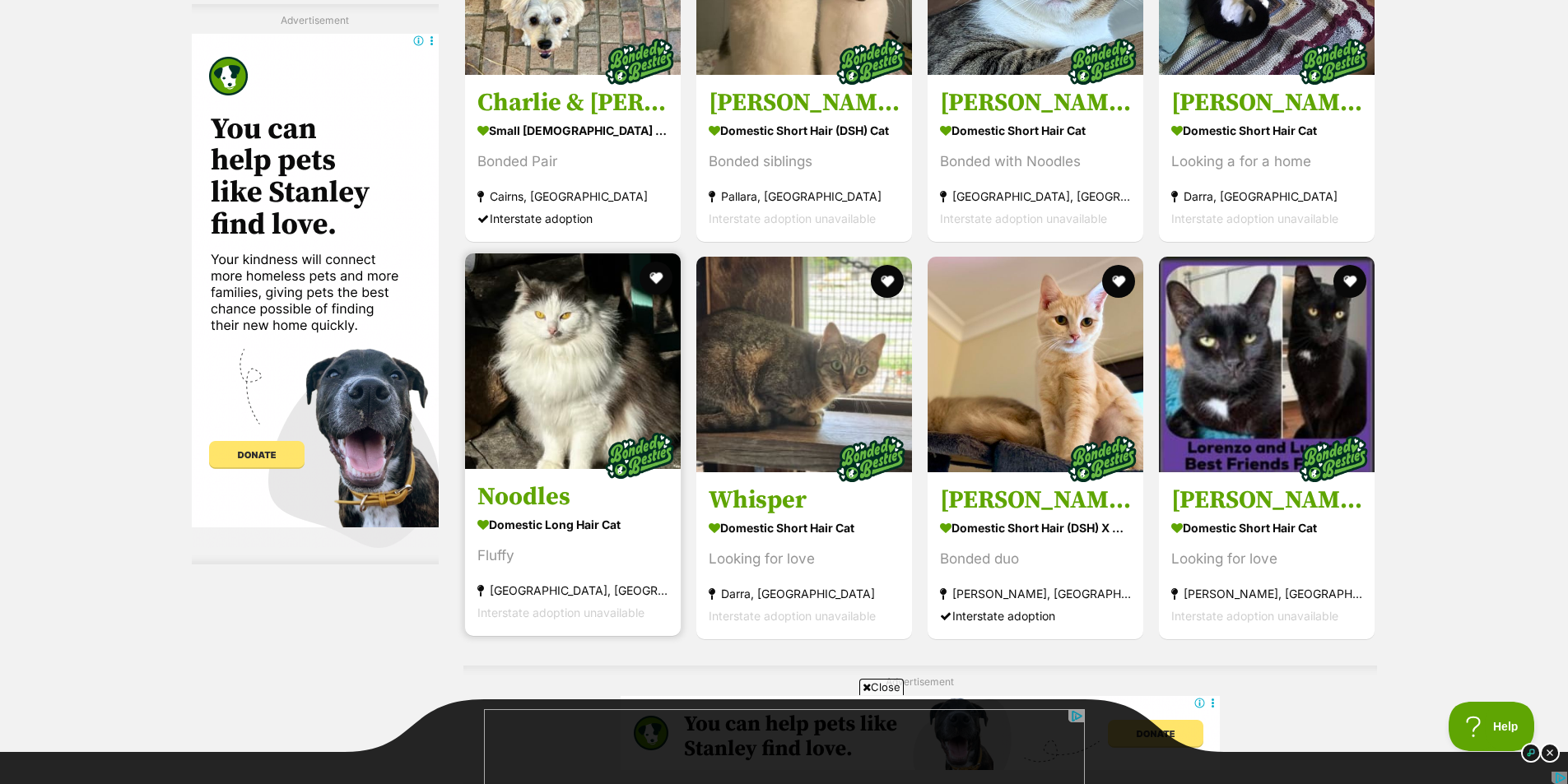
scroll to position [0, 0]
click at [659, 277] on button "favourite" at bounding box center [656, 277] width 37 height 36
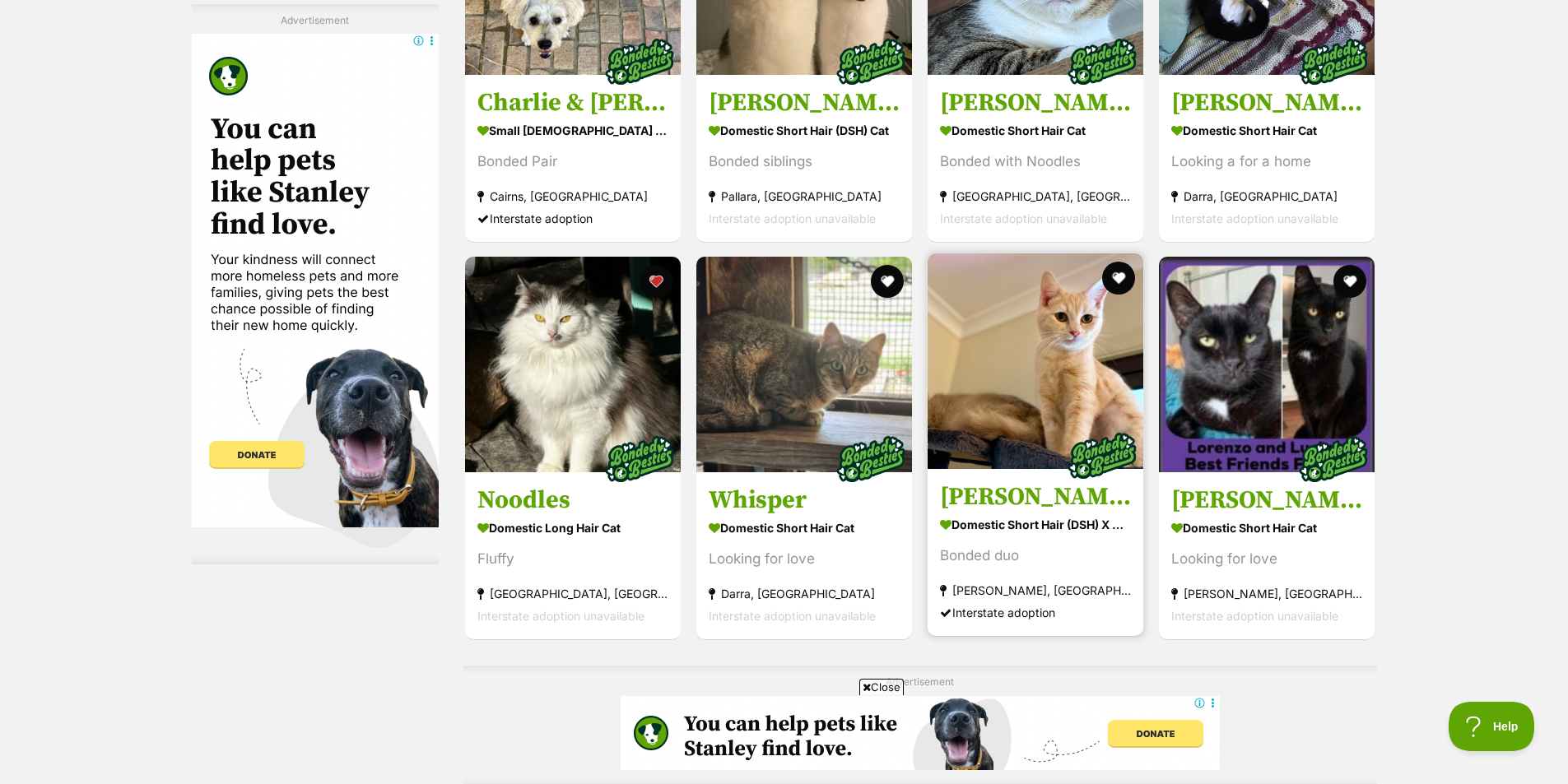
click at [1125, 356] on img at bounding box center [1036, 361] width 216 height 216
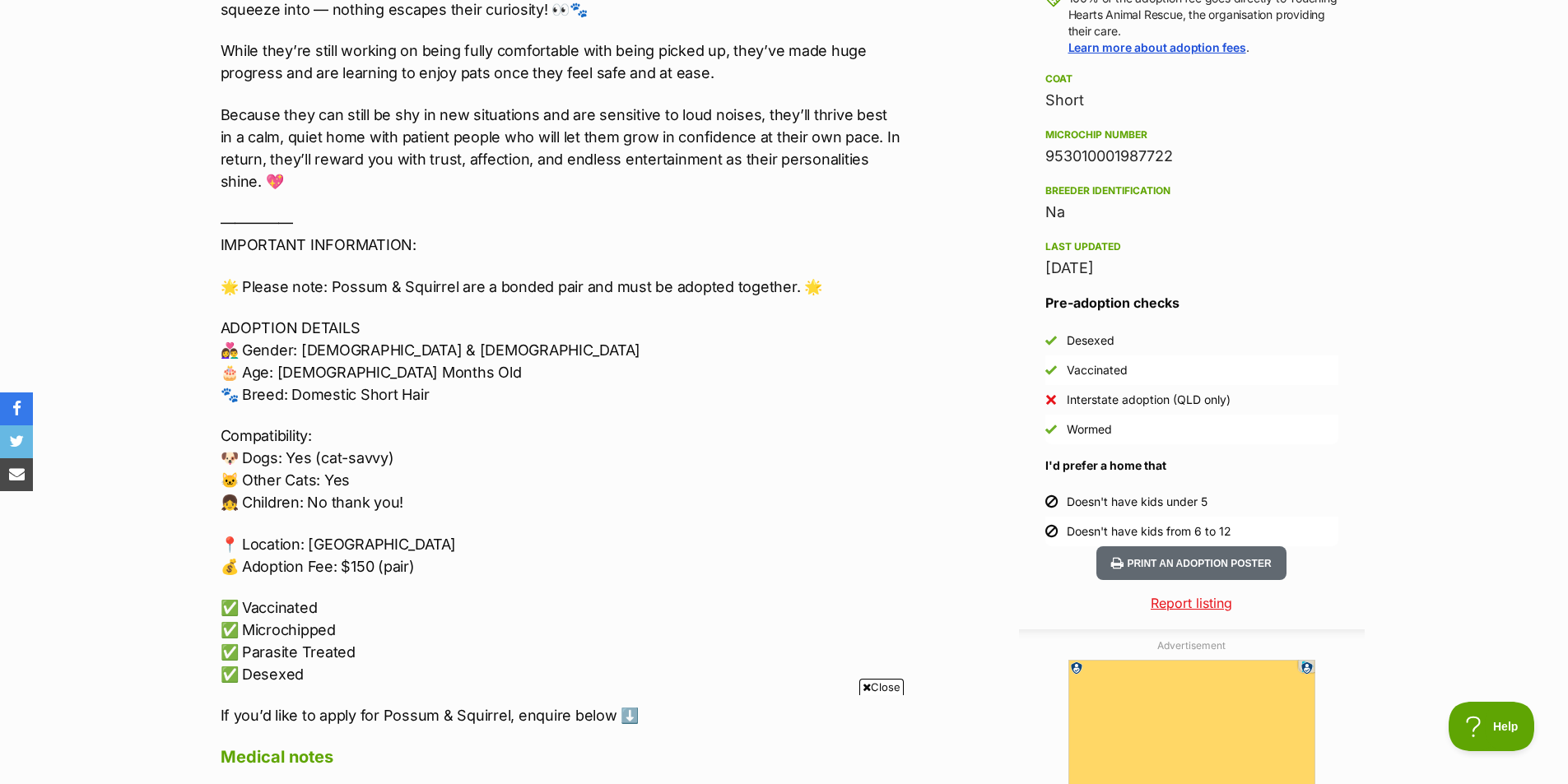
scroll to position [1317, 0]
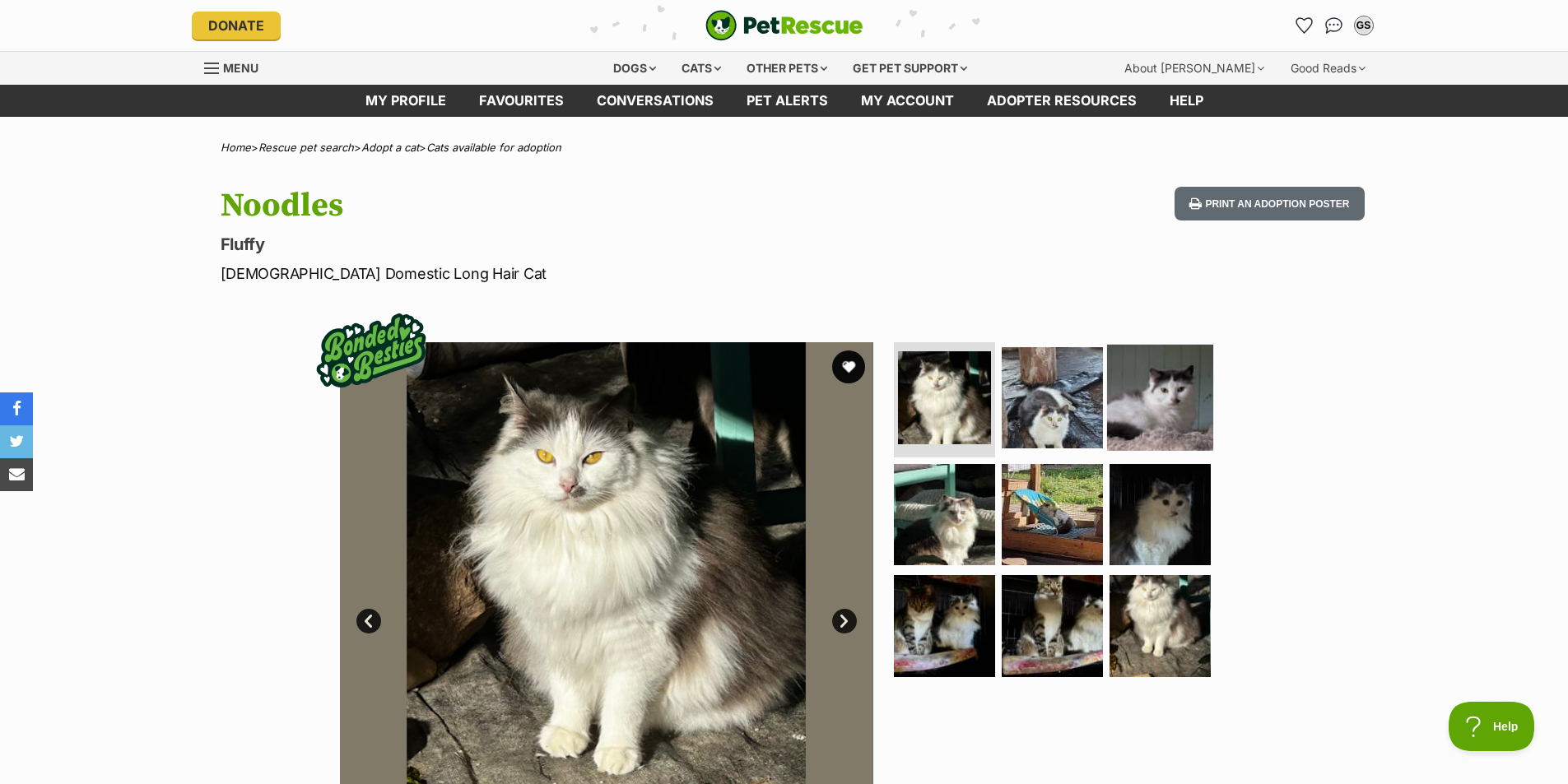
click at [1189, 402] on img at bounding box center [1160, 397] width 106 height 106
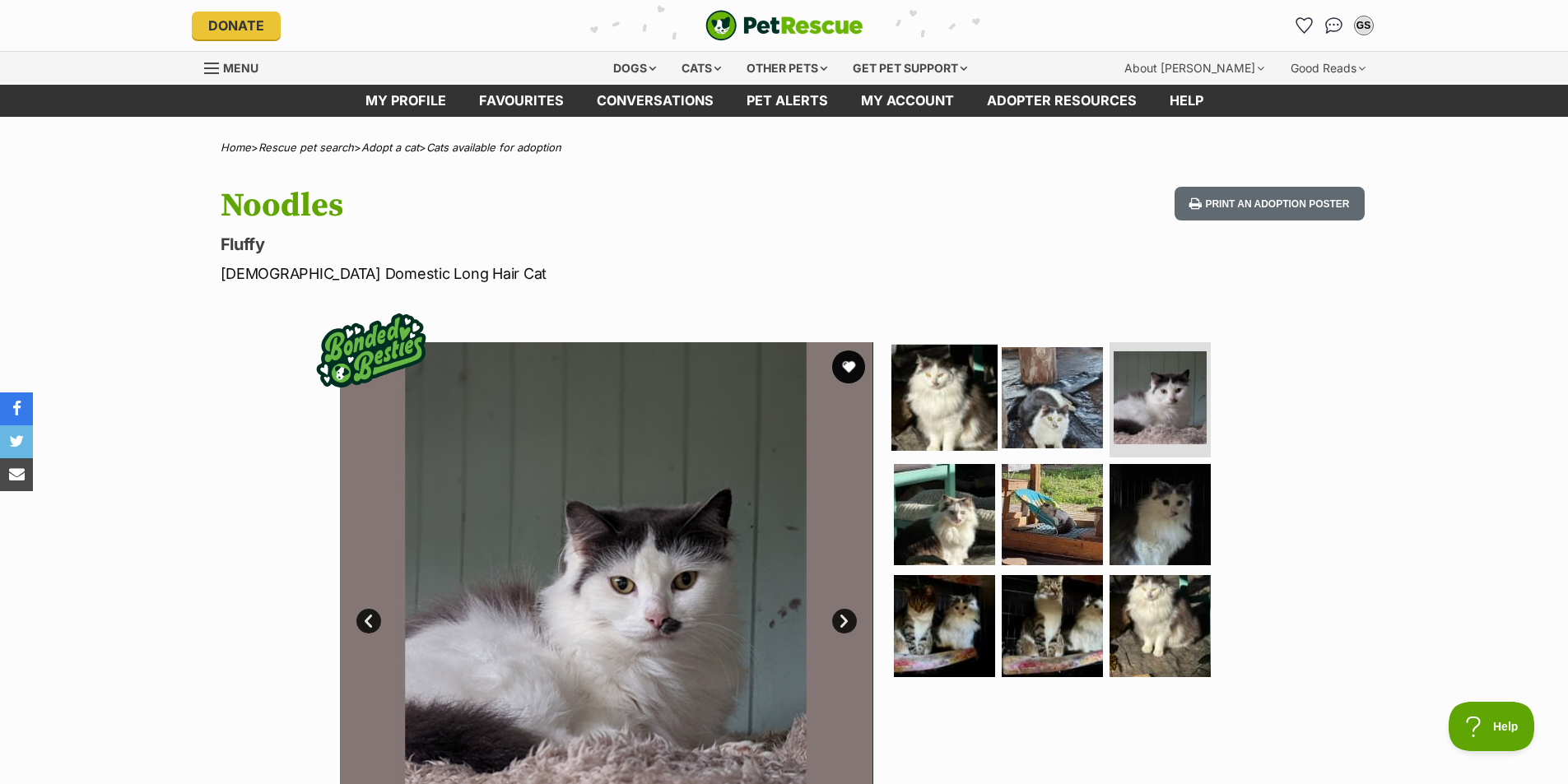
click at [965, 395] on img at bounding box center [944, 397] width 106 height 106
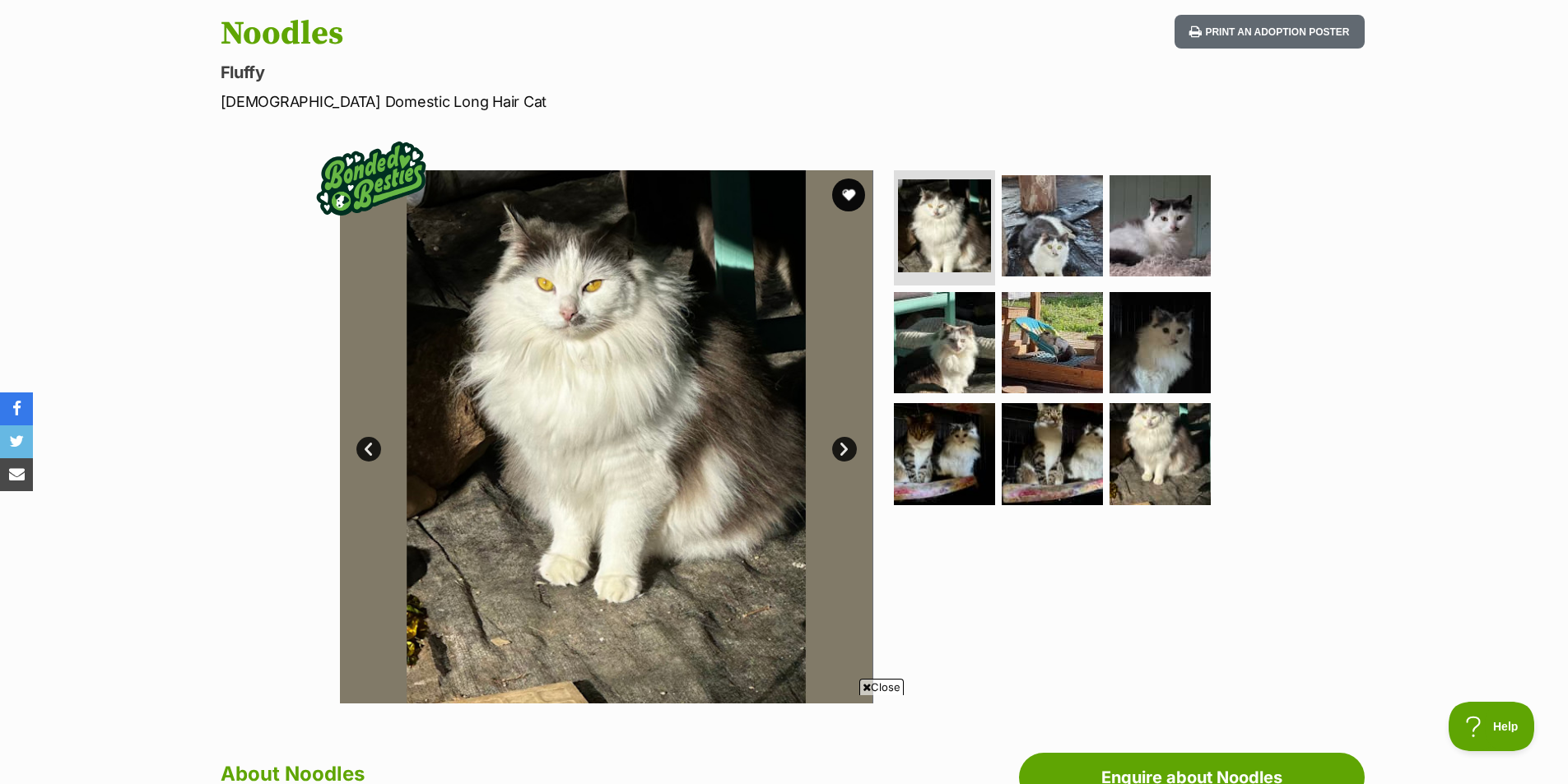
scroll to position [329, 0]
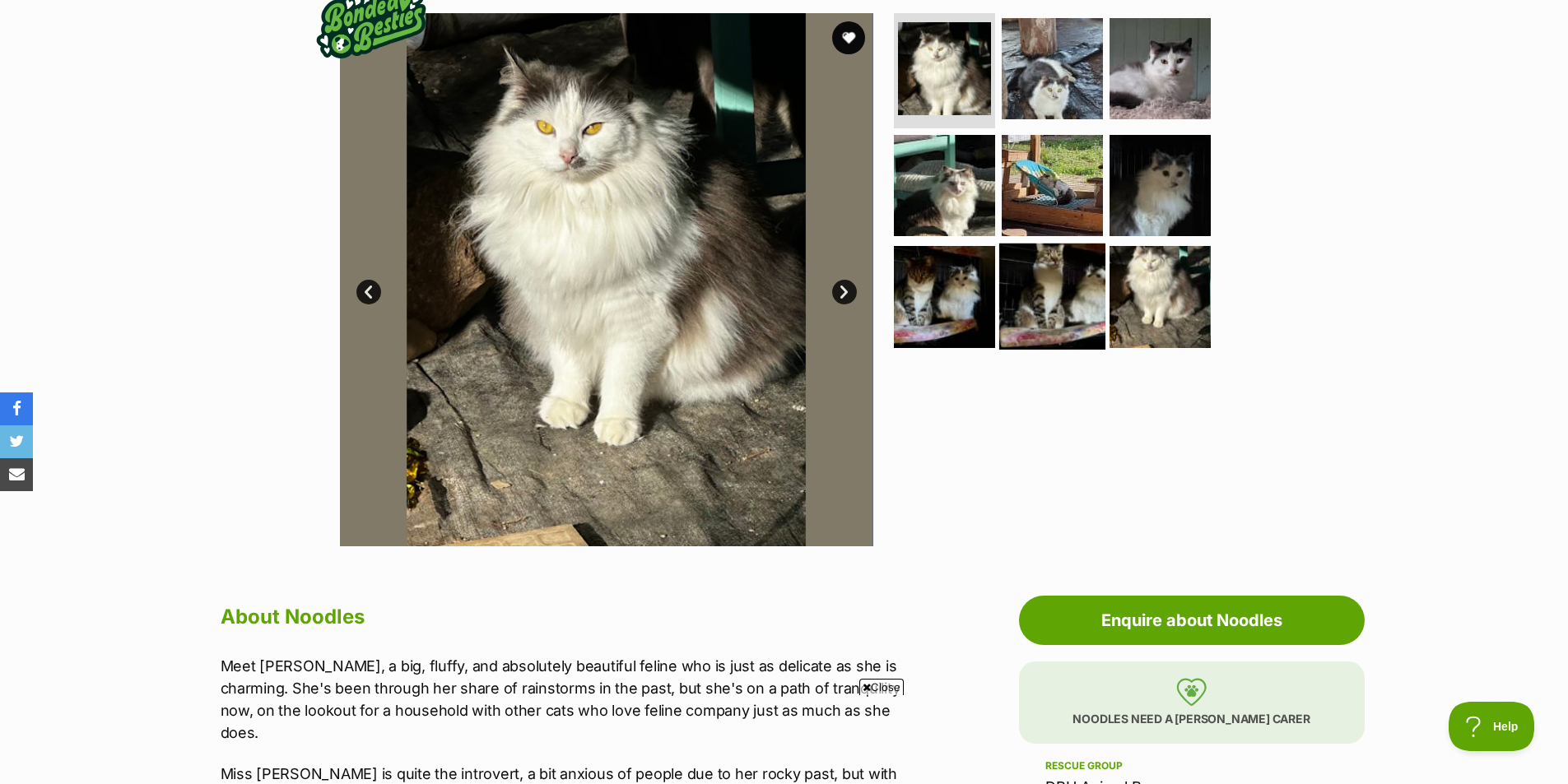
click at [1045, 283] on img at bounding box center [1052, 296] width 106 height 106
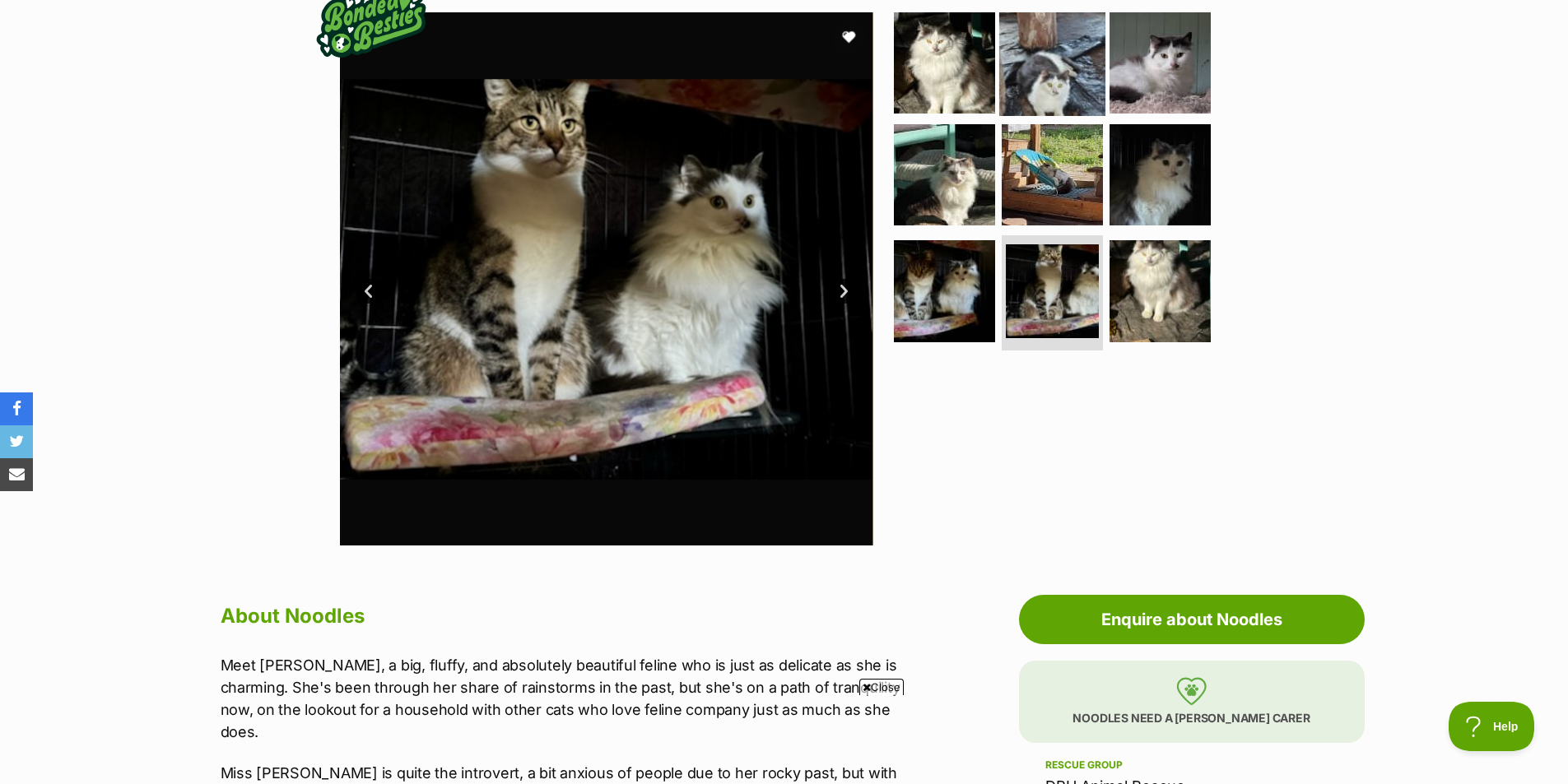
scroll to position [82, 0]
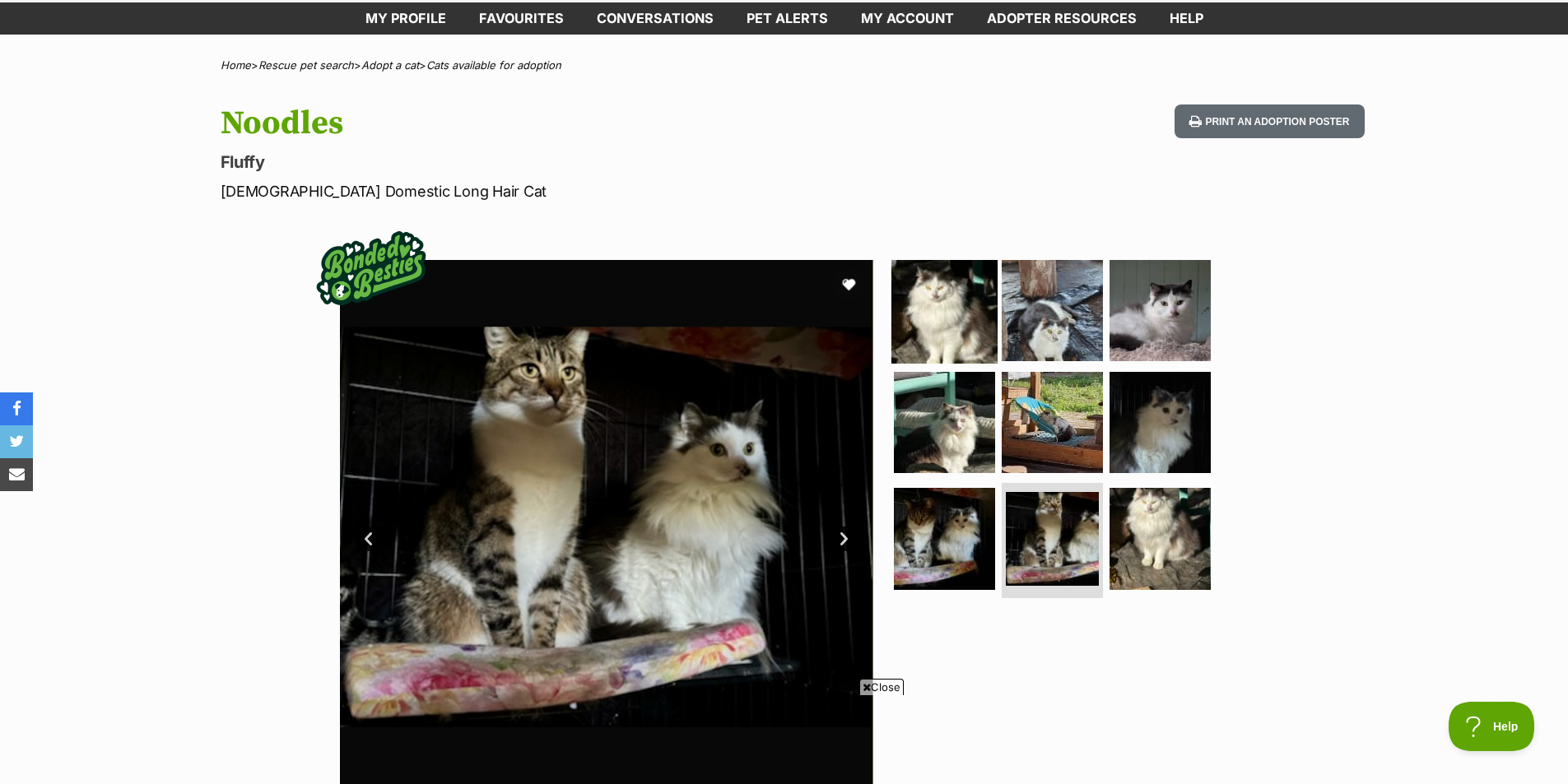
click at [968, 306] on img at bounding box center [944, 311] width 106 height 106
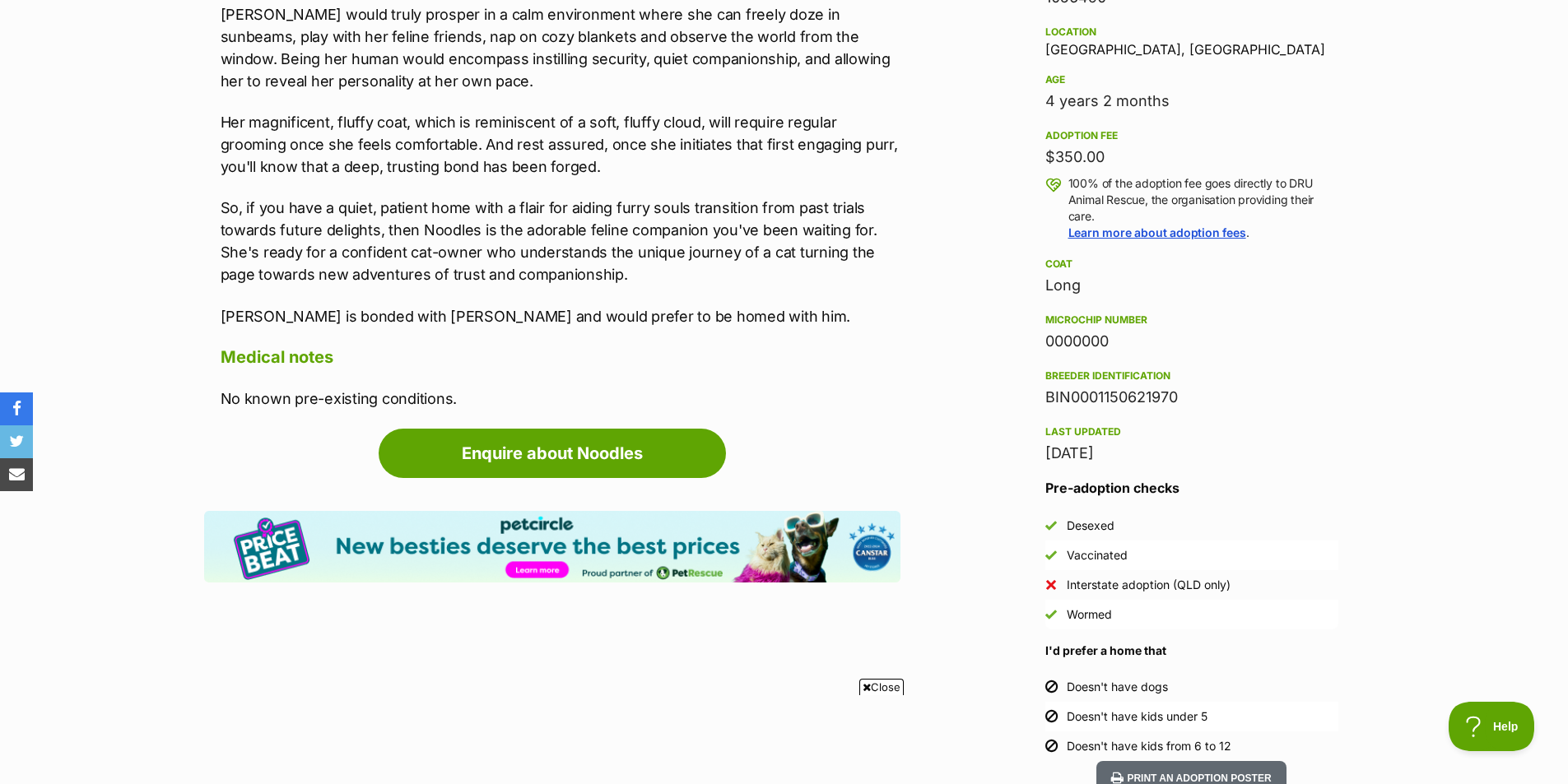
scroll to position [1152, 0]
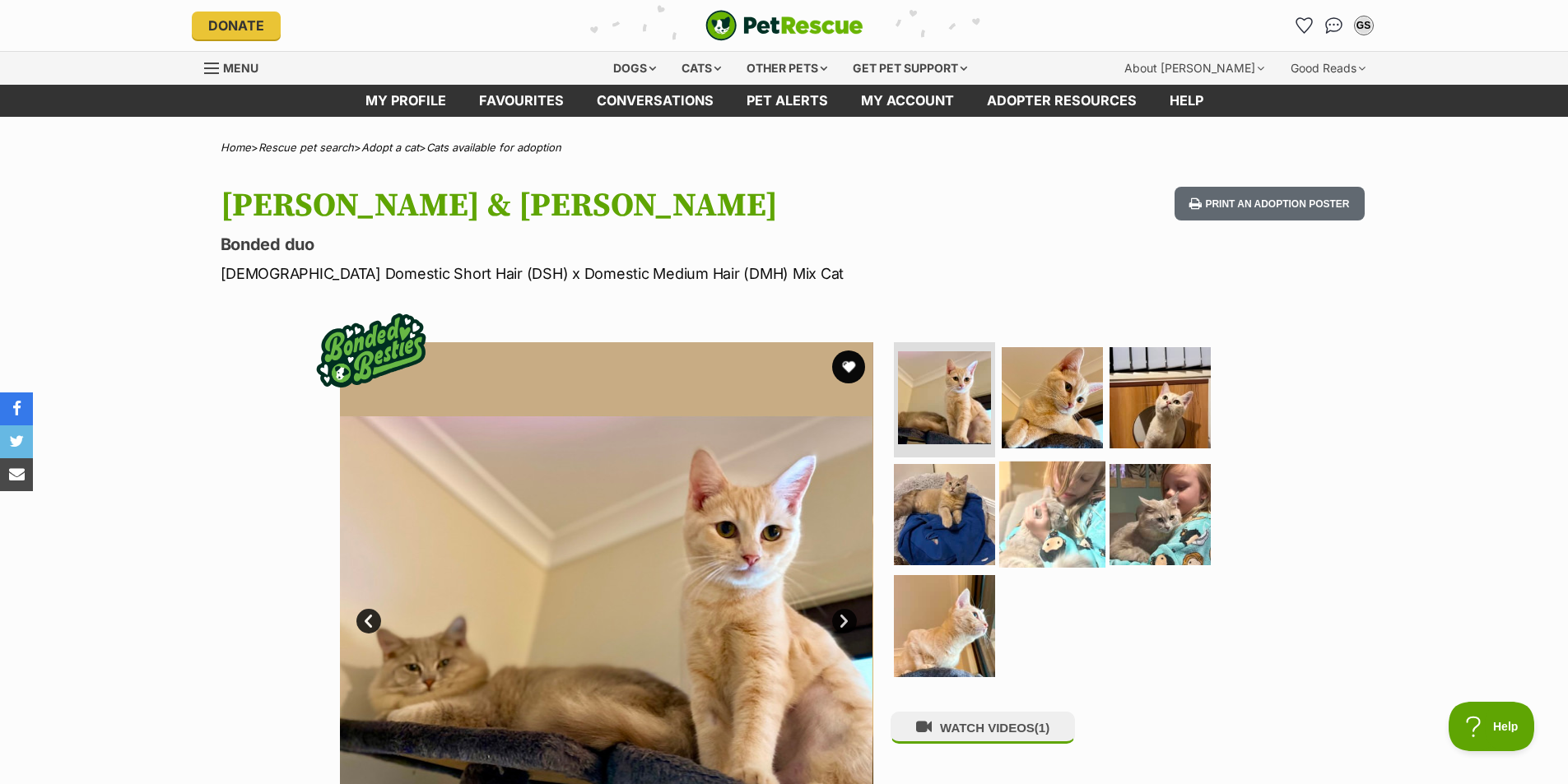
click at [1037, 545] on img at bounding box center [1052, 513] width 106 height 106
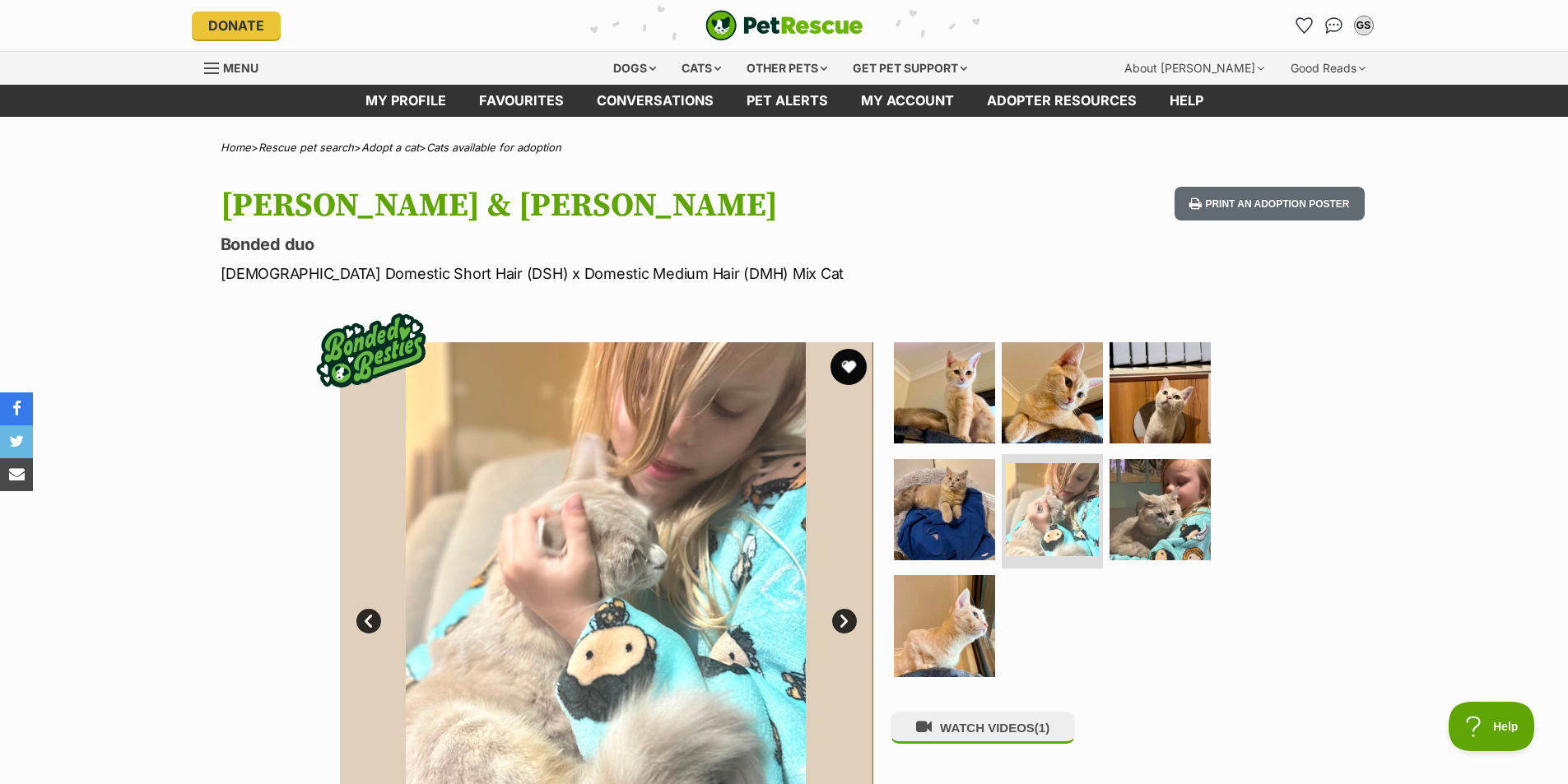
click at [857, 366] on button "favourite" at bounding box center [848, 367] width 37 height 36
